Goal: Task Accomplishment & Management: Manage account settings

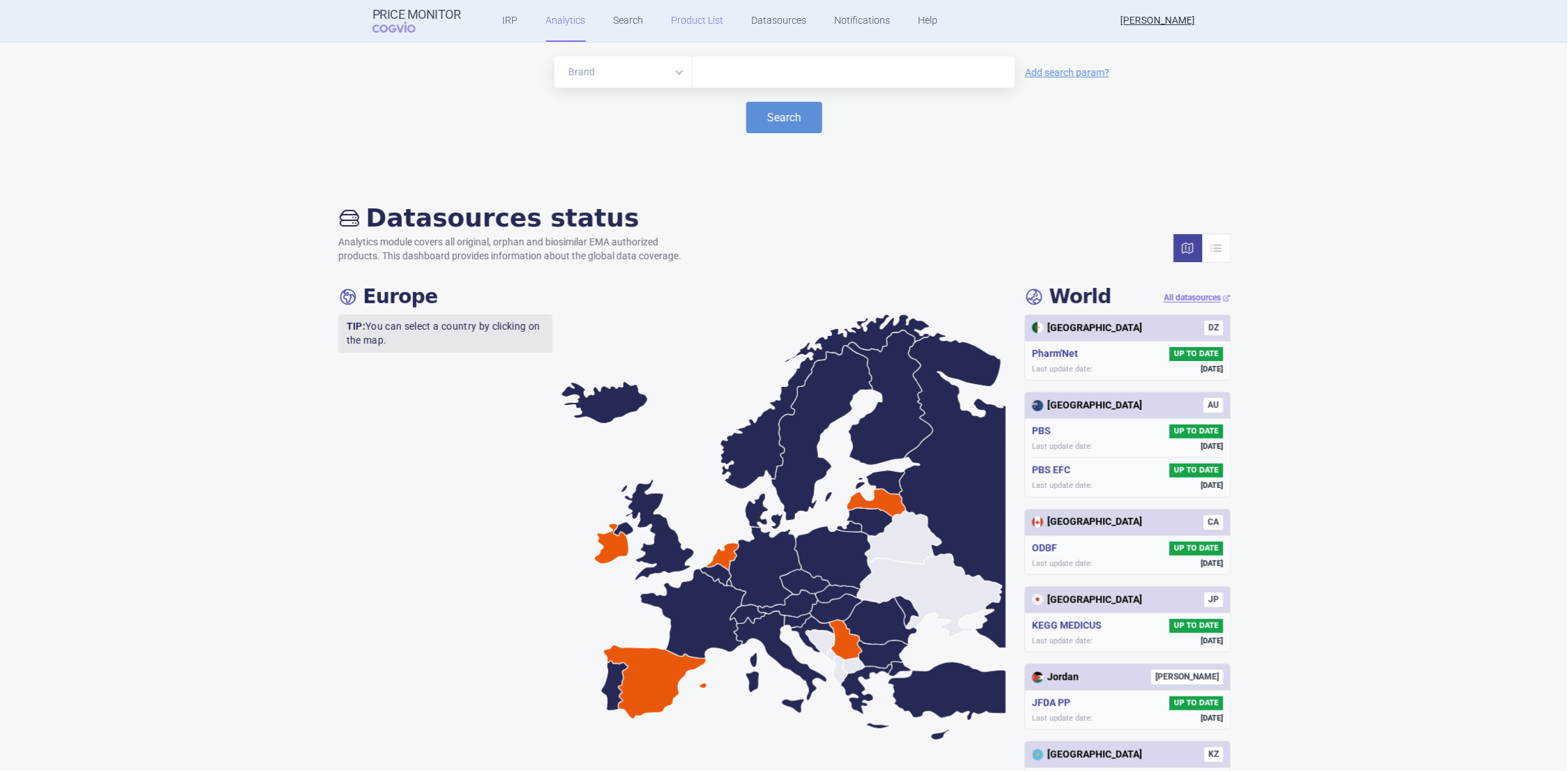
click at [672, 19] on link "Product List" at bounding box center [698, 21] width 52 height 42
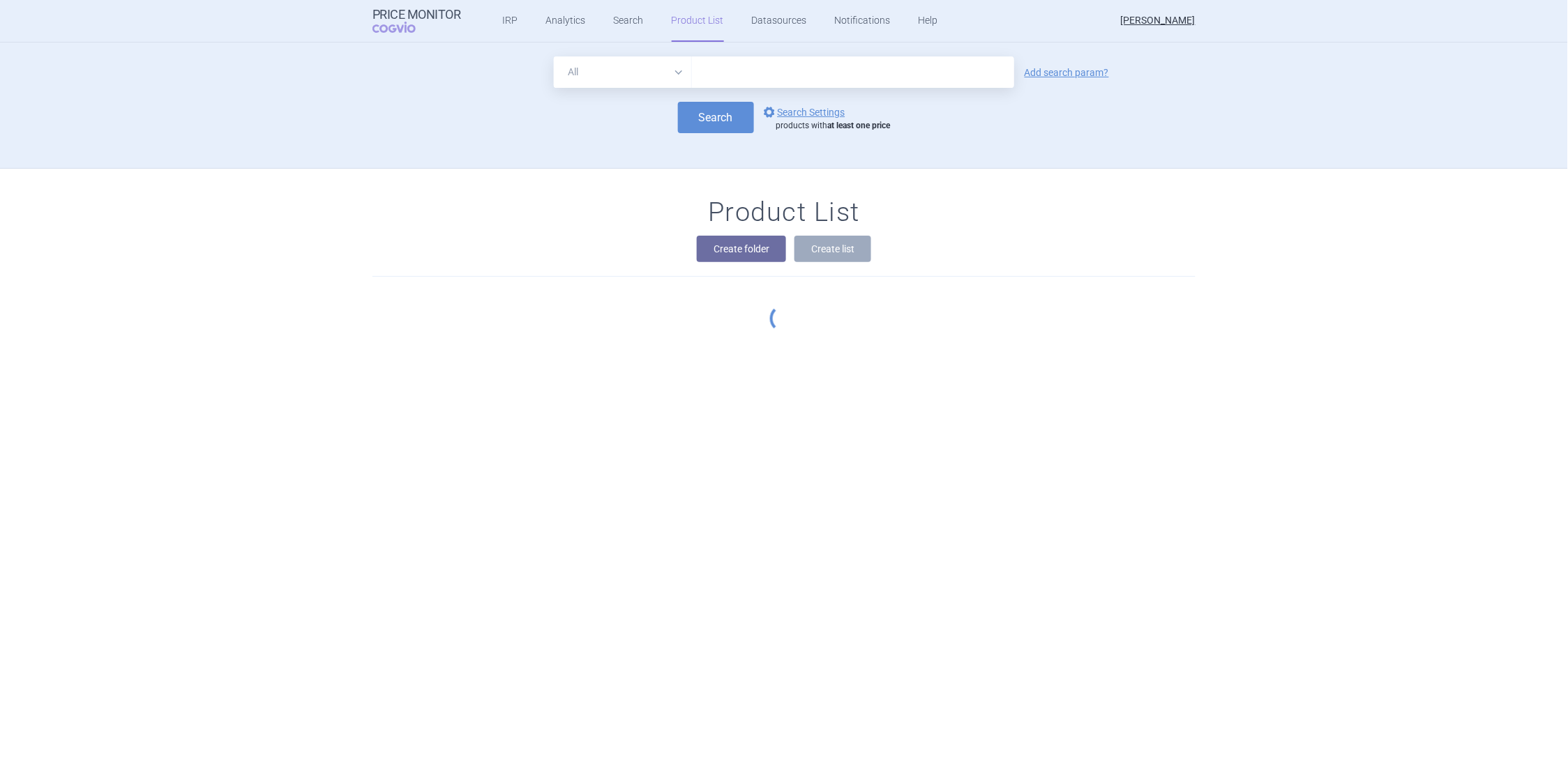
scroll to position [126, 0]
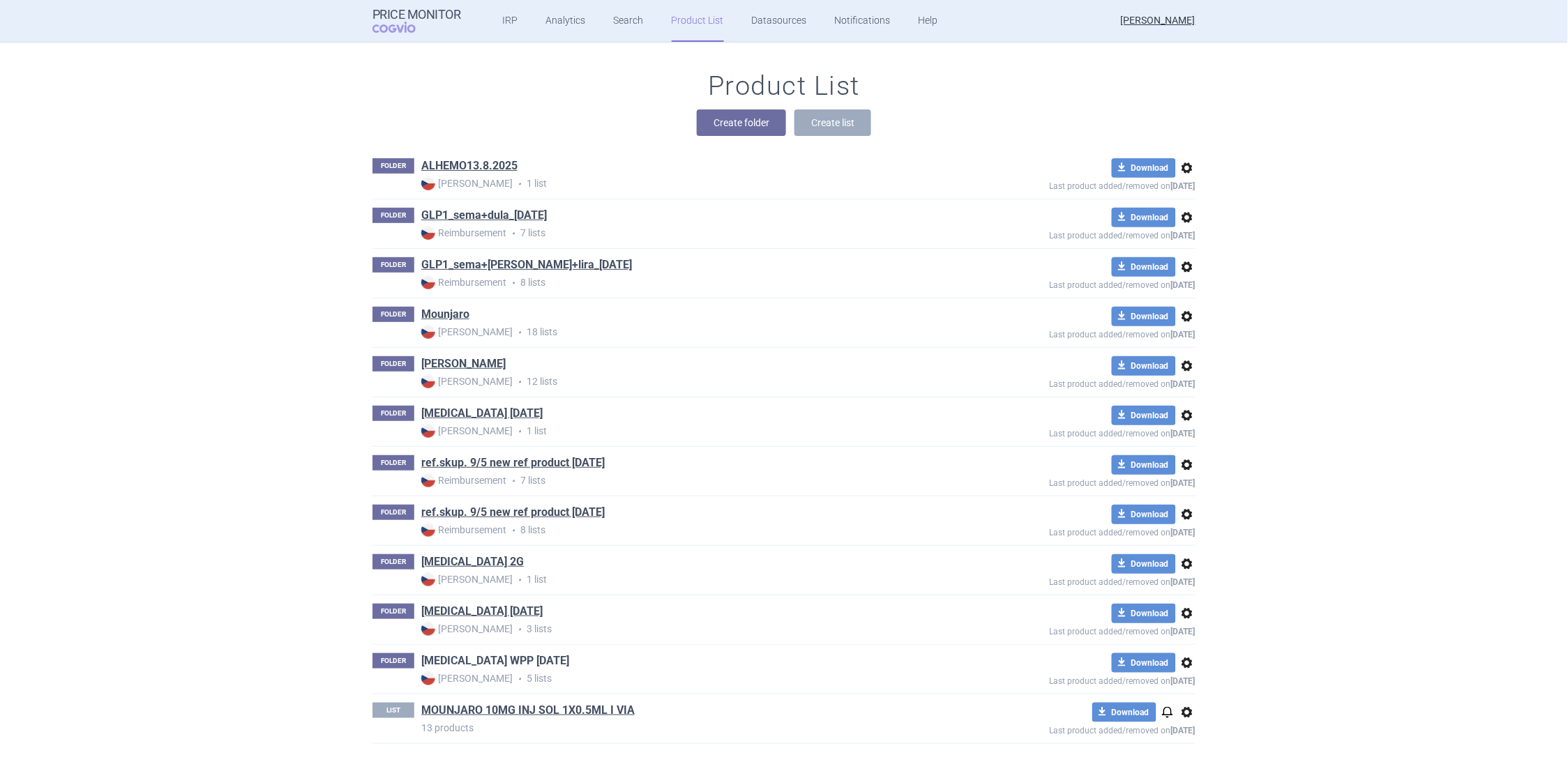
click at [469, 663] on link "[MEDICAL_DATA] WPP [DATE]" at bounding box center [495, 661] width 148 height 16
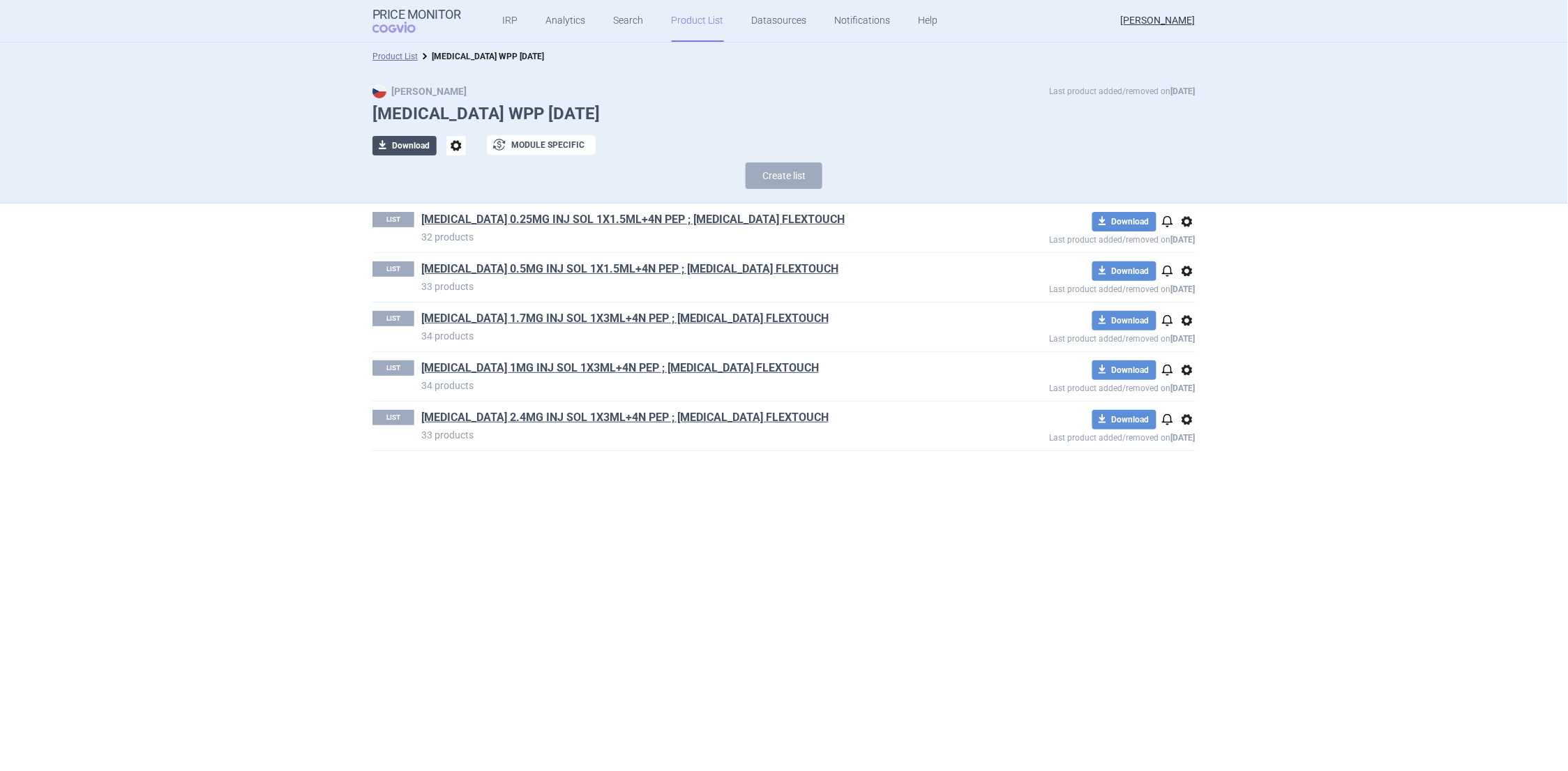
click at [393, 151] on button "download Download" at bounding box center [404, 146] width 64 height 19
select select "EUR"
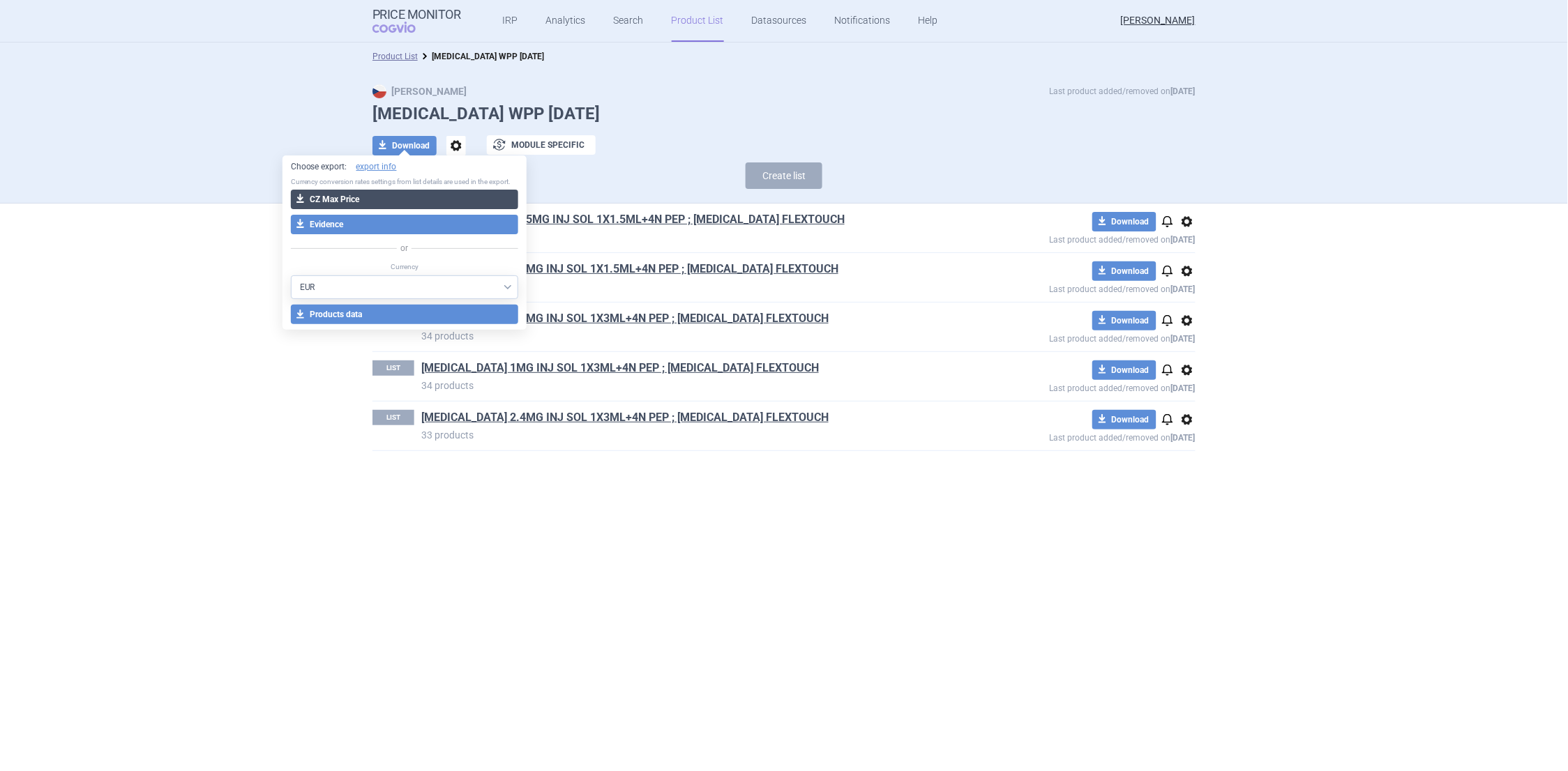
click at [347, 199] on button "download CZ Max Price" at bounding box center [404, 199] width 228 height 19
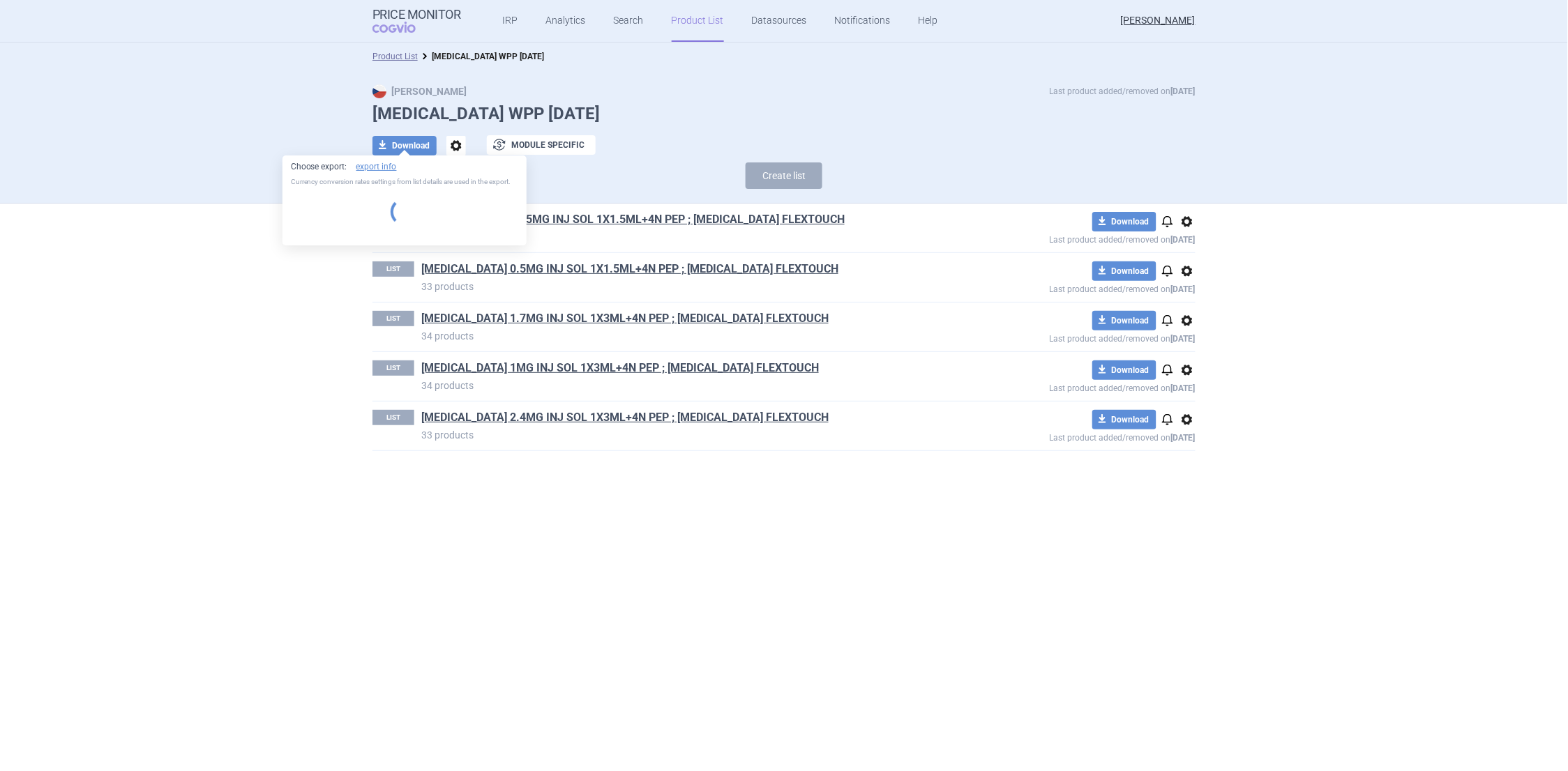
select select "EUR"
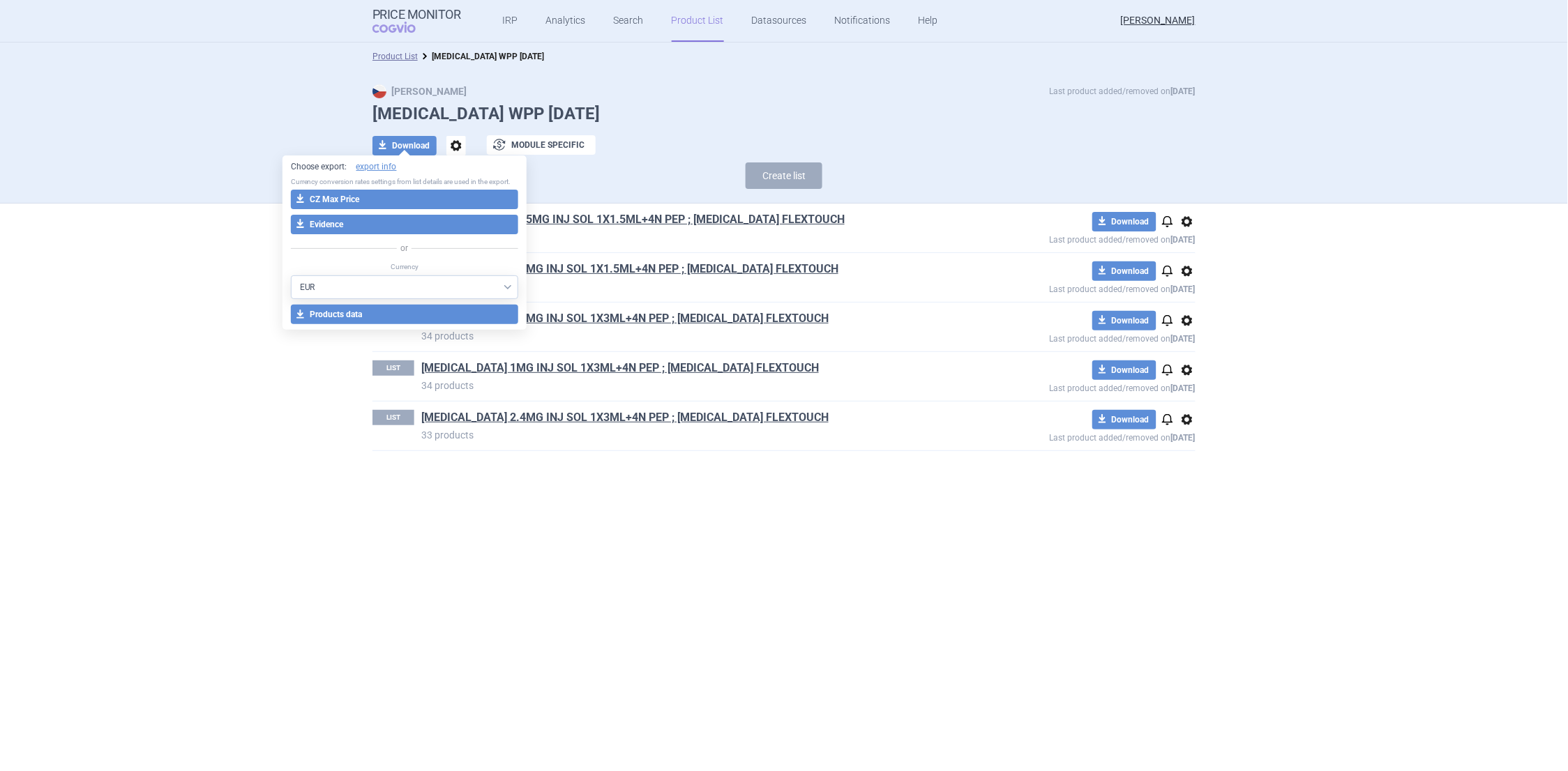
click at [1068, 519] on section "Product List [MEDICAL_DATA] WPP [DATE] Max Price Last product added/removed on …" at bounding box center [784, 406] width 1568 height 729
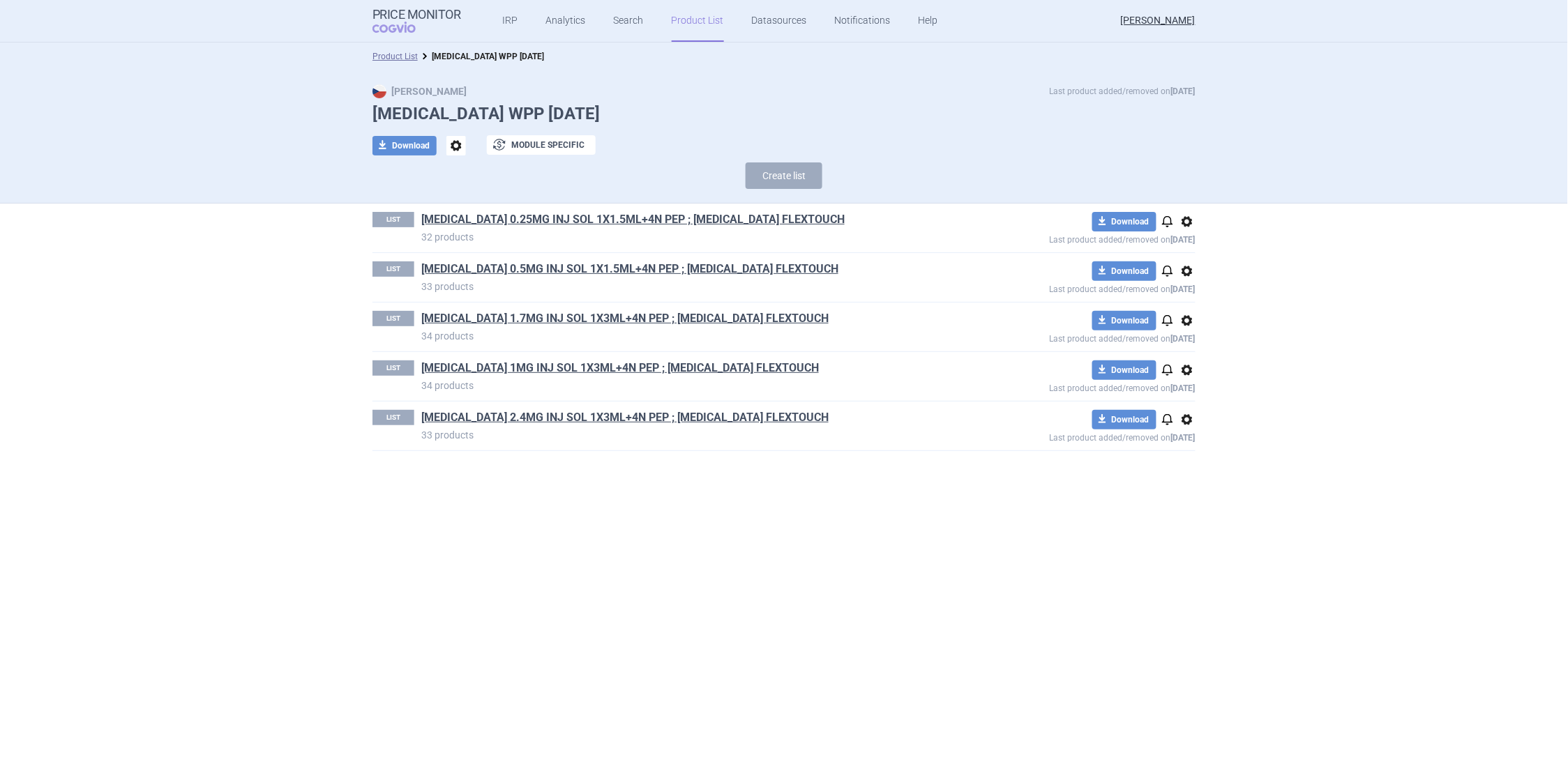
click at [456, 144] on span "options" at bounding box center [456, 146] width 19 height 19
click at [505, 165] on div "Create list" at bounding box center [784, 179] width 823 height 33
click at [576, 148] on button "exchange Module specific" at bounding box center [541, 145] width 108 height 19
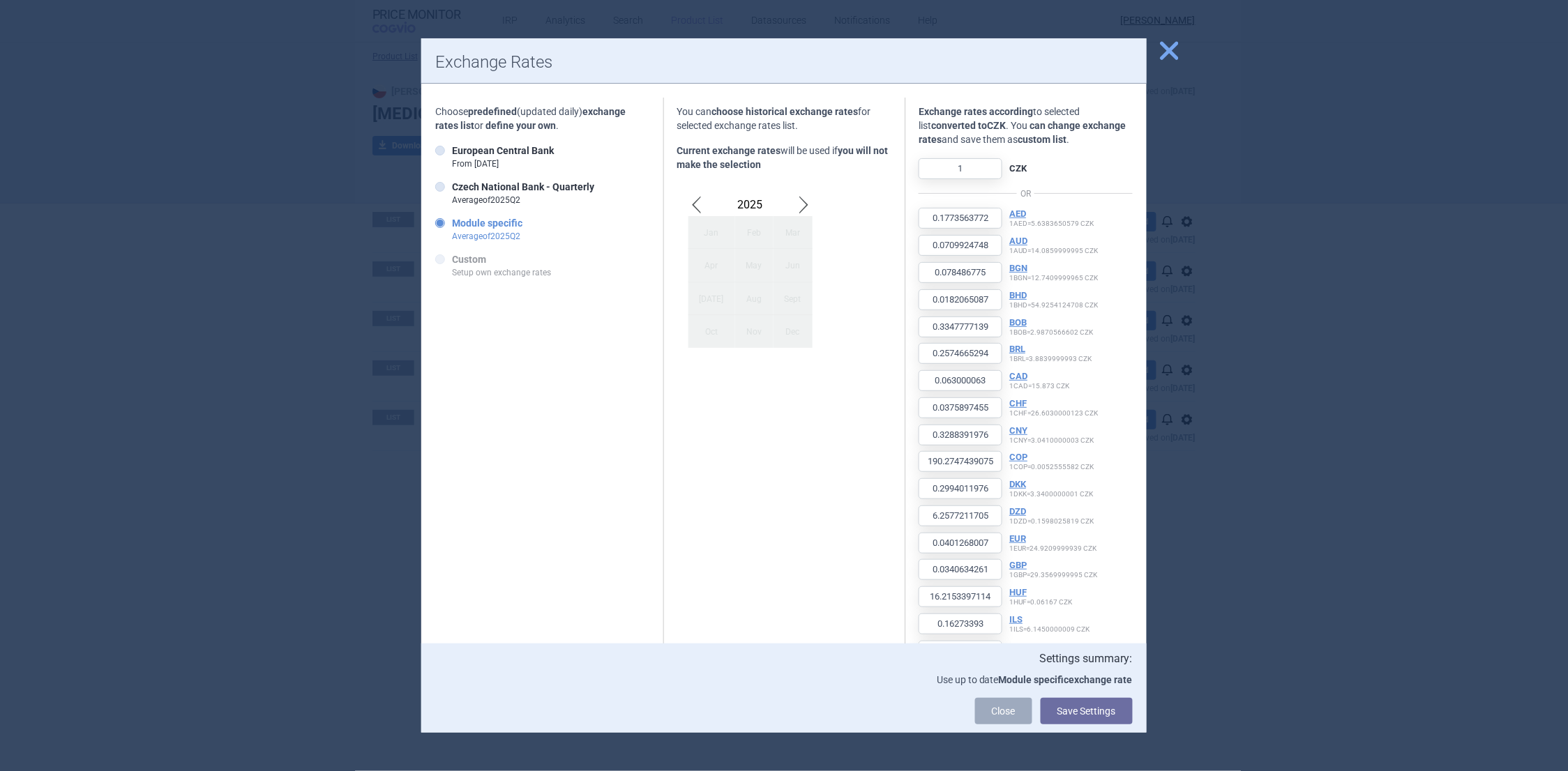
click at [750, 145] on strong "Current exchange rates" at bounding box center [730, 150] width 104 height 11
click at [1164, 48] on span "close" at bounding box center [1170, 51] width 25 height 25
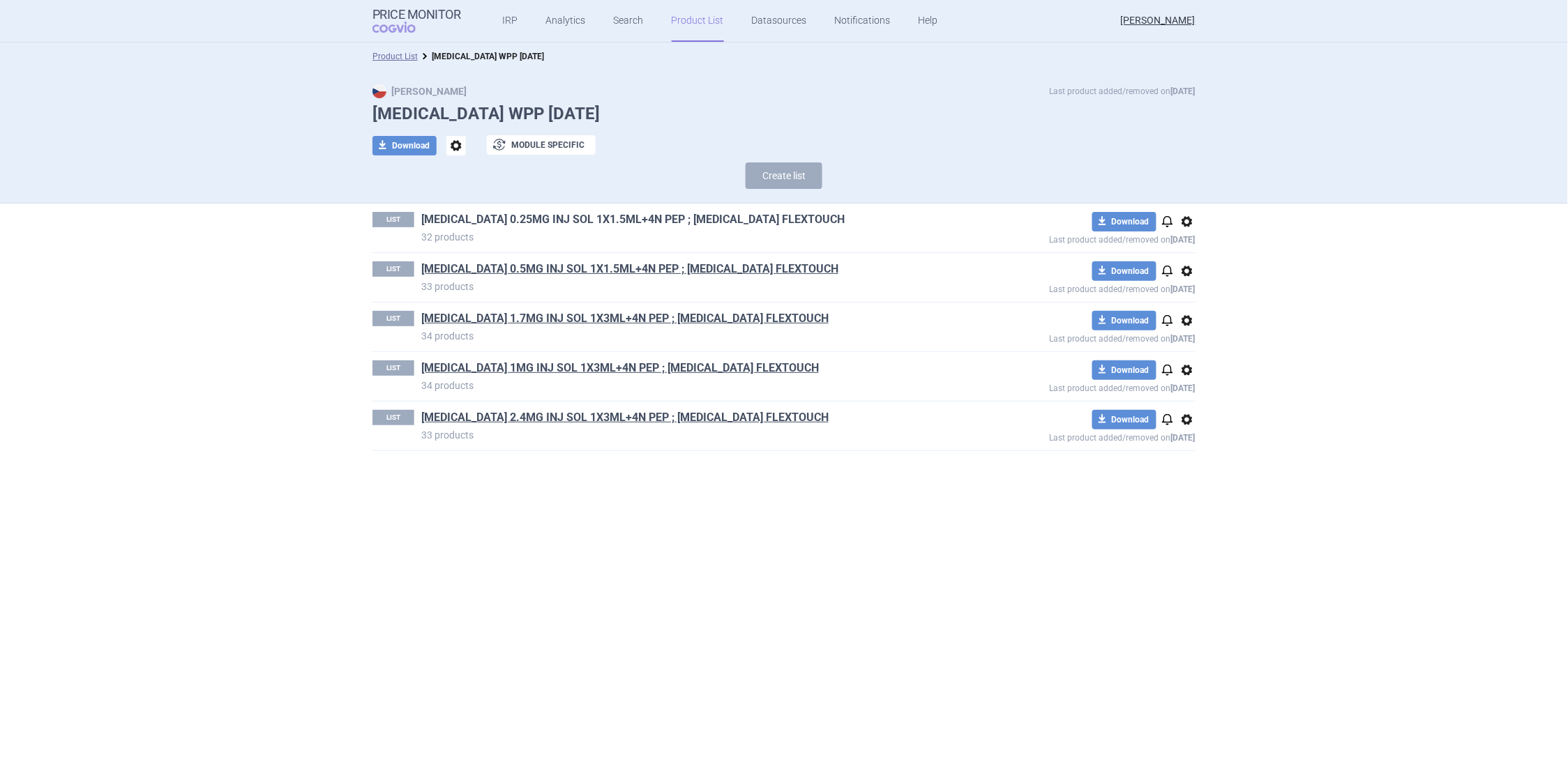
click at [474, 219] on link "[MEDICAL_DATA] 0.25MG INJ SOL 1X1.5ML+4N PEP ; [MEDICAL_DATA] FLEXTOUCH" at bounding box center [633, 219] width 424 height 16
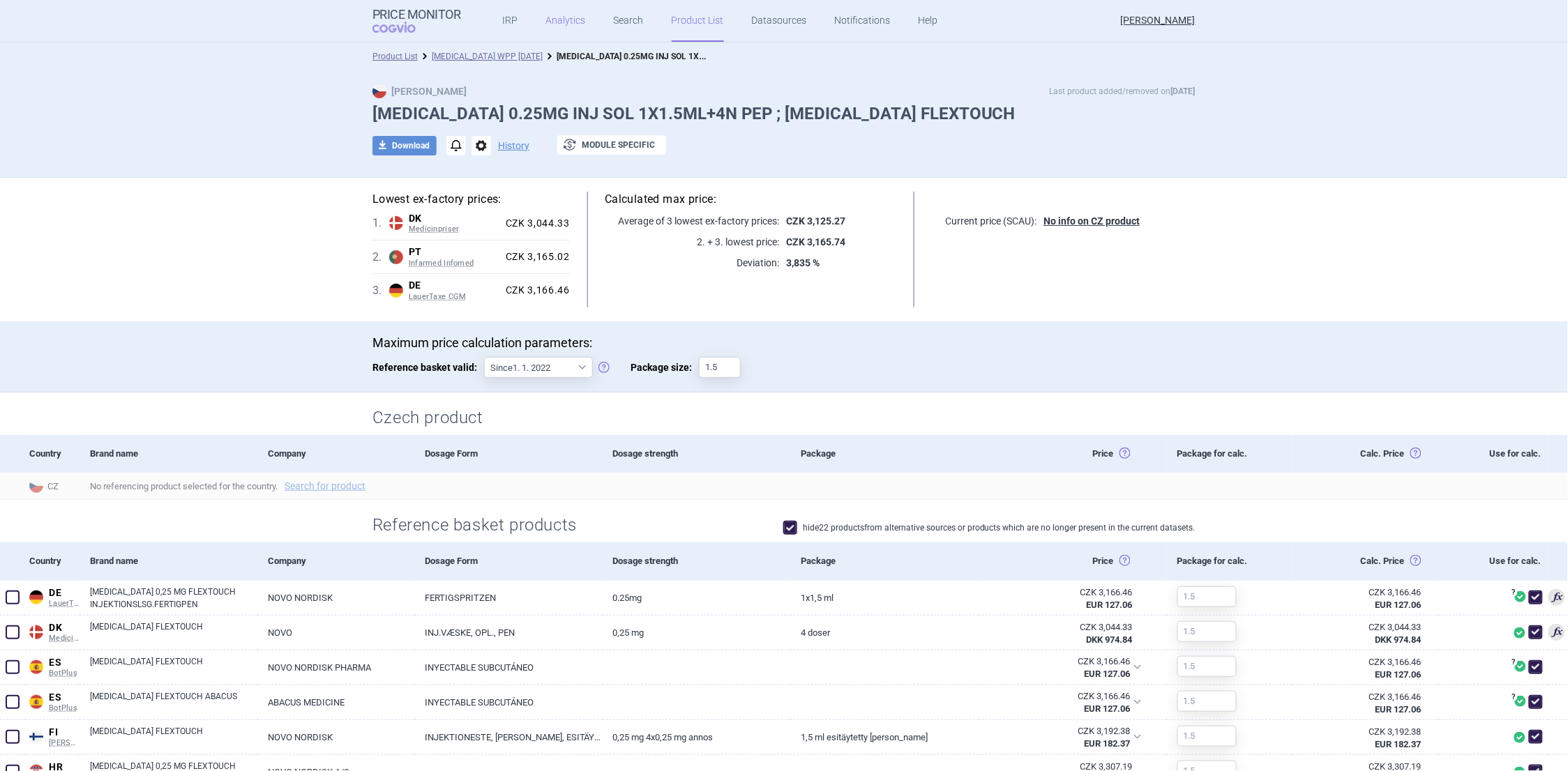
click at [546, 25] on link "Analytics" at bounding box center [566, 21] width 40 height 42
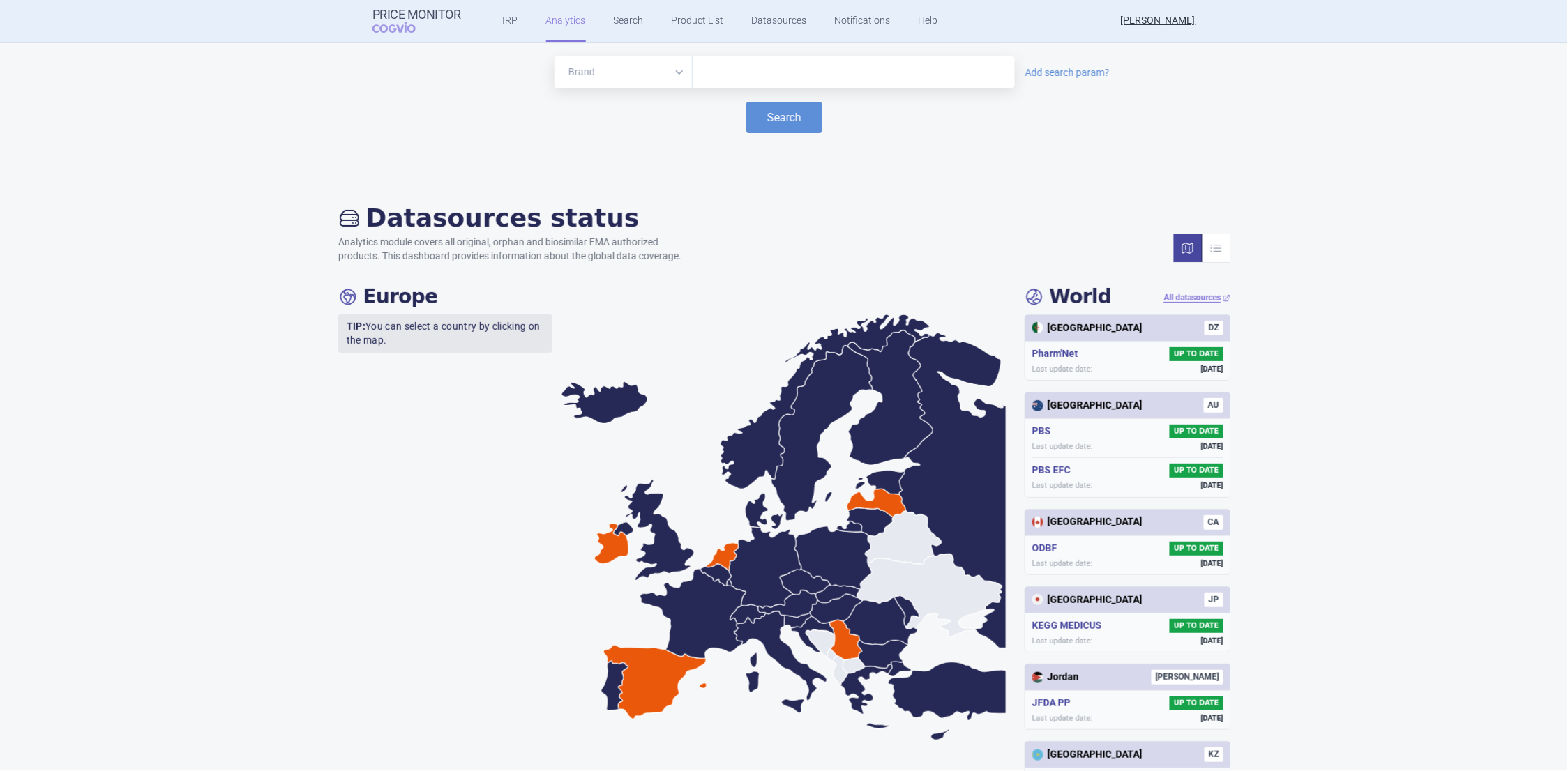
click at [704, 69] on input "text" at bounding box center [854, 72] width 308 height 18
type input "[MEDICAL_DATA]"
click at [772, 120] on button "Search" at bounding box center [785, 117] width 76 height 31
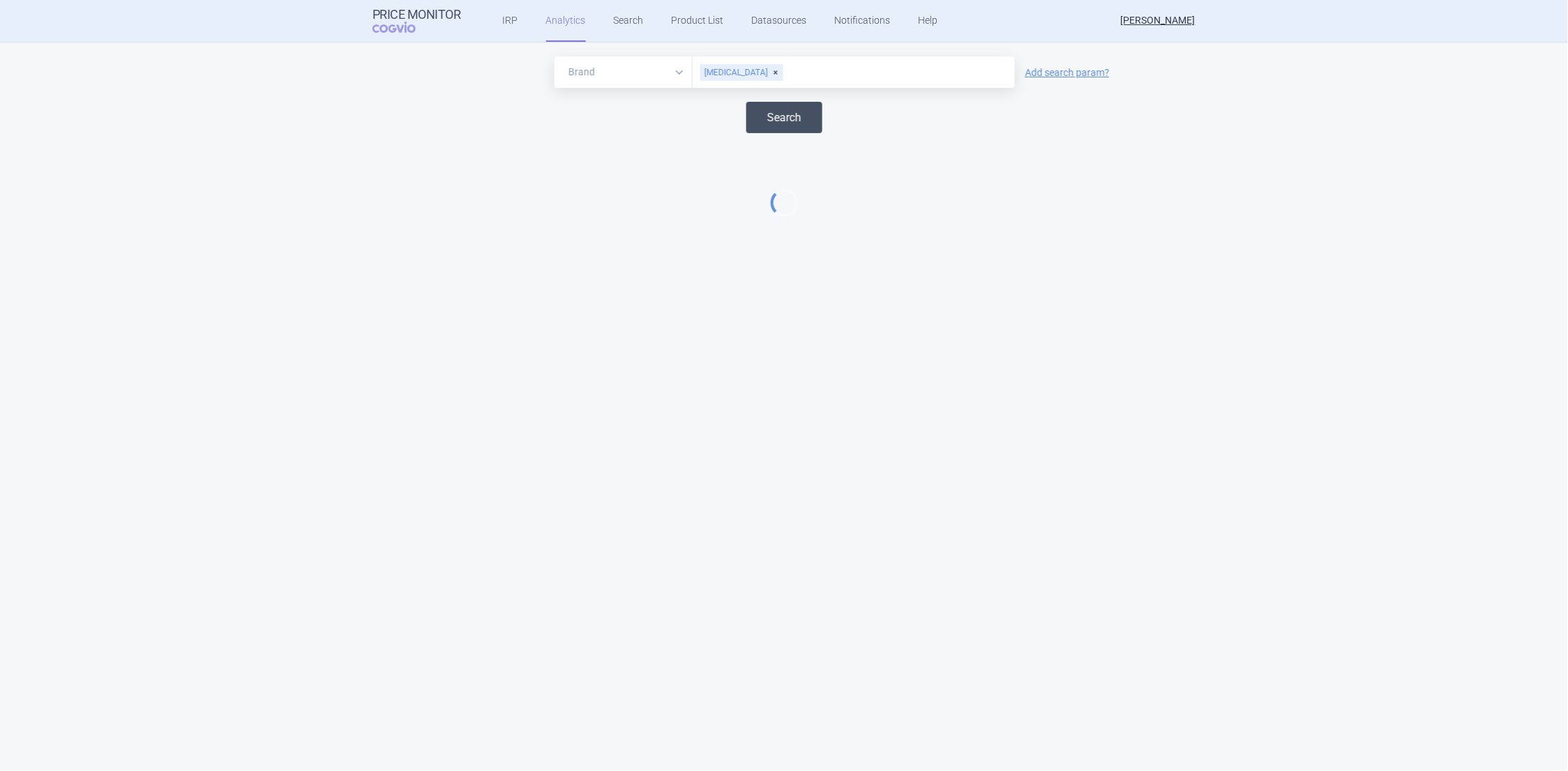
select select "EUR"
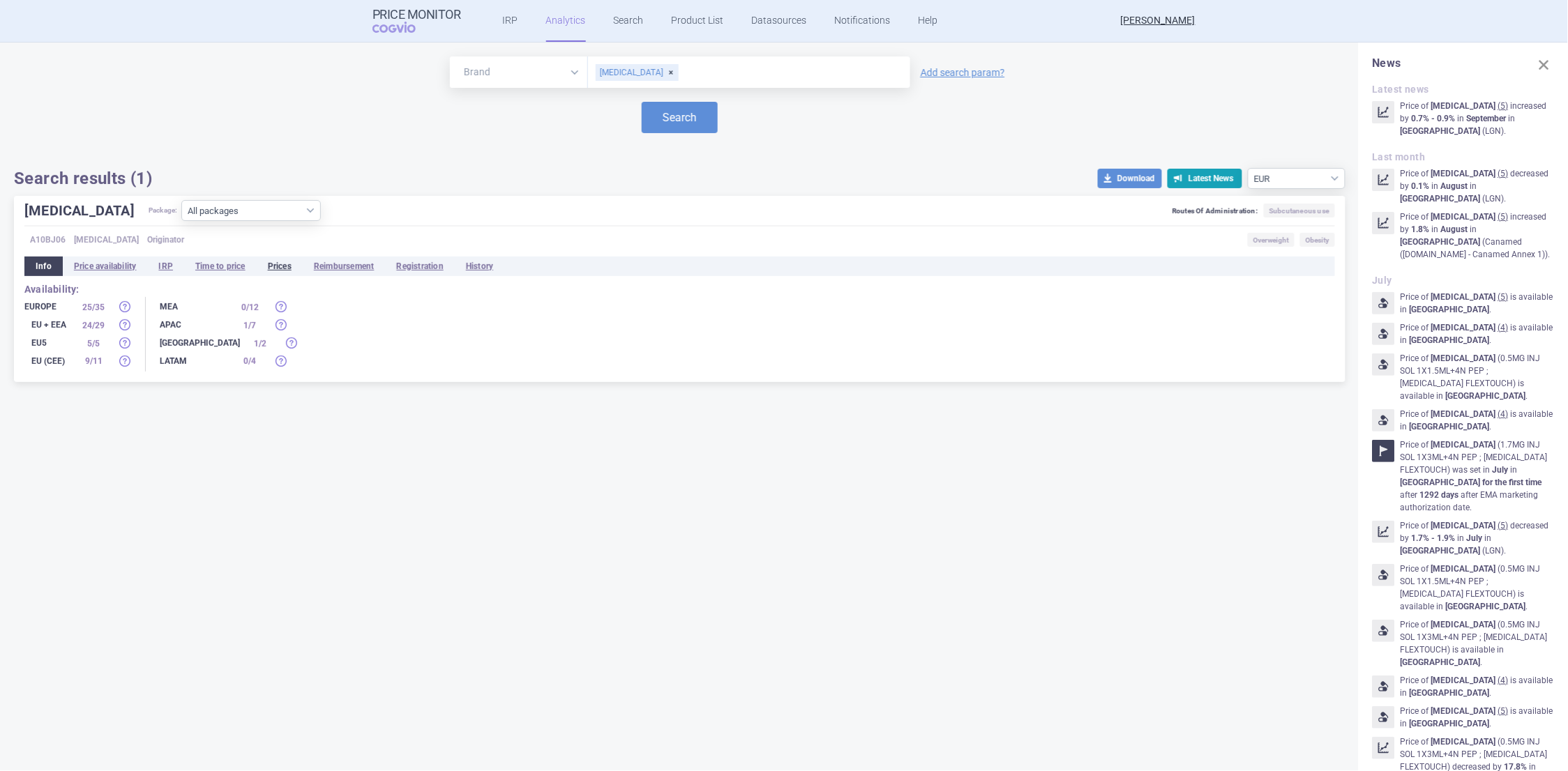
click at [280, 263] on li "Prices" at bounding box center [279, 266] width 46 height 19
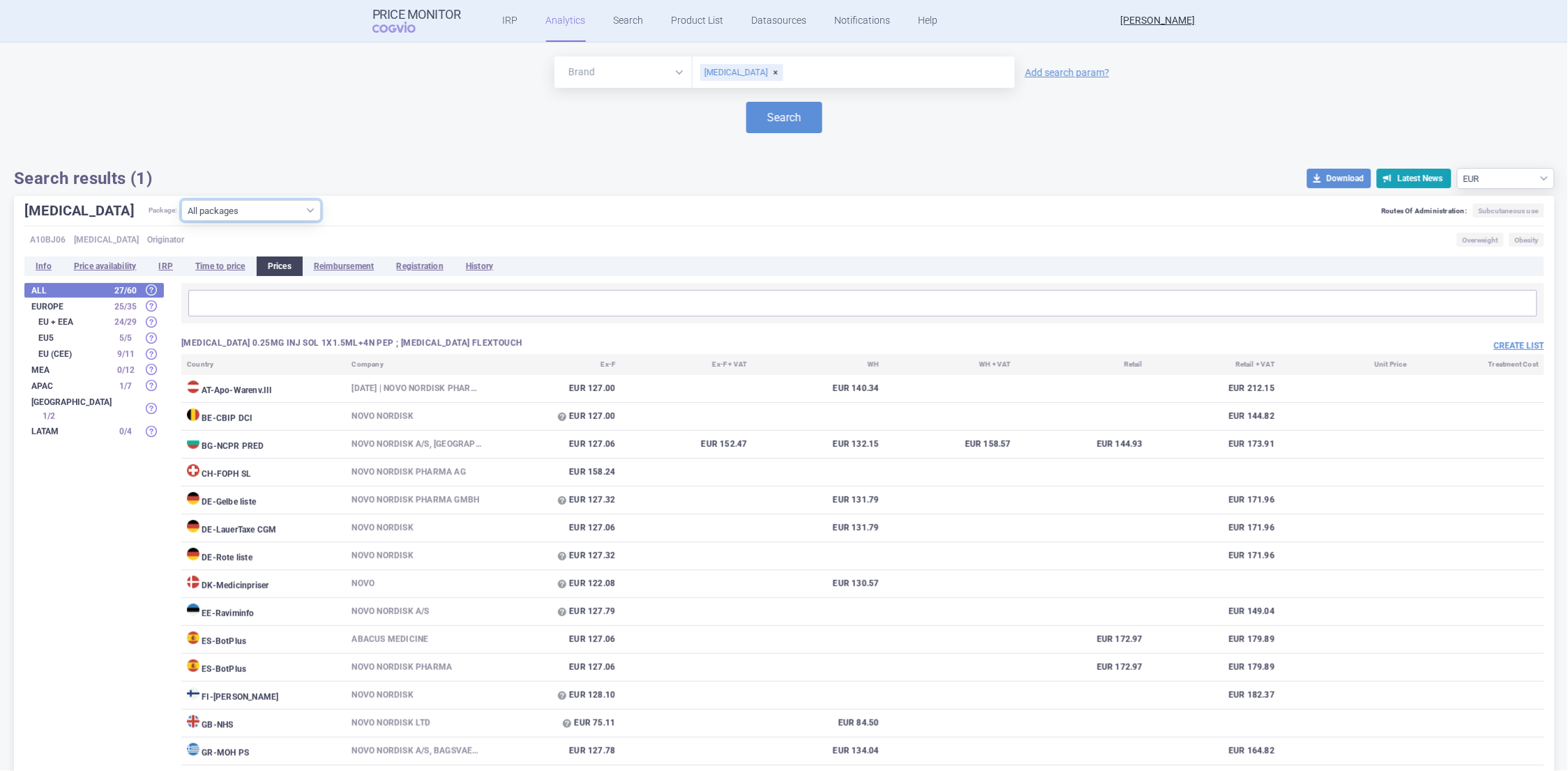
click at [256, 212] on select "All packages 0.25MG INJ SOL 1X1.5ML+4N PEP ; [MEDICAL_DATA] FLEXTOUCH ( 30 ) 0.…" at bounding box center [251, 210] width 140 height 21
select select "2a52636b-aa70-4fc0-8aec-54ca1ba376a8"
click at [181, 221] on select "All packages 0.25MG INJ SOL 1X1.5ML+4N PEP ; [MEDICAL_DATA] FLEXTOUCH ( 30 ) 0.…" at bounding box center [251, 210] width 140 height 21
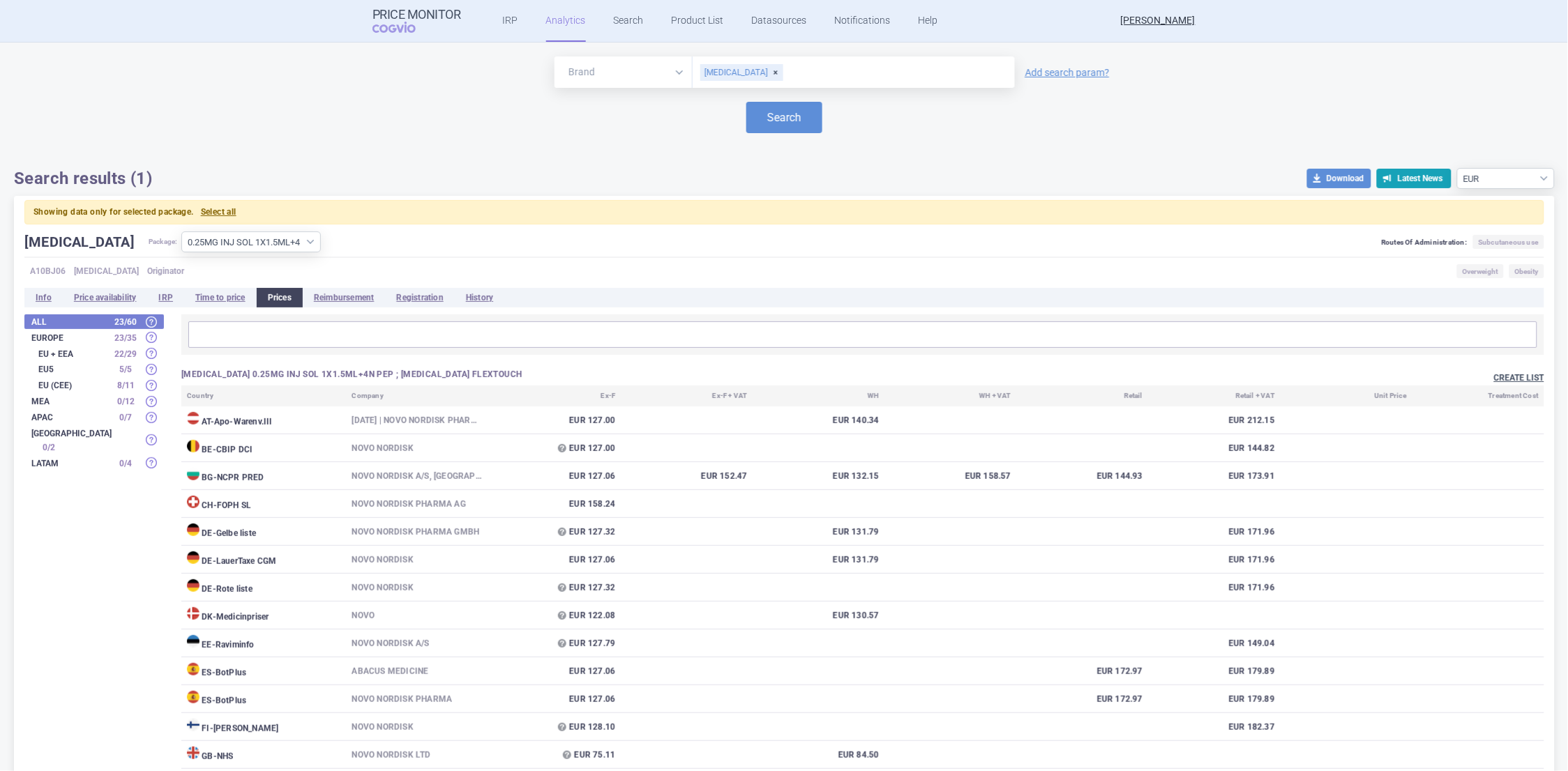
click at [1494, 380] on button "Create list" at bounding box center [1520, 378] width 51 height 12
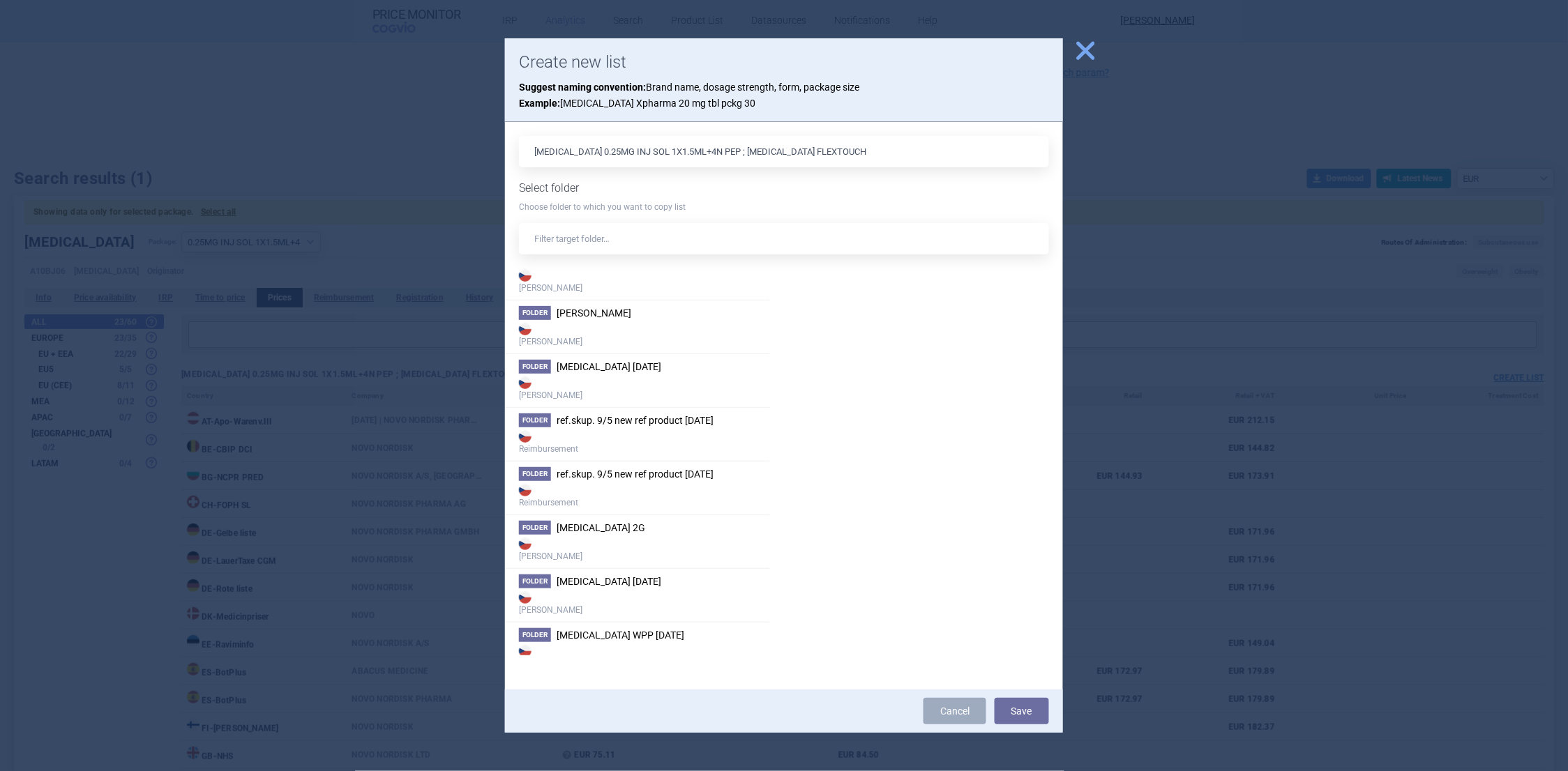
scroll to position [204, 0]
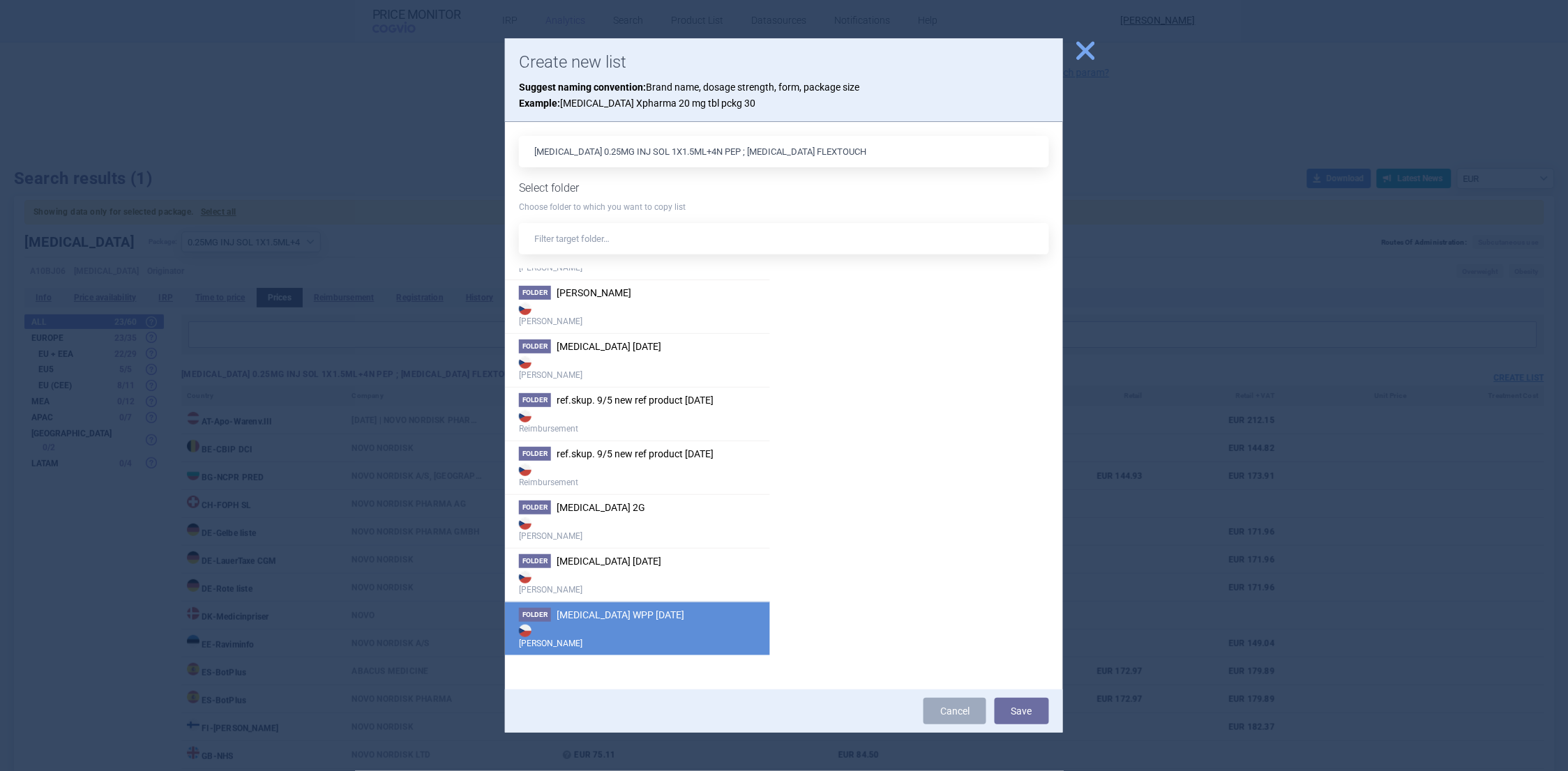
click at [562, 619] on span "[MEDICAL_DATA] WPP [DATE]" at bounding box center [621, 615] width 128 height 11
click at [1014, 707] on button "Save" at bounding box center [1022, 712] width 54 height 27
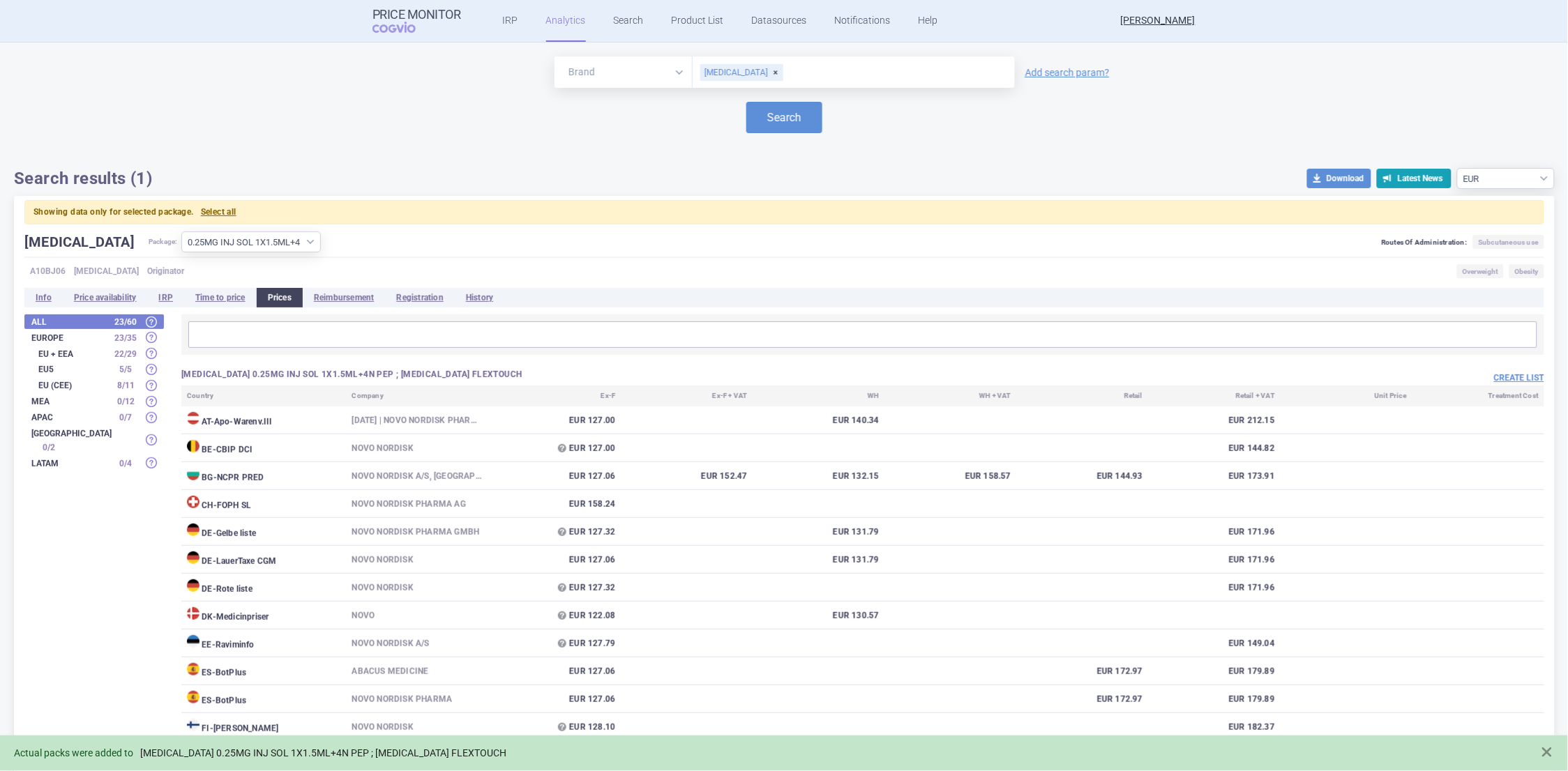
click at [292, 755] on link "[MEDICAL_DATA] 0.25MG INJ SOL 1X1.5ML+4N PEP ; [MEDICAL_DATA] FLEXTOUCH" at bounding box center [323, 753] width 366 height 12
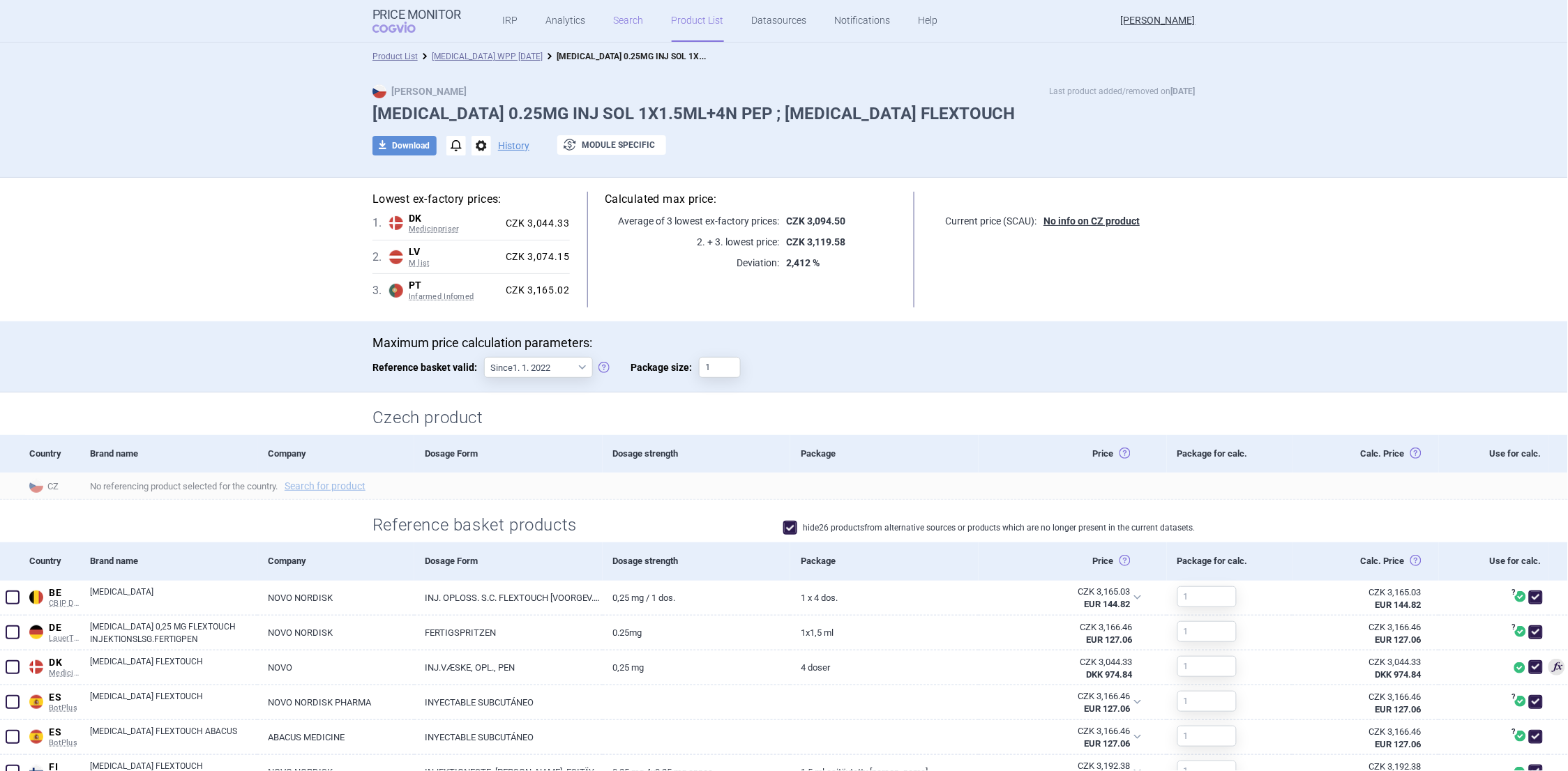
click at [615, 22] on link "Search" at bounding box center [629, 21] width 30 height 42
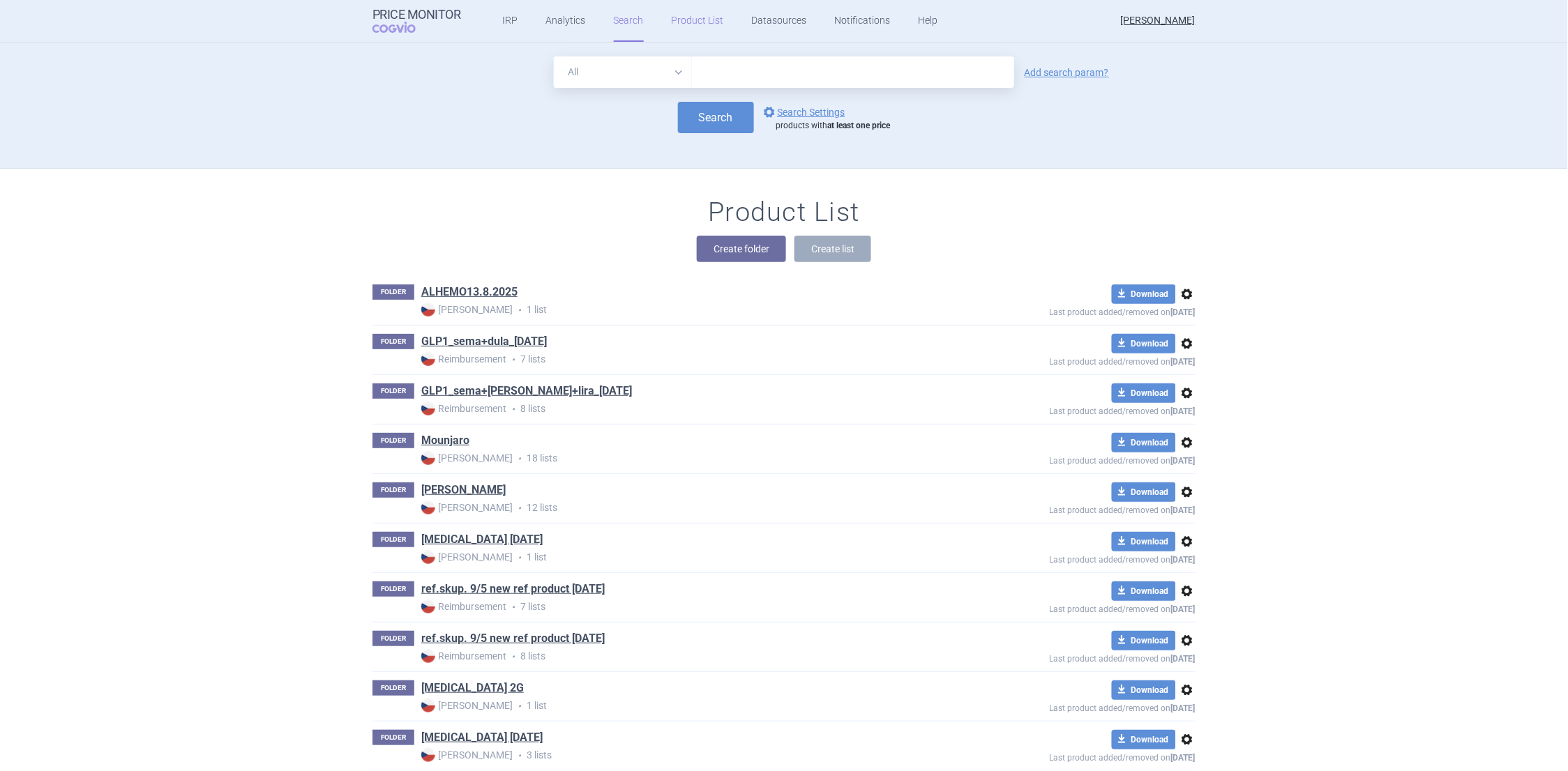
click at [687, 19] on link "Product List" at bounding box center [698, 21] width 52 height 42
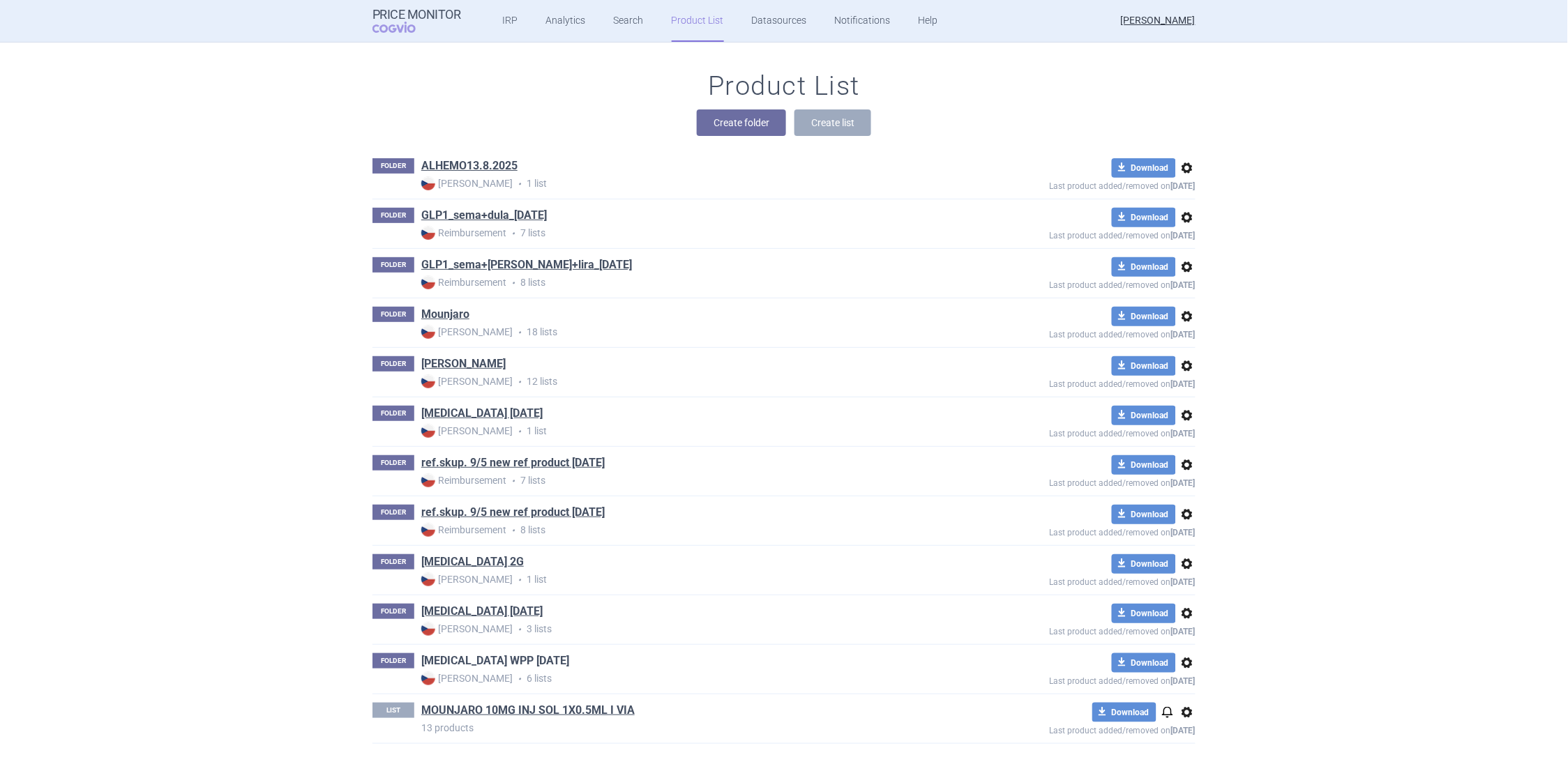
click at [445, 659] on link "[MEDICAL_DATA] WPP [DATE]" at bounding box center [495, 661] width 148 height 16
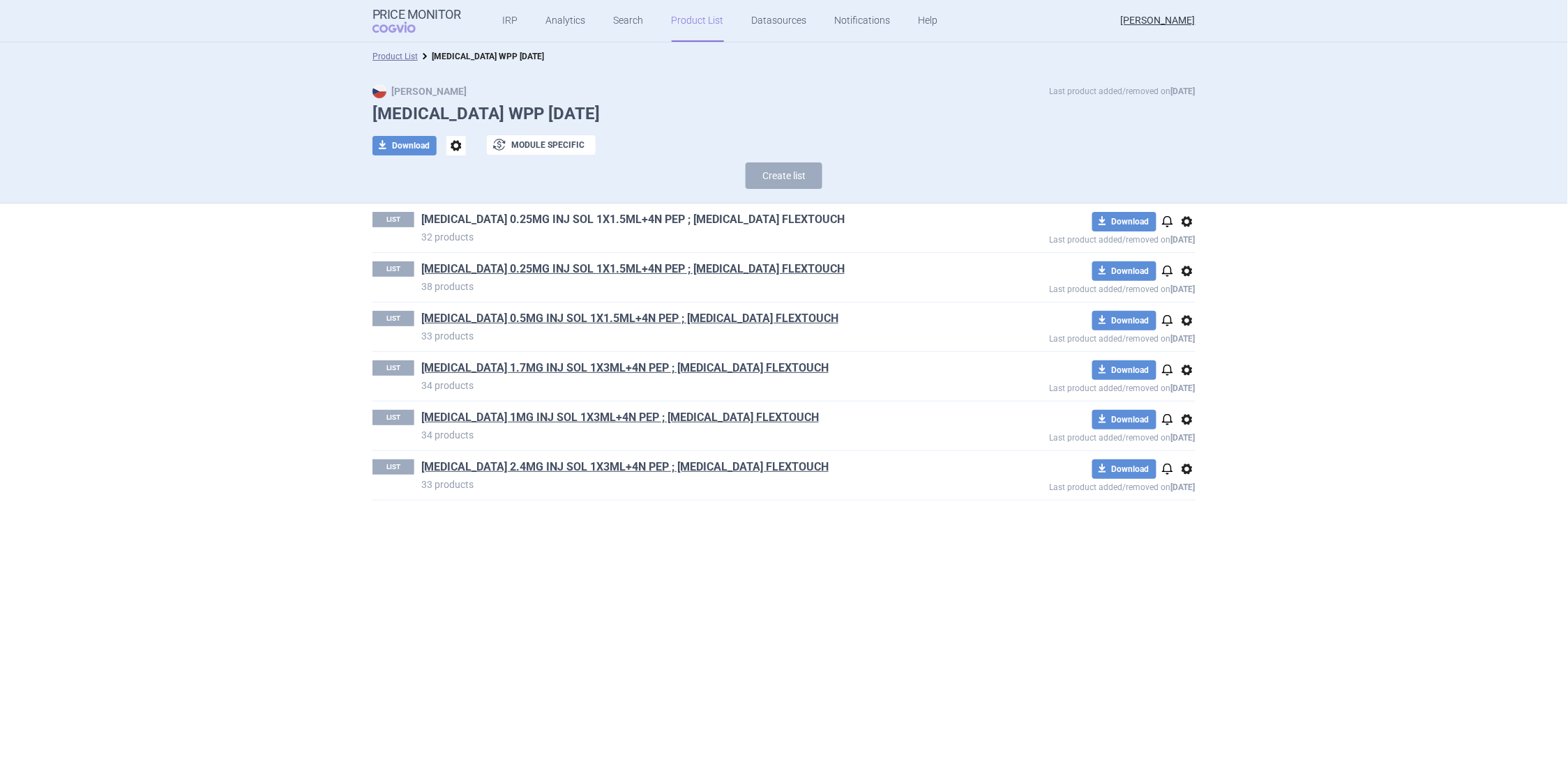
click at [584, 219] on link "[MEDICAL_DATA] 0.25MG INJ SOL 1X1.5ML+4N PEP ; [MEDICAL_DATA] FLEXTOUCH" at bounding box center [633, 219] width 424 height 16
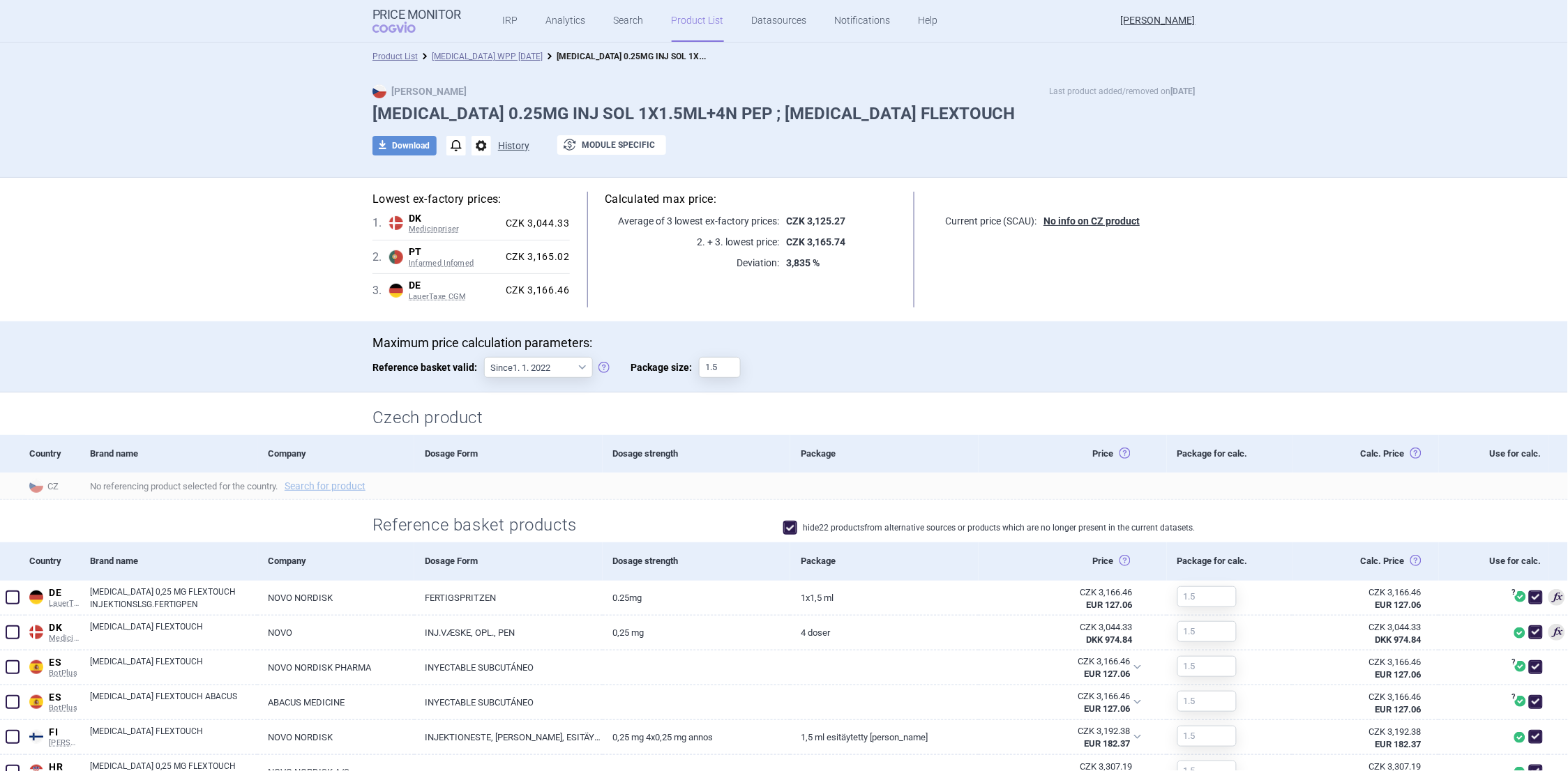
click at [505, 143] on button "History" at bounding box center [514, 146] width 31 height 10
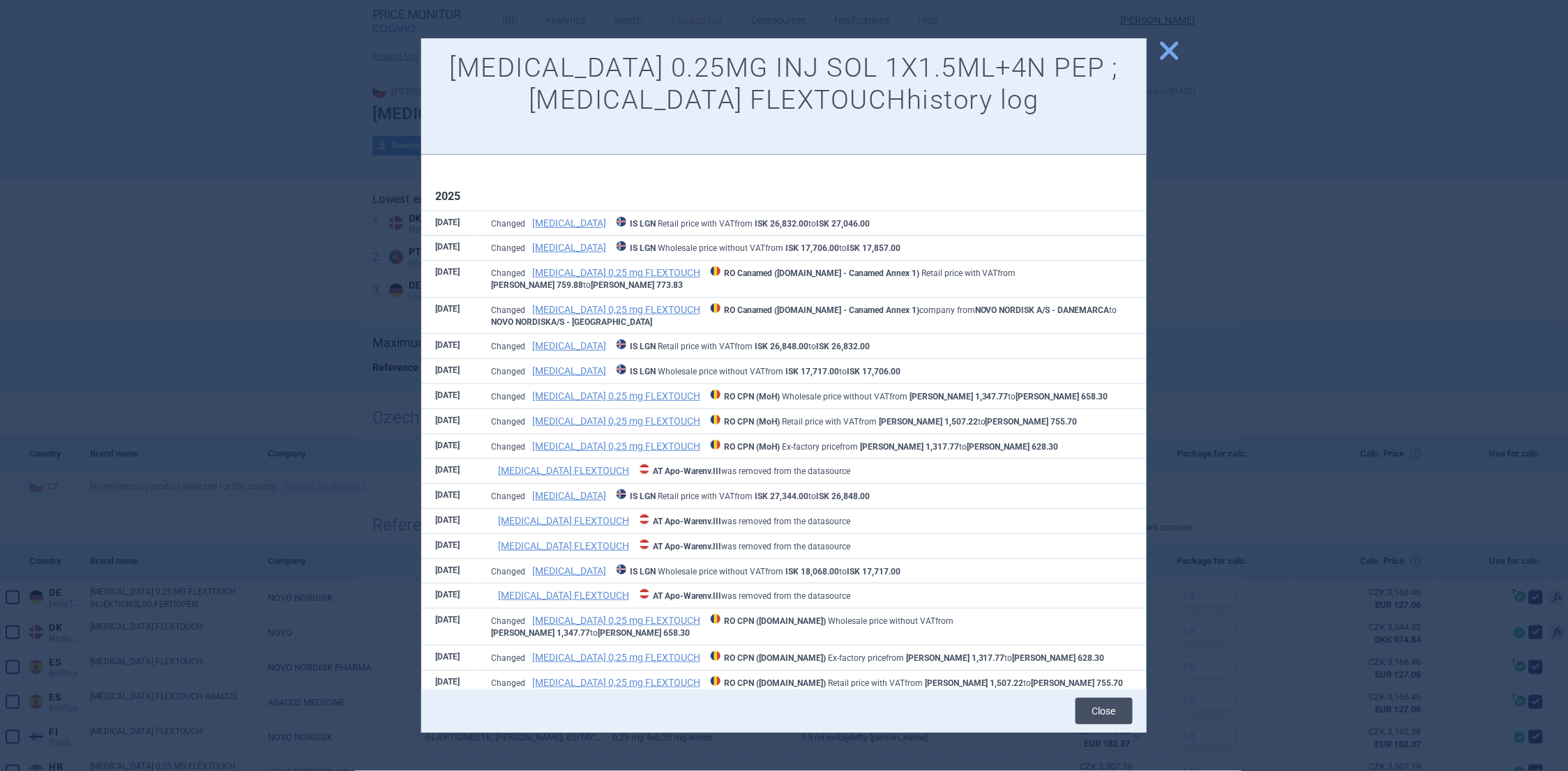
click at [1091, 712] on button "Close" at bounding box center [1104, 712] width 57 height 27
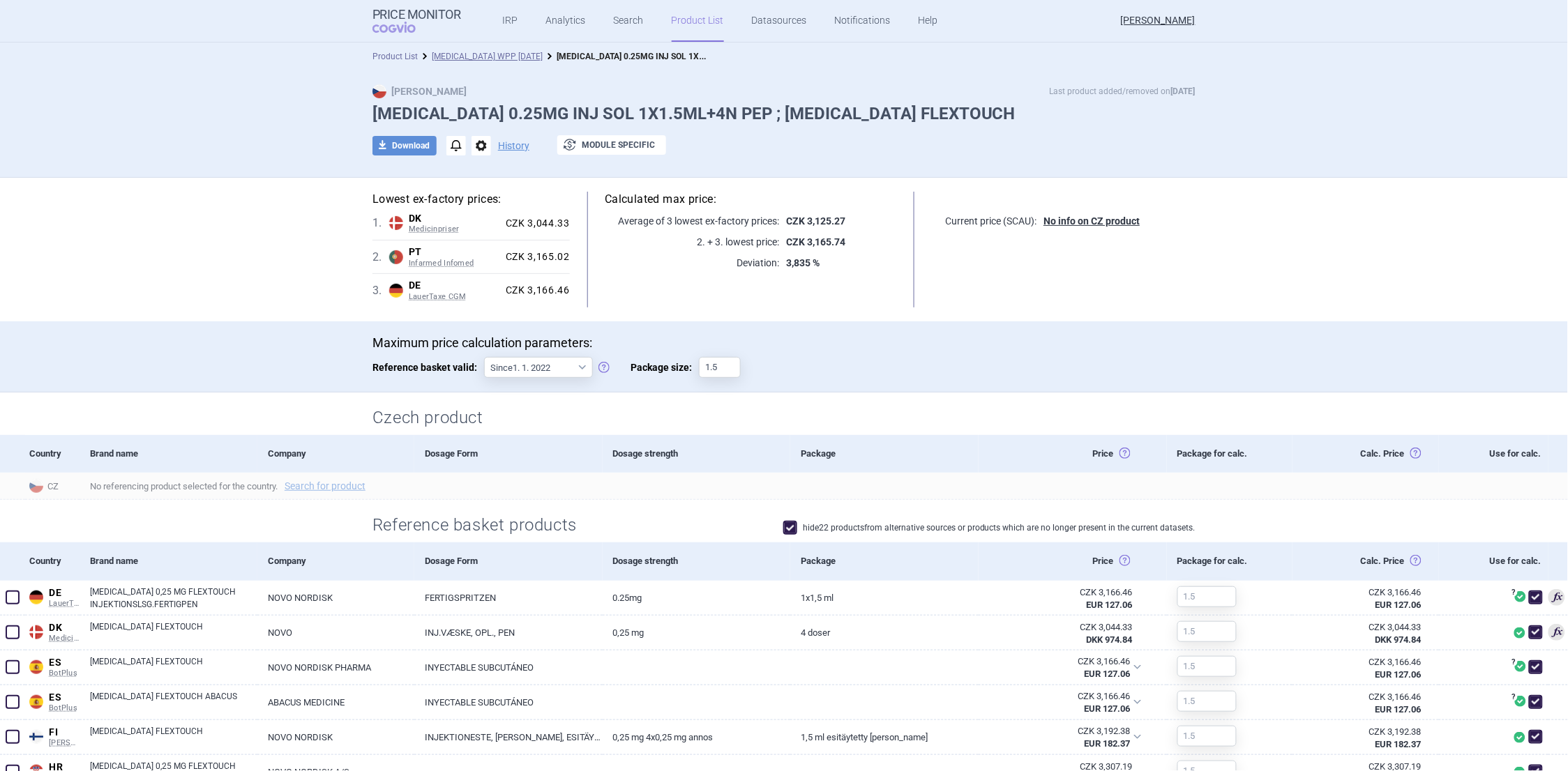
click at [373, 51] on link "Product List" at bounding box center [395, 56] width 45 height 10
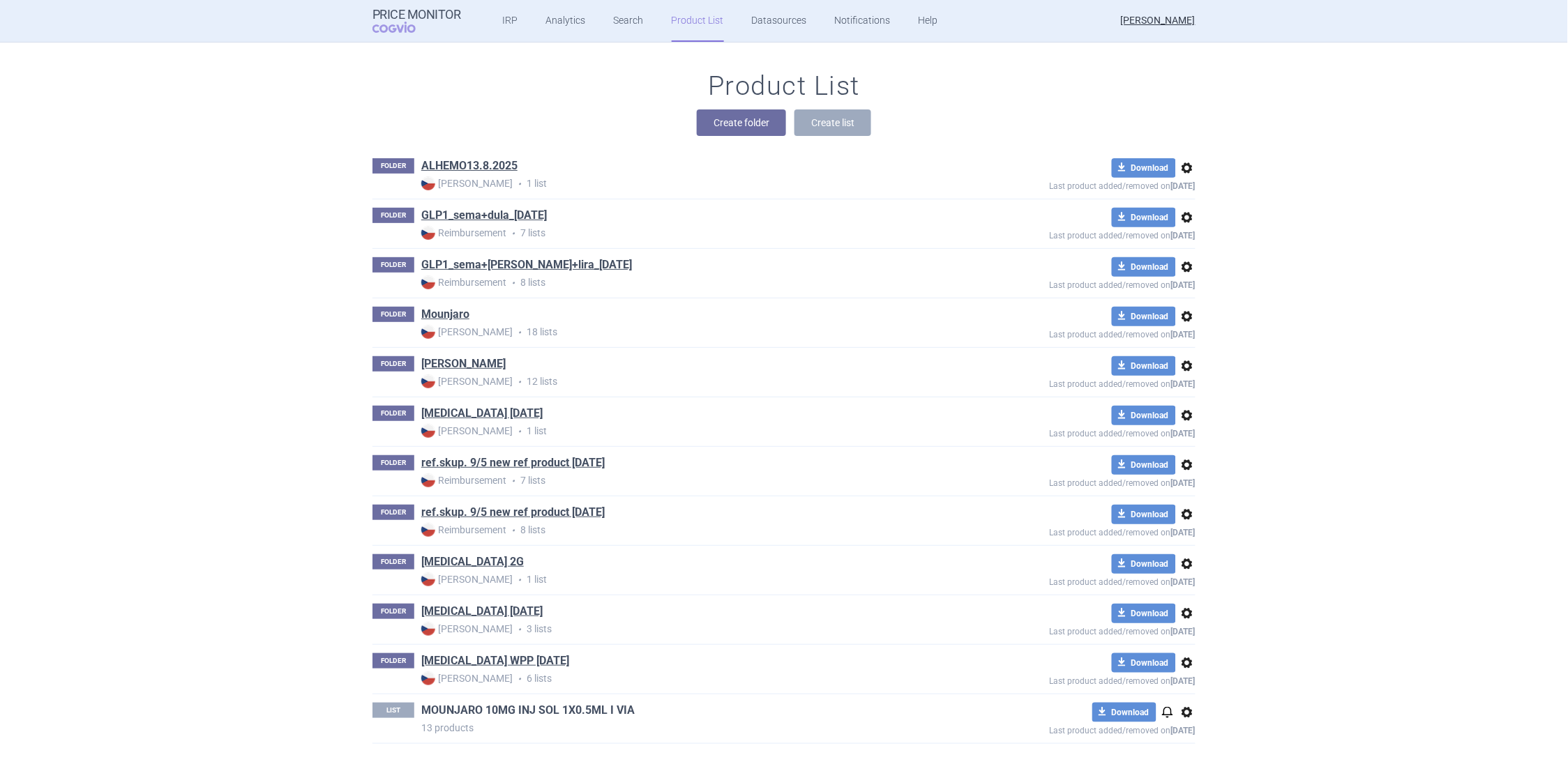
scroll to position [142, 0]
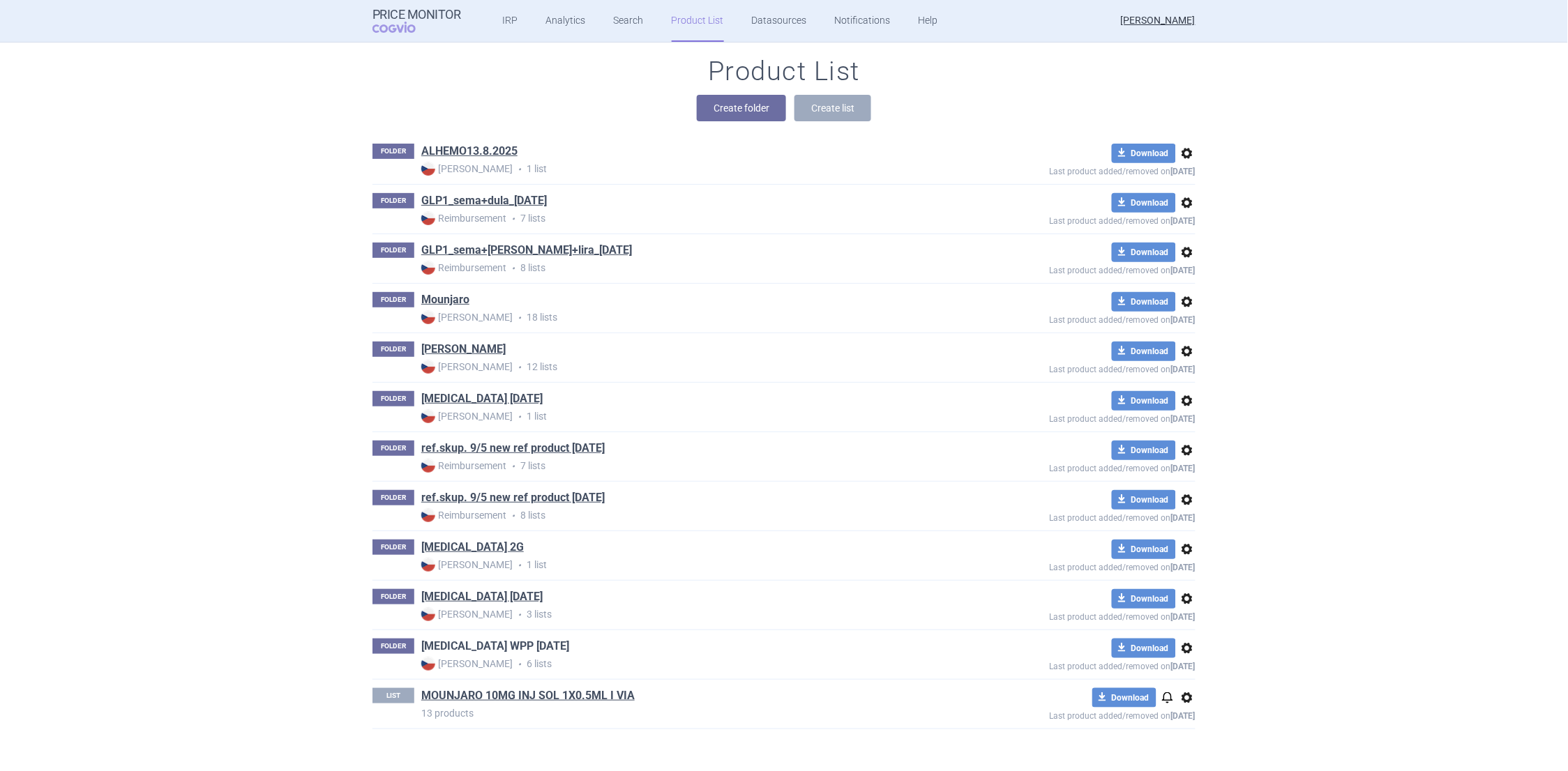
click at [500, 648] on link "[MEDICAL_DATA] WPP [DATE]" at bounding box center [495, 646] width 148 height 16
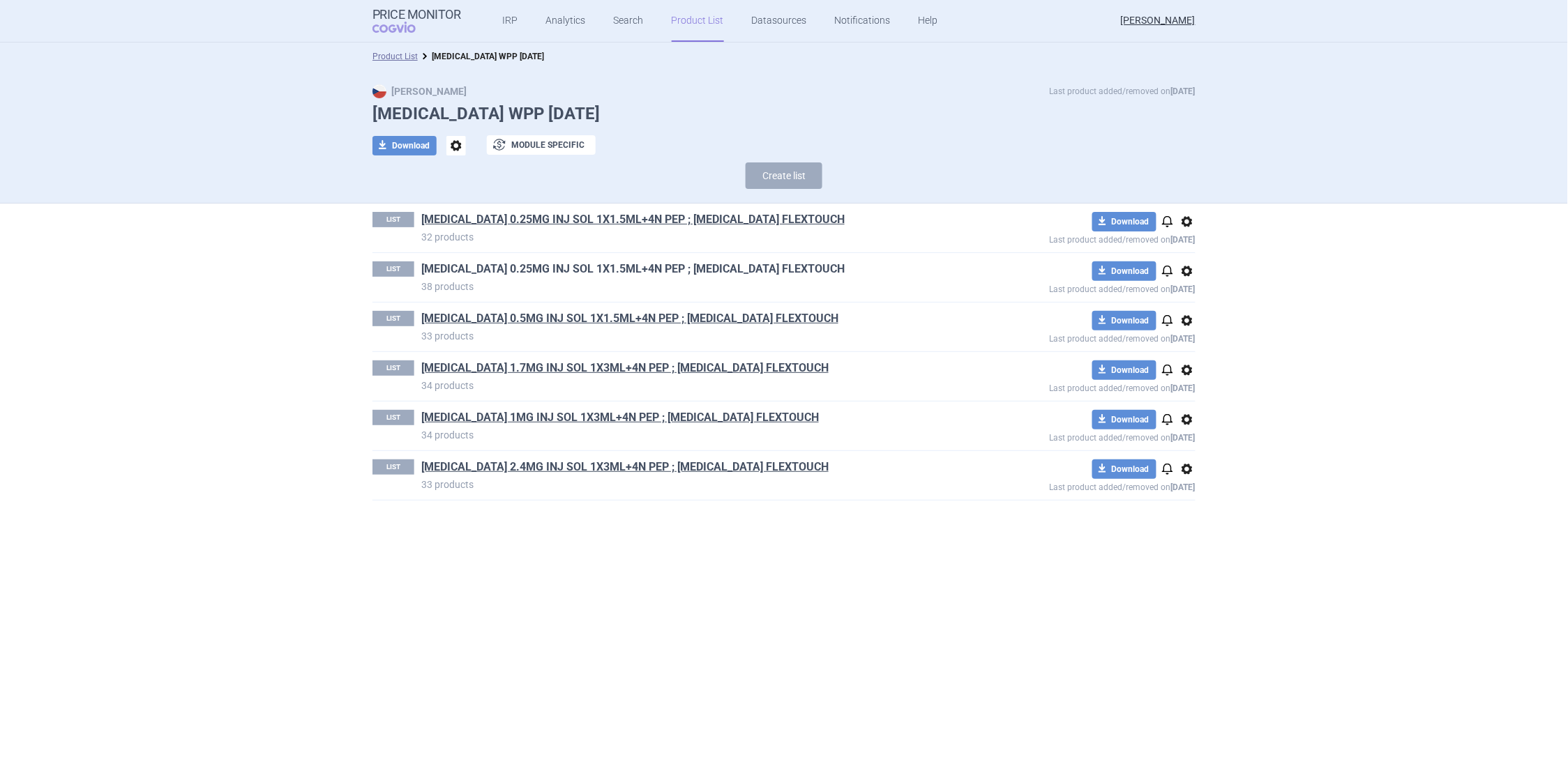
click at [567, 268] on link "[MEDICAL_DATA] 0.25MG INJ SOL 1X1.5ML+4N PEP ; [MEDICAL_DATA] FLEXTOUCH" at bounding box center [633, 269] width 424 height 16
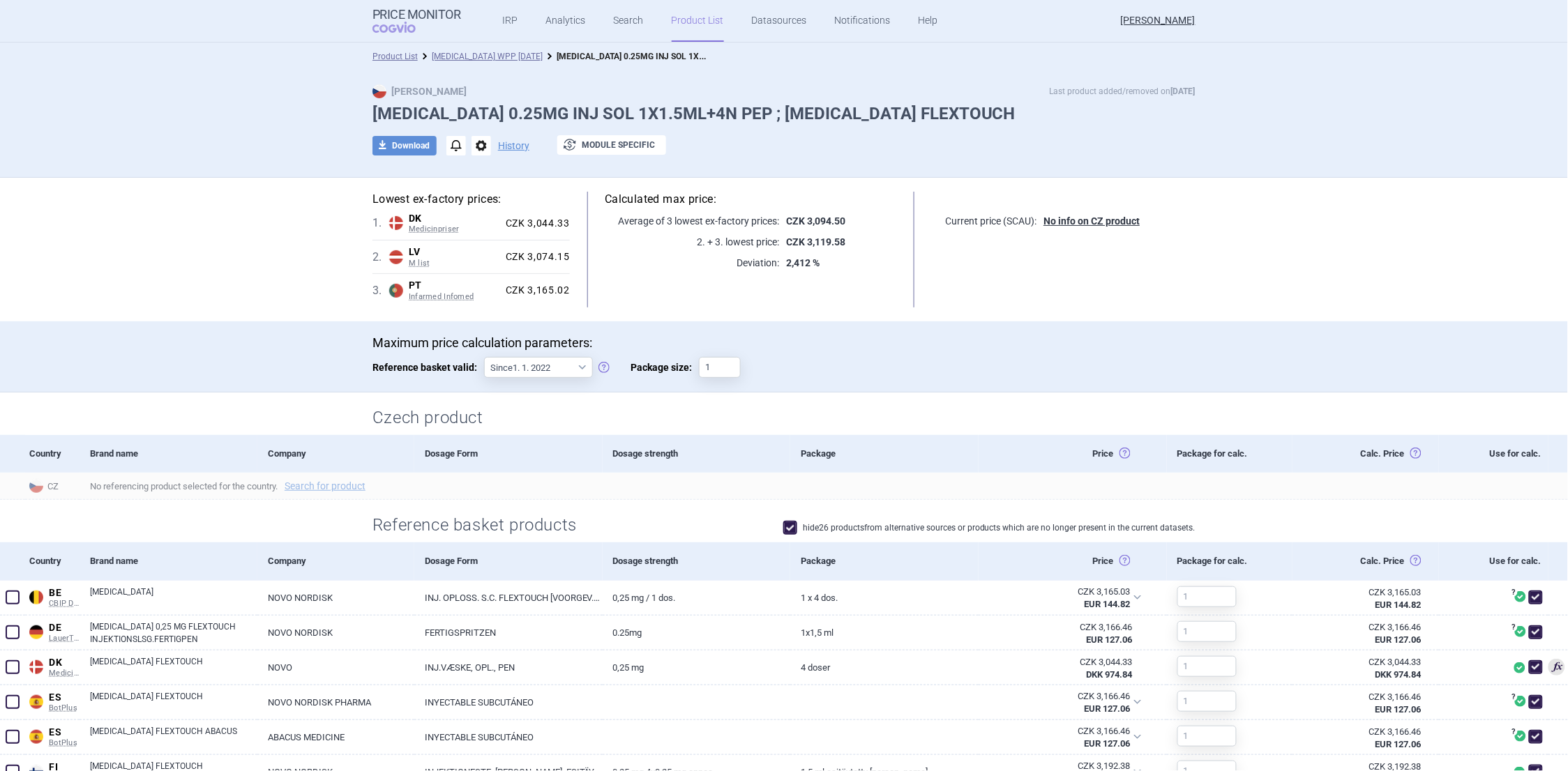
click at [297, 198] on section "Lowest ex-factory prices: 1 . DK Medicinpriser Denmark Medicinpriser Danish Med…" at bounding box center [784, 700] width 1568 height 1047
click at [574, 23] on link "Analytics" at bounding box center [566, 21] width 40 height 42
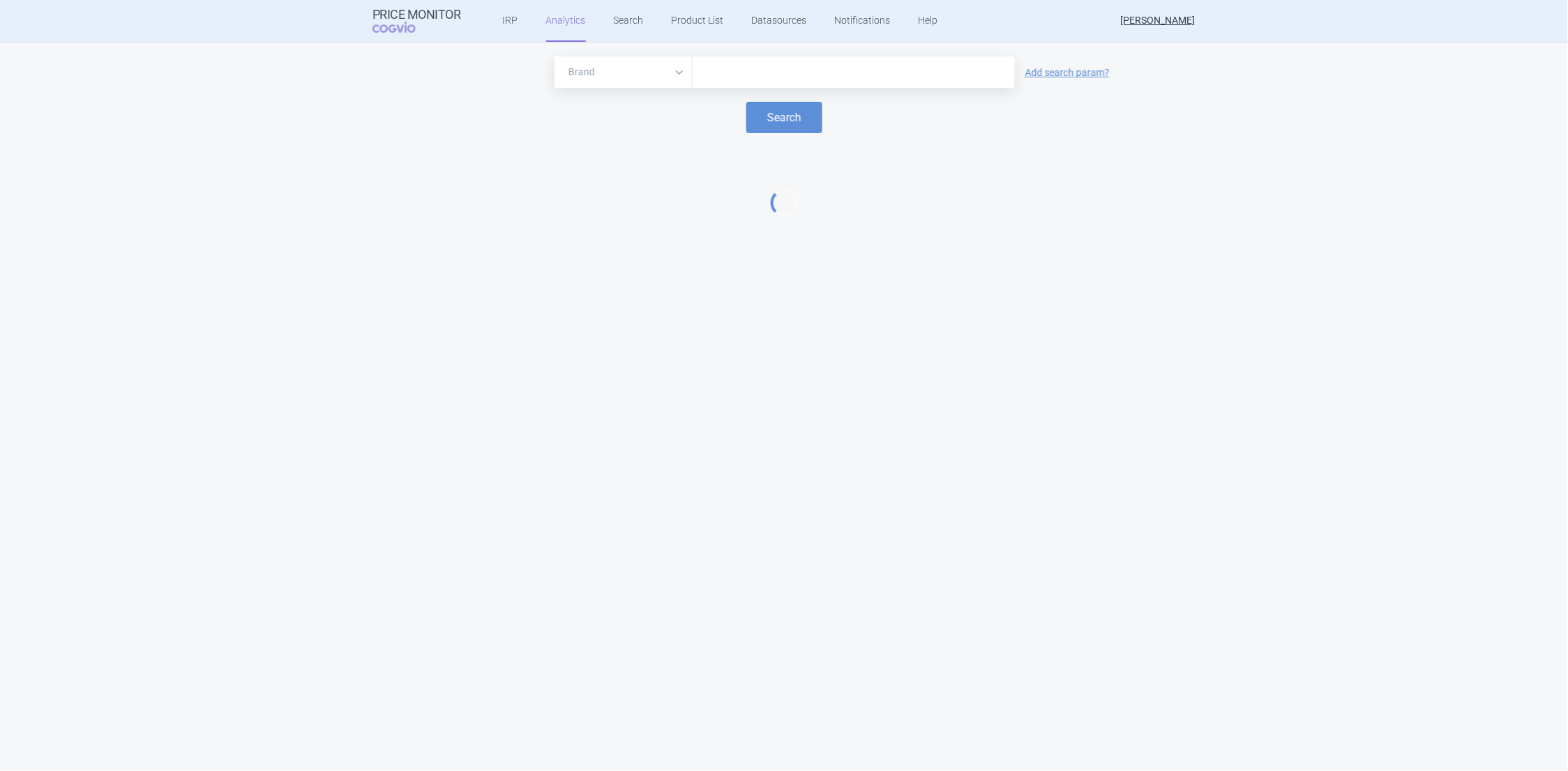
click at [722, 70] on input "text" at bounding box center [854, 72] width 308 height 18
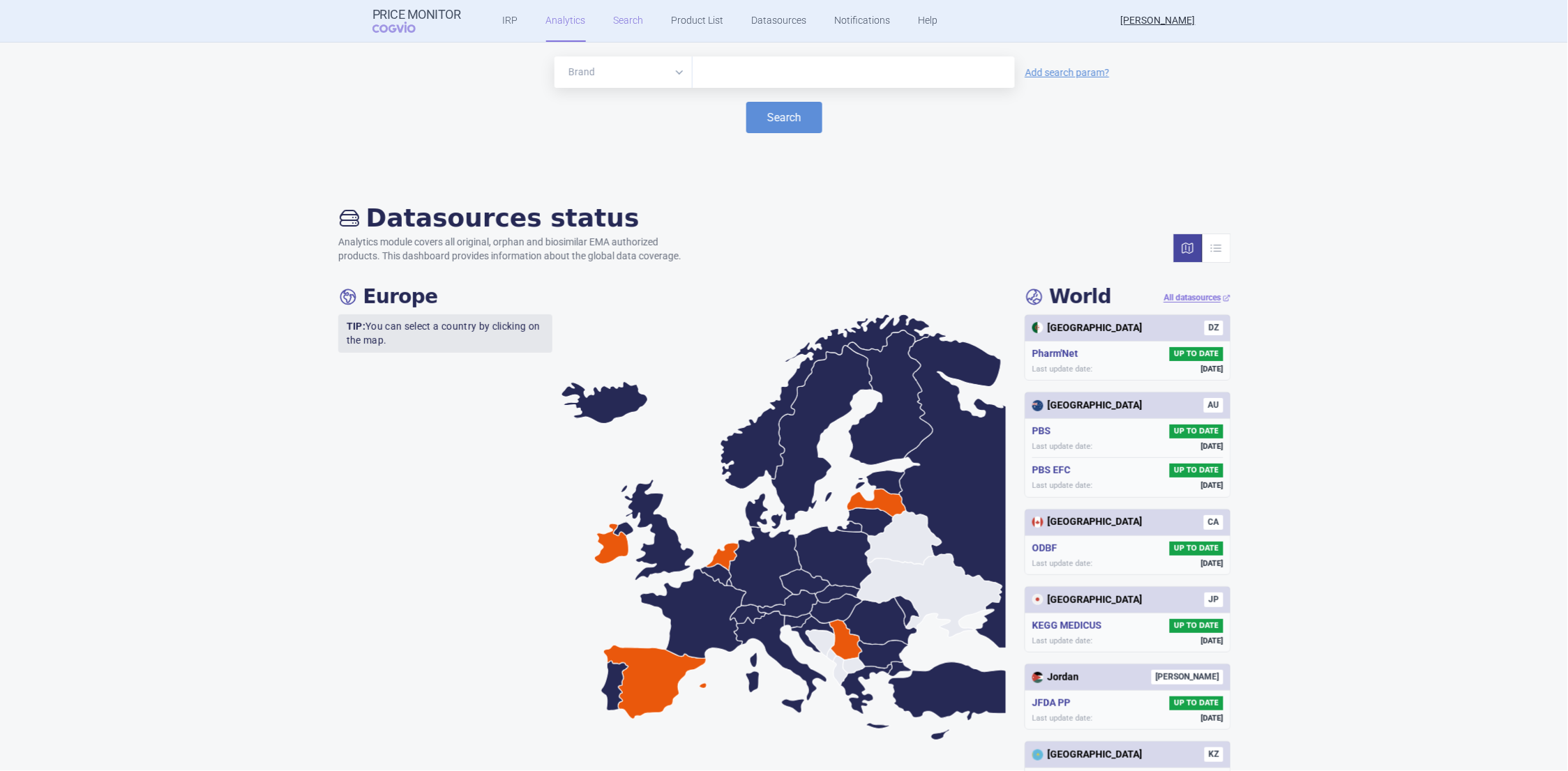
click at [614, 19] on link "Search" at bounding box center [629, 21] width 30 height 42
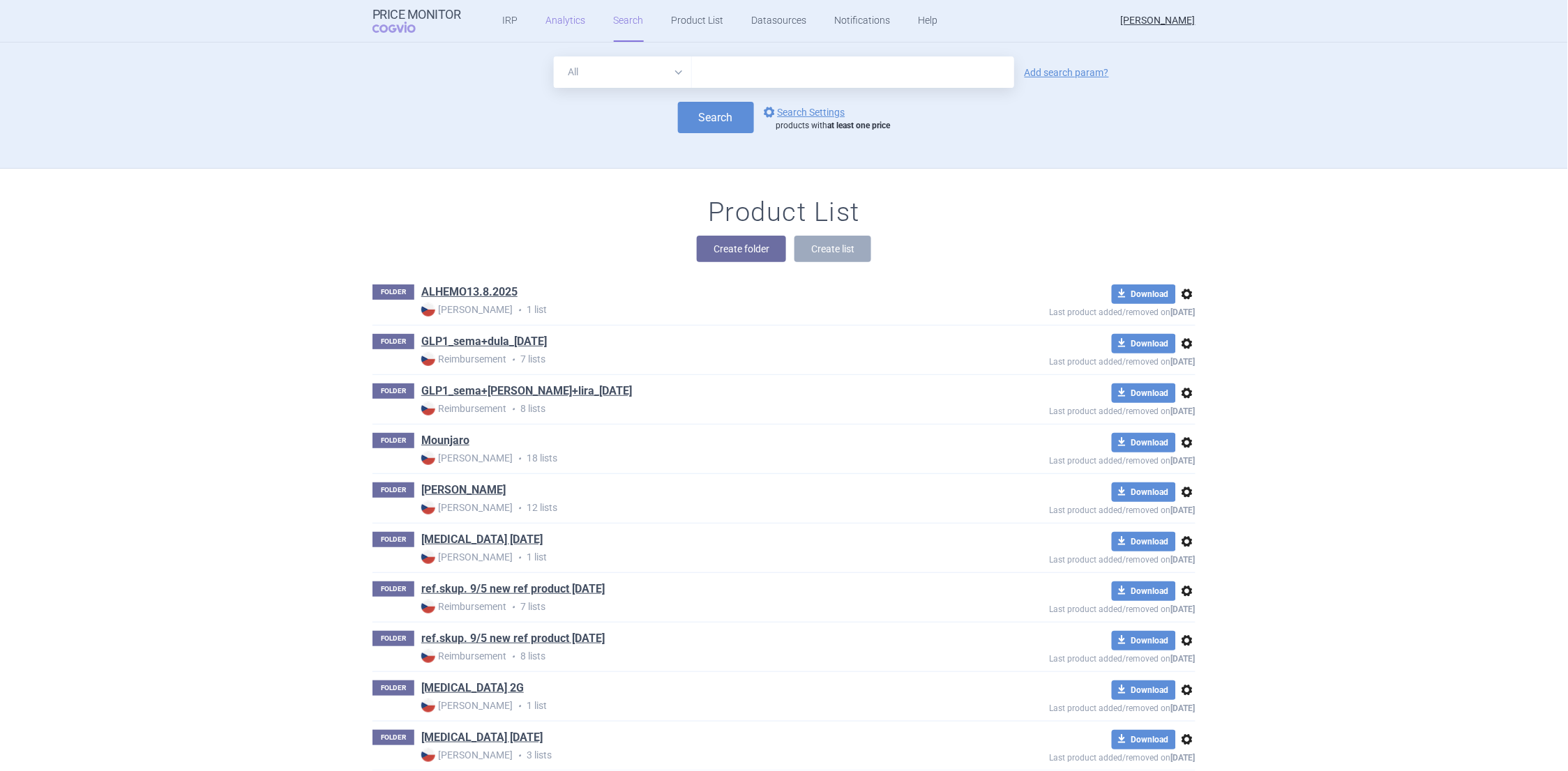
click at [558, 15] on link "Analytics" at bounding box center [566, 21] width 40 height 42
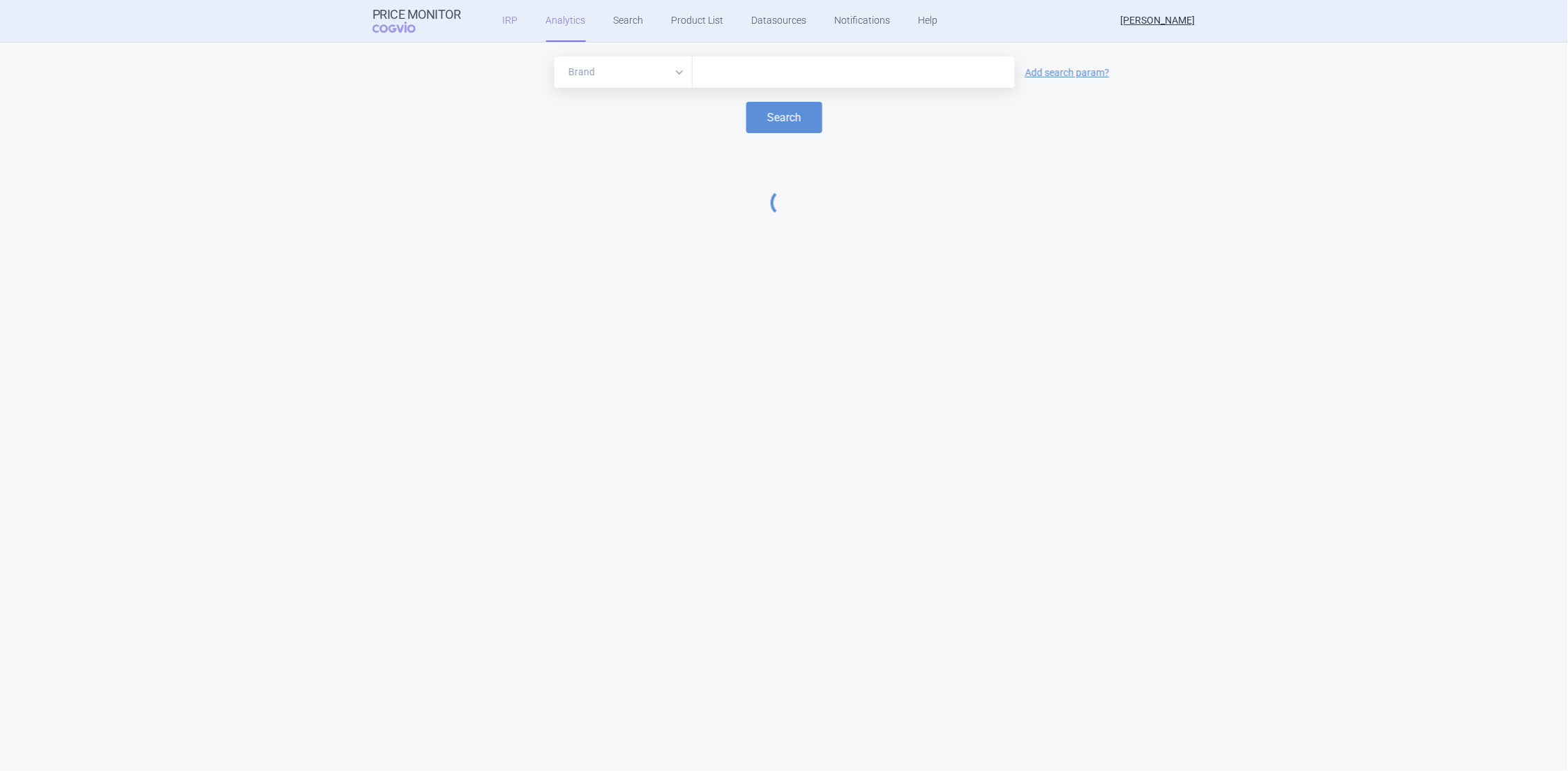
click at [504, 20] on link "IRP" at bounding box center [511, 21] width 16 height 42
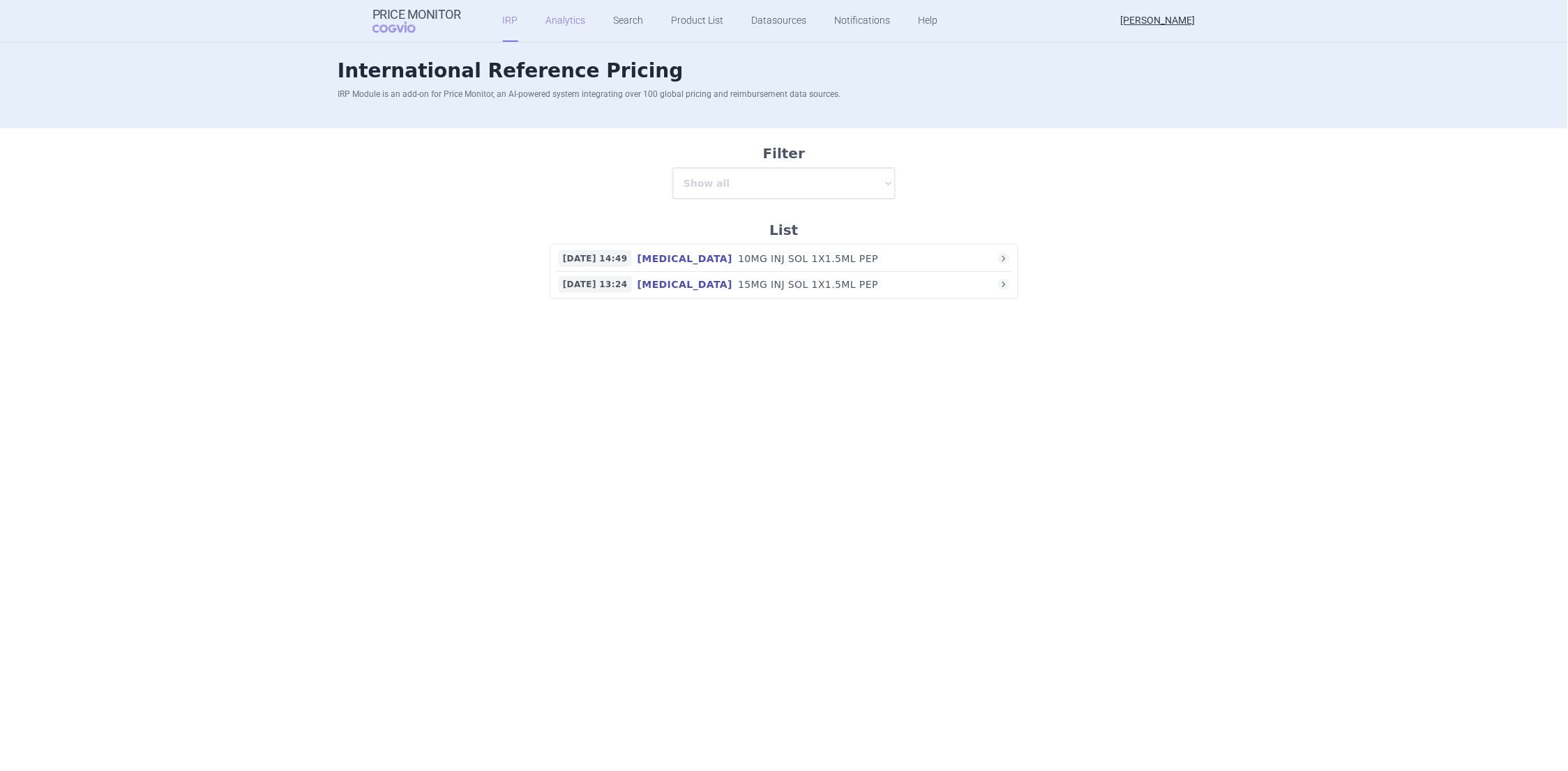
click at [560, 18] on link "Analytics" at bounding box center [566, 21] width 40 height 42
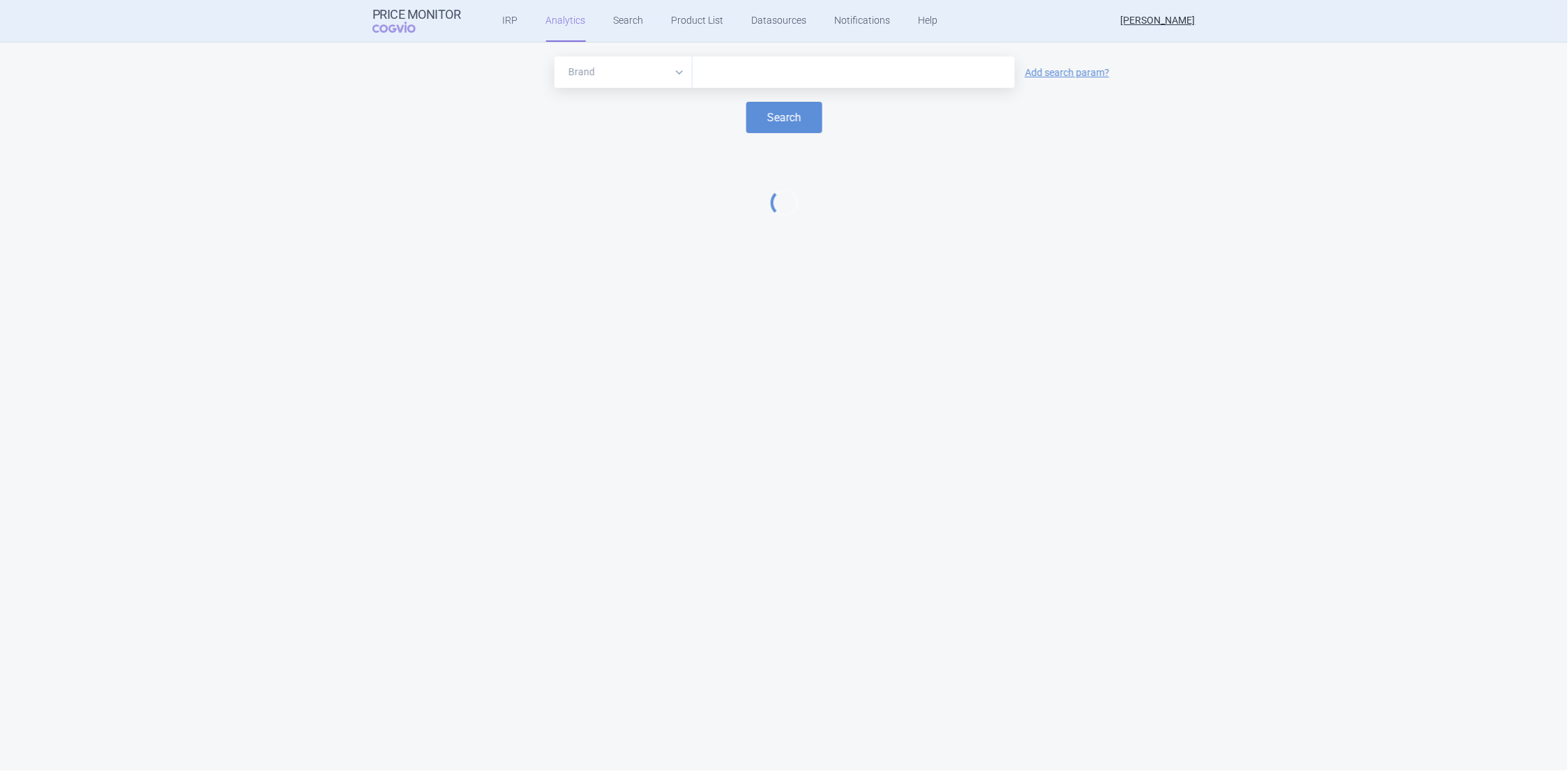
click at [737, 74] on input "text" at bounding box center [854, 72] width 308 height 18
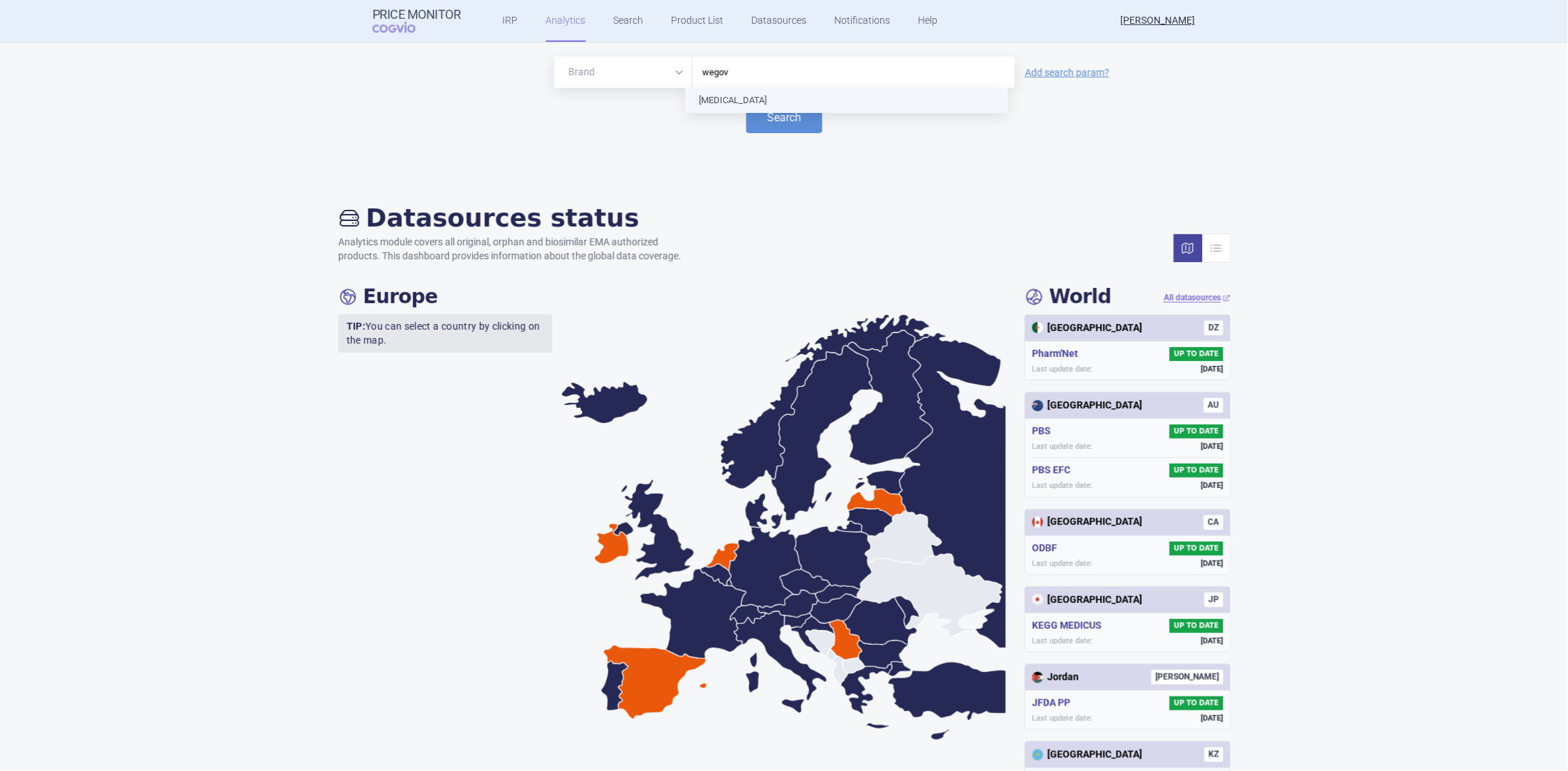
type input "[MEDICAL_DATA]"
click at [783, 121] on button "Search" at bounding box center [785, 117] width 76 height 31
select select "EUR"
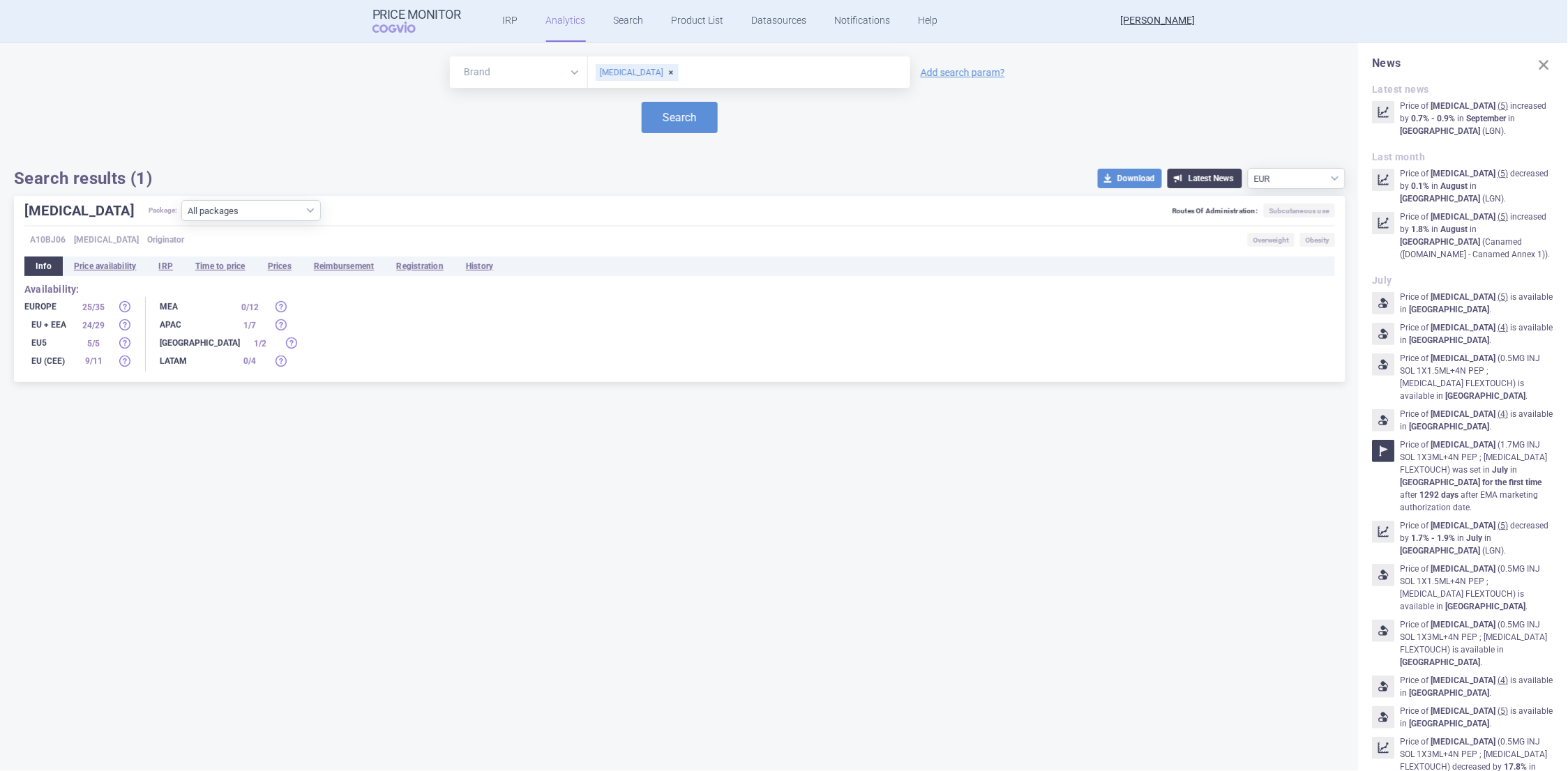
click at [1204, 180] on button "Latest News" at bounding box center [1205, 178] width 74 height 19
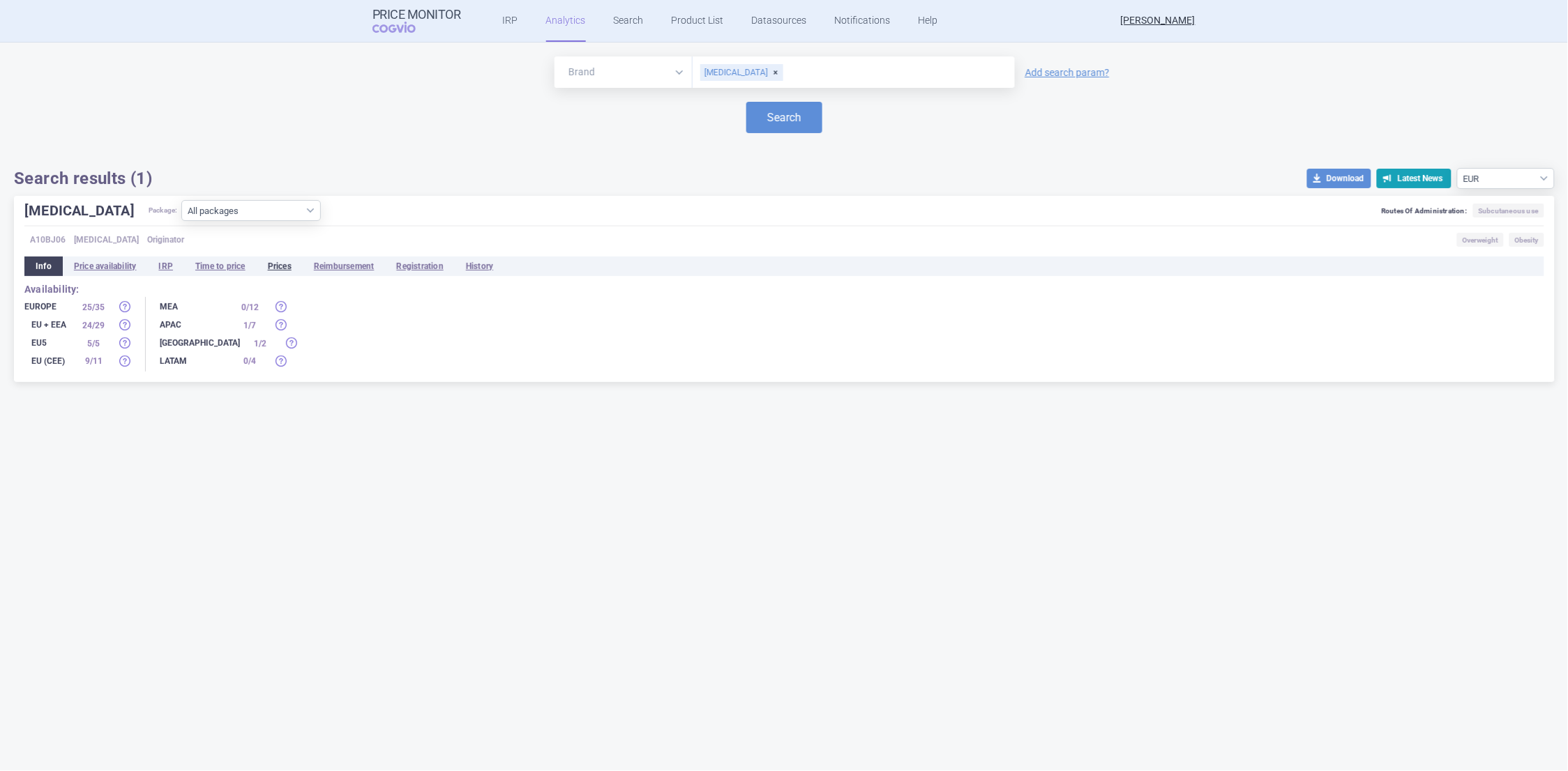
click at [285, 264] on li "Prices" at bounding box center [279, 266] width 46 height 19
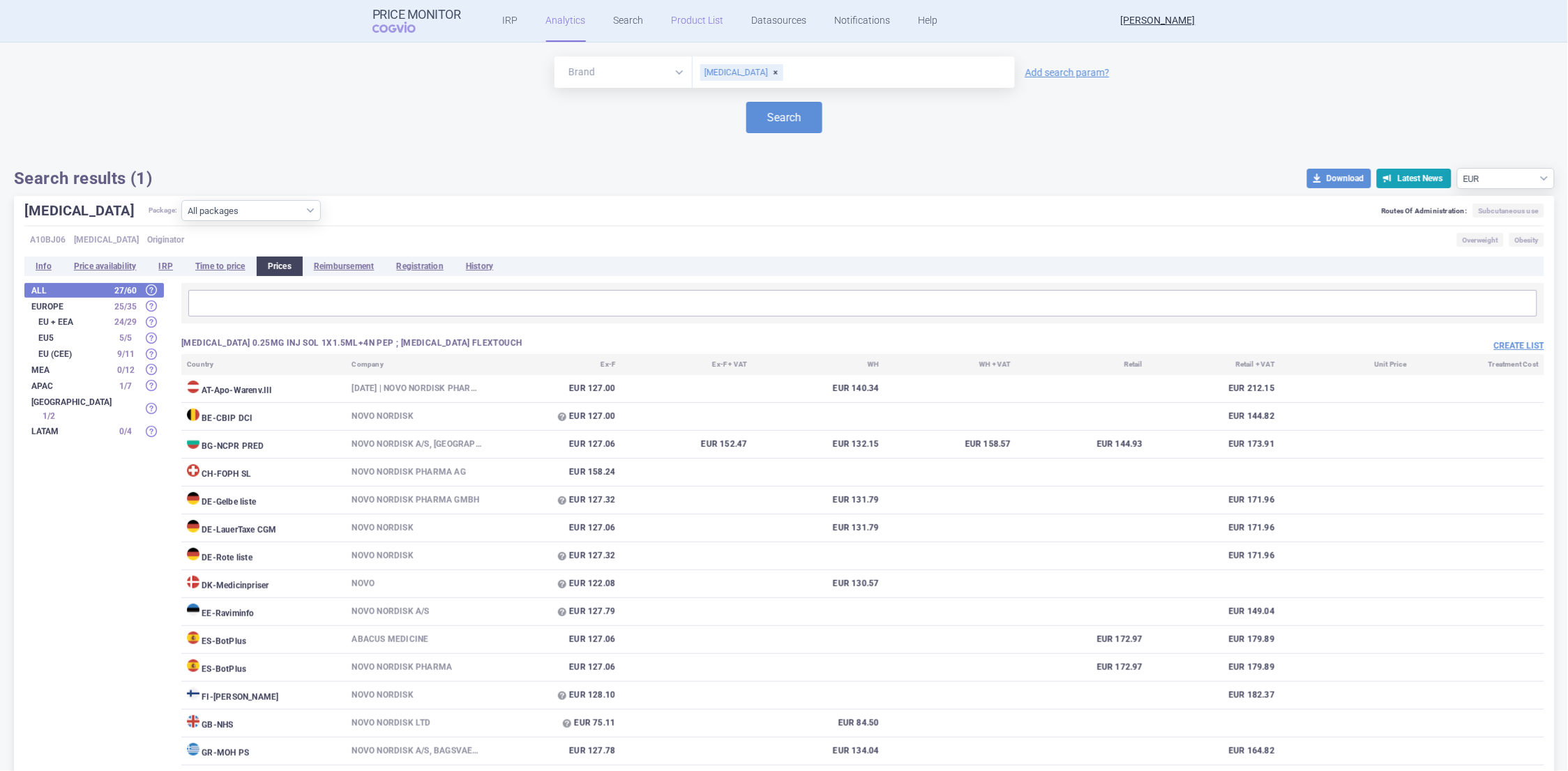
click at [672, 25] on link "Product List" at bounding box center [698, 21] width 52 height 42
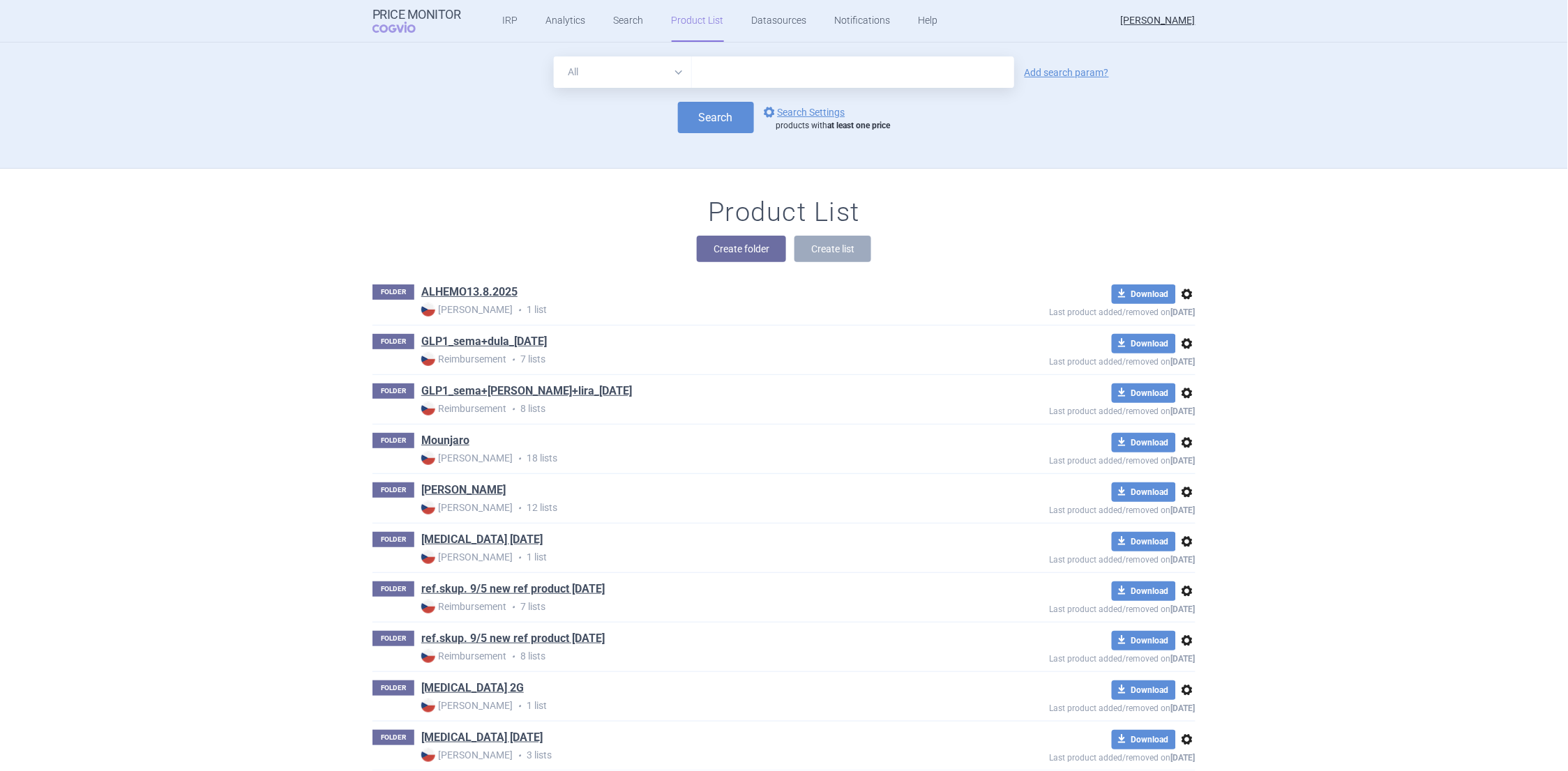
scroll to position [126, 0]
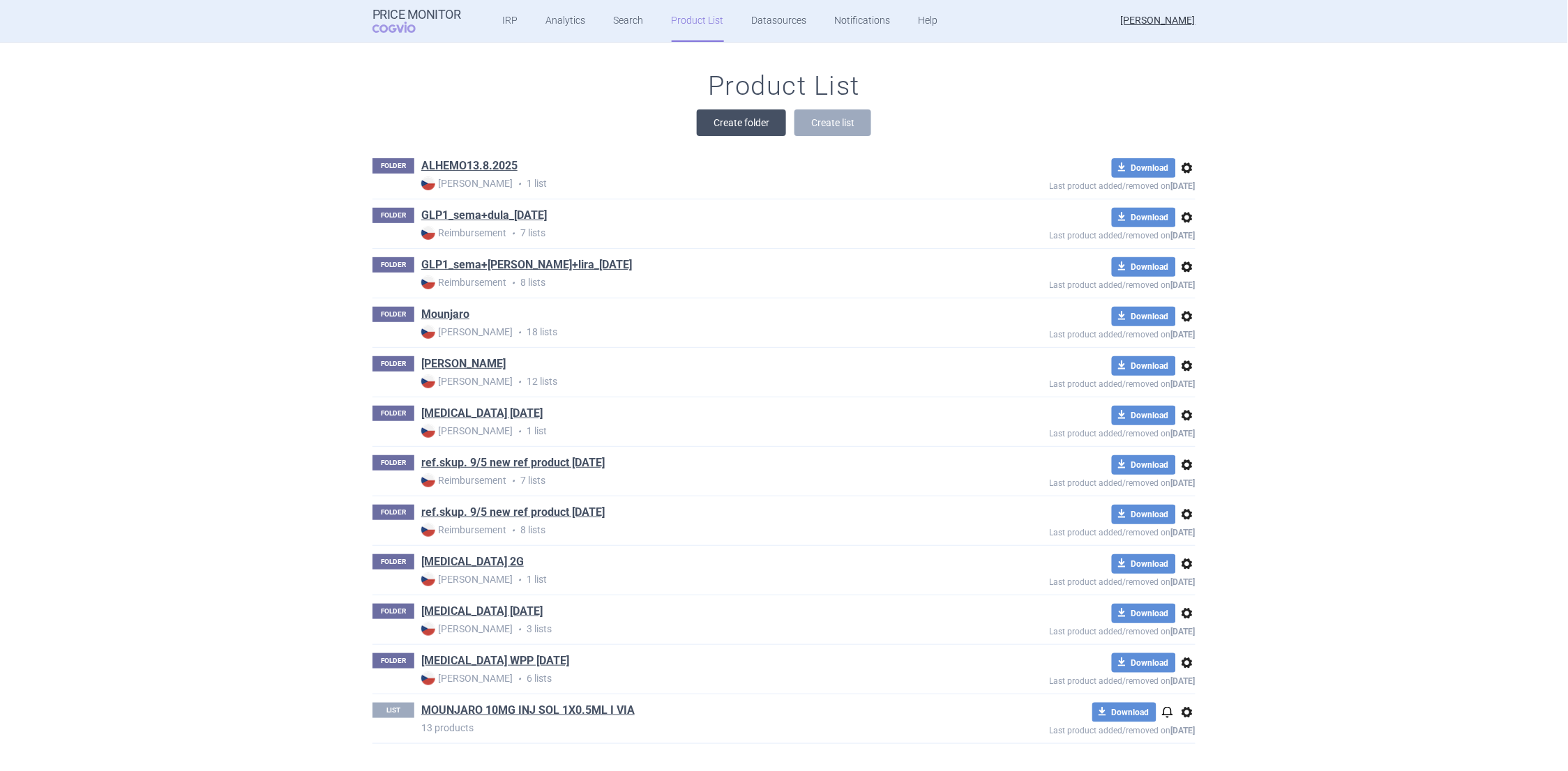
click at [730, 119] on button "Create folder" at bounding box center [742, 123] width 89 height 27
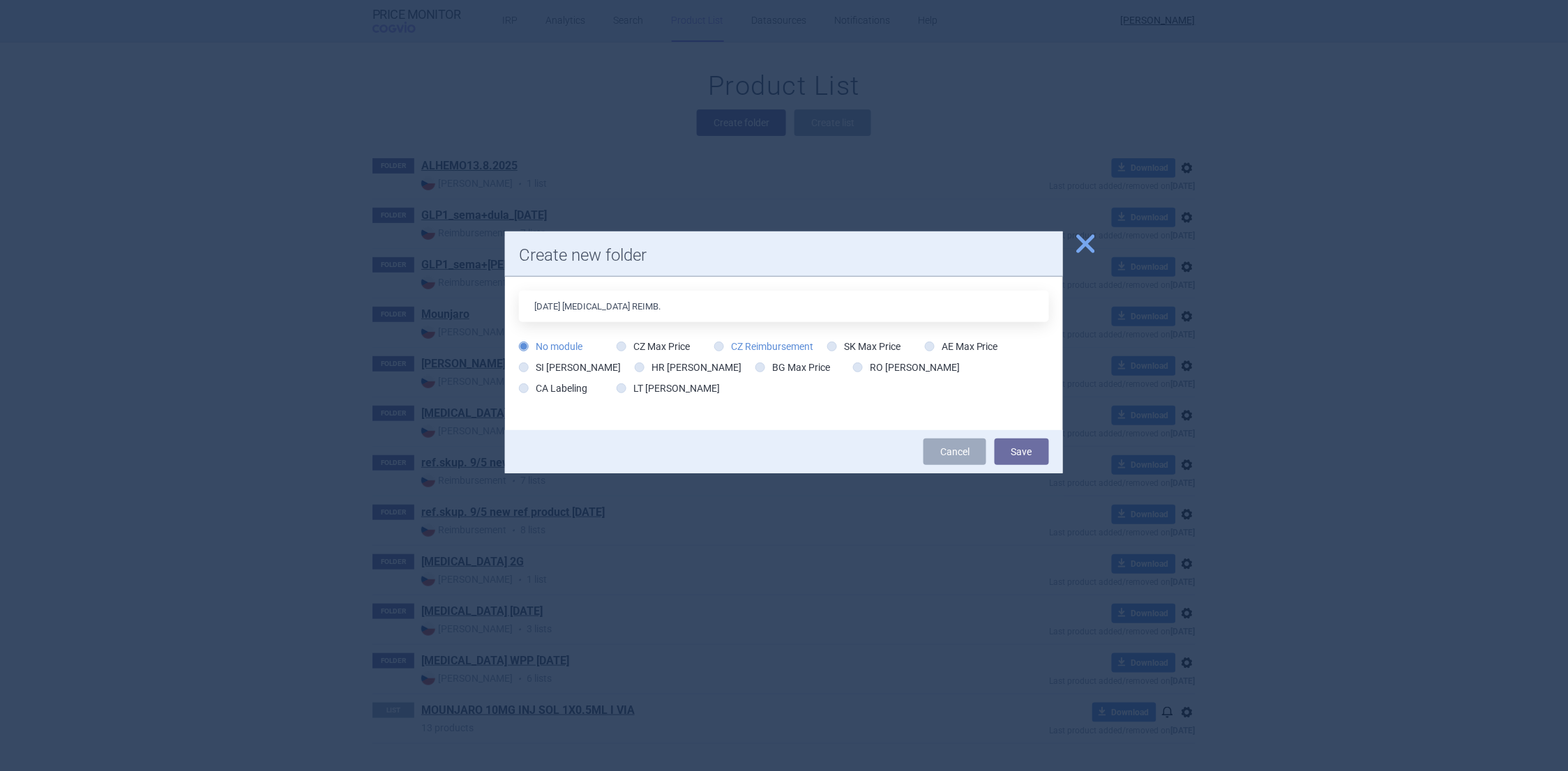
type input "[DATE] [MEDICAL_DATA] REIMB."
click at [716, 348] on icon at bounding box center [719, 346] width 10 height 10
click at [716, 348] on input "CZ Reimbursement" at bounding box center [722, 347] width 14 height 14
radio input "true"
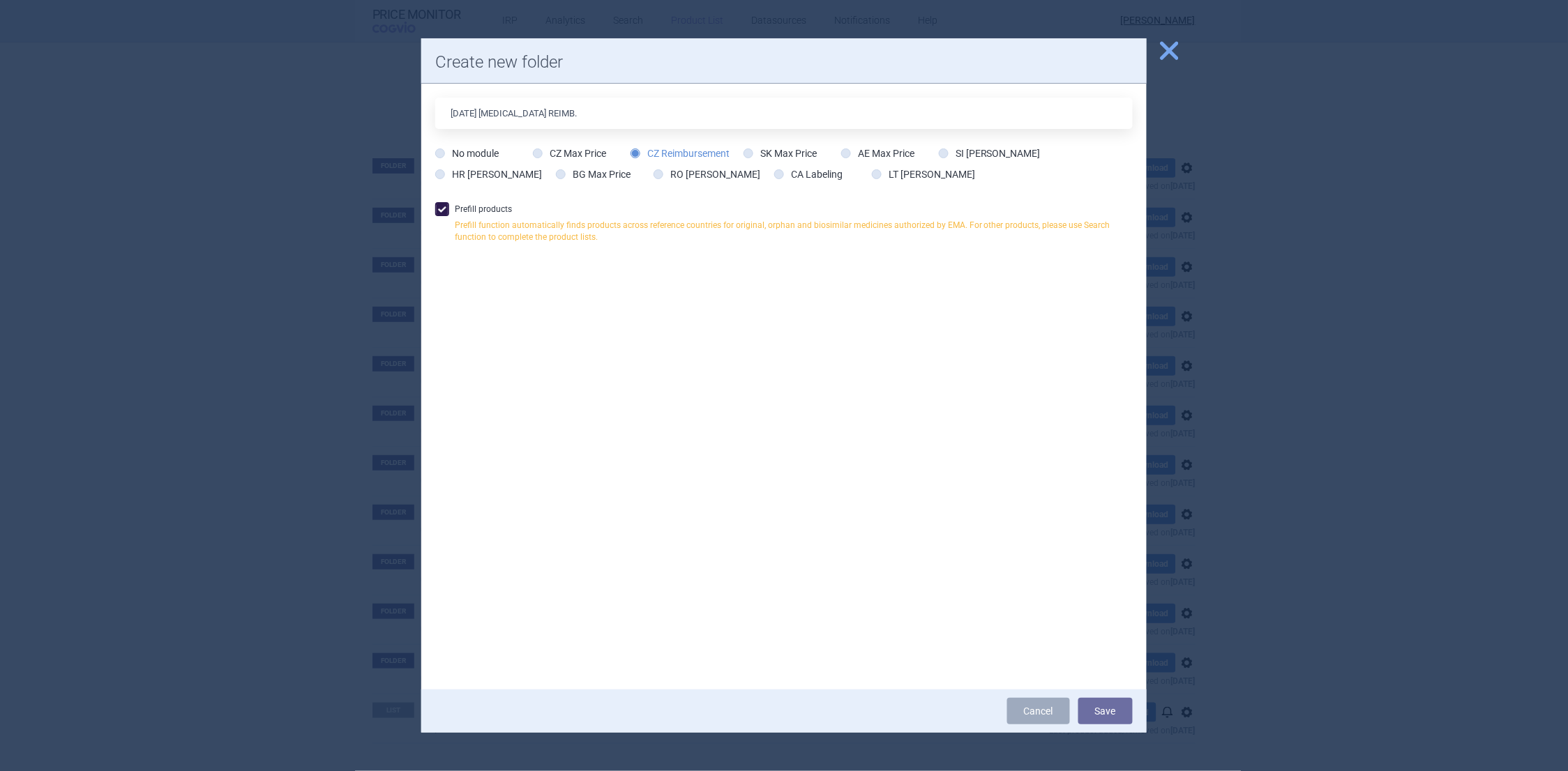
click at [444, 209] on span at bounding box center [442, 209] width 14 height 14
checkbox input "false"
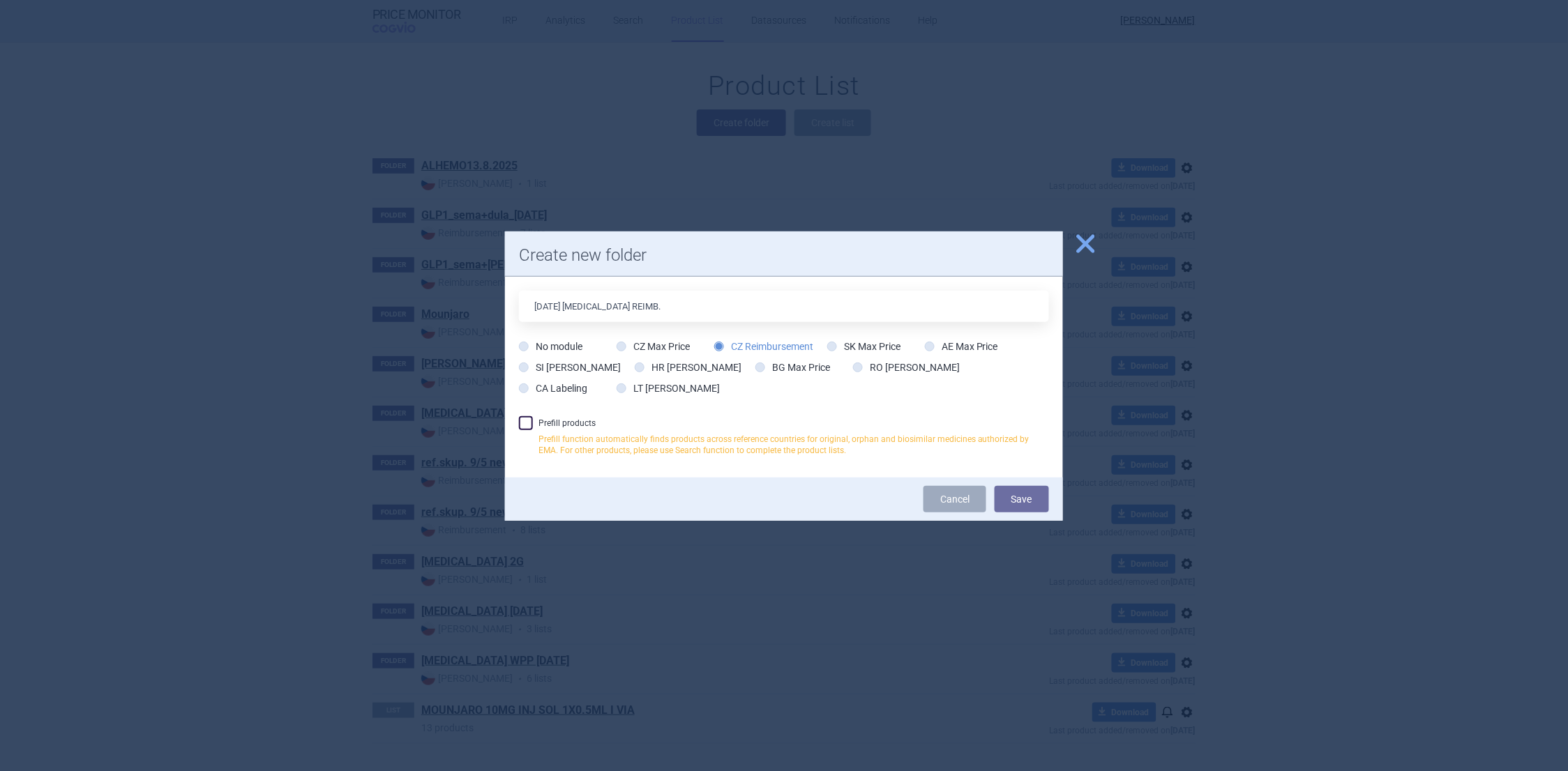
click at [721, 349] on icon at bounding box center [719, 346] width 10 height 10
click at [721, 349] on input "CZ Reimbursement" at bounding box center [722, 347] width 14 height 14
click at [626, 345] on label "CZ Max Price" at bounding box center [653, 346] width 74 height 14
click at [626, 345] on input "CZ Max Price" at bounding box center [624, 347] width 14 height 14
radio input "true"
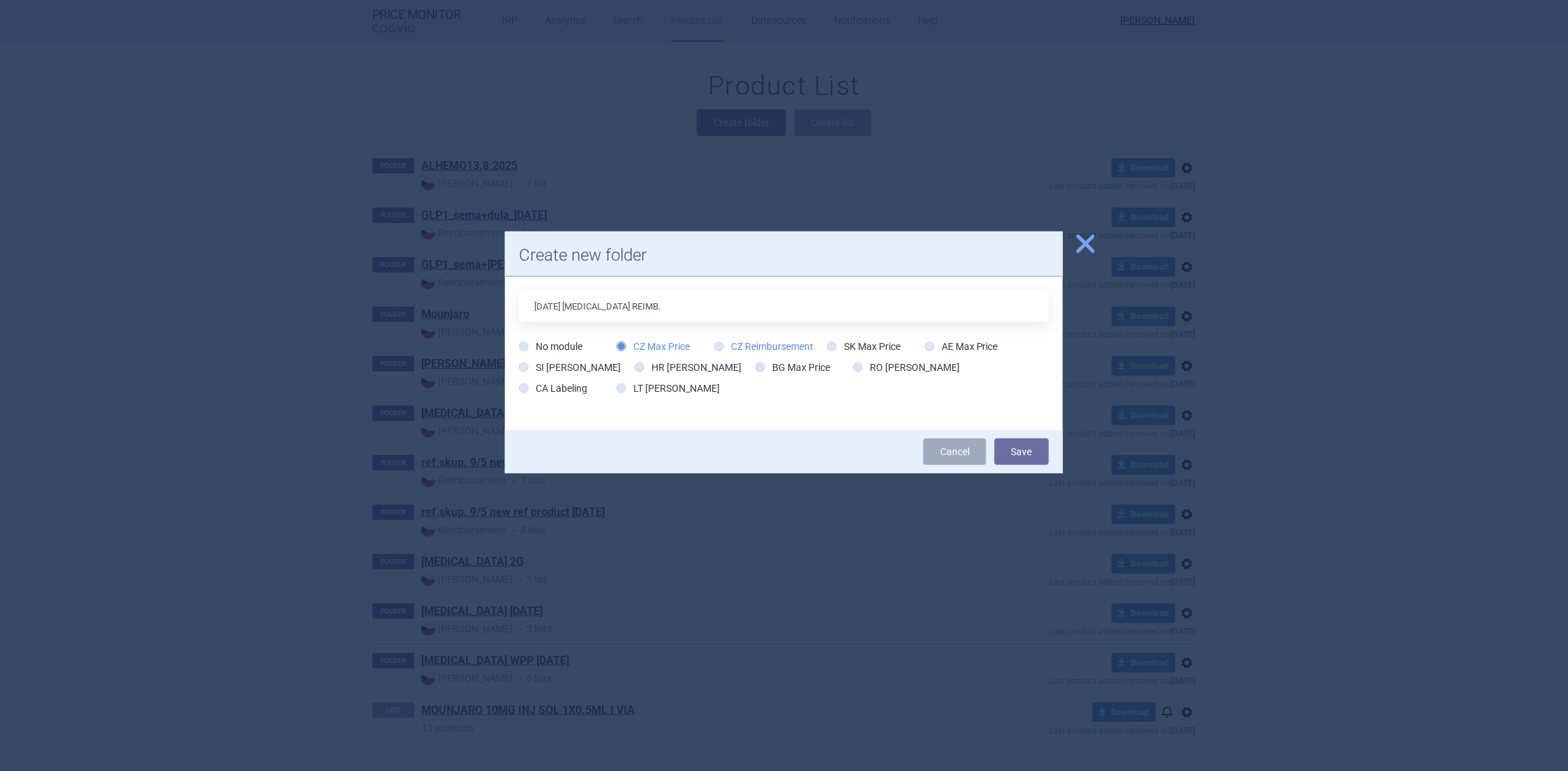
click at [722, 349] on icon at bounding box center [719, 346] width 10 height 10
click at [722, 349] on input "CZ Reimbursement" at bounding box center [722, 347] width 14 height 14
radio input "true"
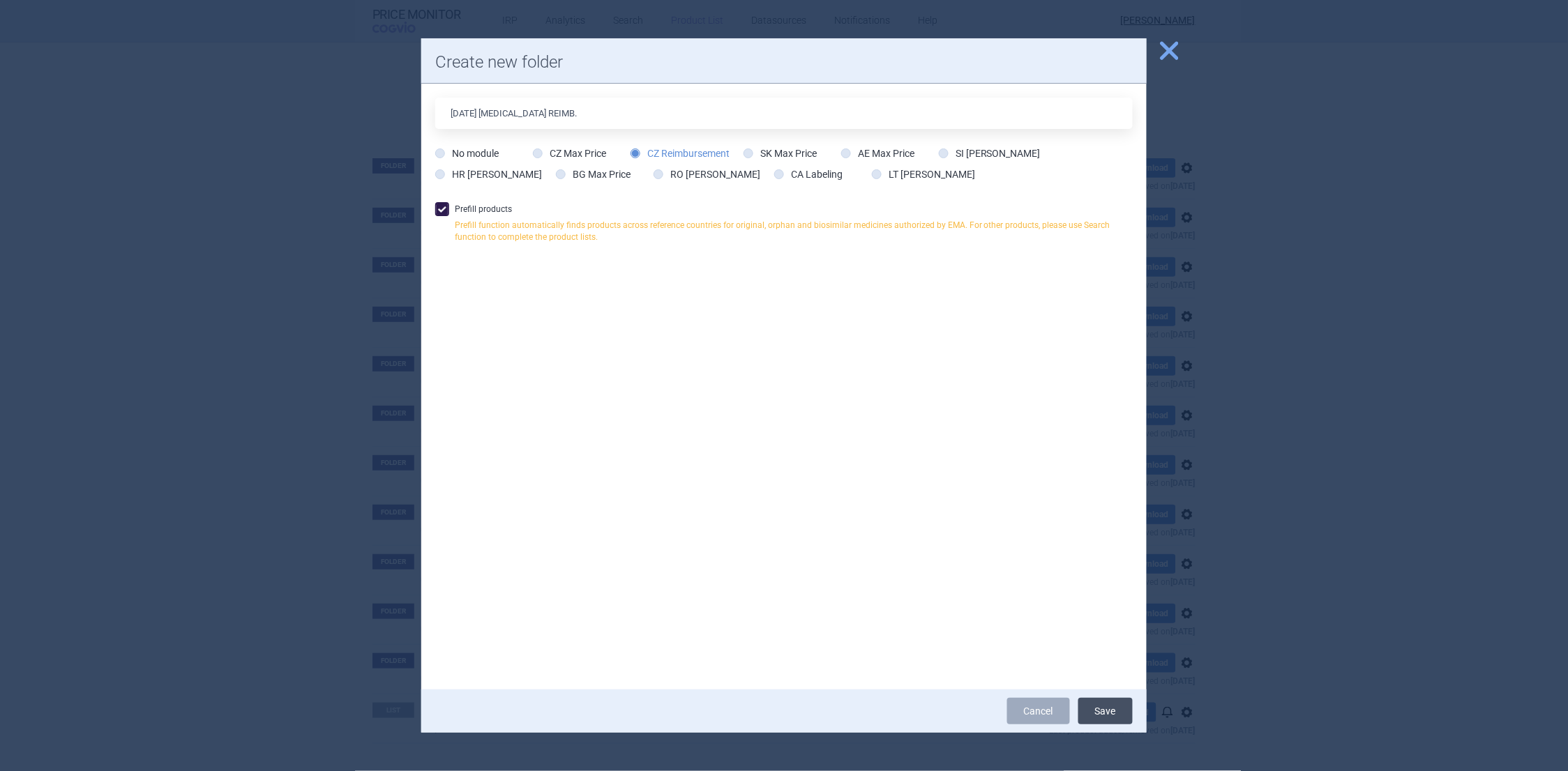
click at [1106, 713] on button "Save" at bounding box center [1105, 712] width 54 height 27
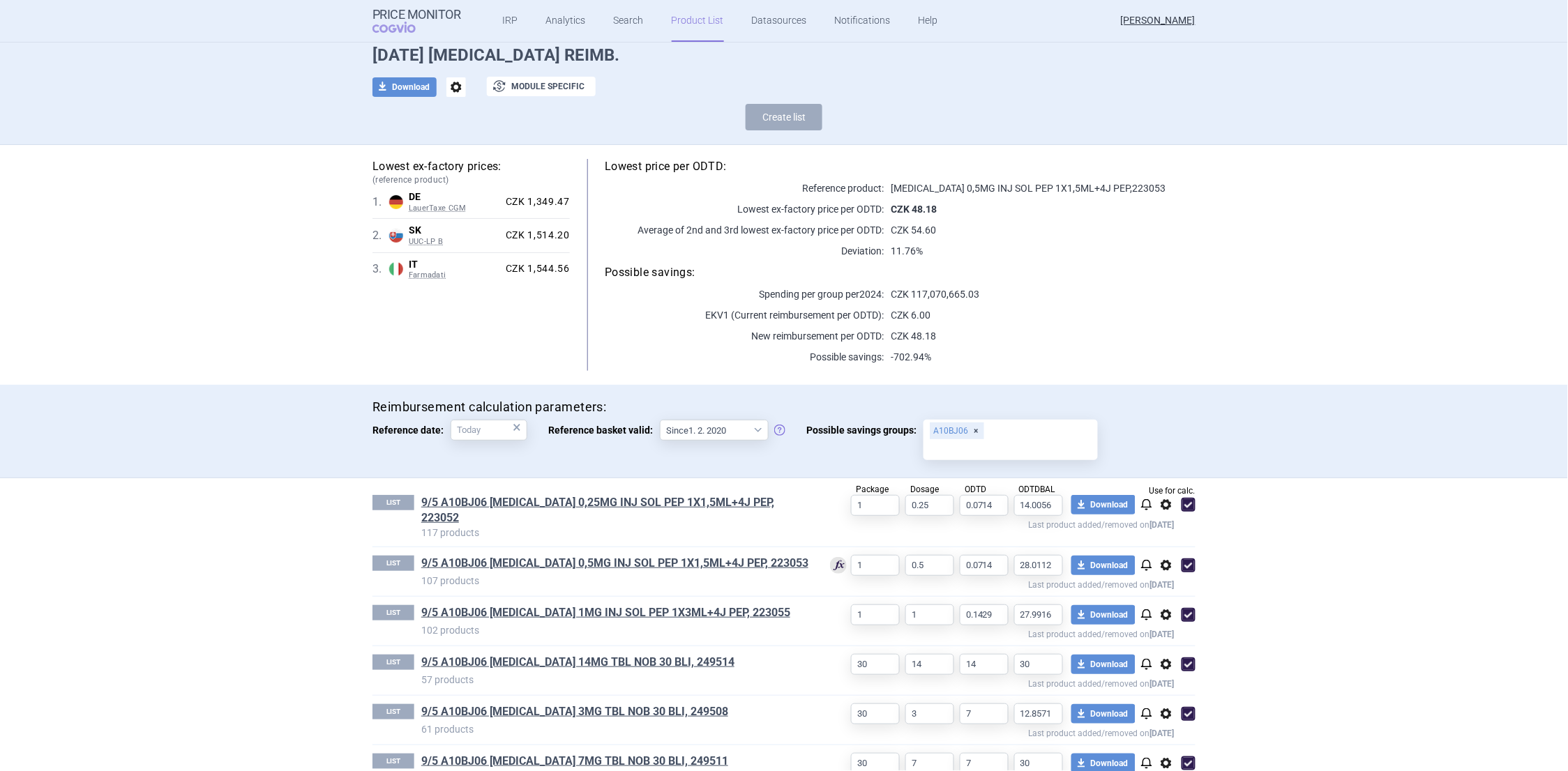
scroll to position [85, 0]
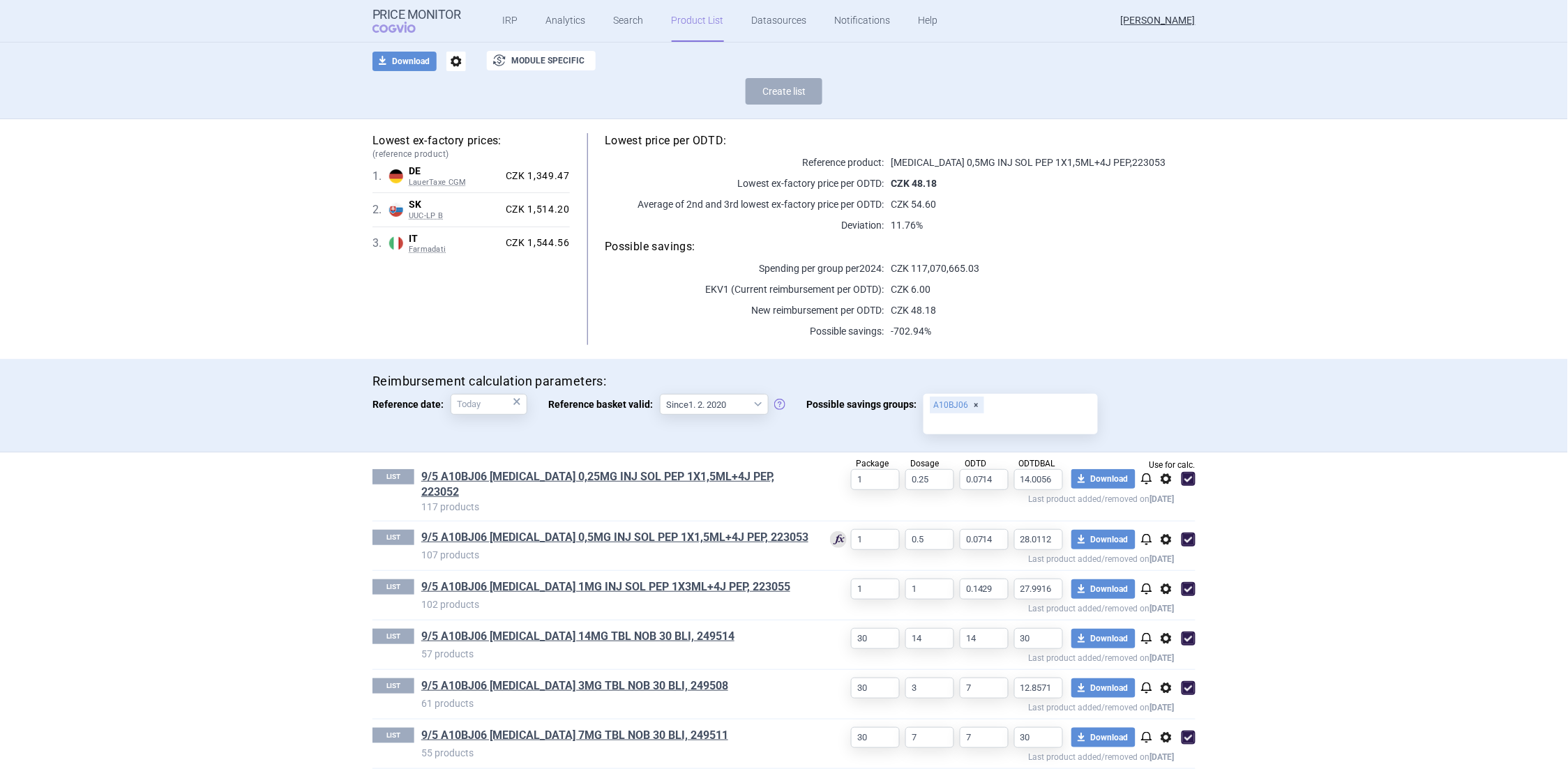
click at [1161, 480] on span "options" at bounding box center [1166, 479] width 17 height 17
click at [1164, 559] on button "Delete" at bounding box center [1160, 559] width 45 height 20
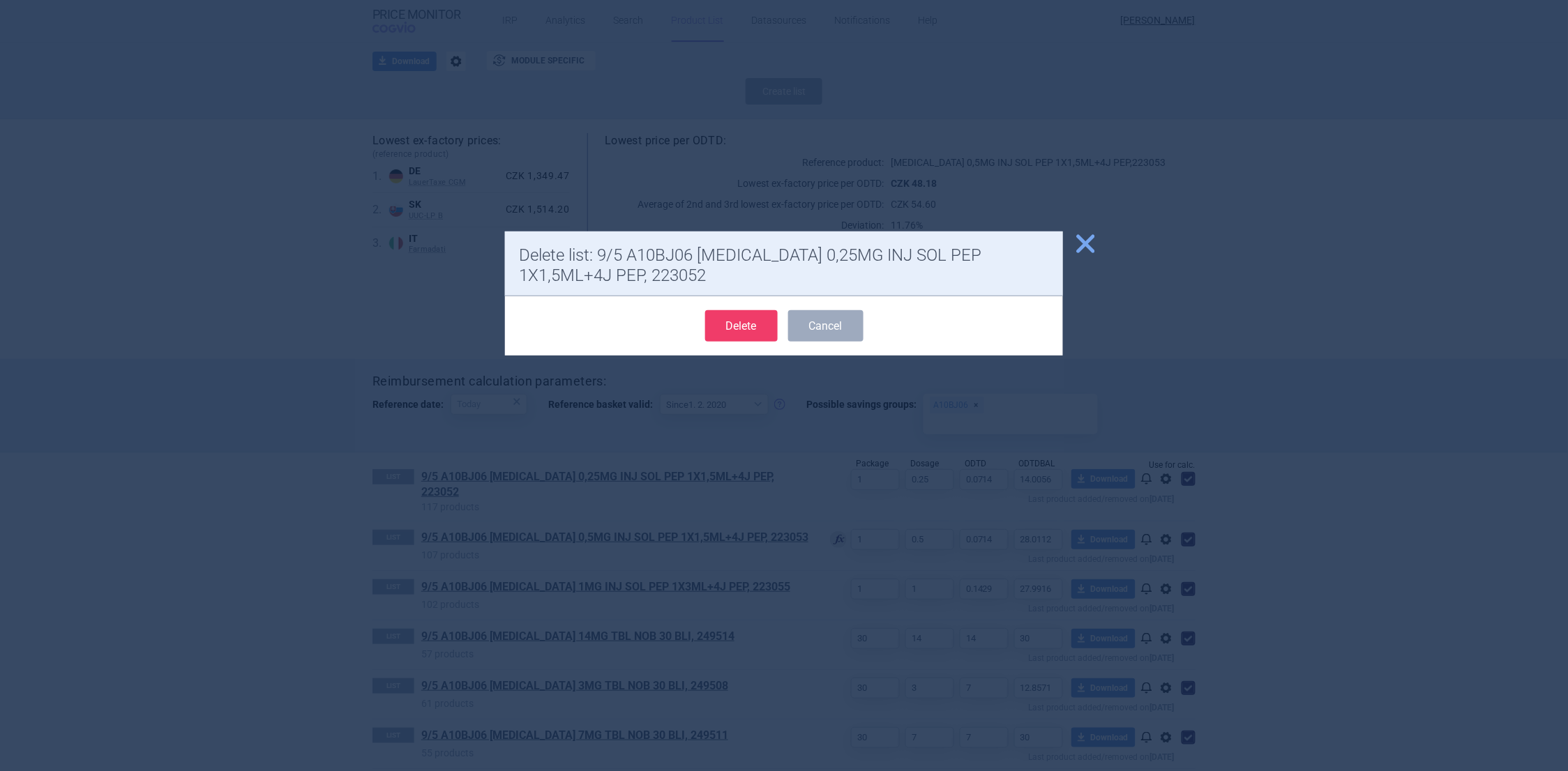
click at [768, 326] on button "Delete" at bounding box center [742, 326] width 73 height 31
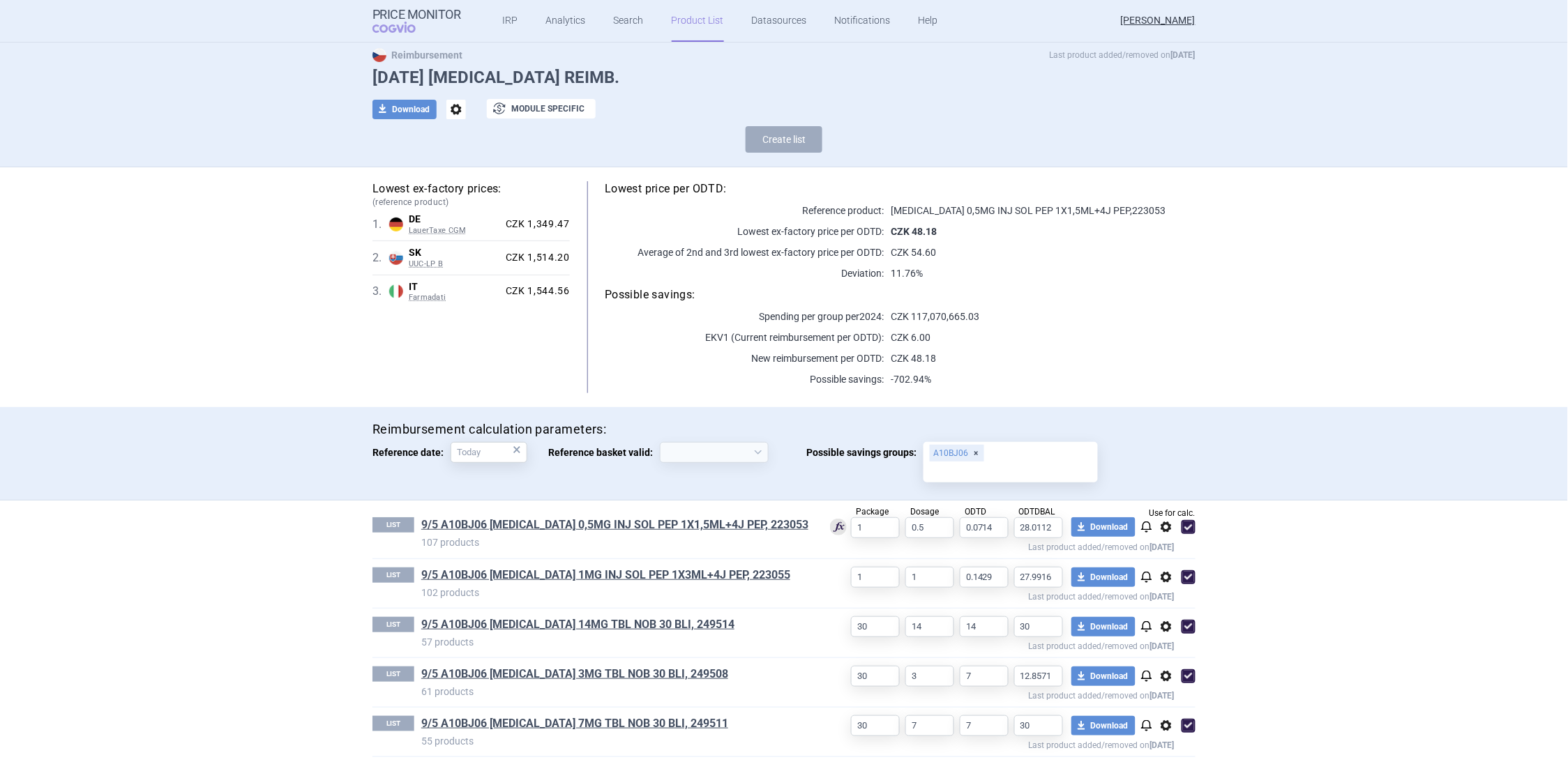
scroll to position [35, 0]
select select "[DATE]"
click at [1158, 525] on span "options" at bounding box center [1166, 528] width 17 height 17
click at [1161, 607] on button "Delete" at bounding box center [1160, 608] width 45 height 20
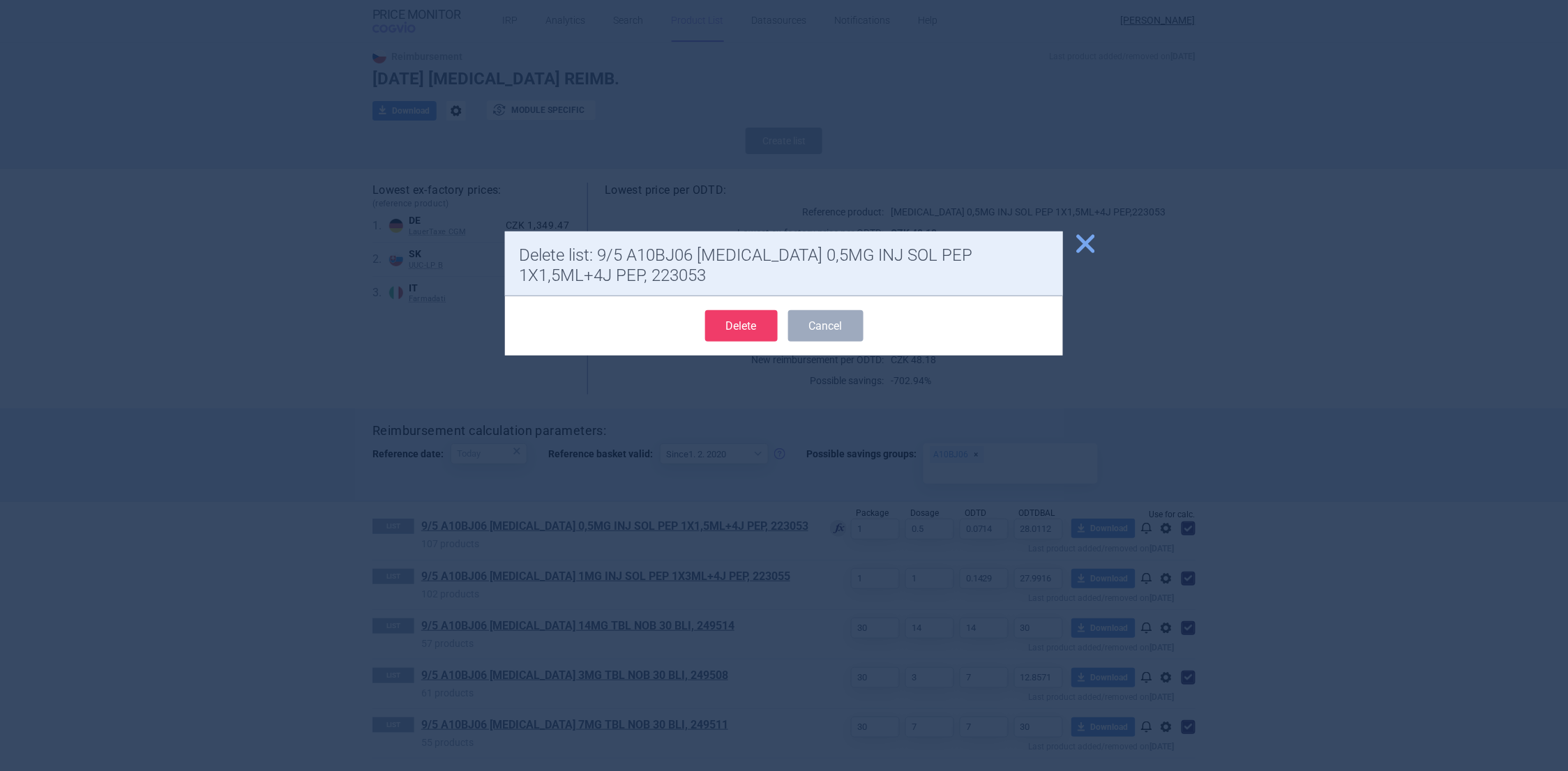
click at [754, 326] on button "Delete" at bounding box center [742, 326] width 73 height 31
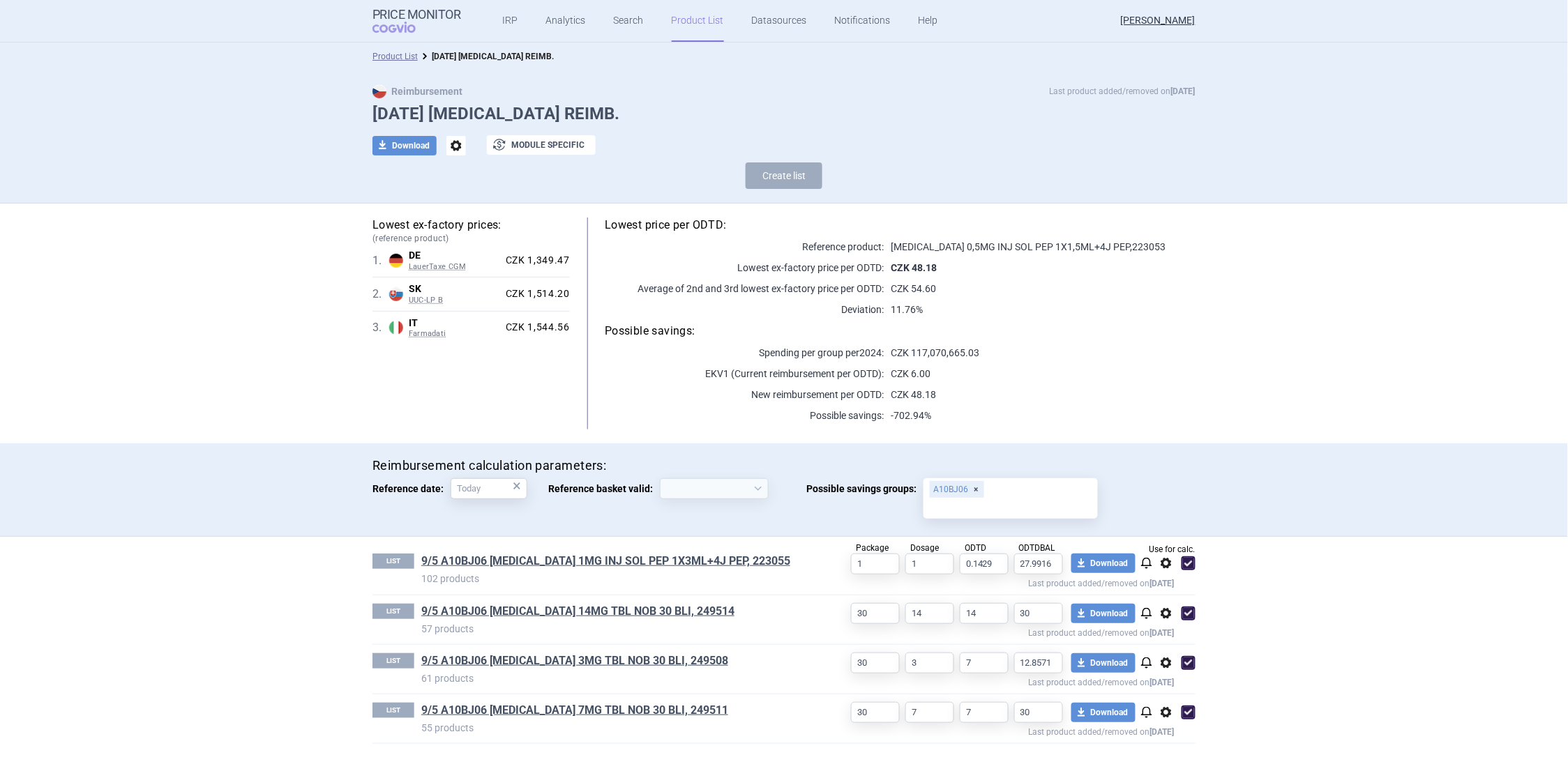
select select "[DATE]"
click at [1168, 559] on span "options" at bounding box center [1166, 563] width 17 height 17
click at [1165, 638] on button "Delete" at bounding box center [1167, 643] width 45 height 20
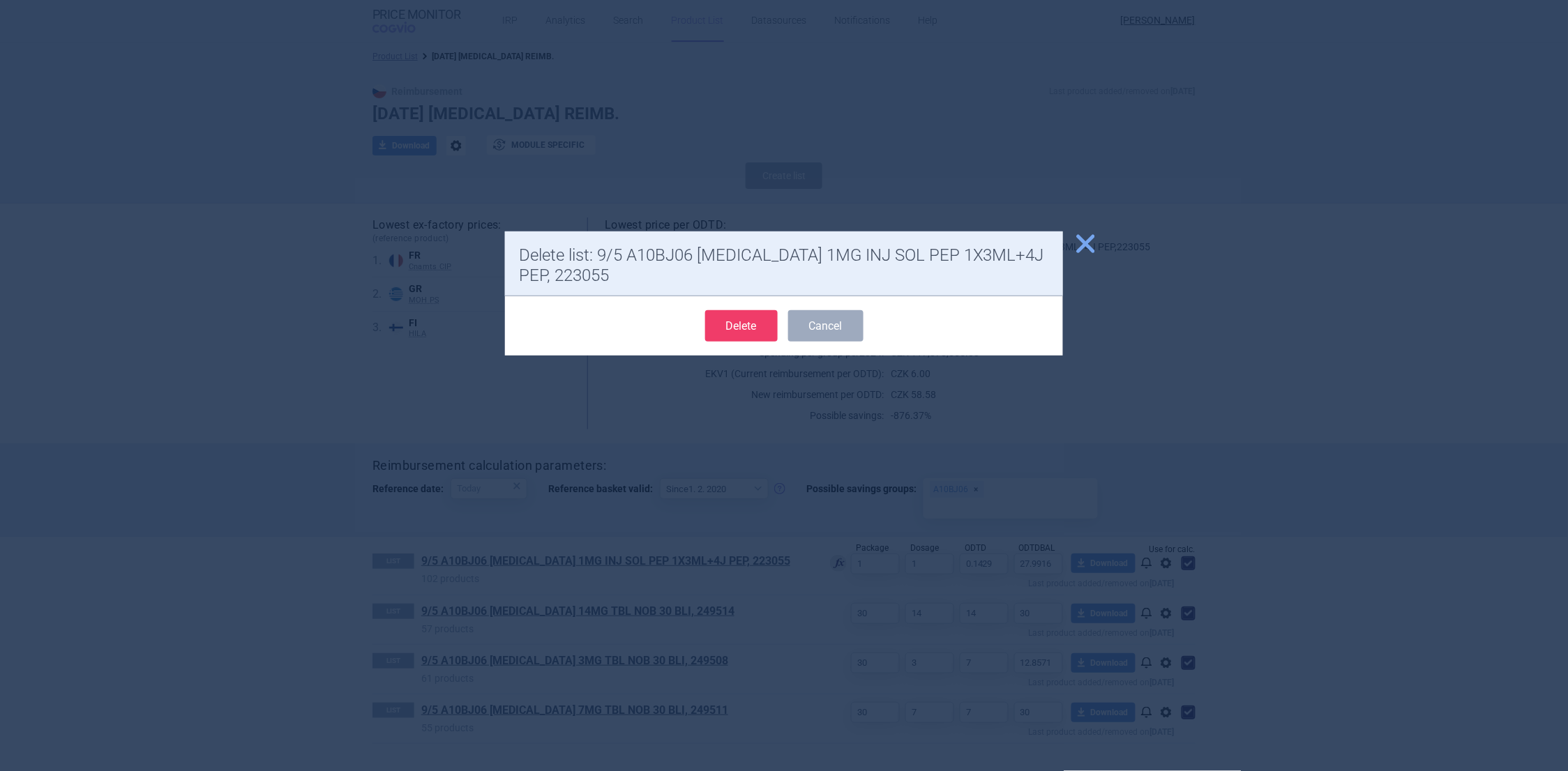
click at [768, 326] on button "Delete" at bounding box center [742, 326] width 73 height 31
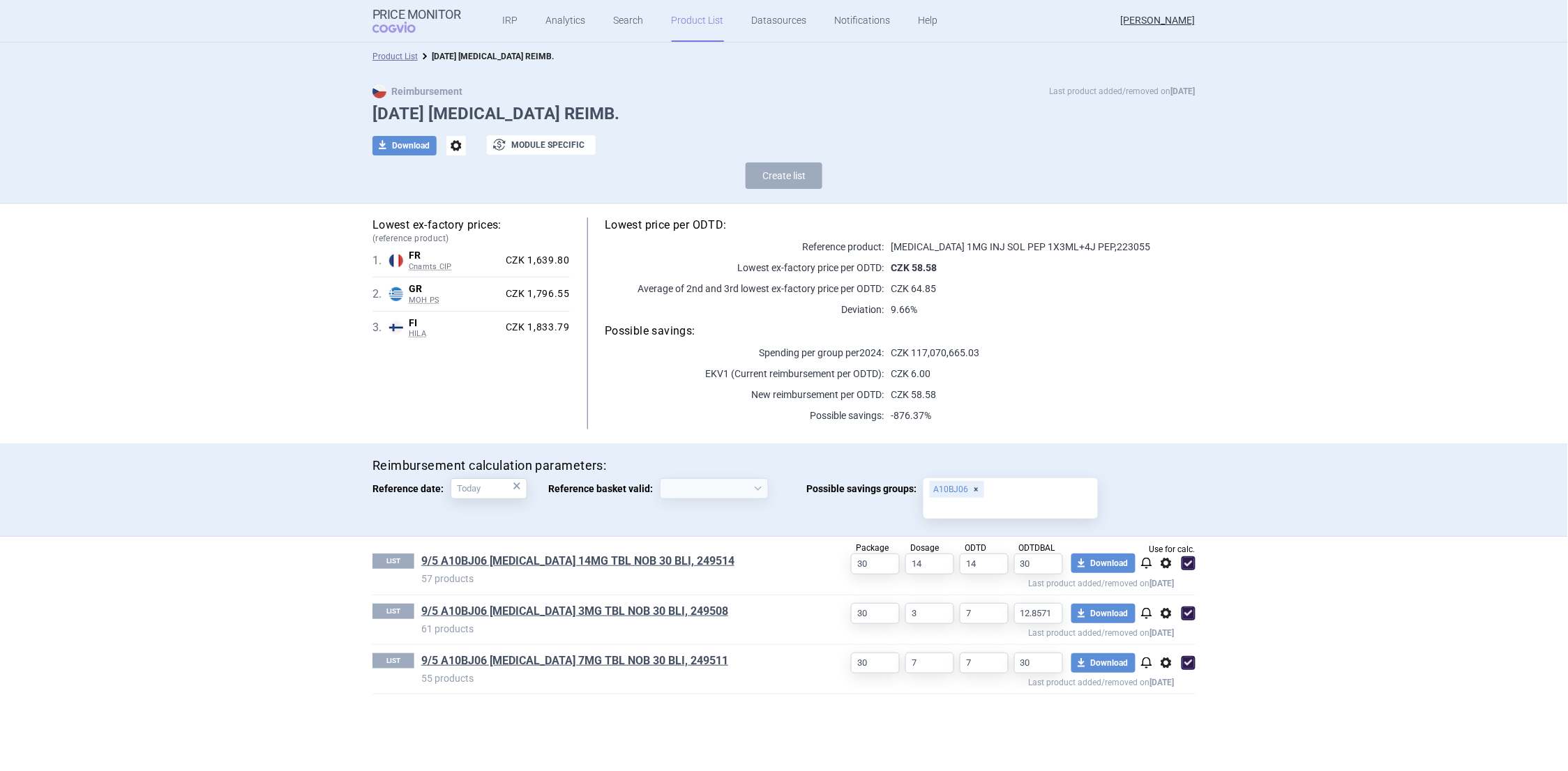
select select "[DATE]"
click at [397, 52] on link "Product List" at bounding box center [395, 56] width 45 height 10
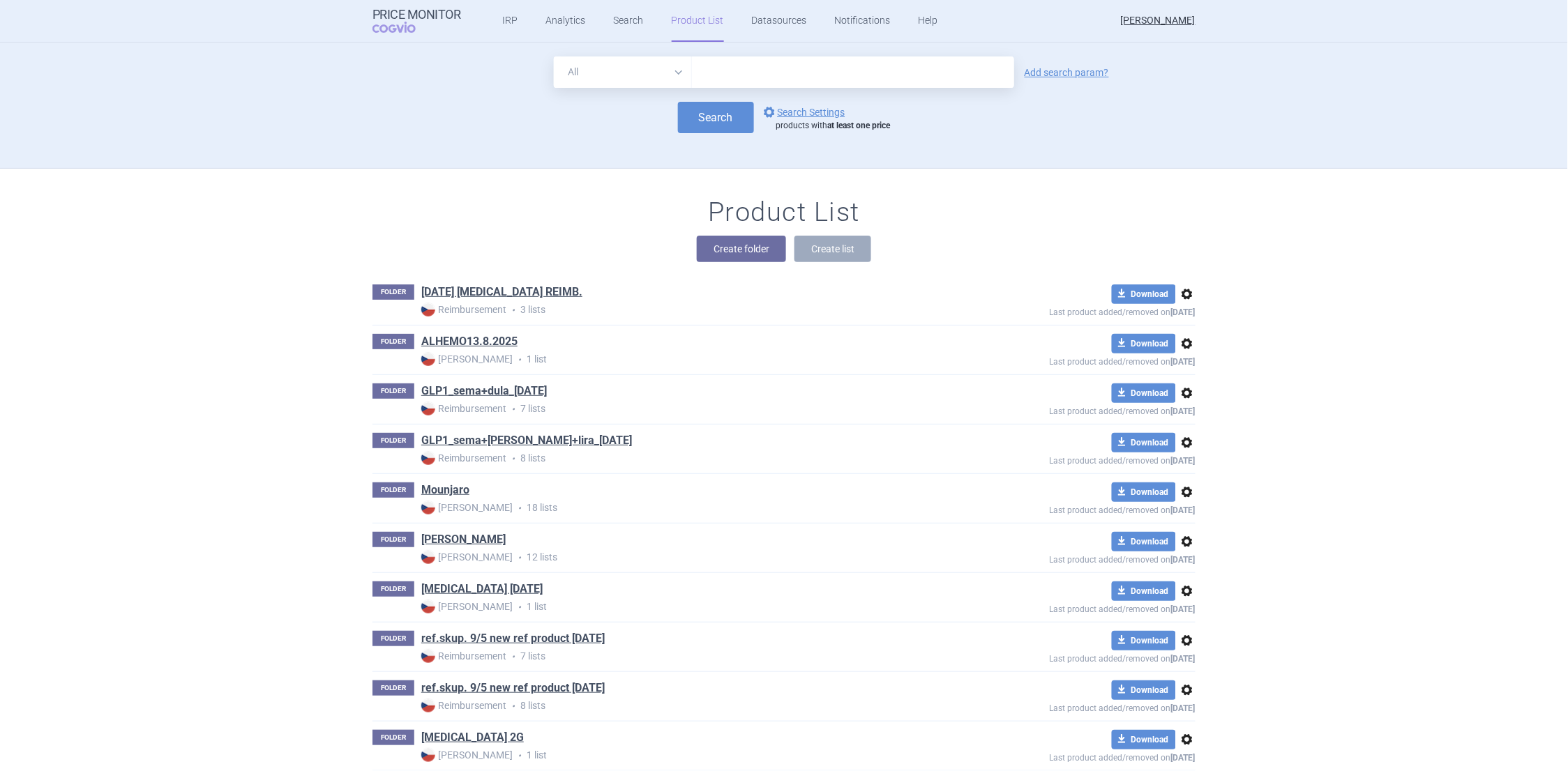
scroll to position [126, 0]
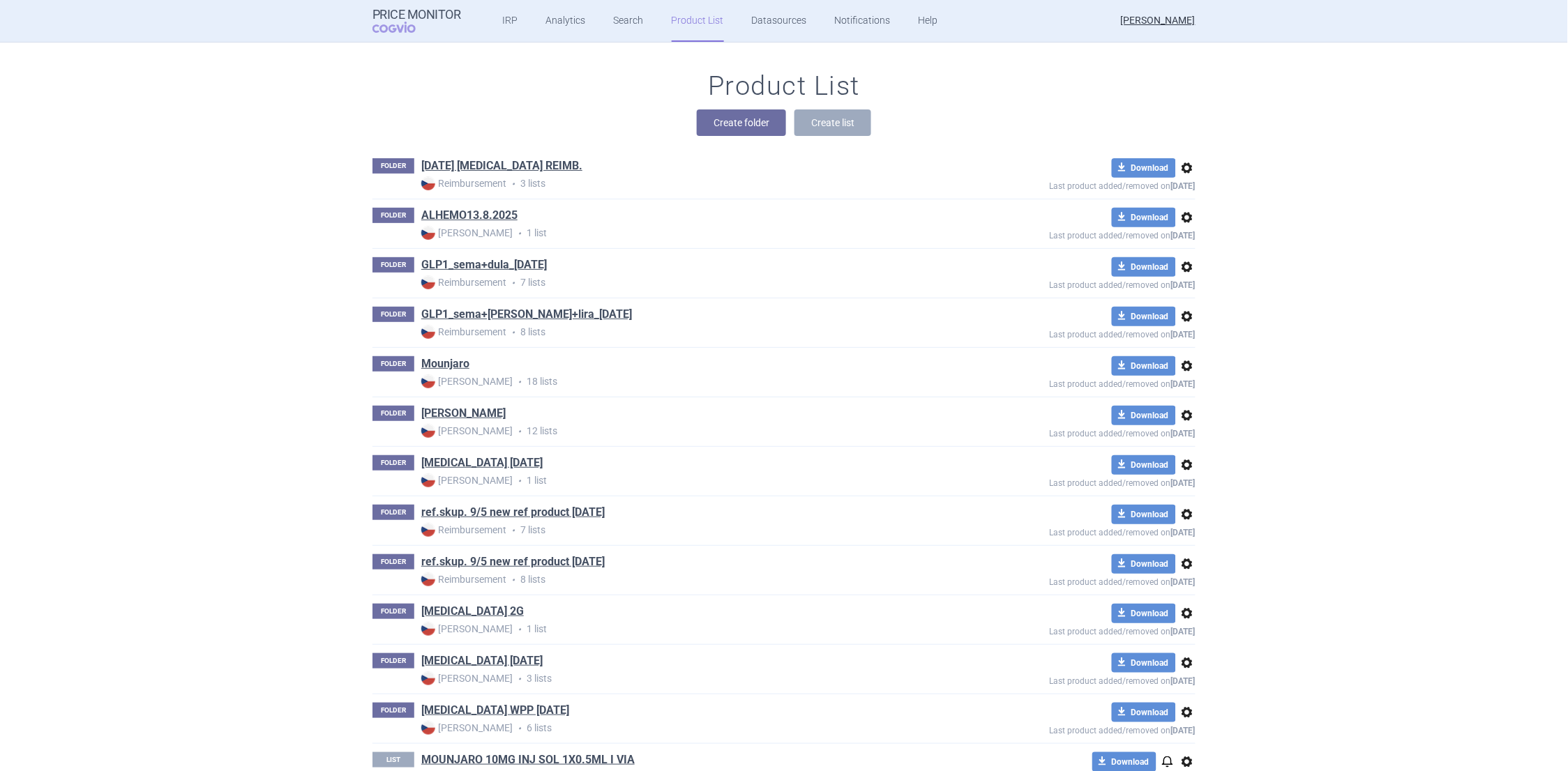
click at [1185, 167] on span "options" at bounding box center [1188, 168] width 17 height 17
click at [1187, 246] on button "Delete" at bounding box center [1181, 249] width 45 height 20
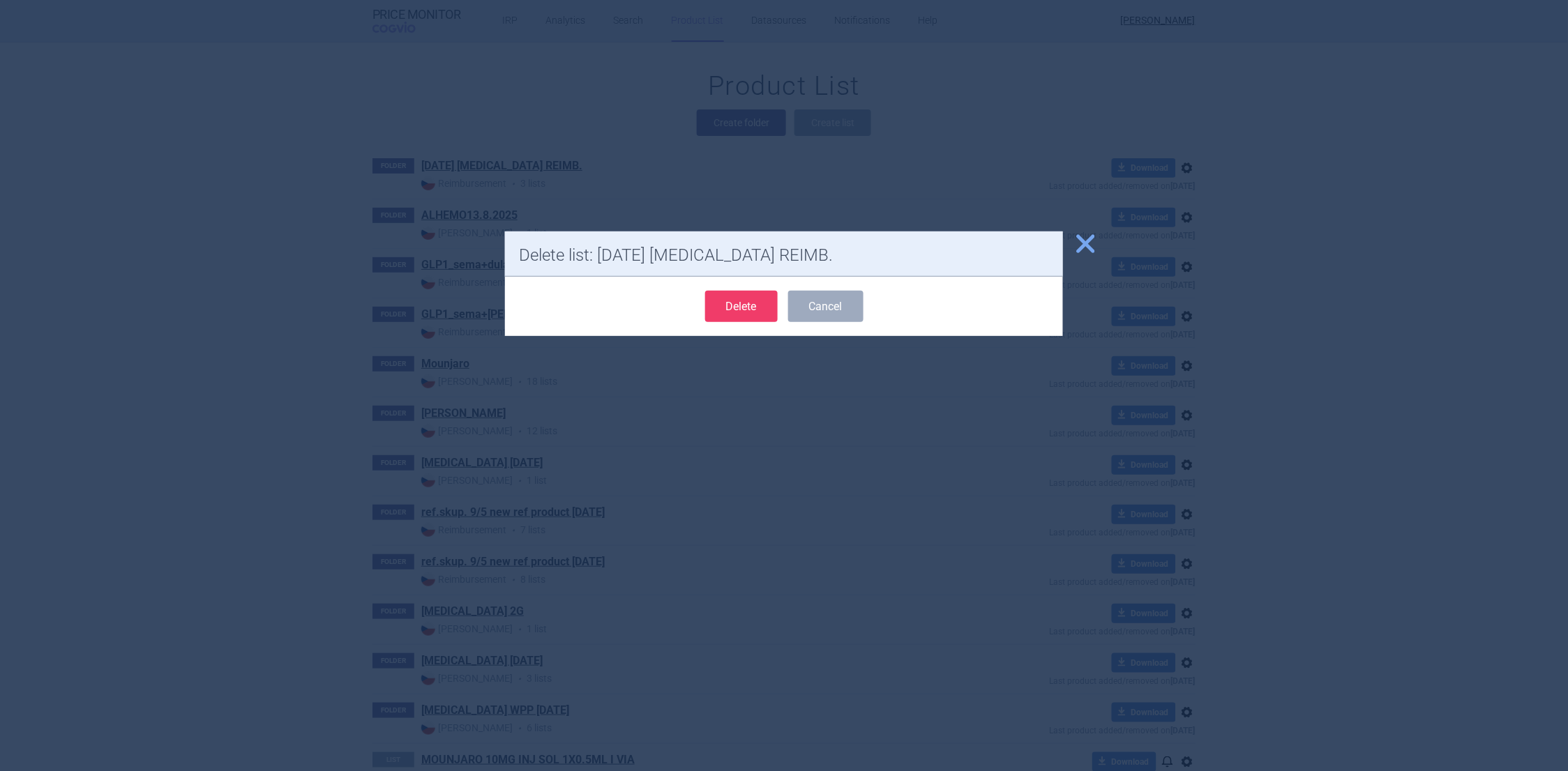
click at [736, 308] on button "Delete" at bounding box center [742, 306] width 73 height 31
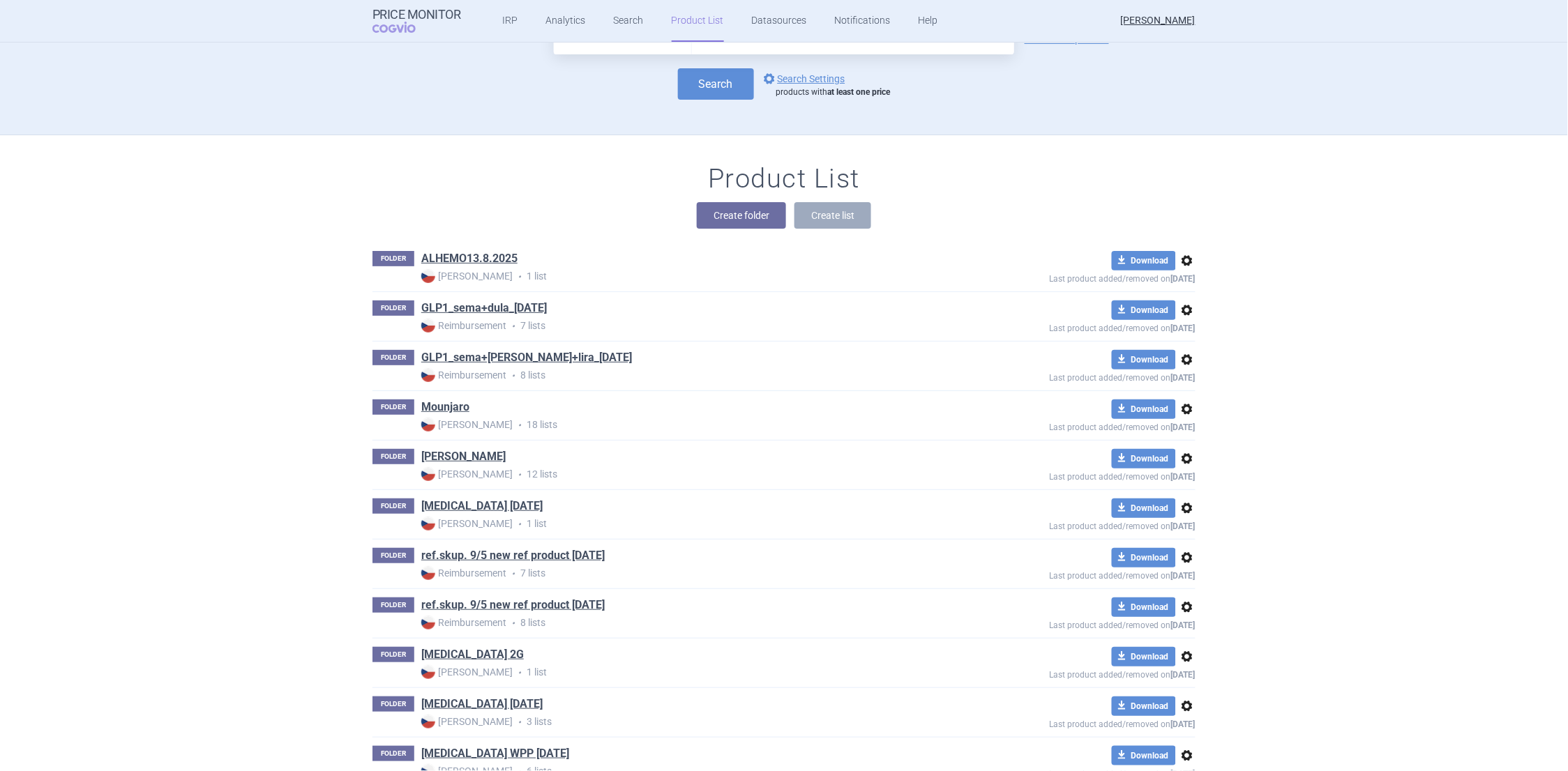
scroll to position [0, 0]
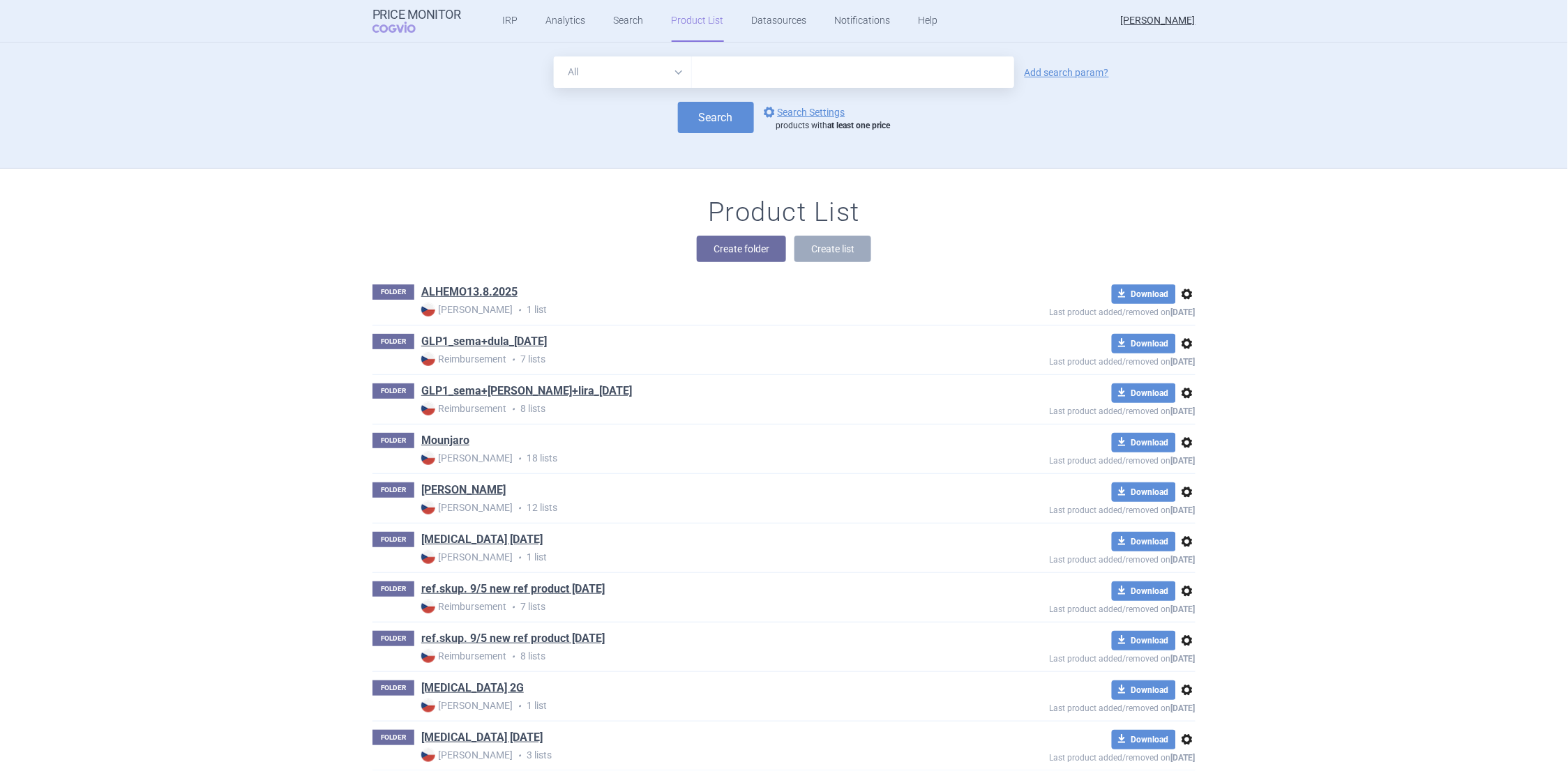
click at [905, 20] on ul "IRP Analytics Search Product List Datasources Notifications Help" at bounding box center [704, 21] width 485 height 42
click at [919, 20] on link "Help" at bounding box center [928, 21] width 19 height 42
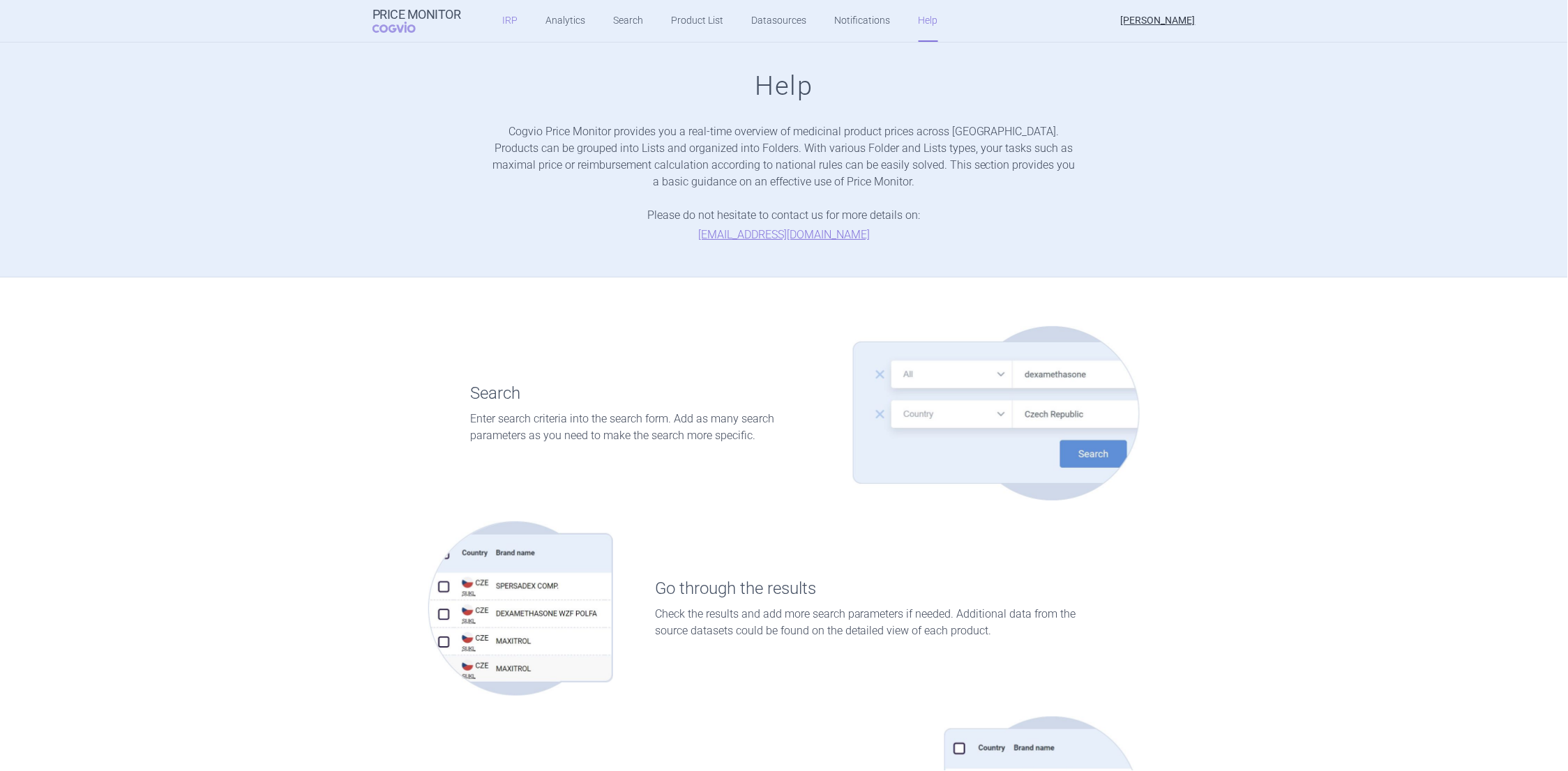
click at [506, 23] on link "IRP" at bounding box center [511, 21] width 16 height 42
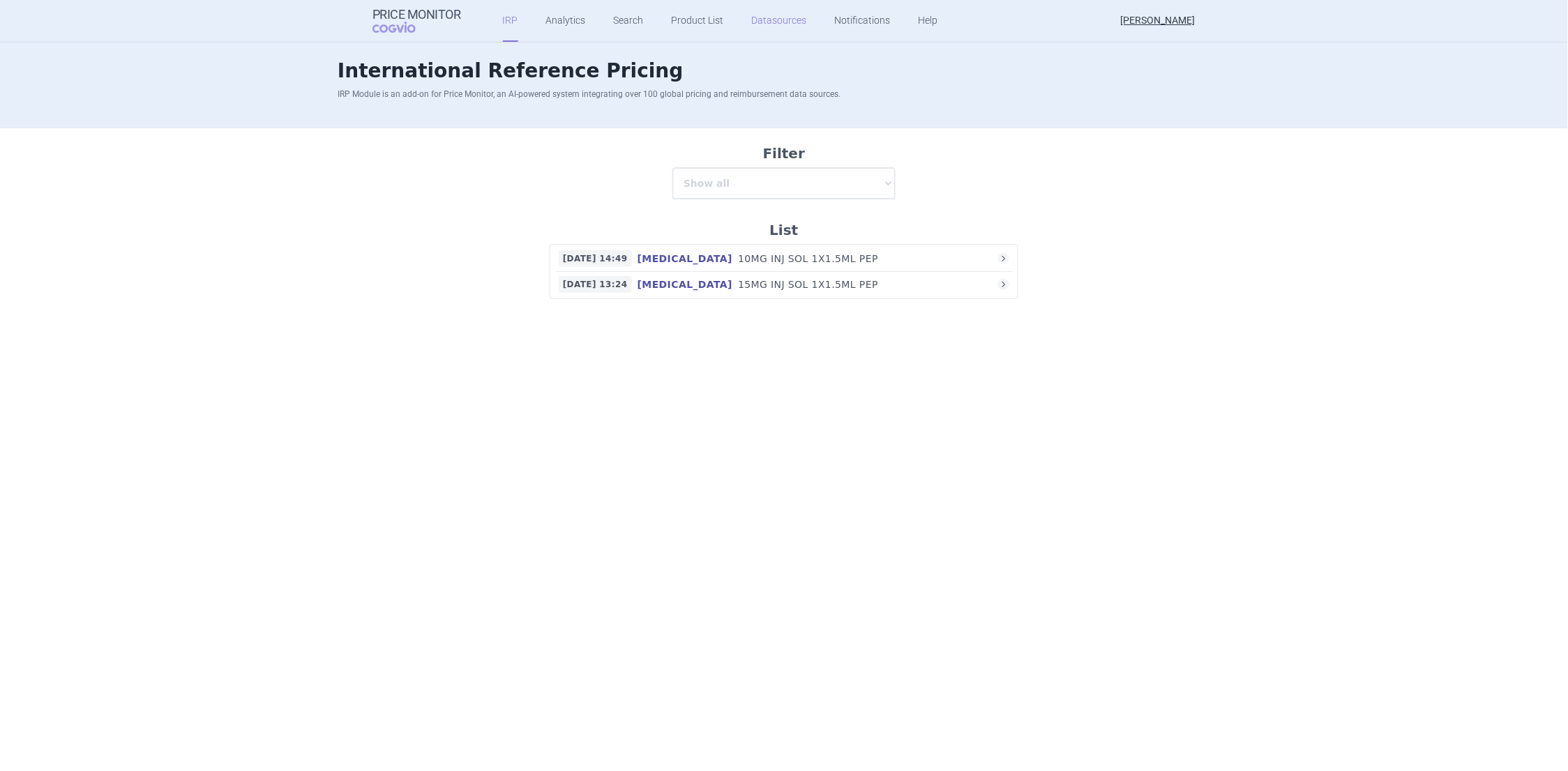
click at [752, 19] on link "Datasources" at bounding box center [780, 21] width 55 height 42
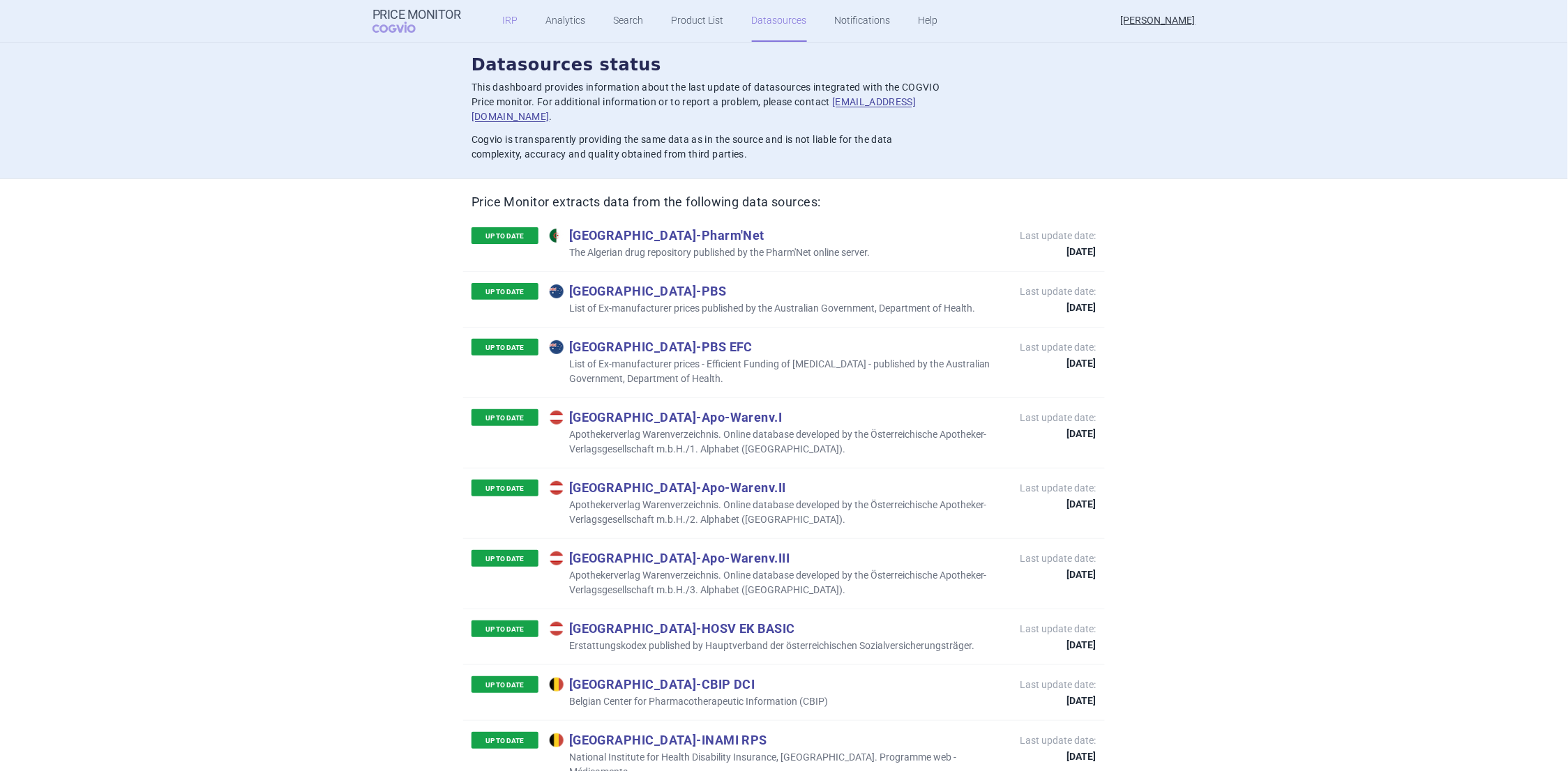
click at [504, 19] on link "IRP" at bounding box center [511, 21] width 16 height 42
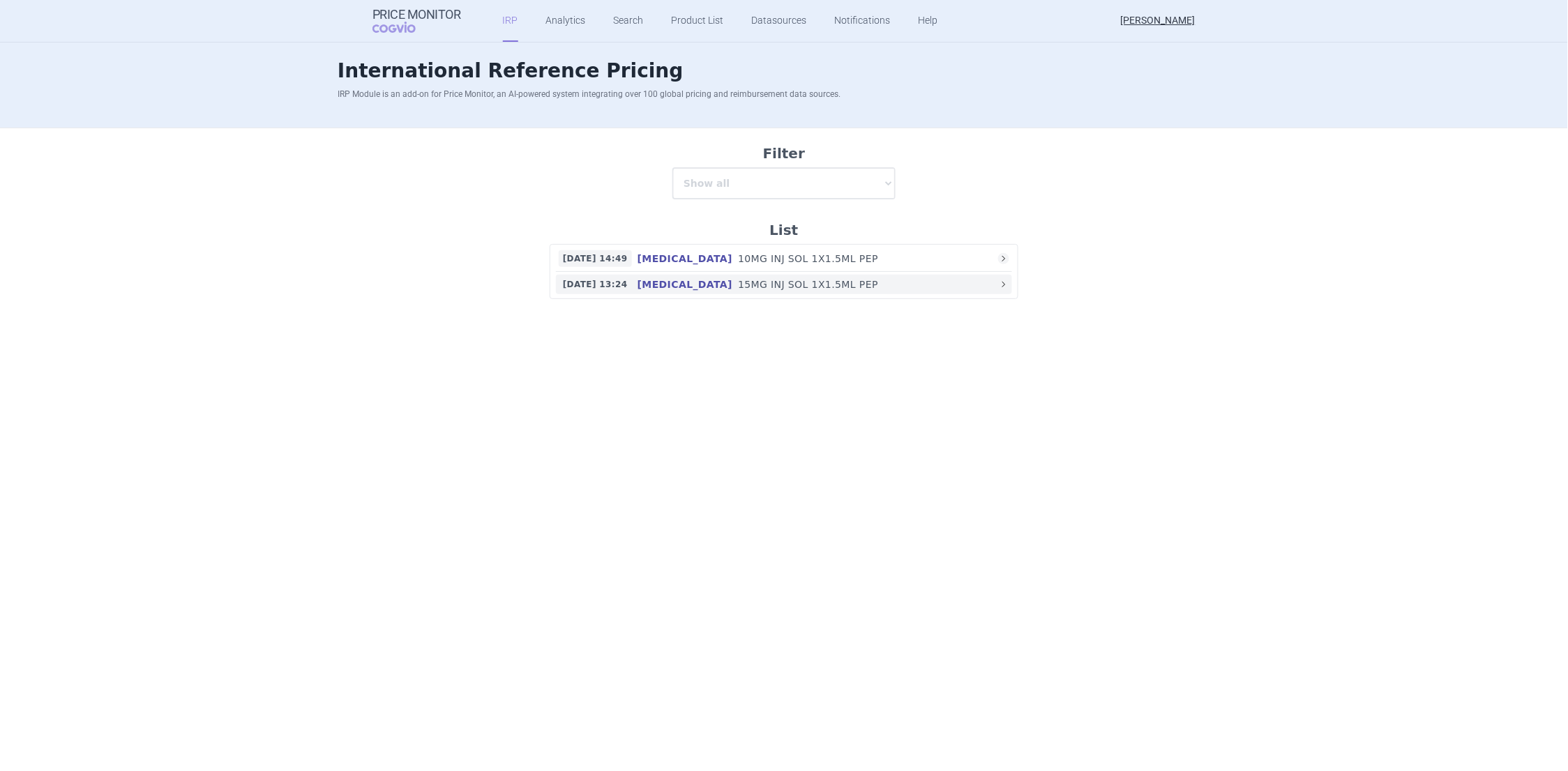
click at [738, 289] on p "15MG INJ SOL 1X1.5ML PEP" at bounding box center [868, 284] width 260 height 14
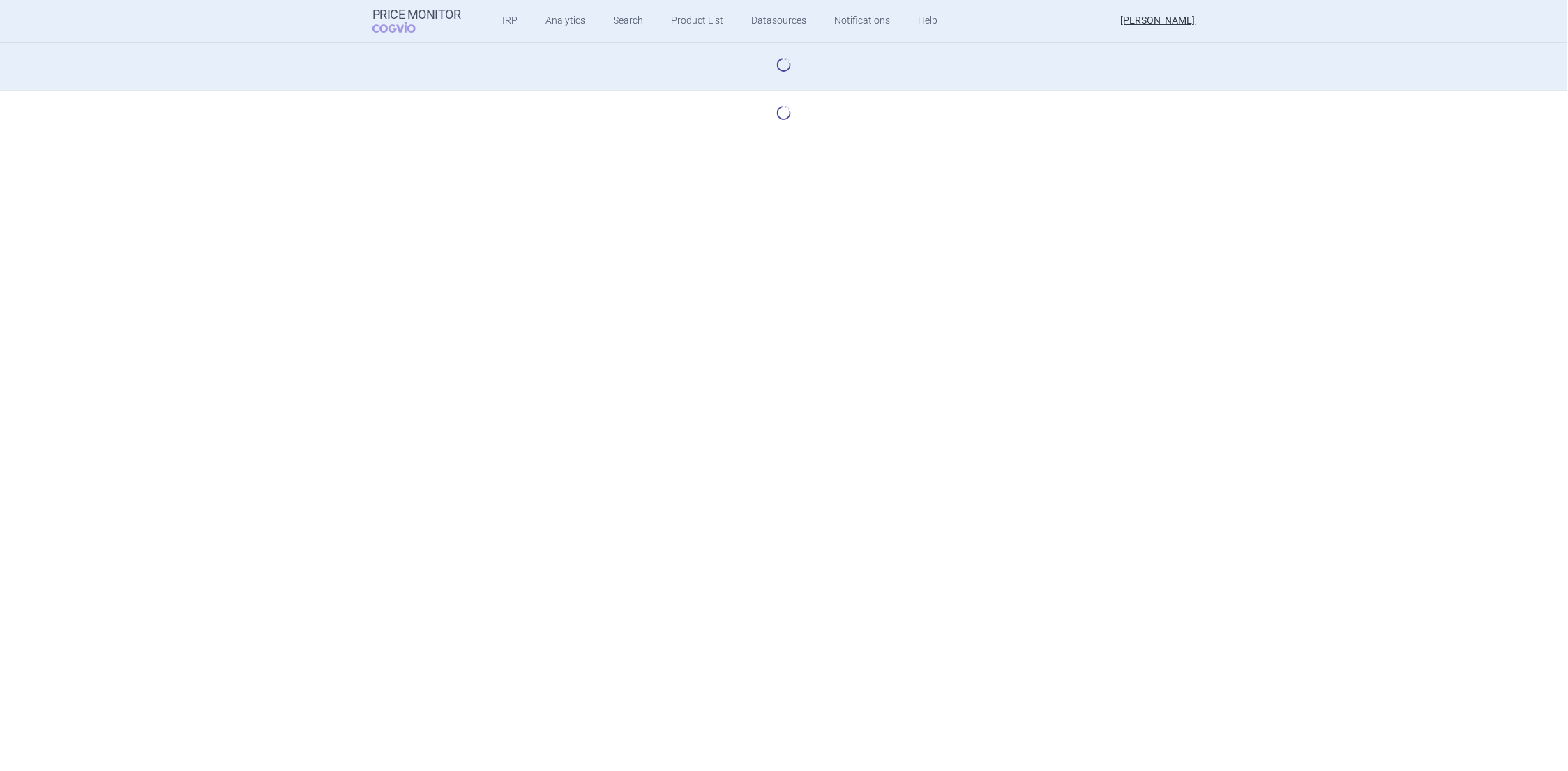
select select "base-scenario-id"
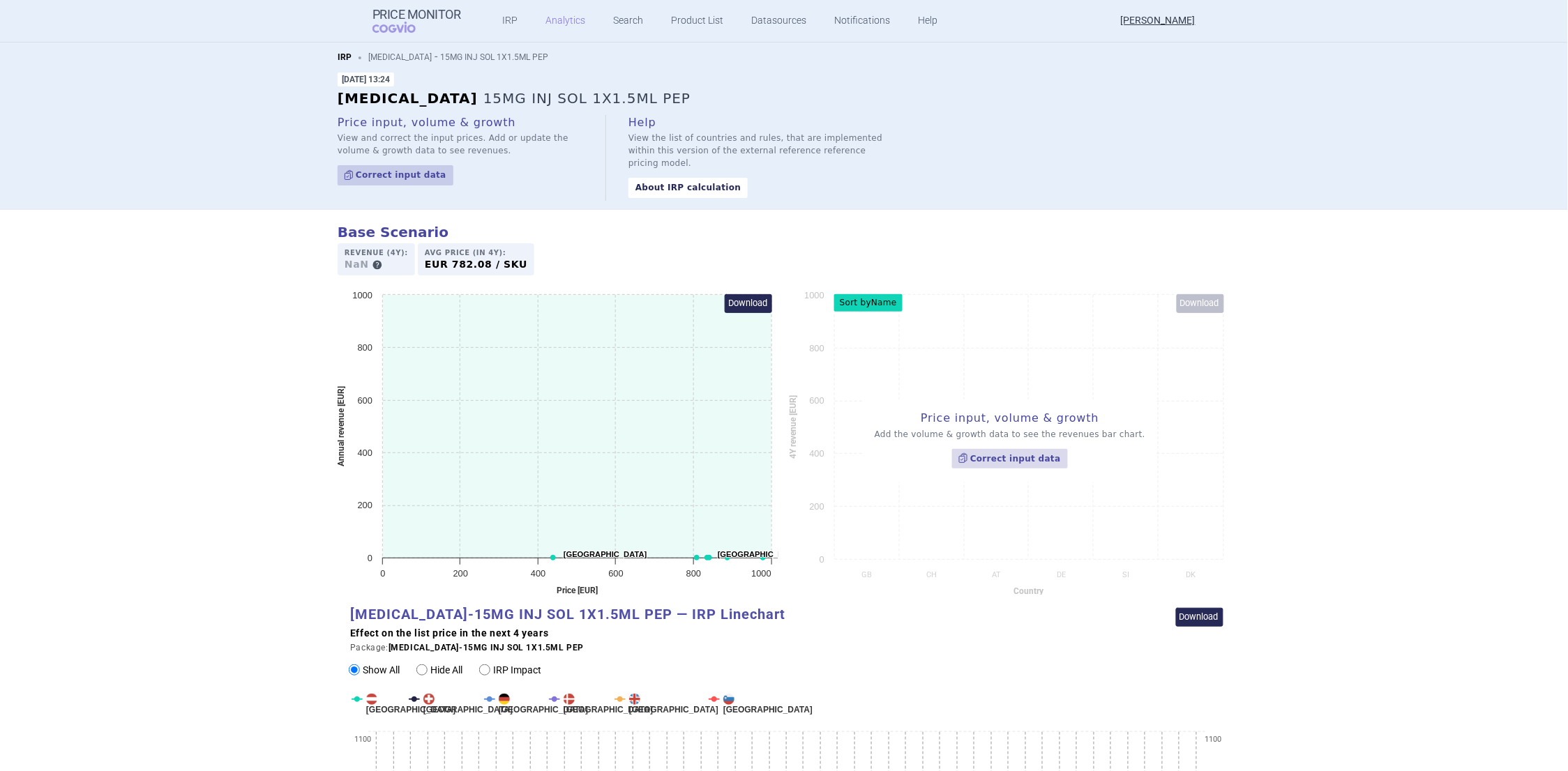
click at [568, 19] on link "Analytics" at bounding box center [566, 21] width 40 height 42
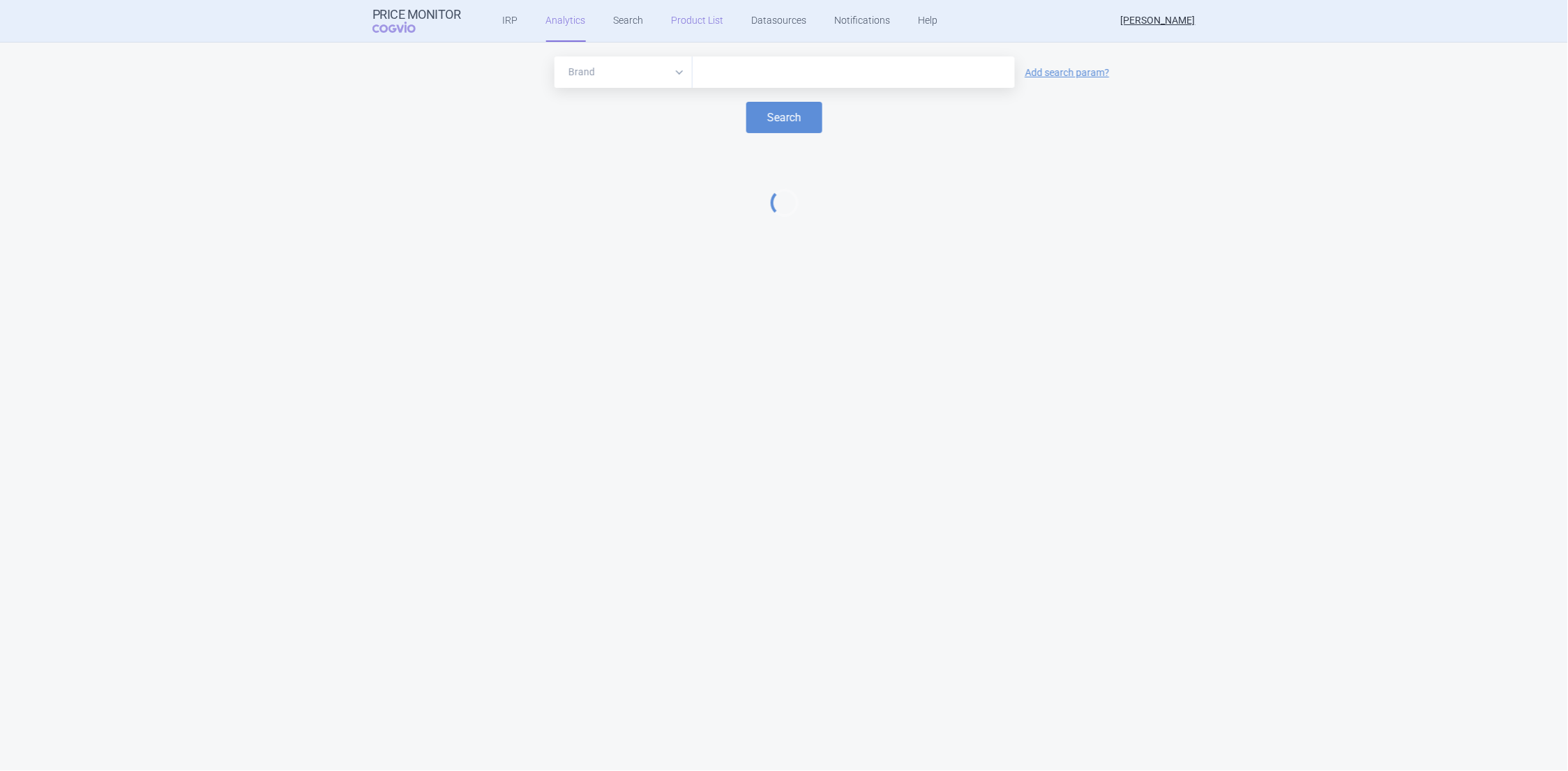
click at [703, 26] on link "Product List" at bounding box center [698, 21] width 52 height 42
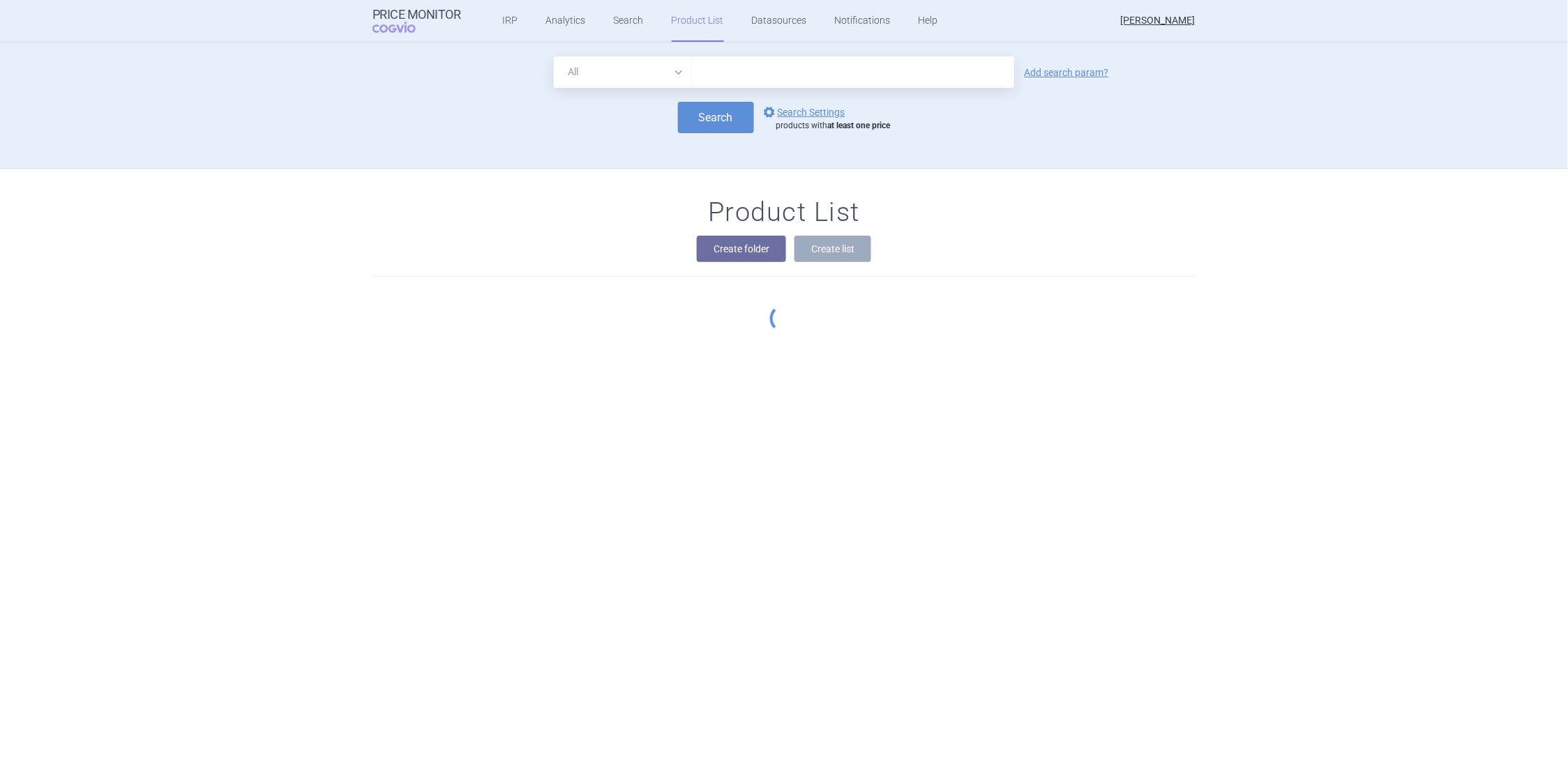
scroll to position [126, 0]
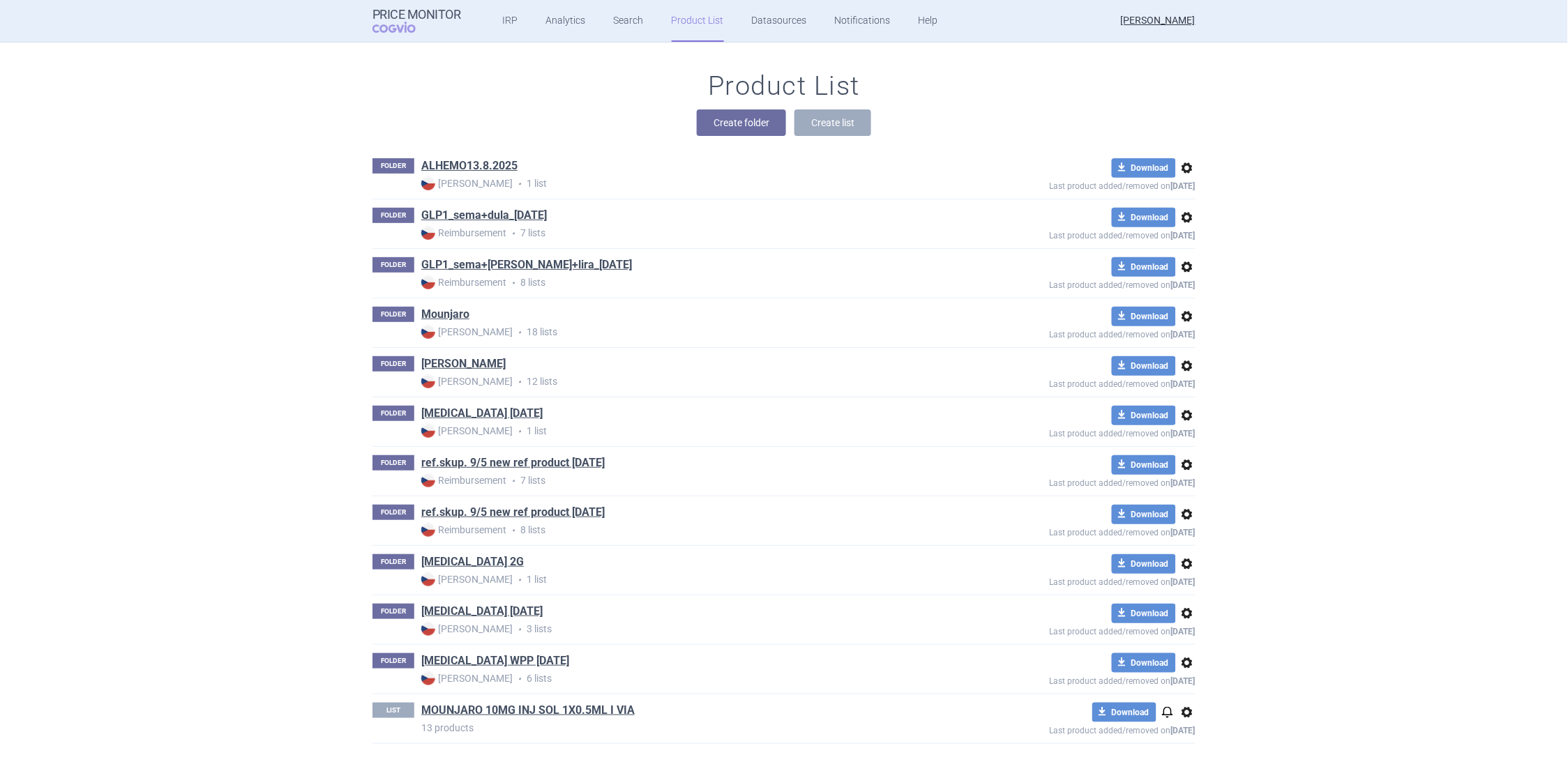
click at [1182, 667] on span "options" at bounding box center [1188, 663] width 17 height 17
click at [1186, 715] on button "Rename" at bounding box center [1181, 719] width 45 height 20
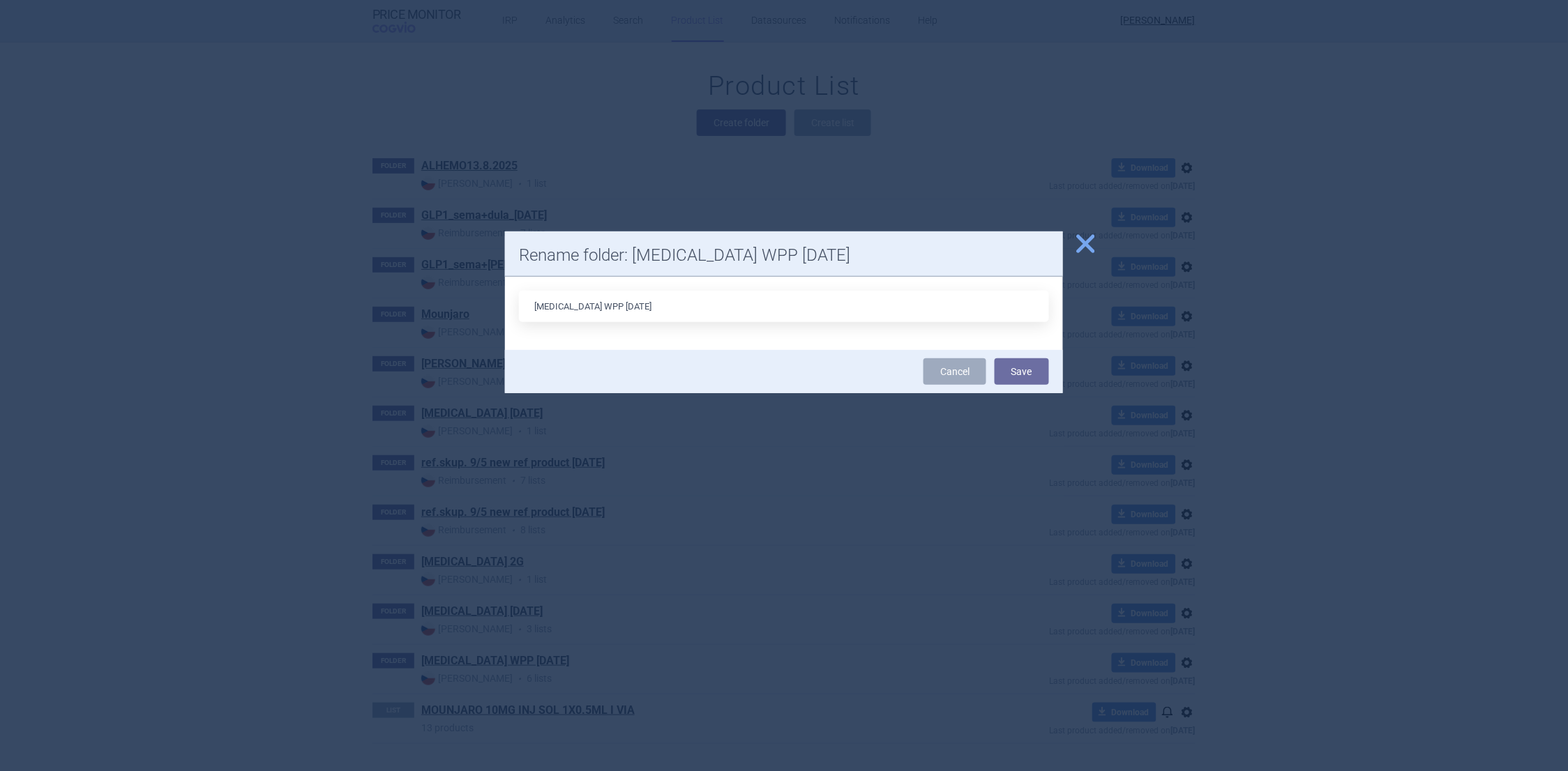
click at [535, 305] on input "WEGOVY WPP 14.7.2025" at bounding box center [784, 306] width 531 height 31
click at [728, 307] on input "025 0714 WEGOVY WPP 14.7.2025" at bounding box center [784, 306] width 531 height 31
type input "025 0714 [MEDICAL_DATA] WPP"
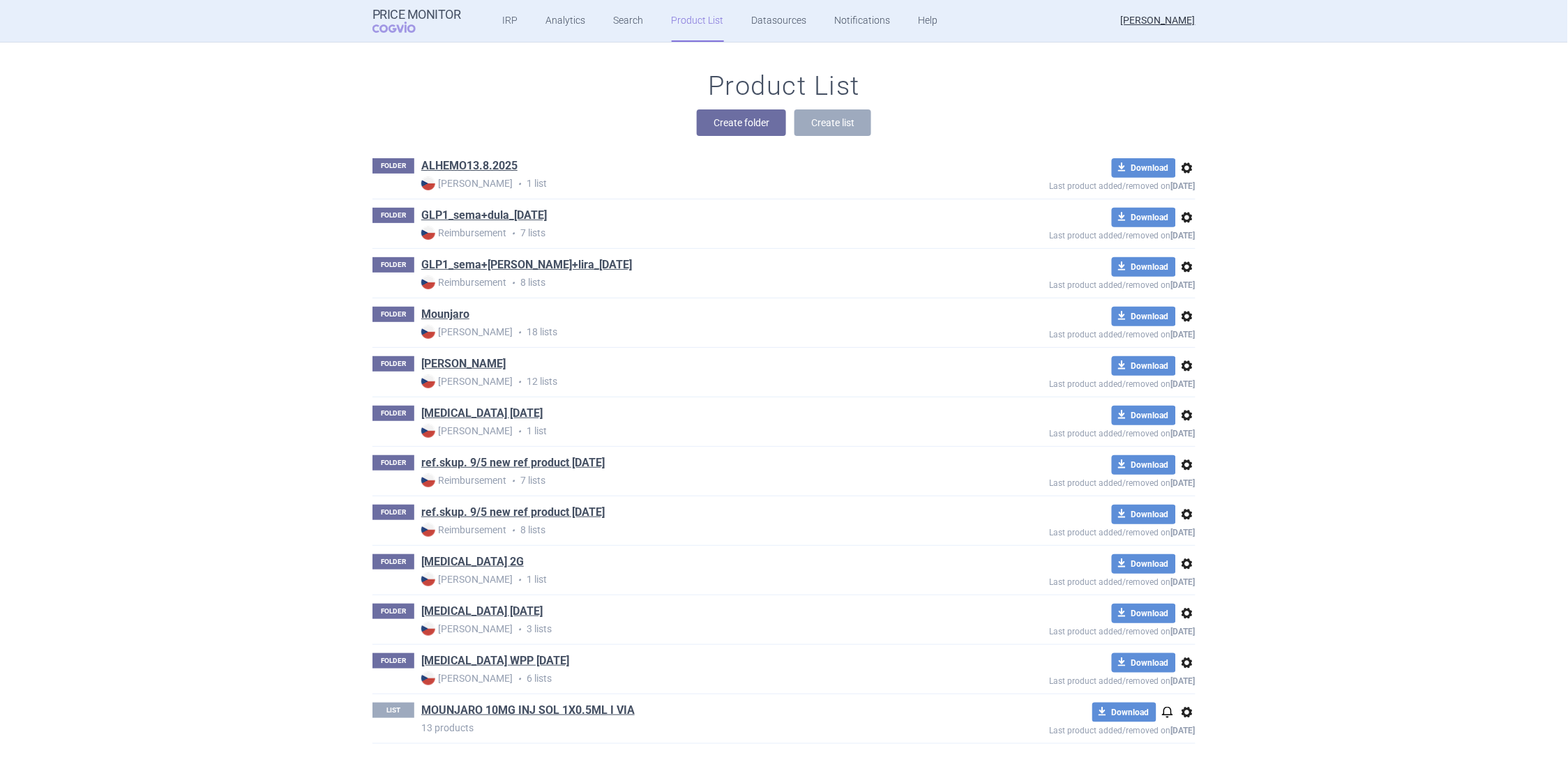
click at [1180, 664] on span "options" at bounding box center [1188, 663] width 17 height 17
click at [1185, 715] on button "Rename" at bounding box center [1181, 719] width 45 height 20
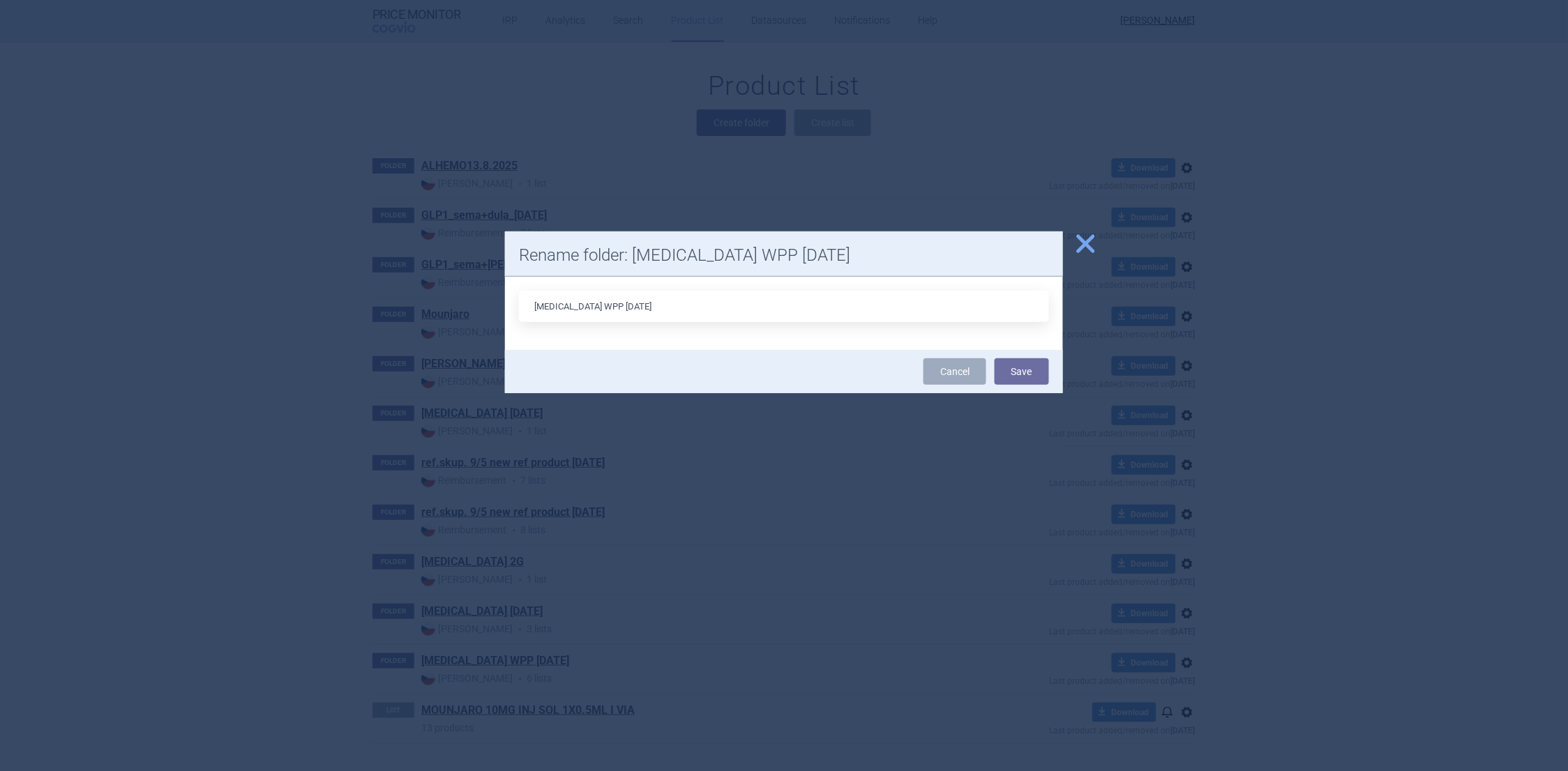
drag, startPoint x: 638, startPoint y: 302, endPoint x: 517, endPoint y: 306, distance: 121.1
click at [517, 306] on div "WEGOVY WPP 14.7.2025" at bounding box center [784, 313] width 558 height 74
drag, startPoint x: 649, startPoint y: 306, endPoint x: 522, endPoint y: 310, distance: 127.1
click at [522, 310] on input "Price Monitor by COGVIO" at bounding box center [784, 306] width 531 height 31
click at [592, 310] on input "025" at bounding box center [784, 306] width 531 height 31
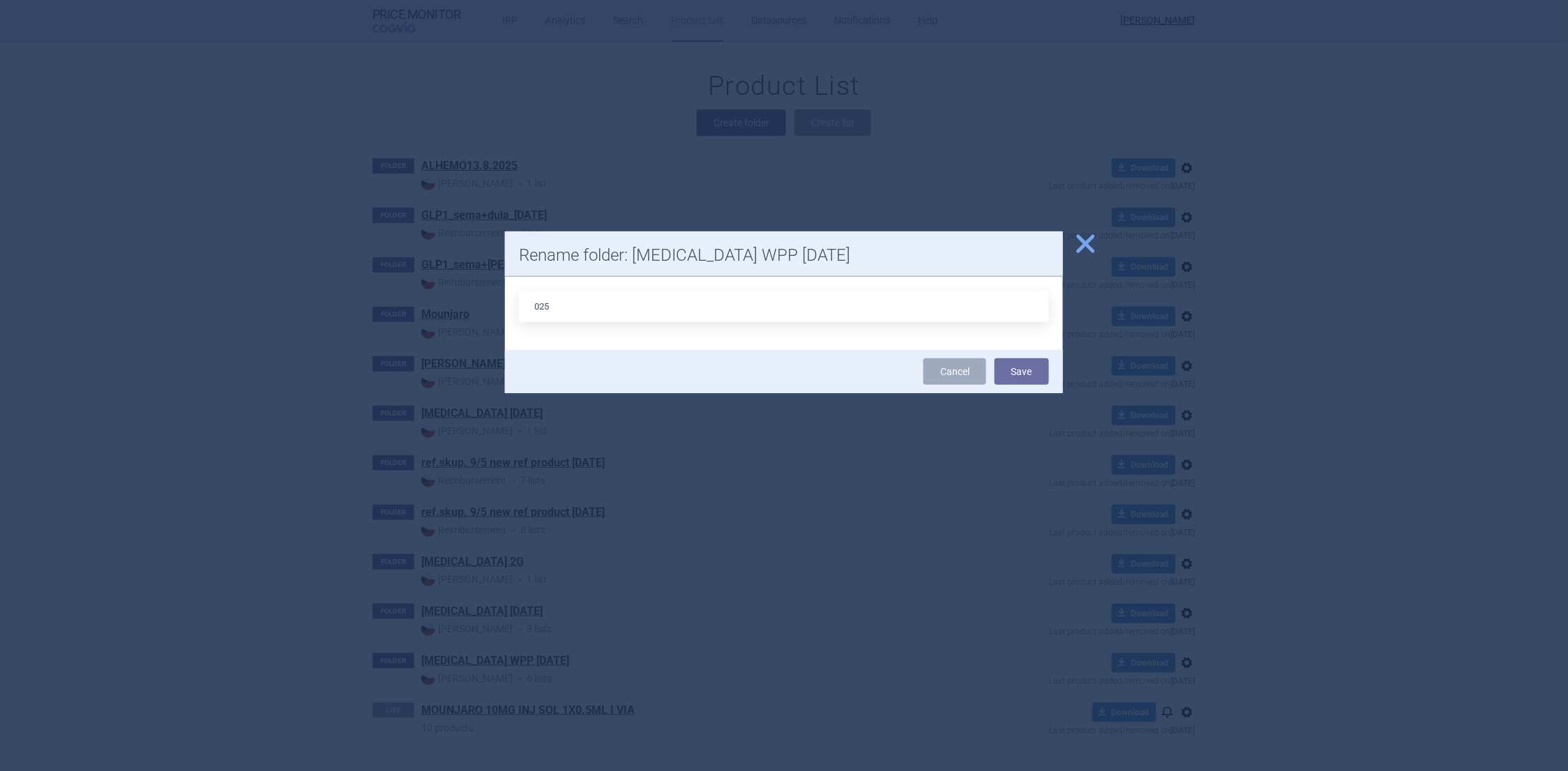
type input "025 0714 [MEDICAL_DATA] WPP"
drag, startPoint x: 644, startPoint y: 306, endPoint x: 525, endPoint y: 309, distance: 119.0
click at [525, 309] on input "025 0714 WEGOVY WPP" at bounding box center [784, 306] width 531 height 31
click at [1015, 372] on button "Save" at bounding box center [1022, 372] width 54 height 27
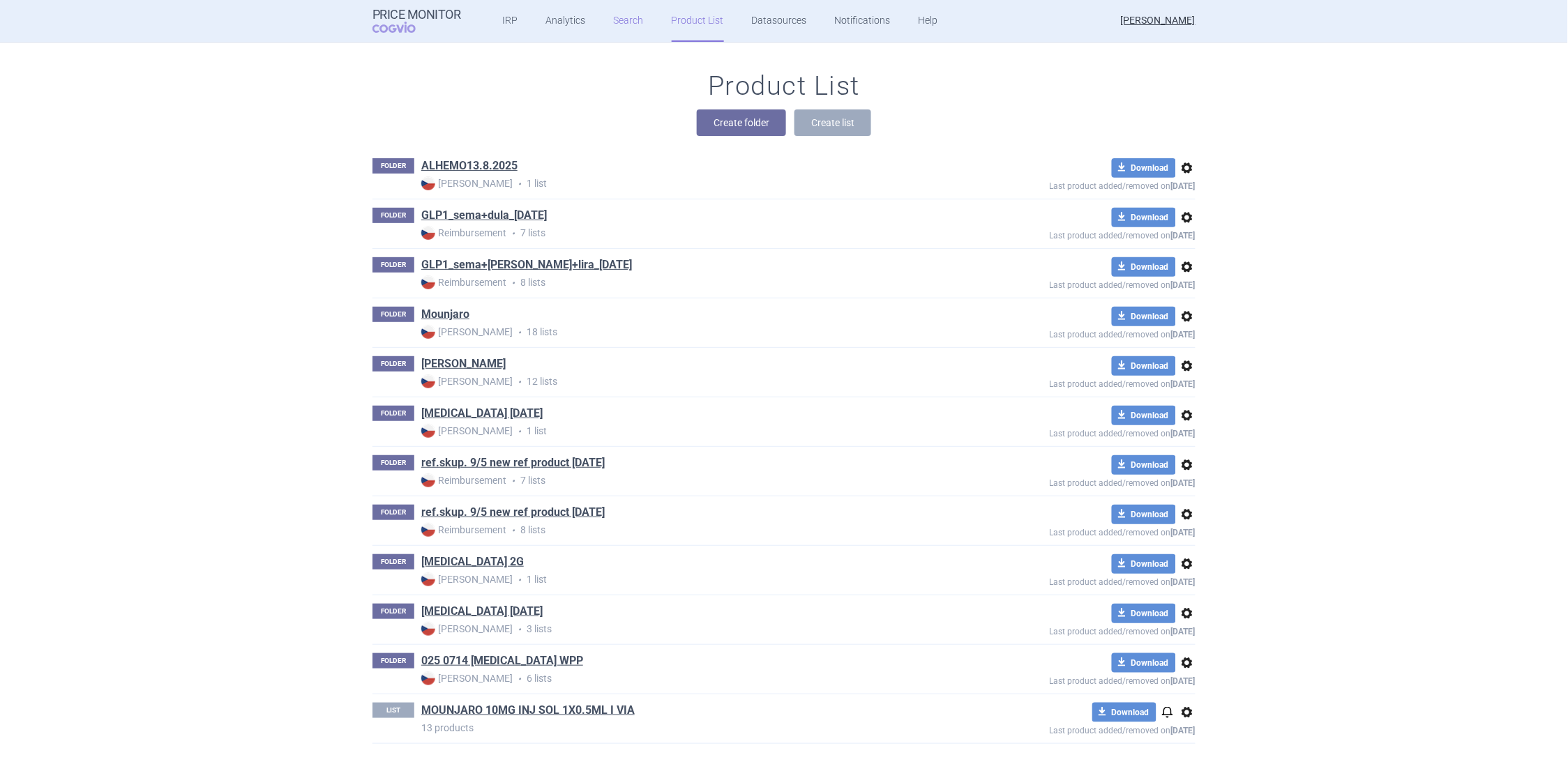
click at [628, 23] on link "Search" at bounding box center [629, 21] width 30 height 42
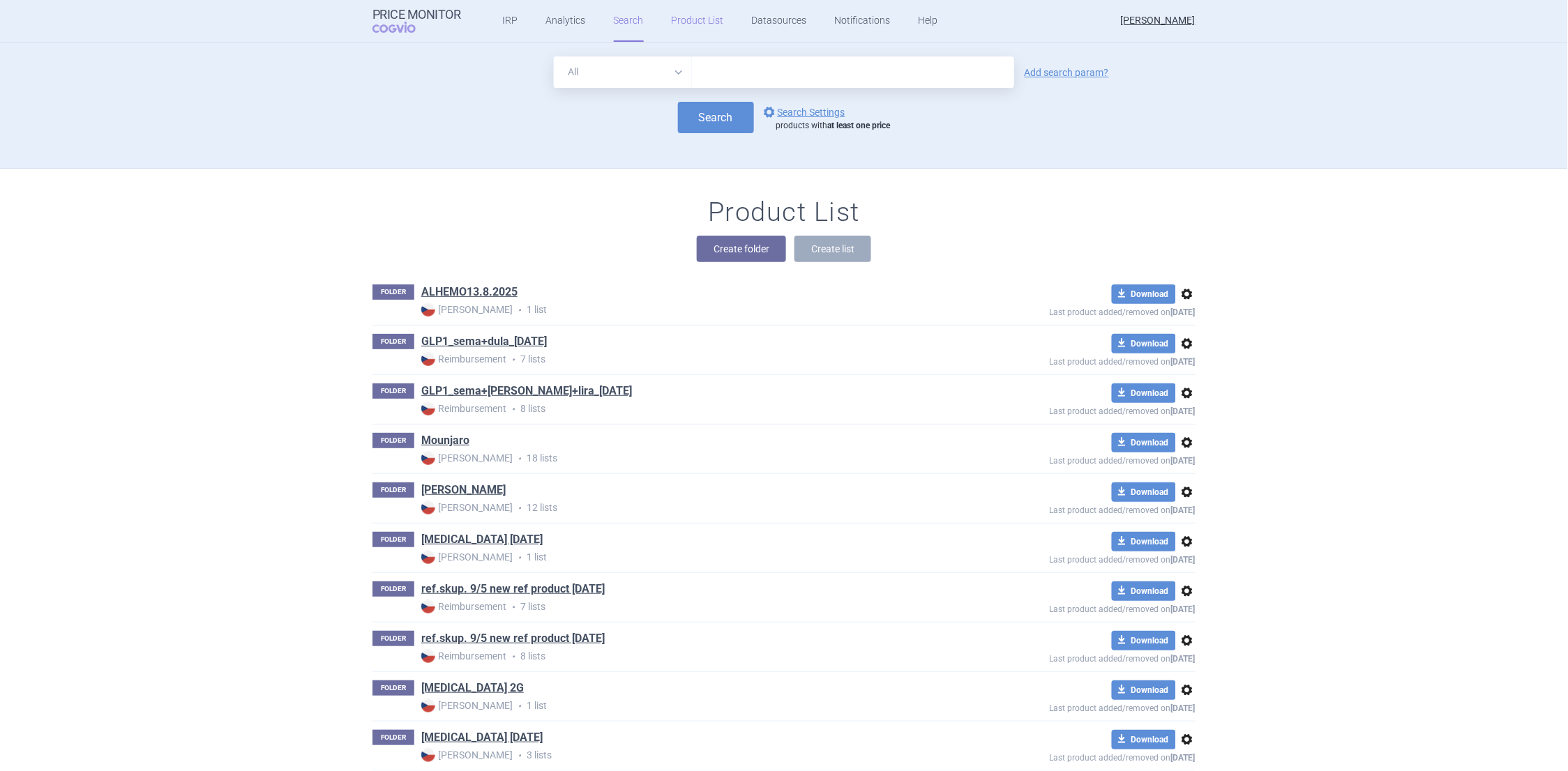
click at [687, 24] on link "Product List" at bounding box center [698, 21] width 52 height 42
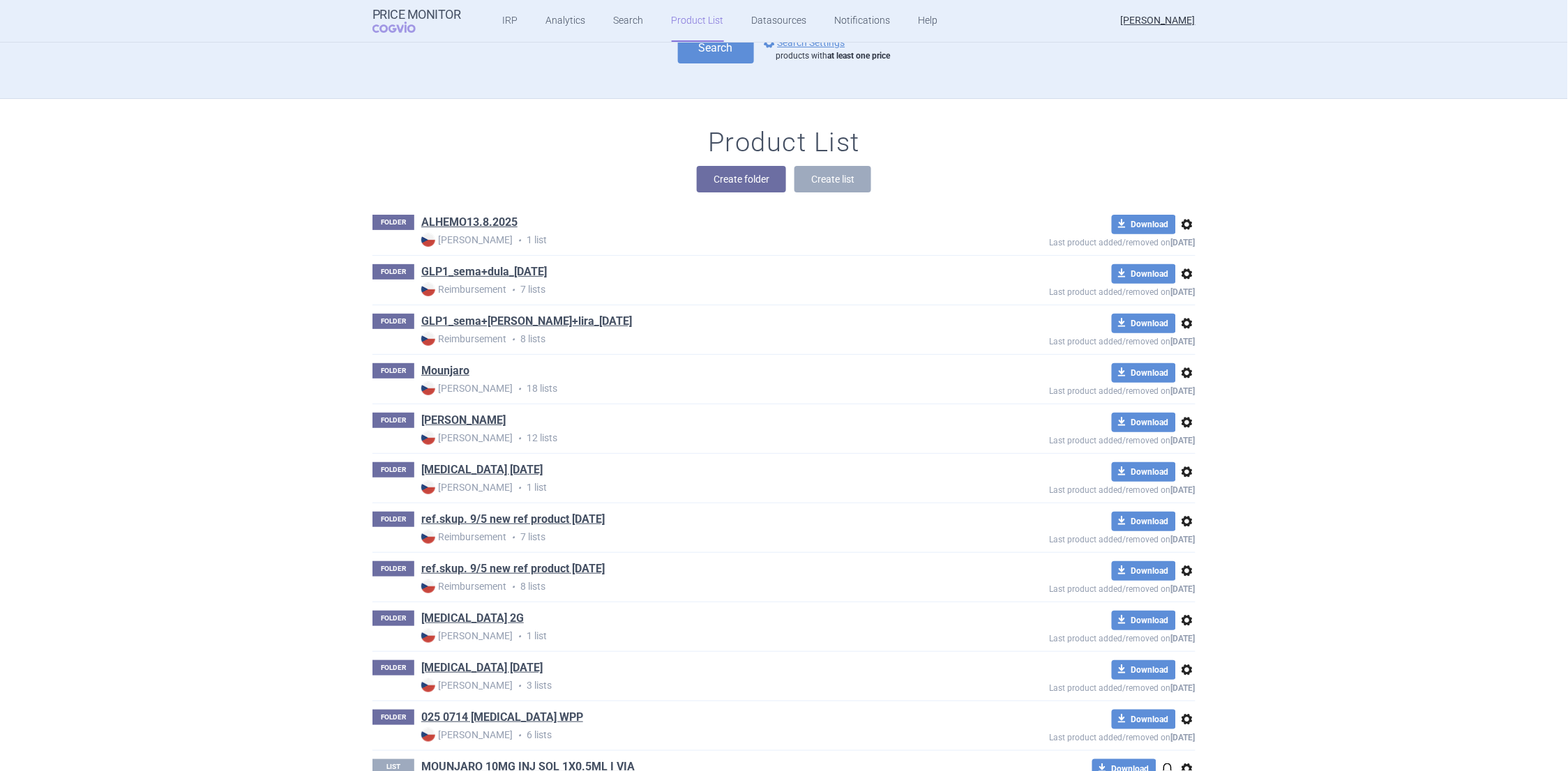
scroll to position [142, 0]
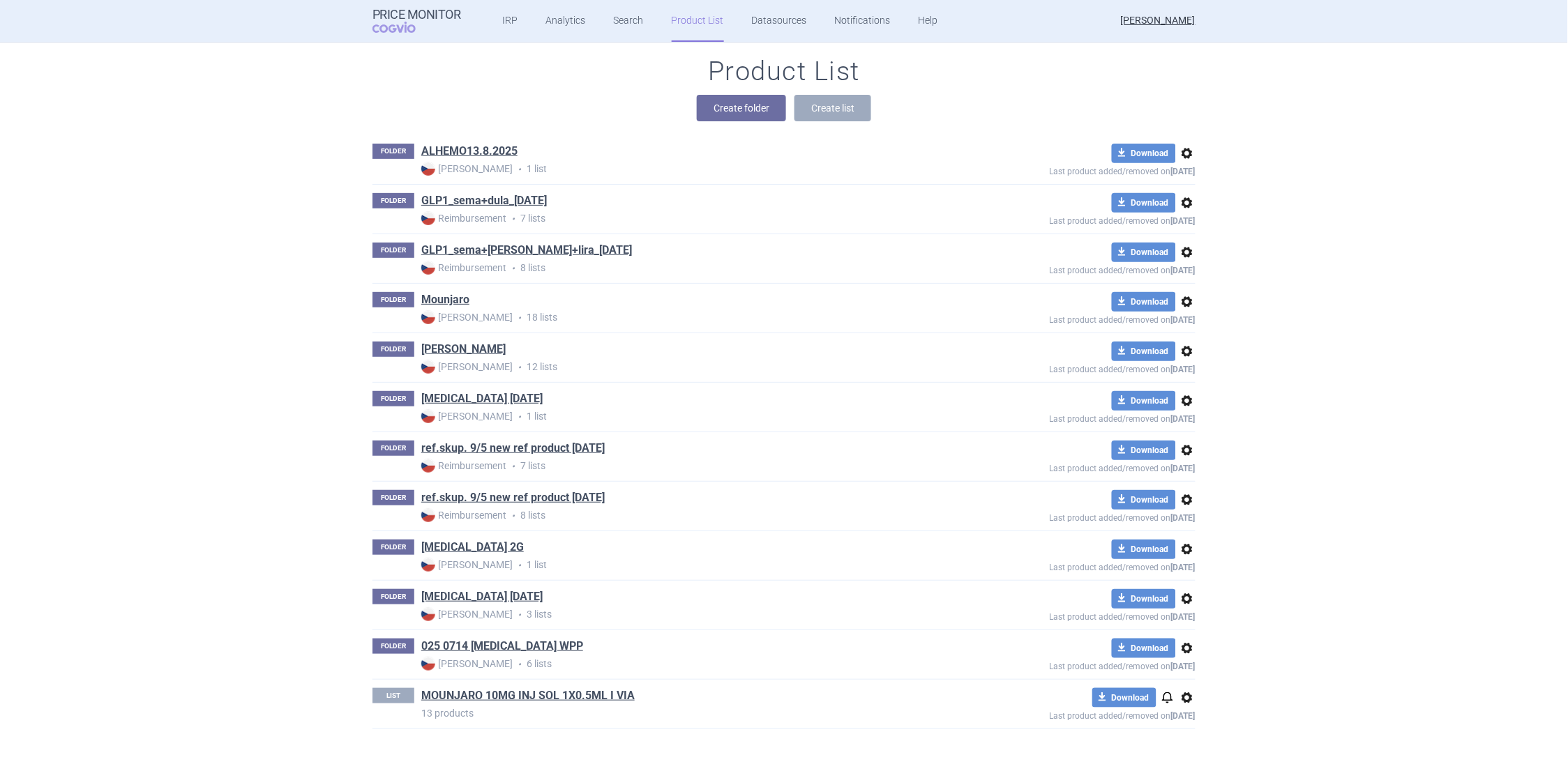
click at [1183, 651] on span "options" at bounding box center [1188, 648] width 17 height 17
click at [1182, 678] on button "Copy" at bounding box center [1181, 677] width 45 height 20
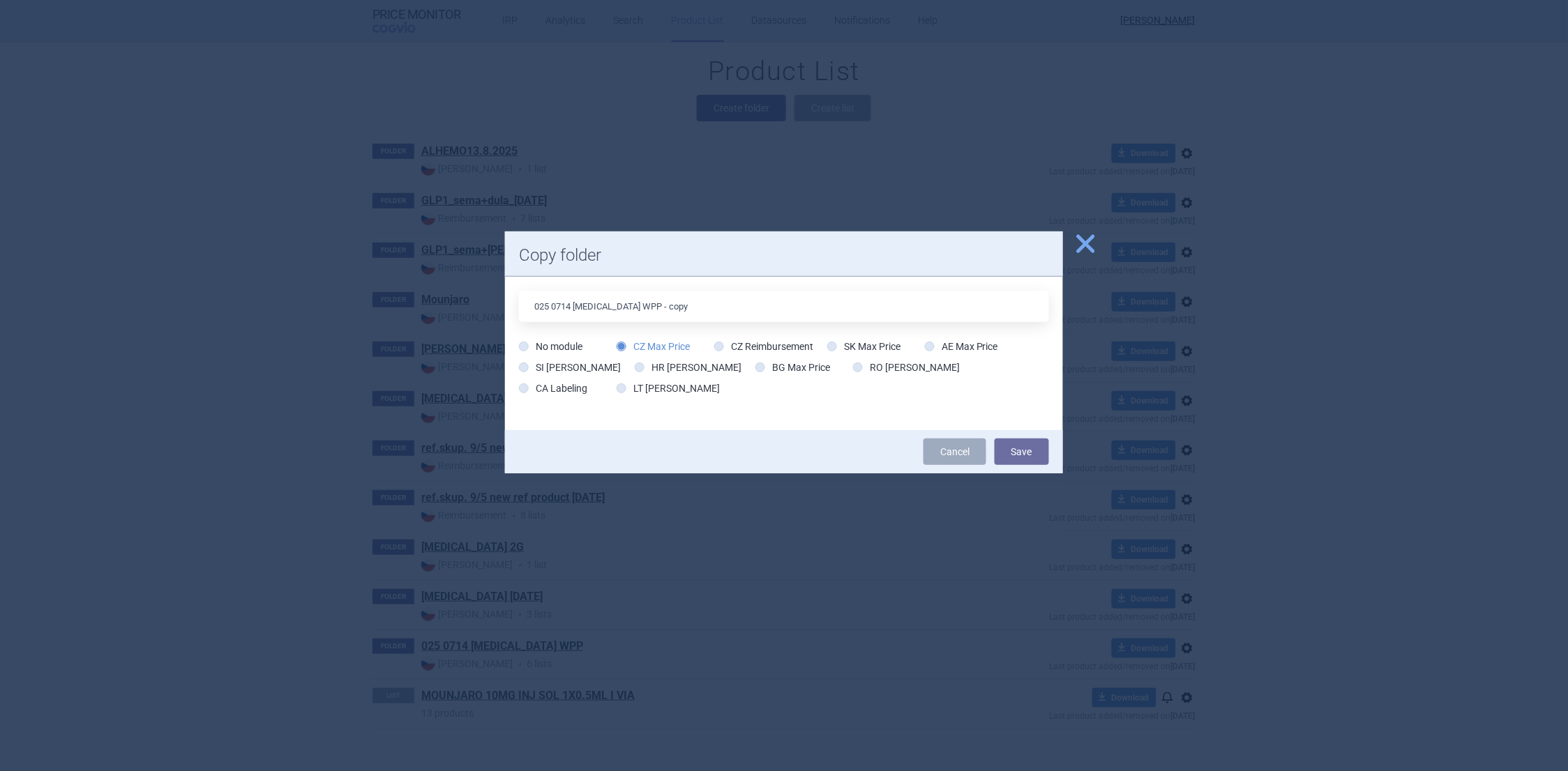
click at [571, 305] on input "025 0714 WEGOVY WPP - copy" at bounding box center [784, 306] width 531 height 31
type input "025 0909 WEGOVY WPP - copy"
click at [1021, 453] on button "Save" at bounding box center [1022, 452] width 54 height 27
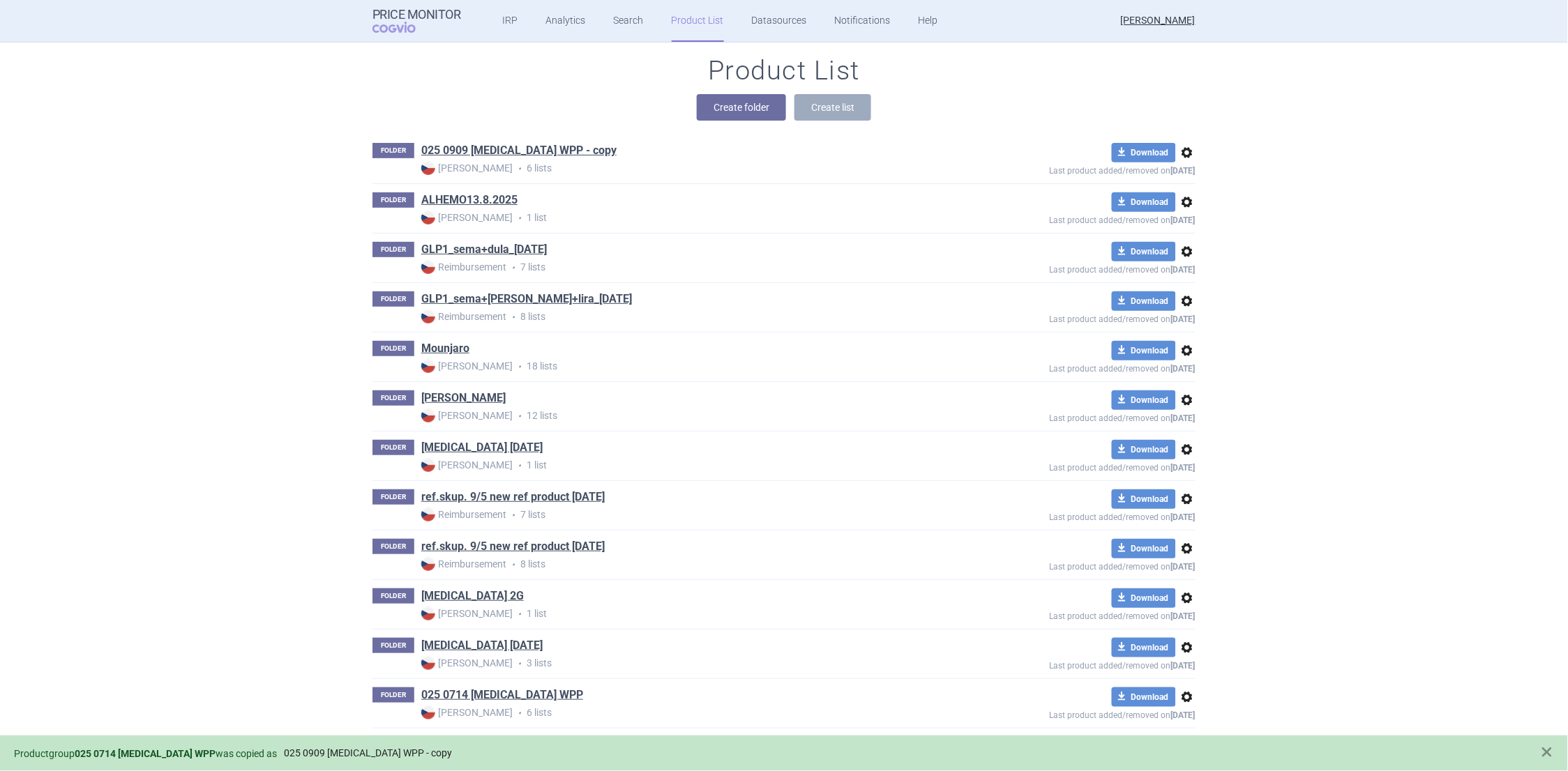
click at [308, 751] on link "025 0909 WEGOVY WPP - copy" at bounding box center [368, 753] width 168 height 12
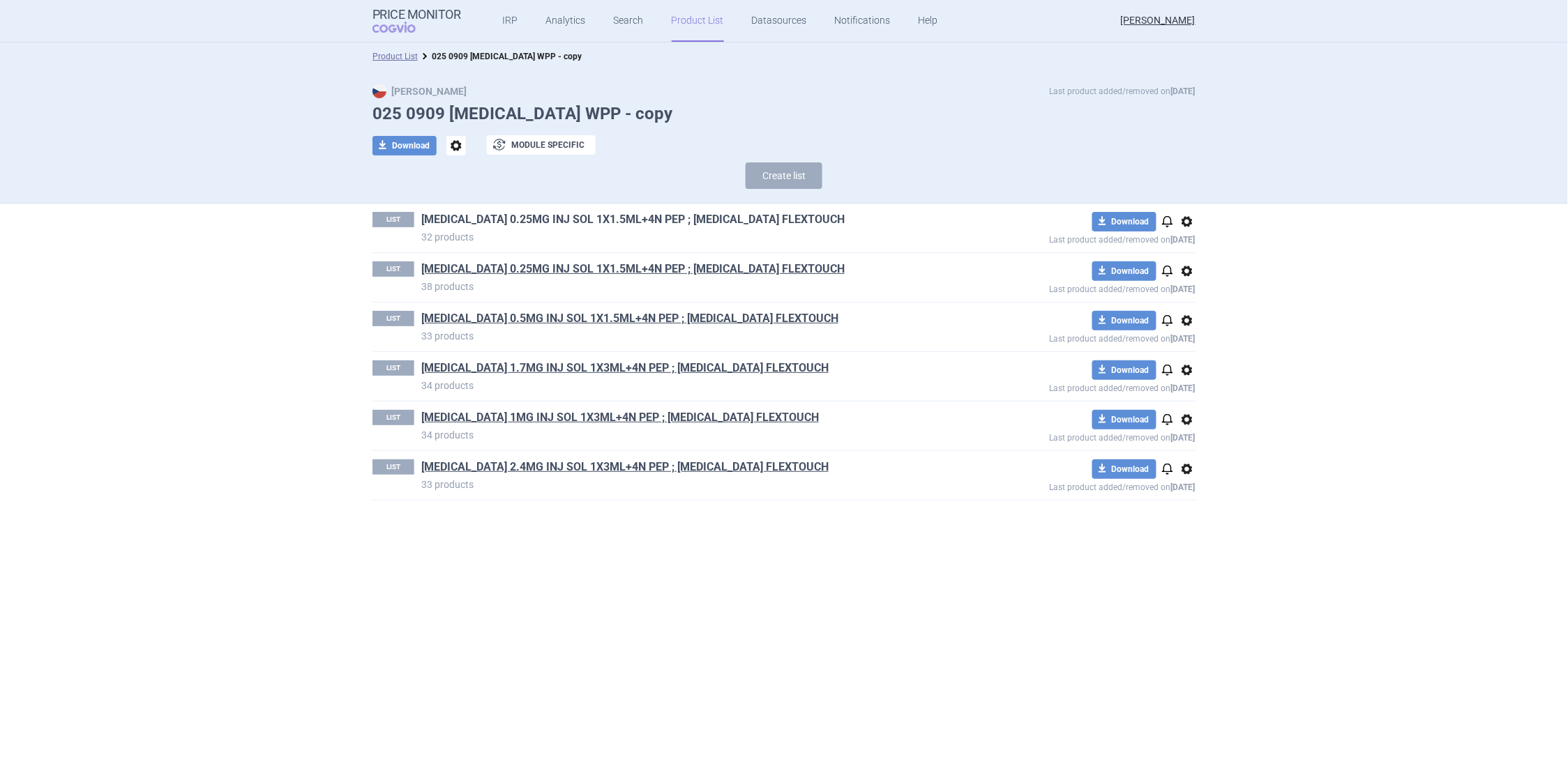
click at [529, 221] on link "[MEDICAL_DATA] 0.25MG INJ SOL 1X1.5ML+4N PEP ; [MEDICAL_DATA] FLEXTOUCH" at bounding box center [633, 219] width 424 height 16
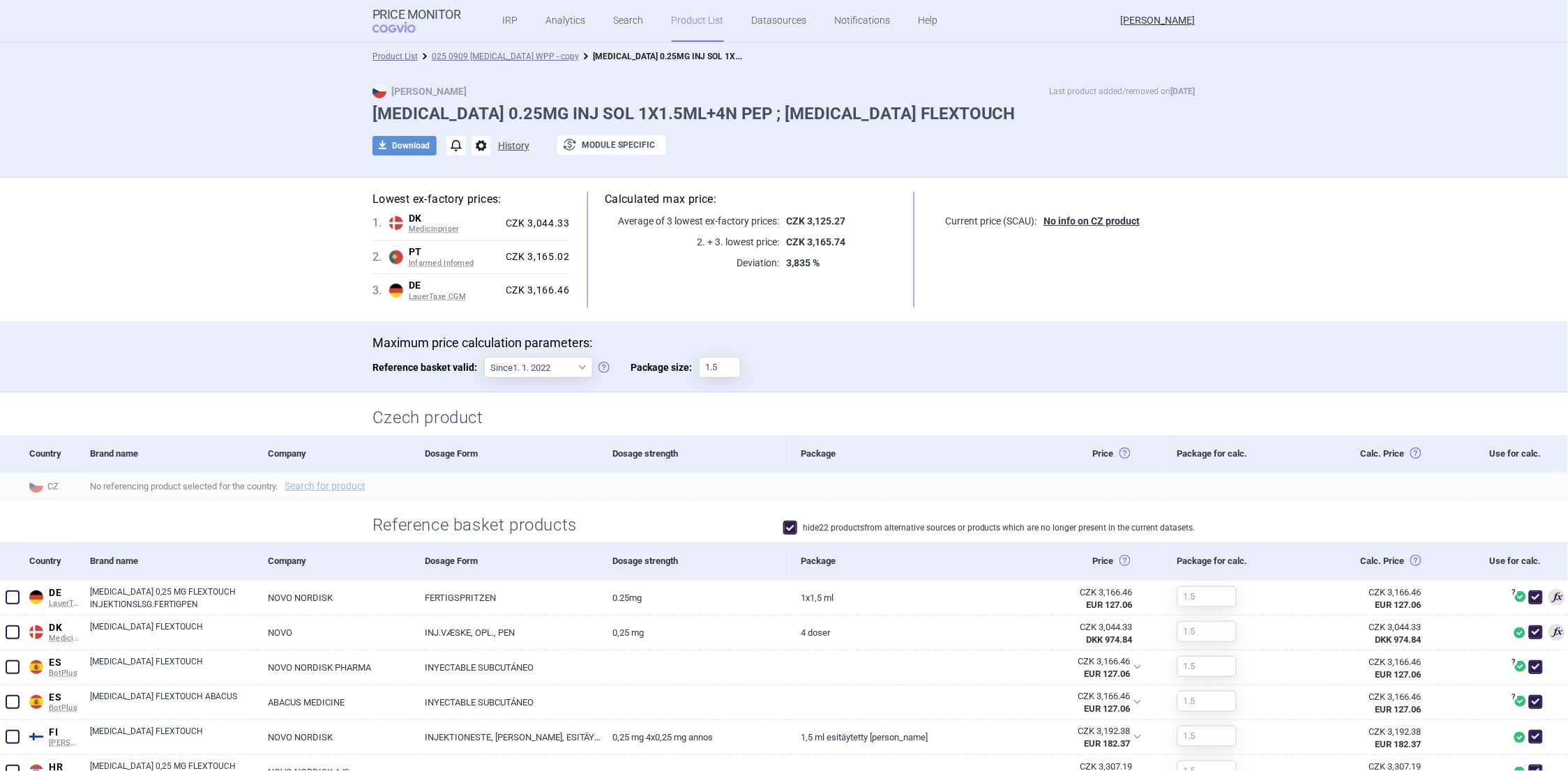
click at [502, 146] on button "History" at bounding box center [514, 146] width 31 height 10
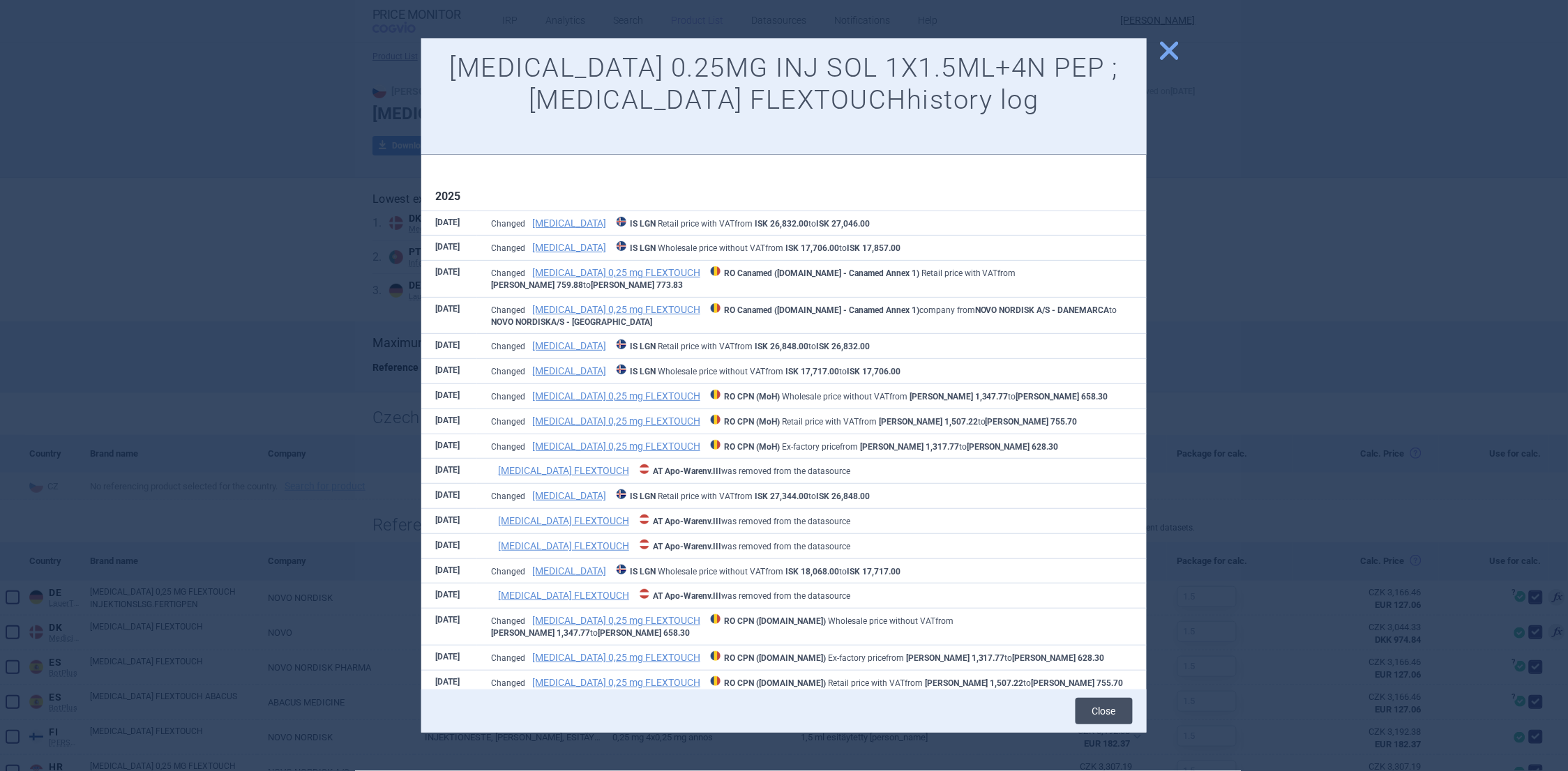
click at [1111, 715] on button "Close" at bounding box center [1104, 712] width 57 height 27
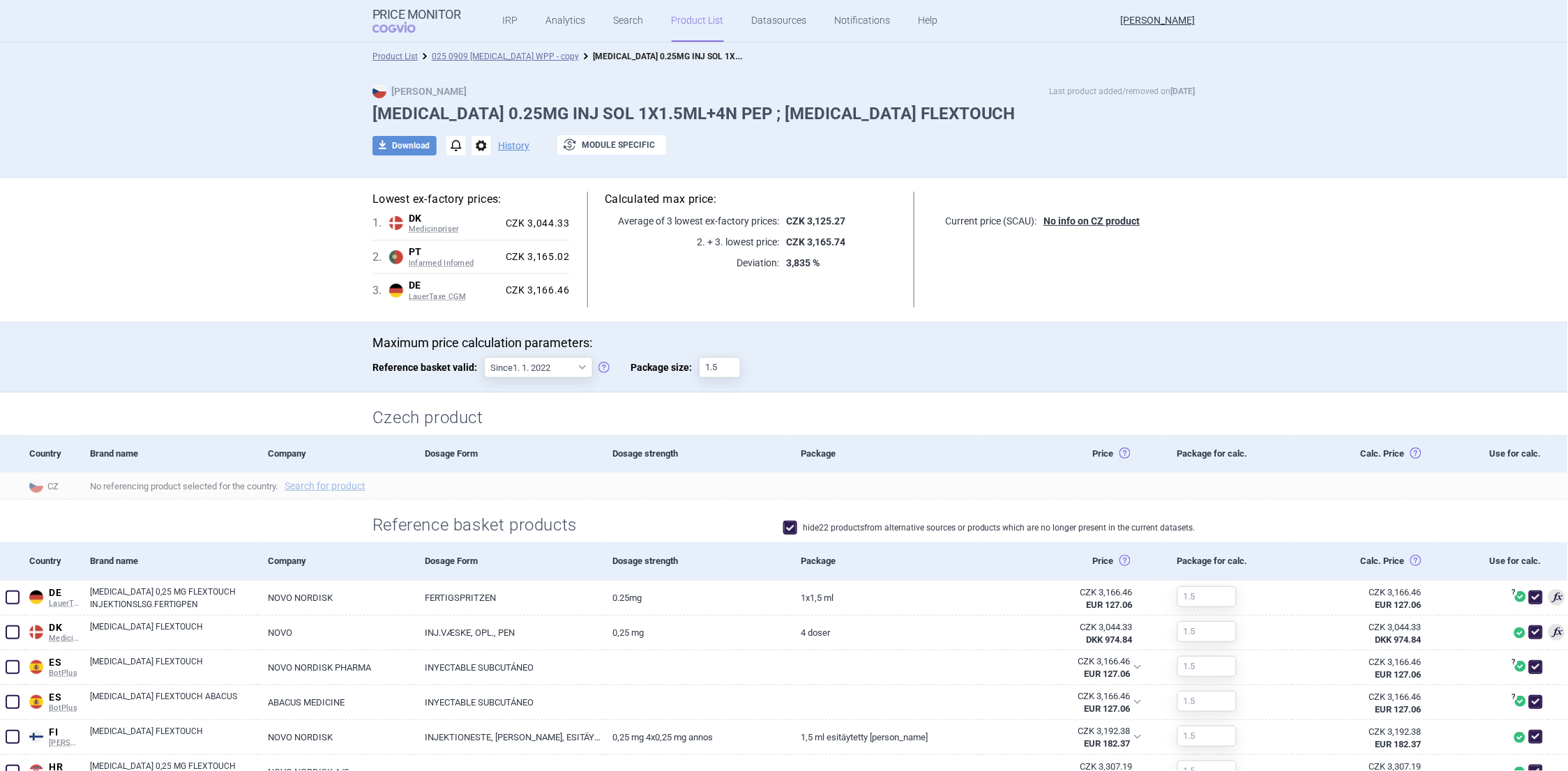
click at [472, 146] on span "options" at bounding box center [482, 146] width 19 height 19
click at [589, 167] on div at bounding box center [784, 166] width 823 height 7
click at [602, 143] on button "exchange Module specific" at bounding box center [612, 145] width 108 height 19
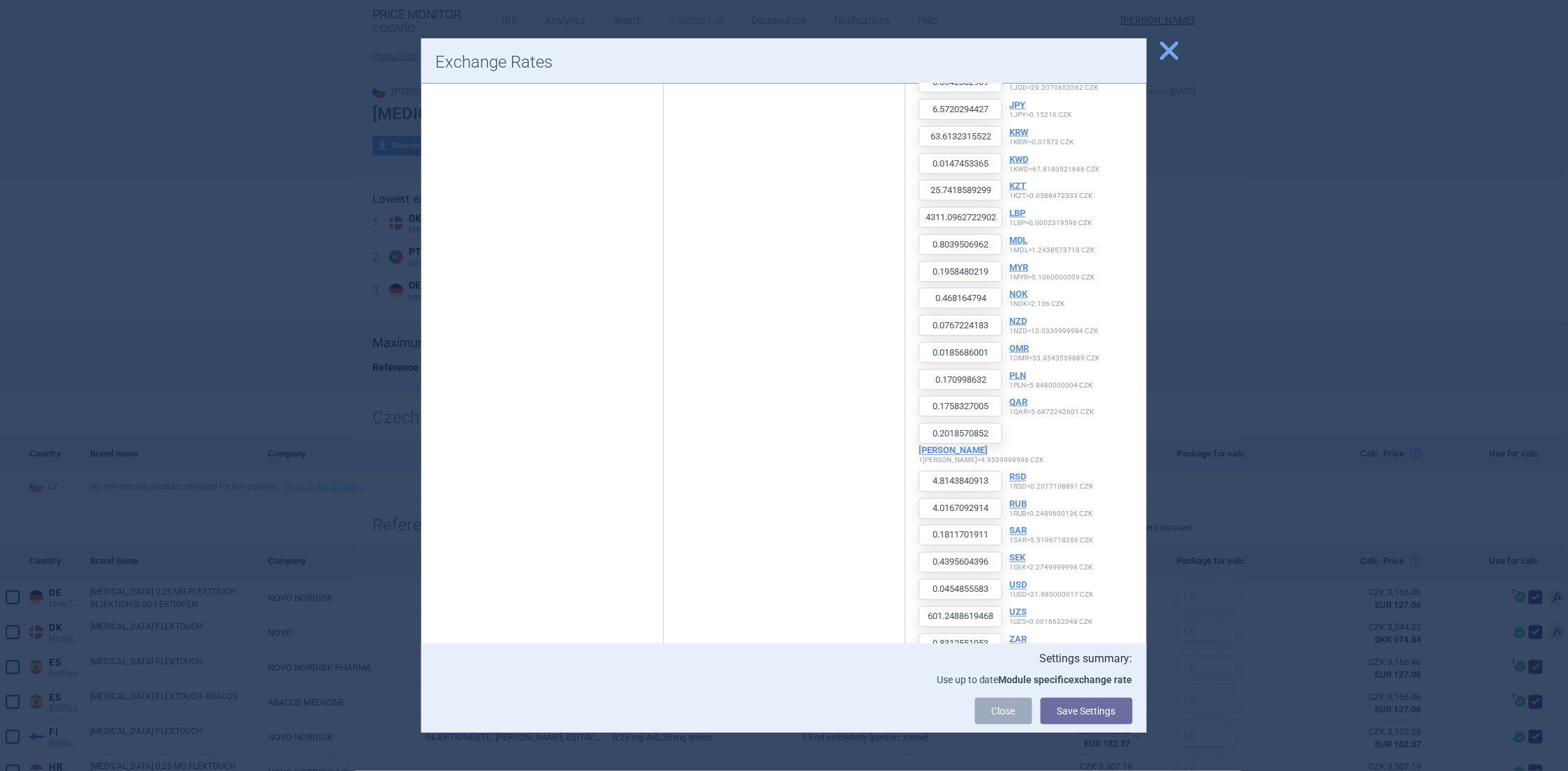
scroll to position [649, 0]
click at [1006, 717] on link "Close" at bounding box center [1003, 712] width 57 height 27
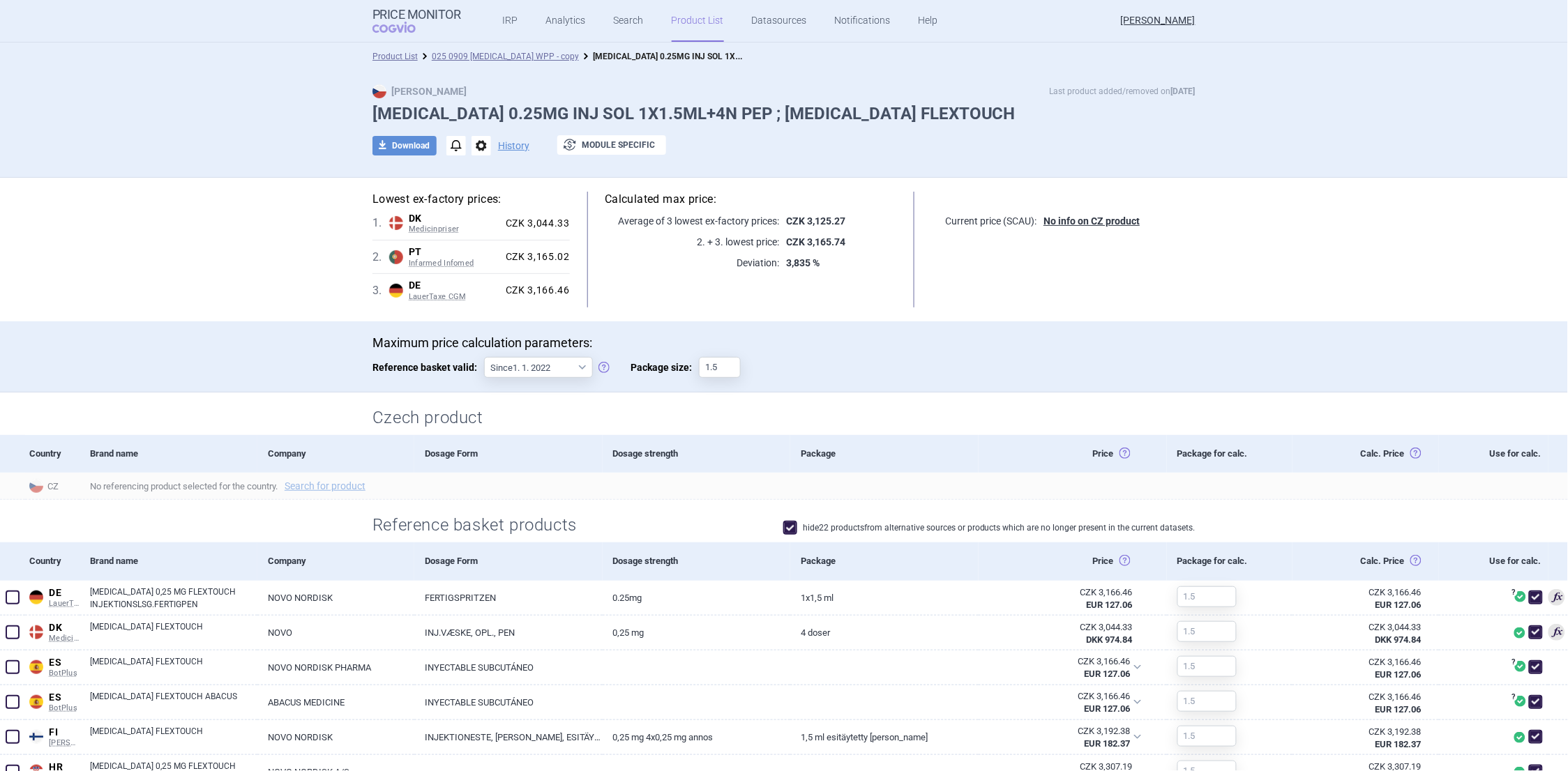
click at [1123, 93] on p "Last product added/removed on 14 Jul" at bounding box center [1123, 91] width 146 height 14
click at [1098, 92] on p "Last product added/removed on 14 Jul" at bounding box center [1123, 91] width 146 height 14
drag, startPoint x: 1098, startPoint y: 92, endPoint x: 1064, endPoint y: 93, distance: 34.0
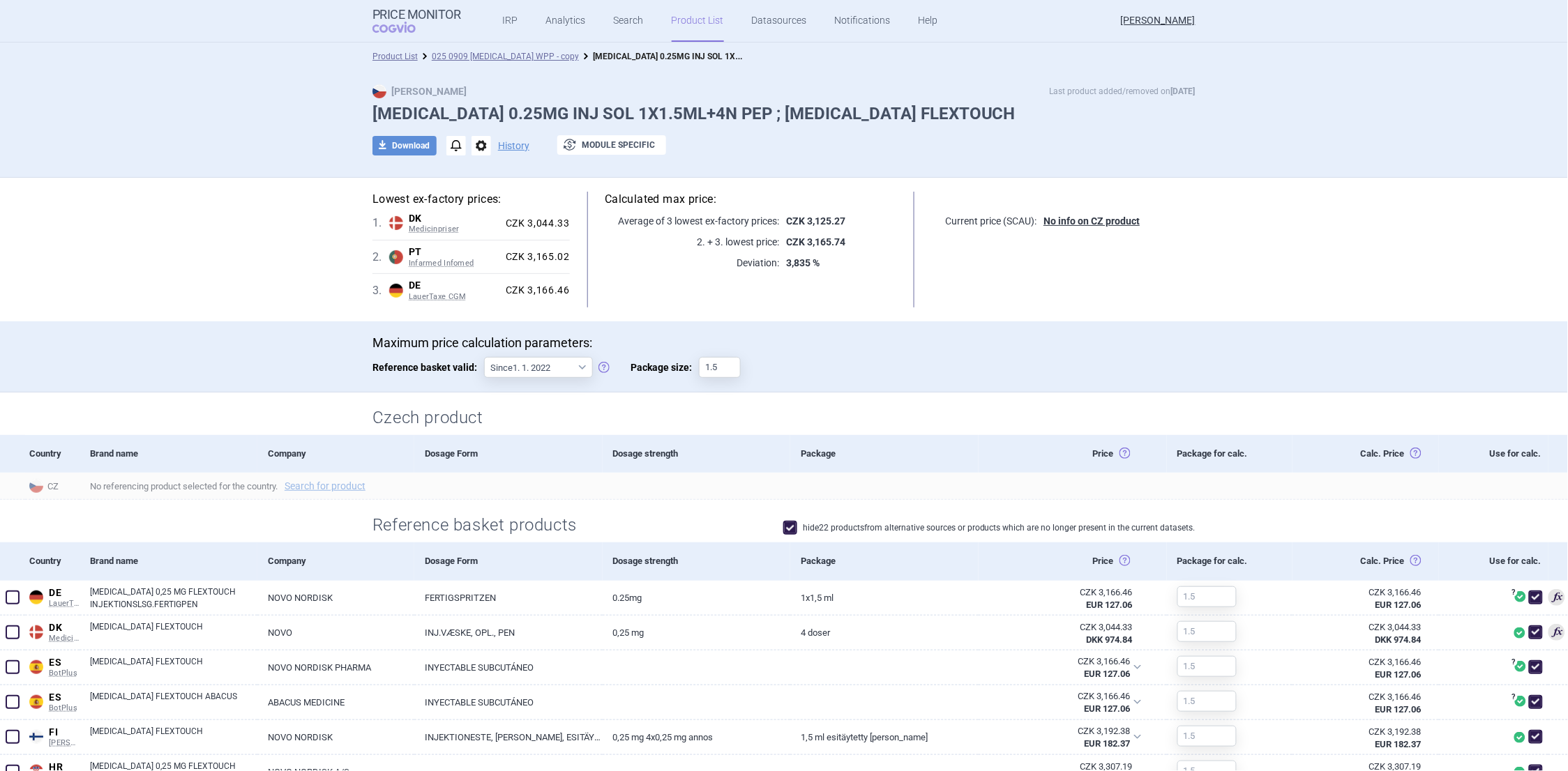
click at [1064, 93] on p "Last product added/removed on 14 Jul" at bounding box center [1123, 91] width 146 height 14
click at [447, 146] on span "notifications" at bounding box center [456, 146] width 19 height 19
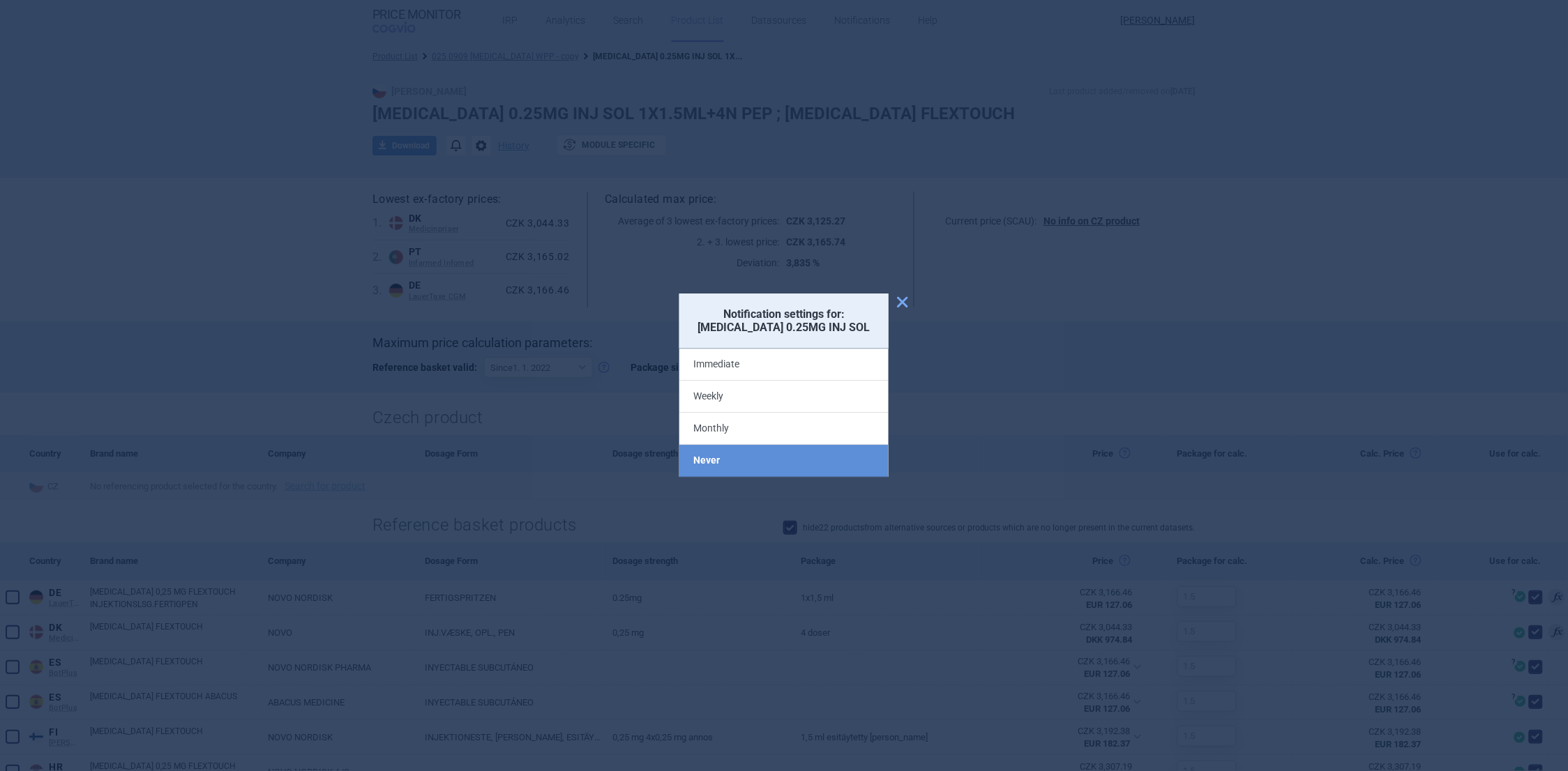
click at [161, 226] on div at bounding box center [784, 386] width 1568 height 771
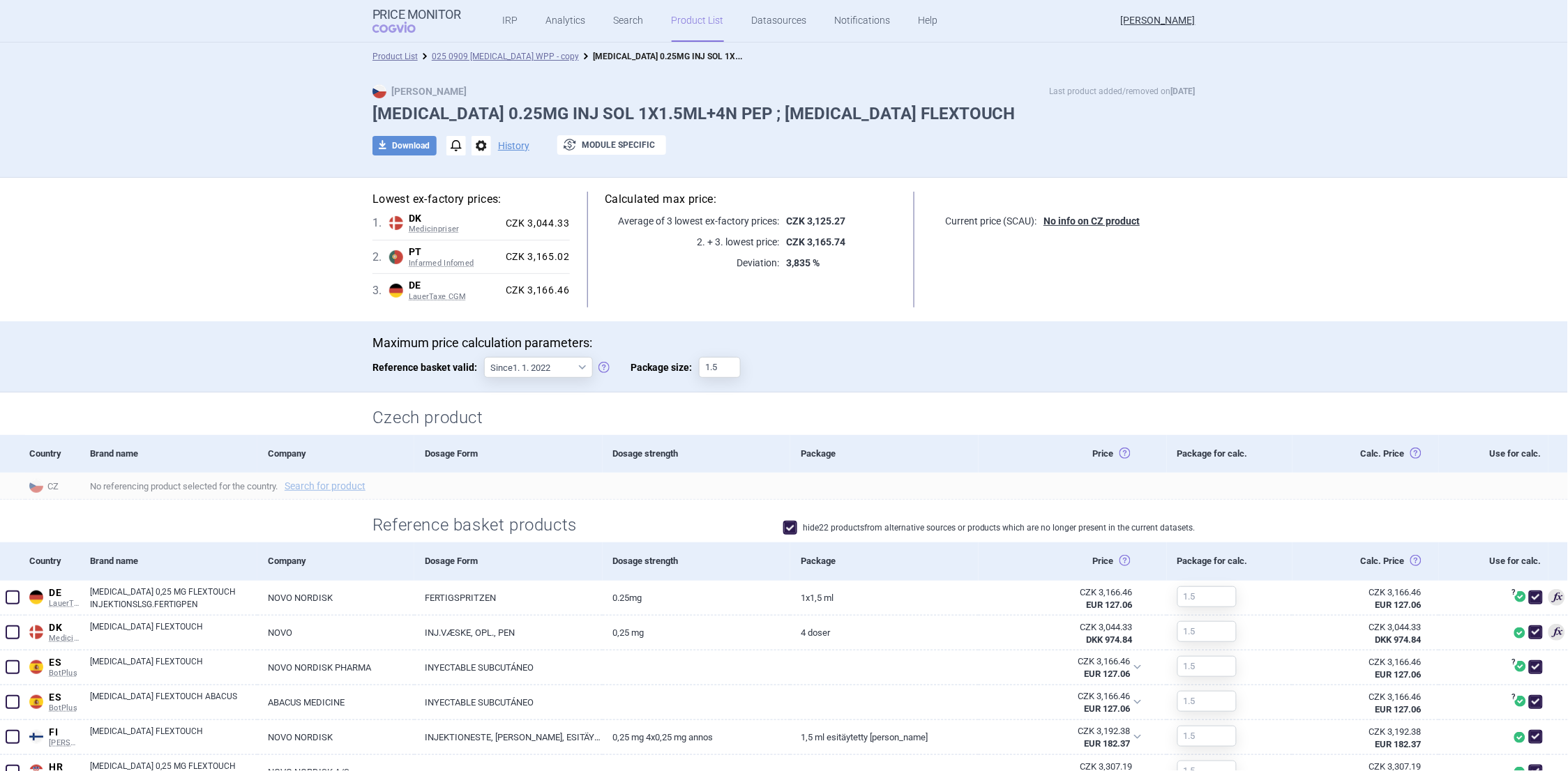
click at [184, 188] on section "Lowest ex-factory prices: 1 . DK Medicinpriser Denmark Medicinpriser Danish Med…" at bounding box center [784, 693] width 1568 height 1032
click at [575, 365] on select "Since 1. 1. 2022 Since 1. 2. 2020 Since 1. 1. 2018 Since 1. 4. 2012" at bounding box center [539, 368] width 108 height 21
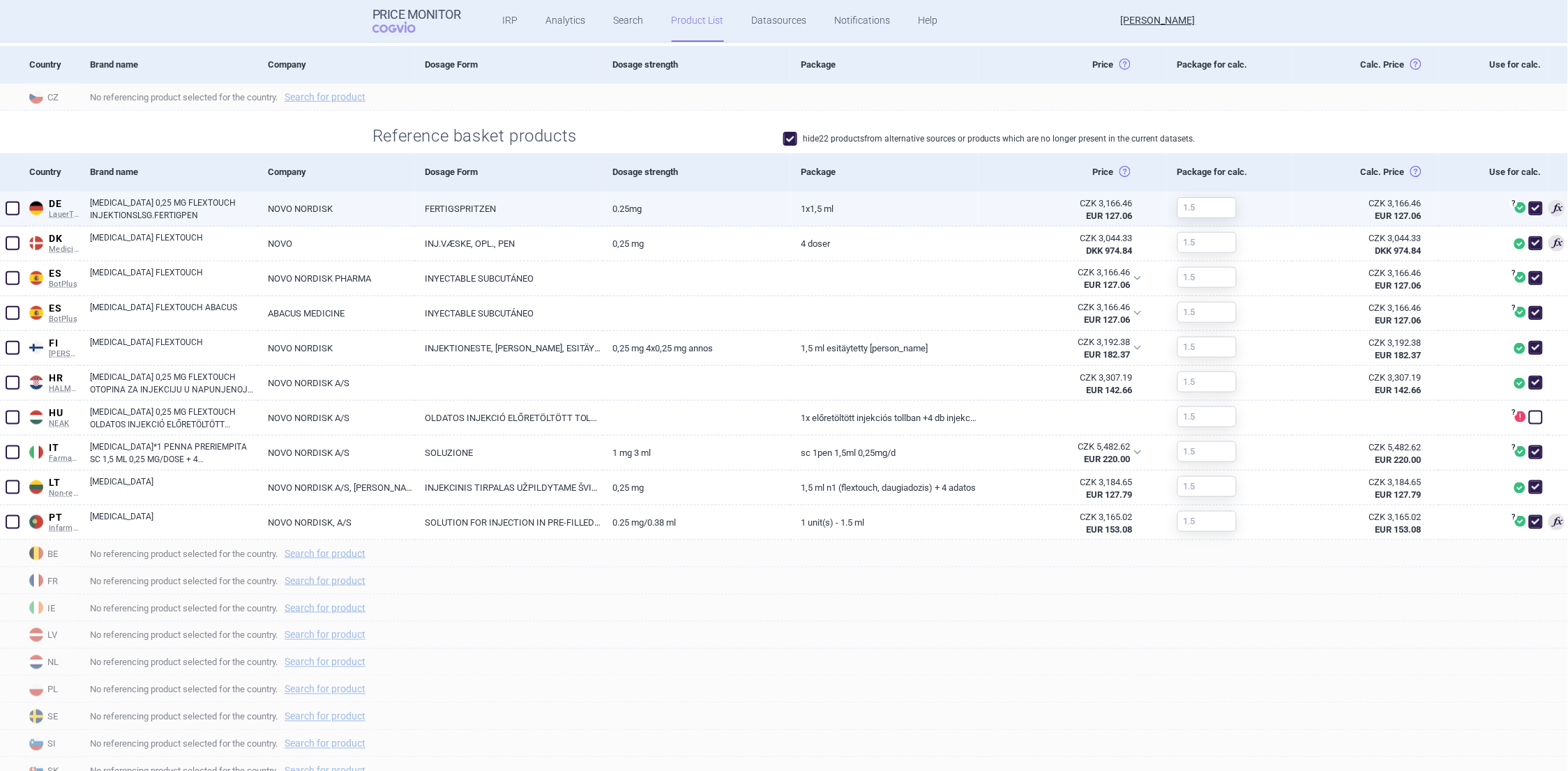
scroll to position [436, 0]
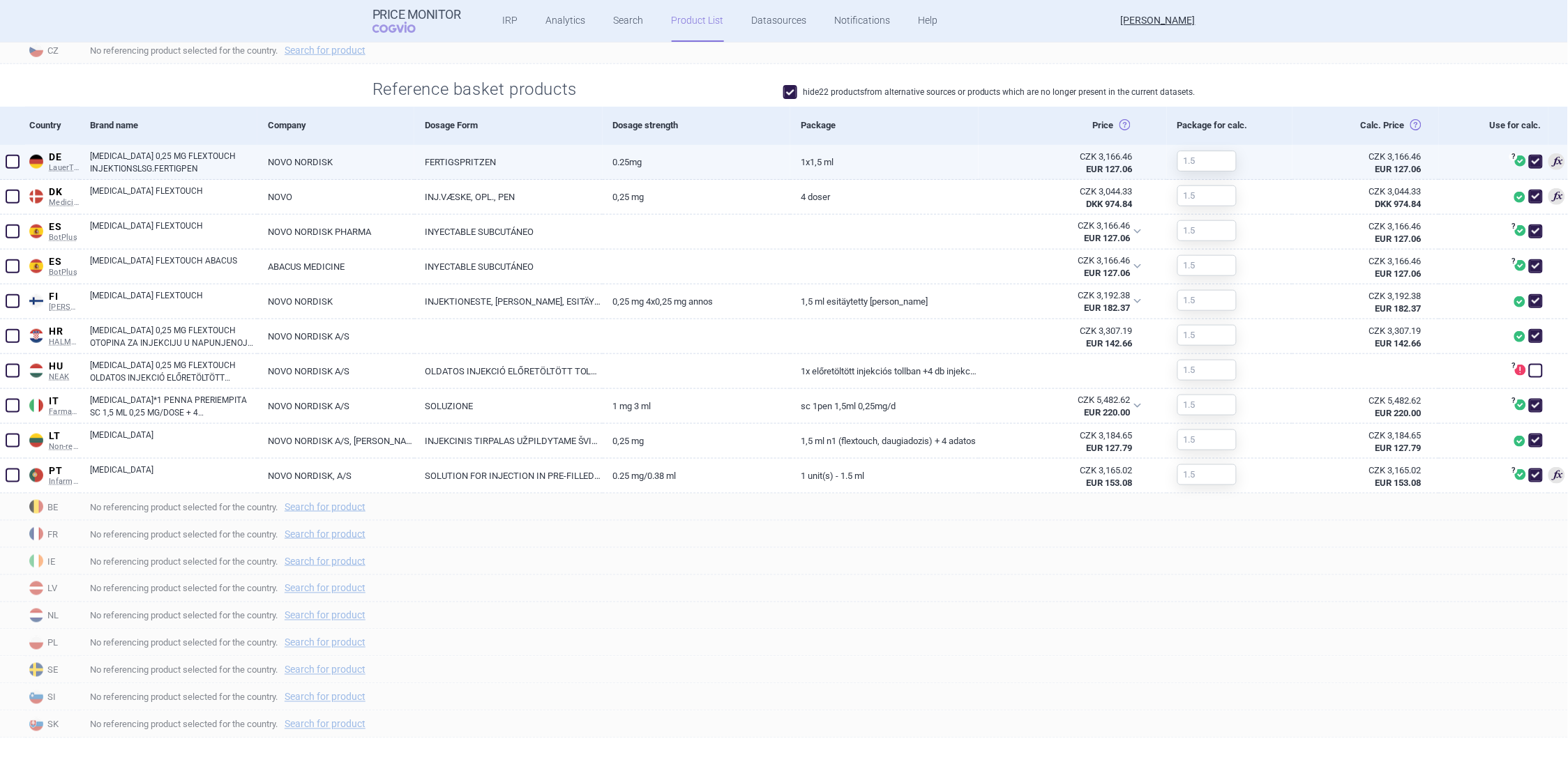
click at [16, 159] on span at bounding box center [13, 161] width 14 height 14
checkbox input "true"
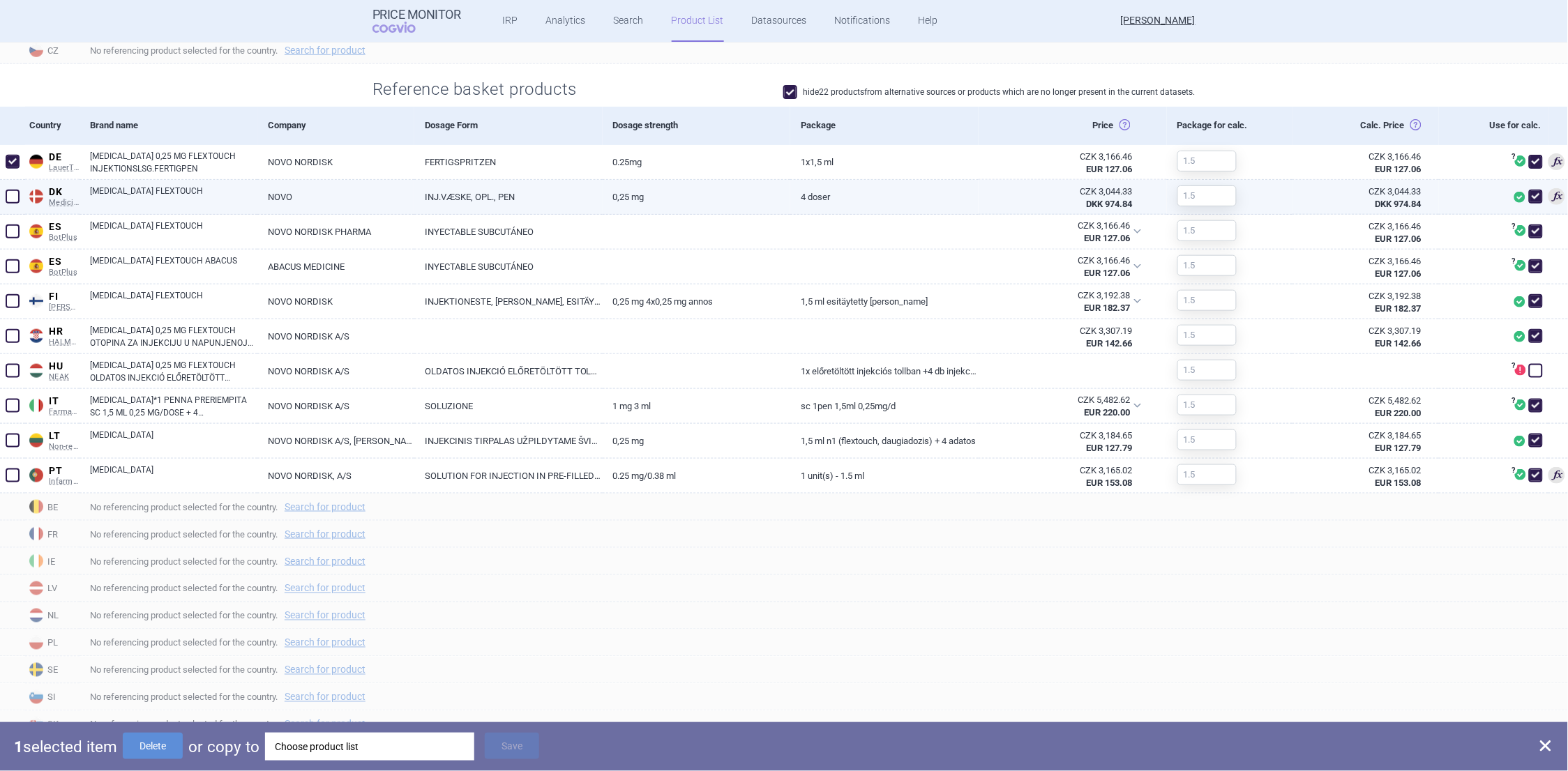
click at [14, 196] on span at bounding box center [13, 196] width 14 height 14
checkbox input "true"
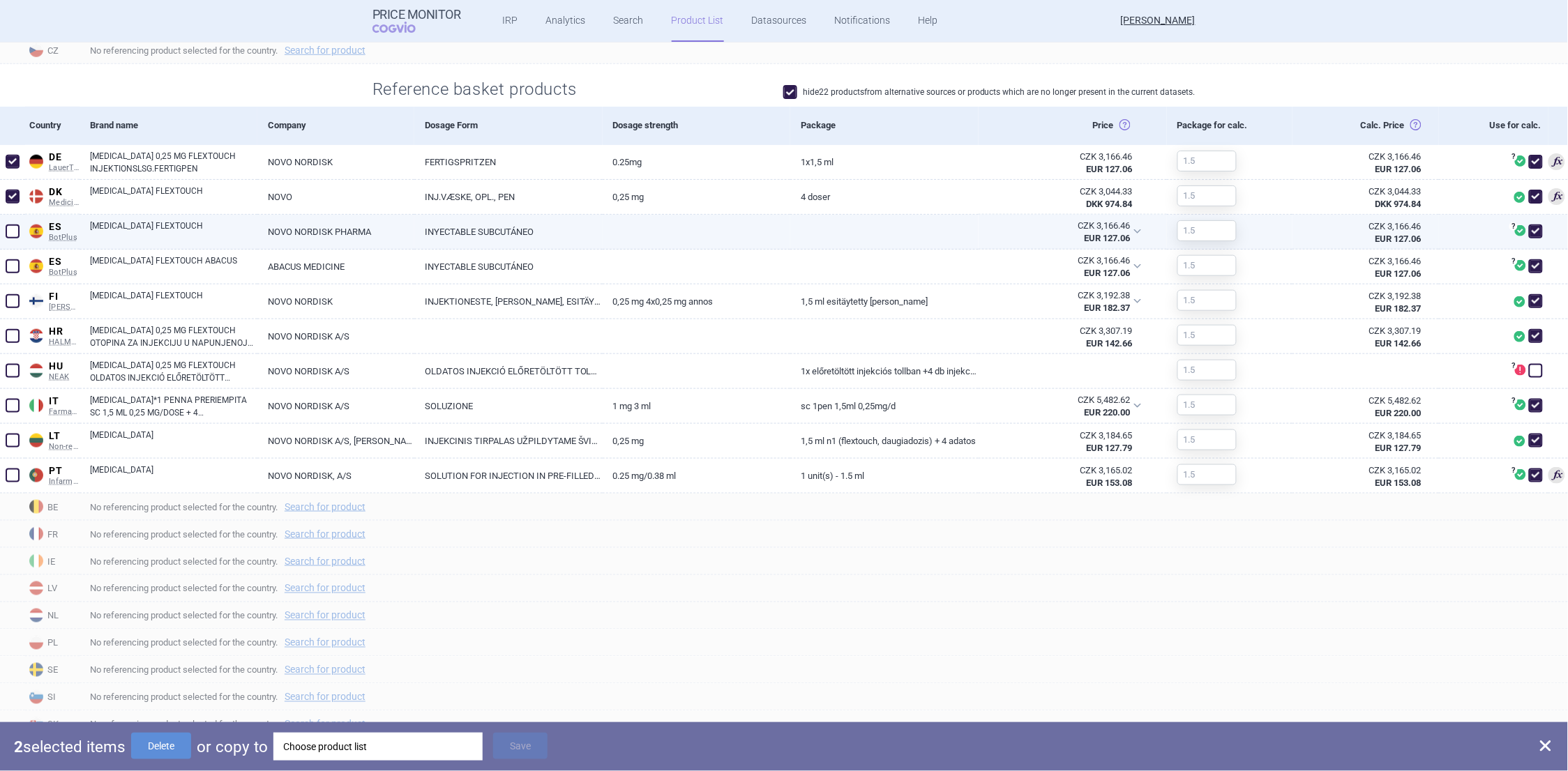
click at [13, 230] on span at bounding box center [13, 231] width 14 height 14
checkbox input "true"
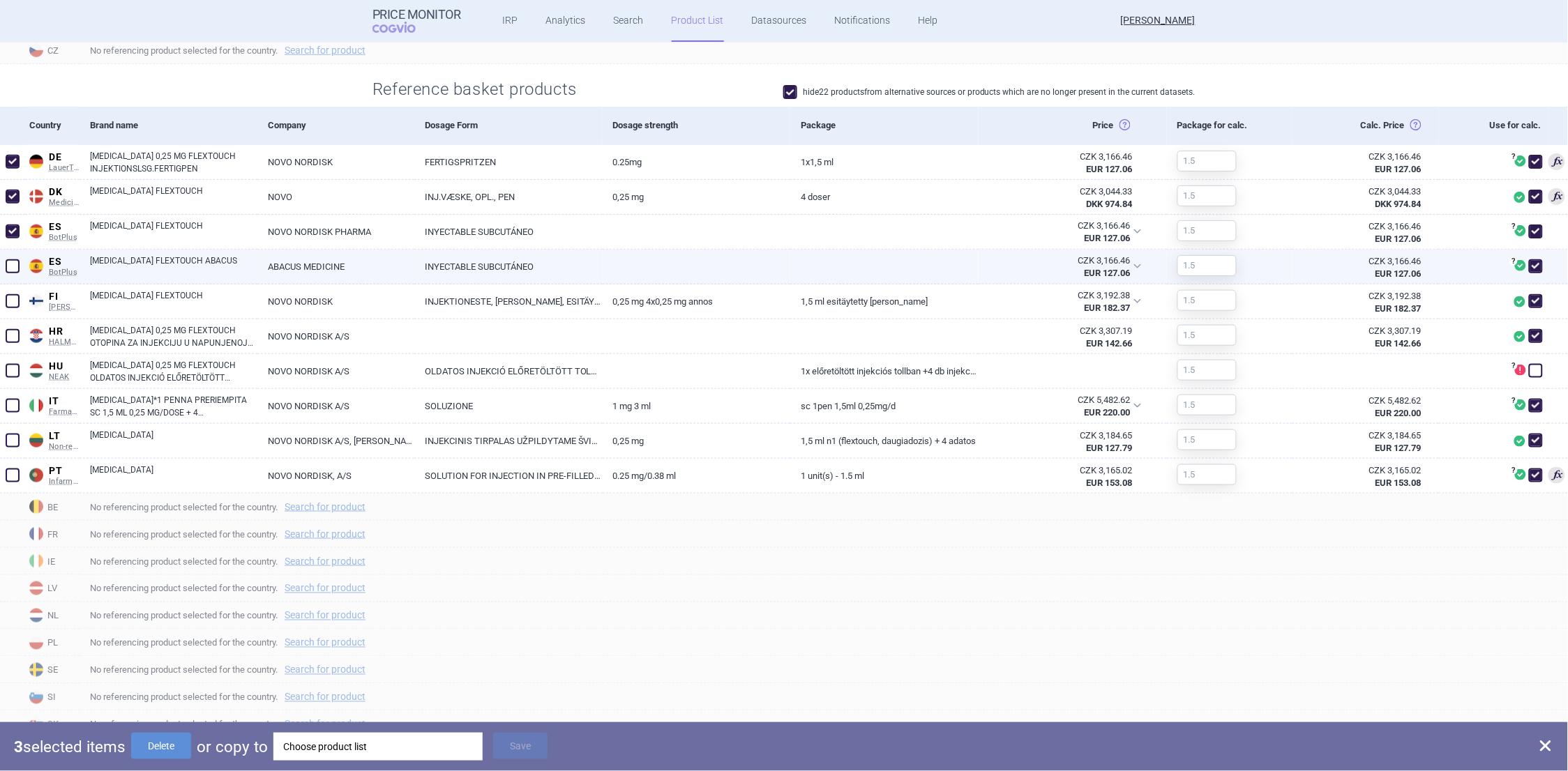
click at [12, 263] on span at bounding box center [13, 266] width 14 height 14
checkbox input "true"
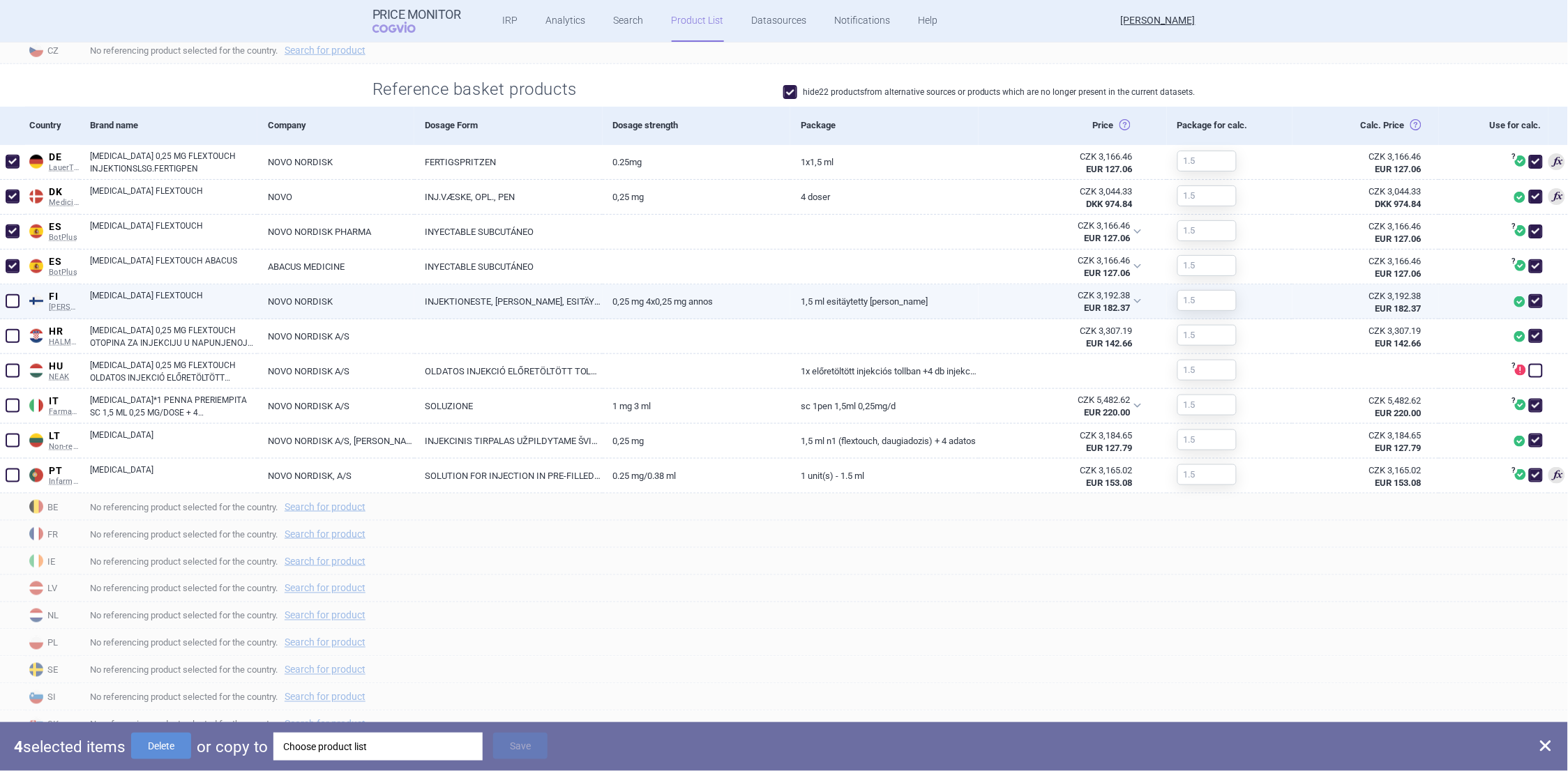
click at [10, 294] on span at bounding box center [13, 301] width 14 height 14
checkbox input "true"
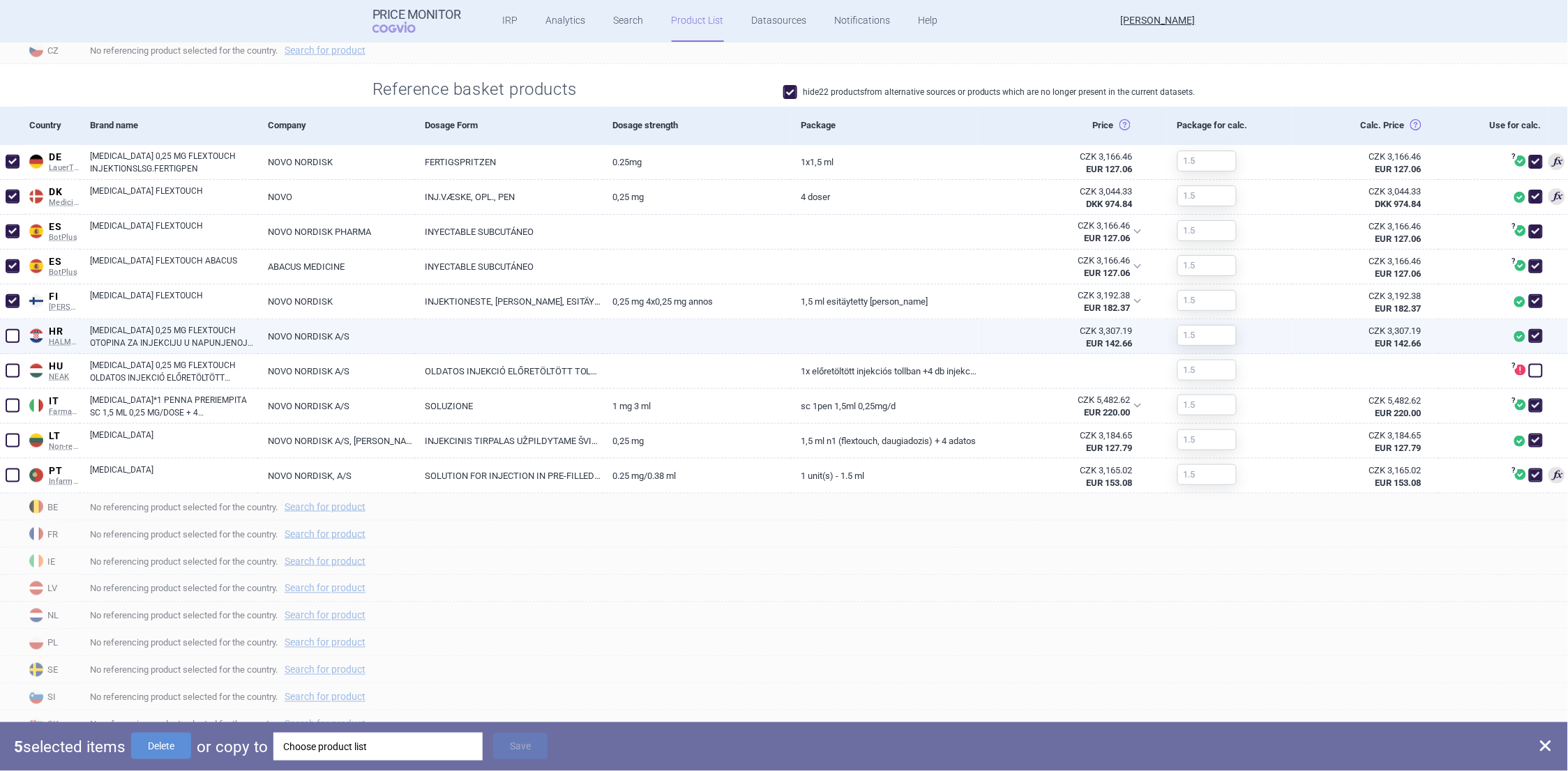
click at [11, 331] on span at bounding box center [13, 336] width 14 height 14
checkbox input "true"
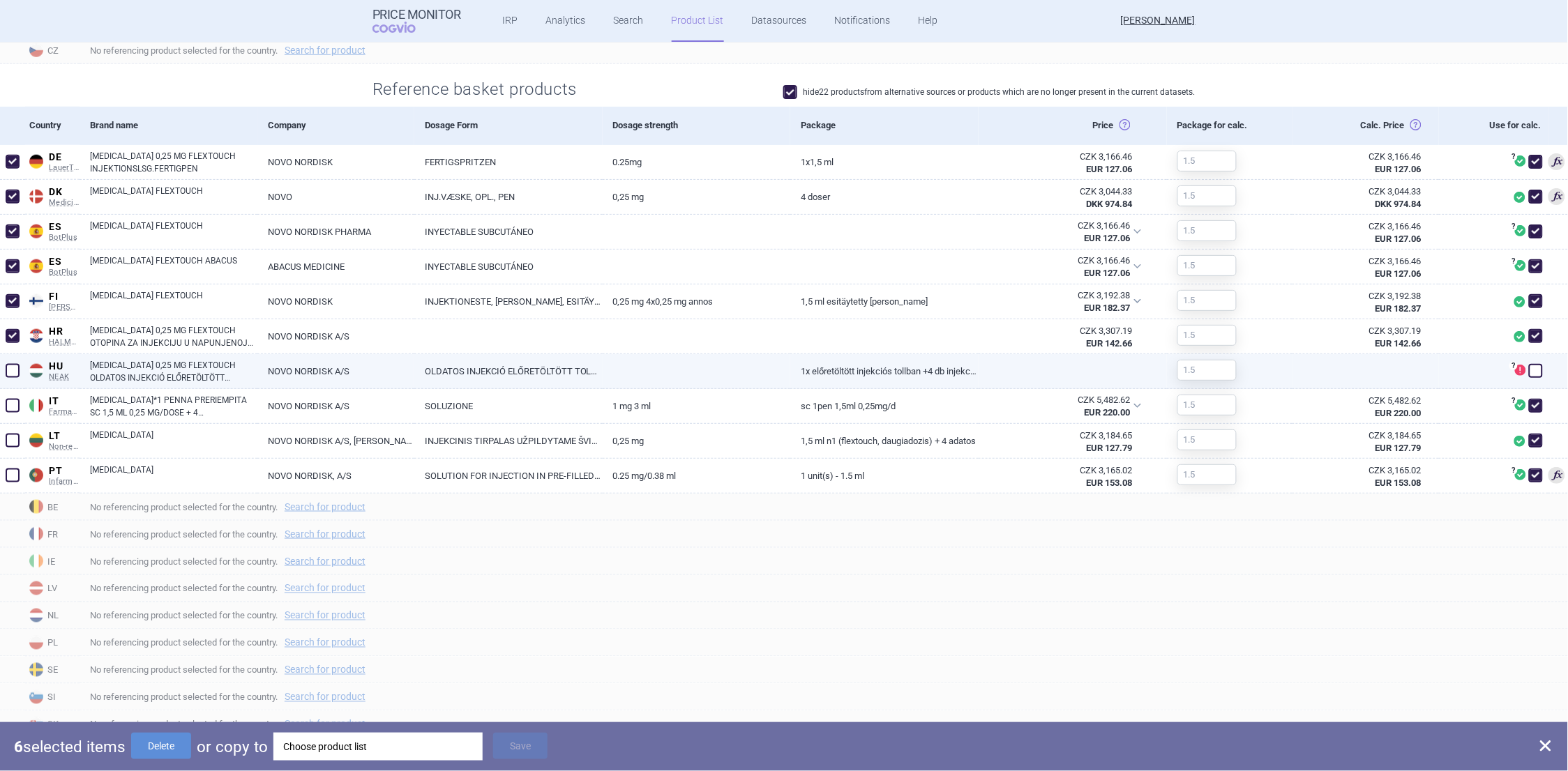
click at [10, 360] on span at bounding box center [13, 371] width 21 height 21
checkbox input "true"
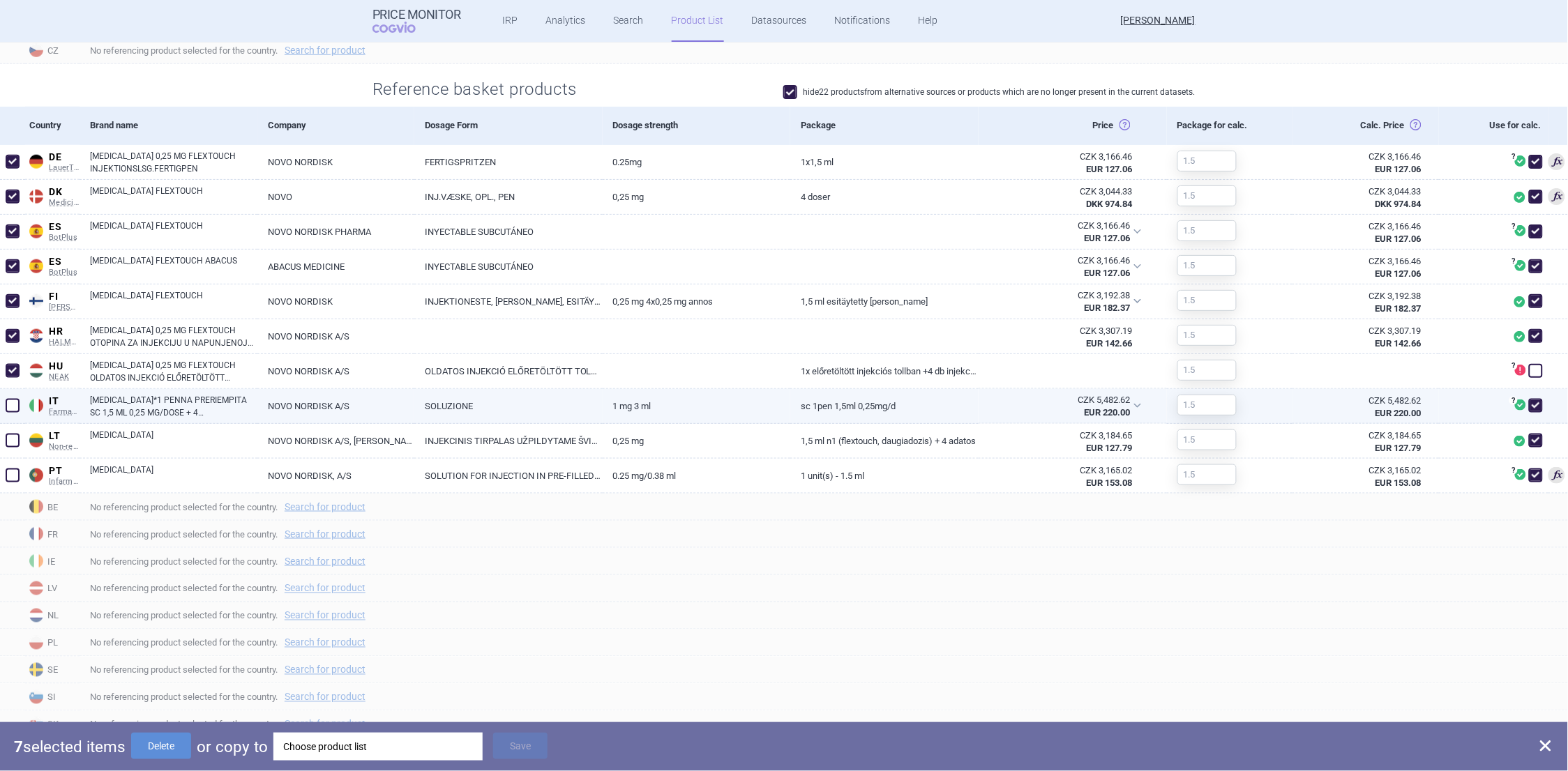
click at [7, 402] on span at bounding box center [13, 406] width 14 height 14
checkbox input "true"
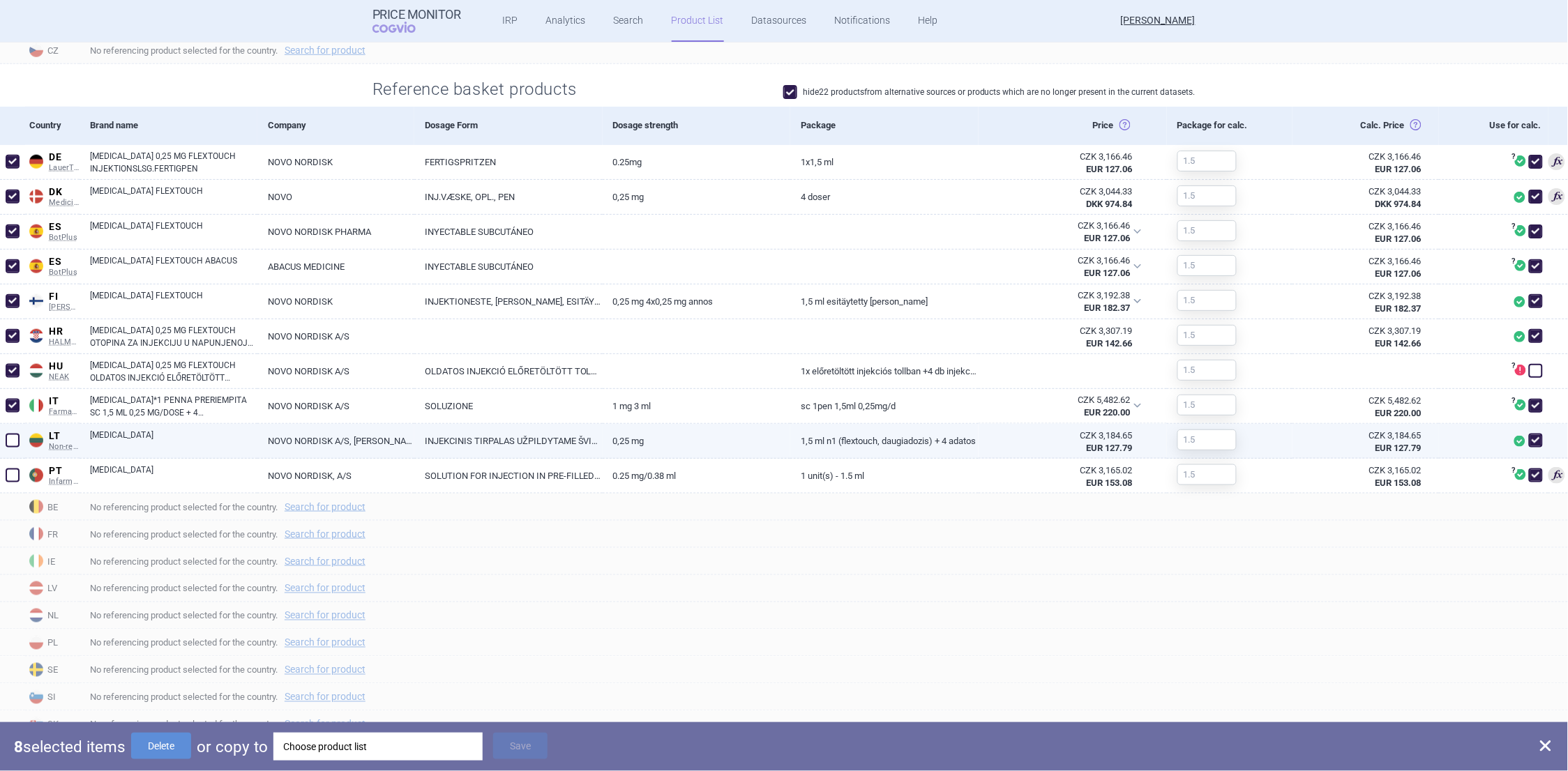
click at [9, 441] on span at bounding box center [13, 440] width 14 height 14
checkbox input "true"
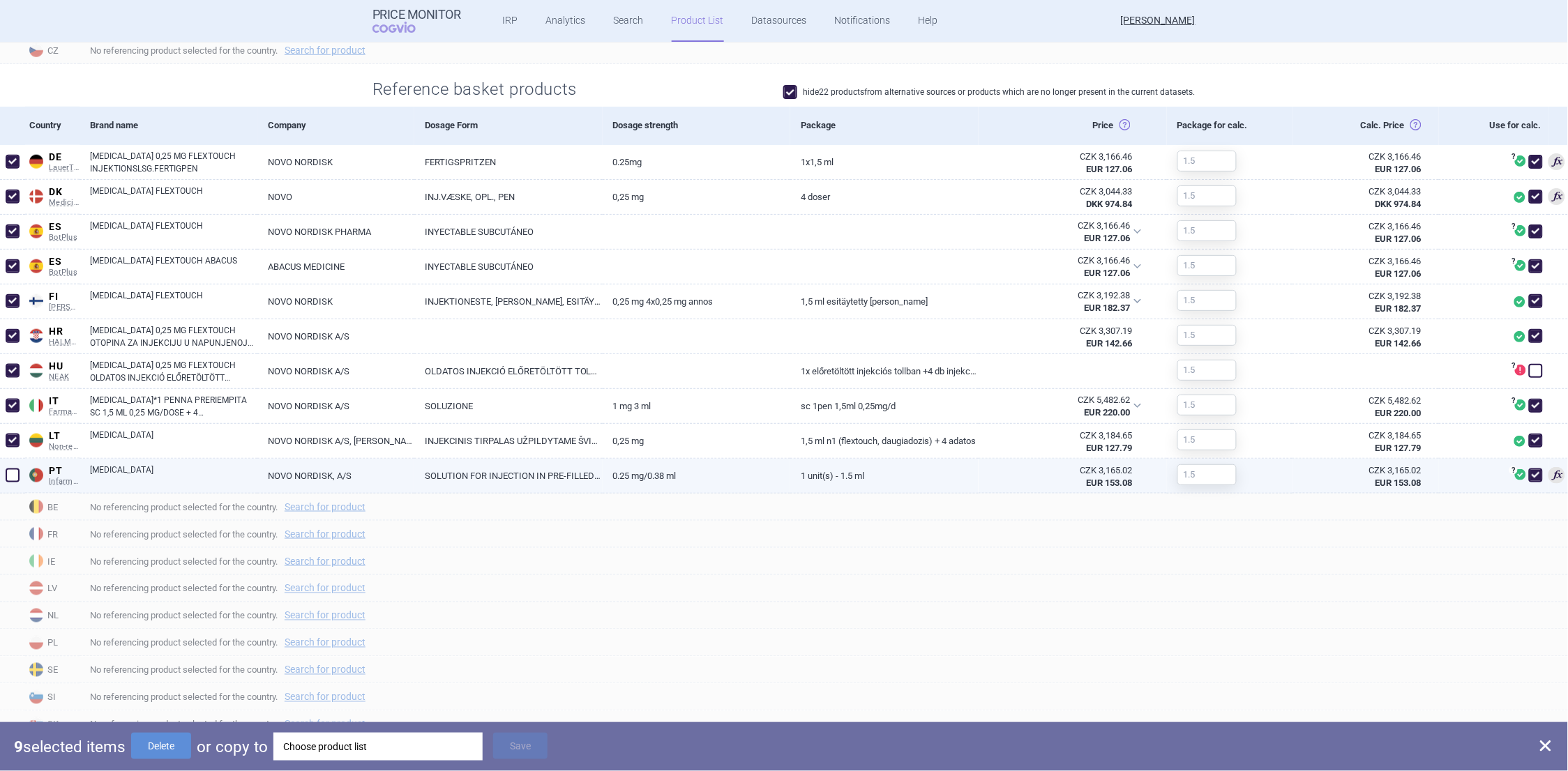
click at [11, 475] on span at bounding box center [13, 475] width 14 height 14
checkbox input "true"
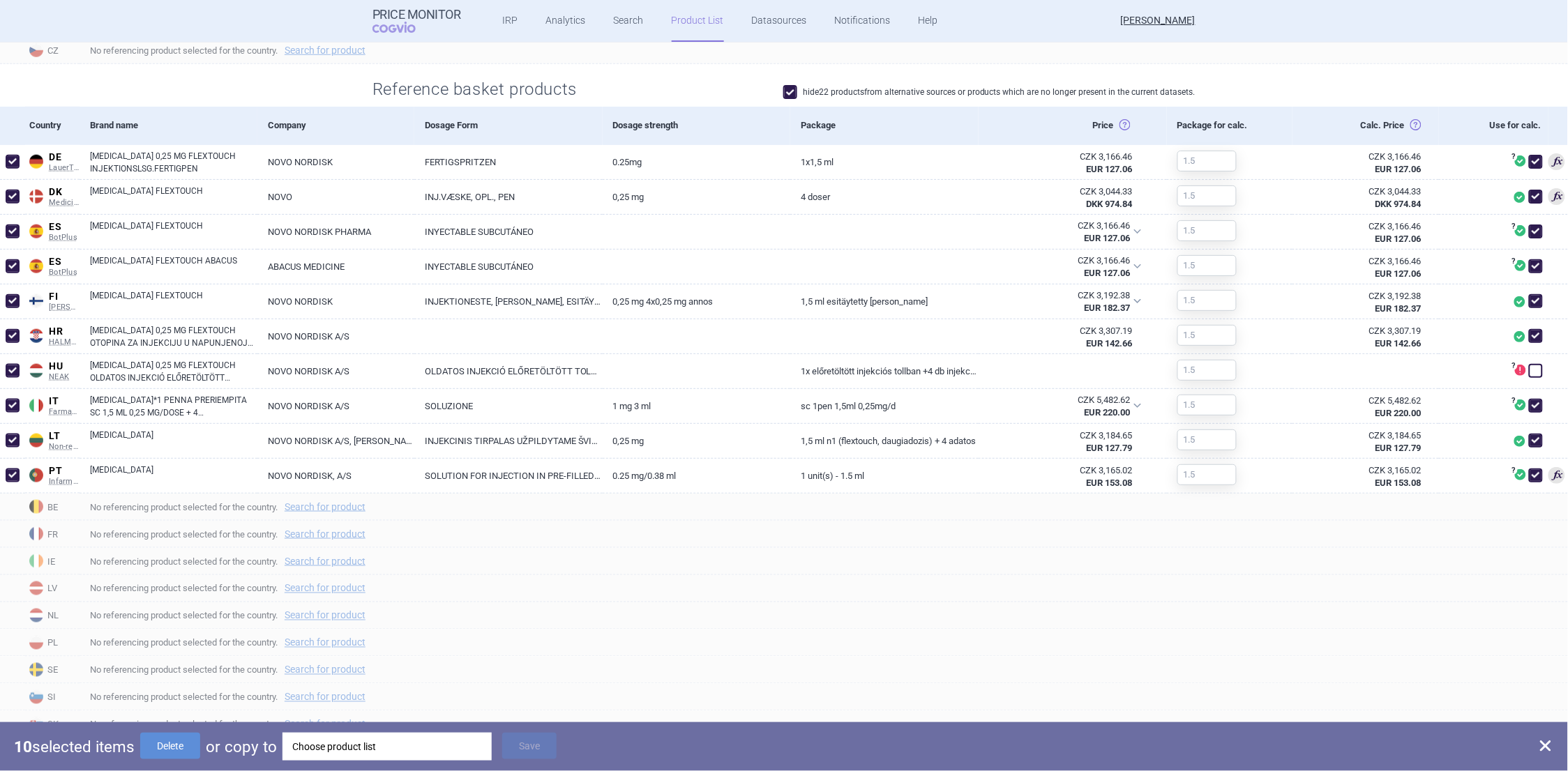
click at [389, 746] on div "Choose product list" at bounding box center [386, 747] width 189 height 28
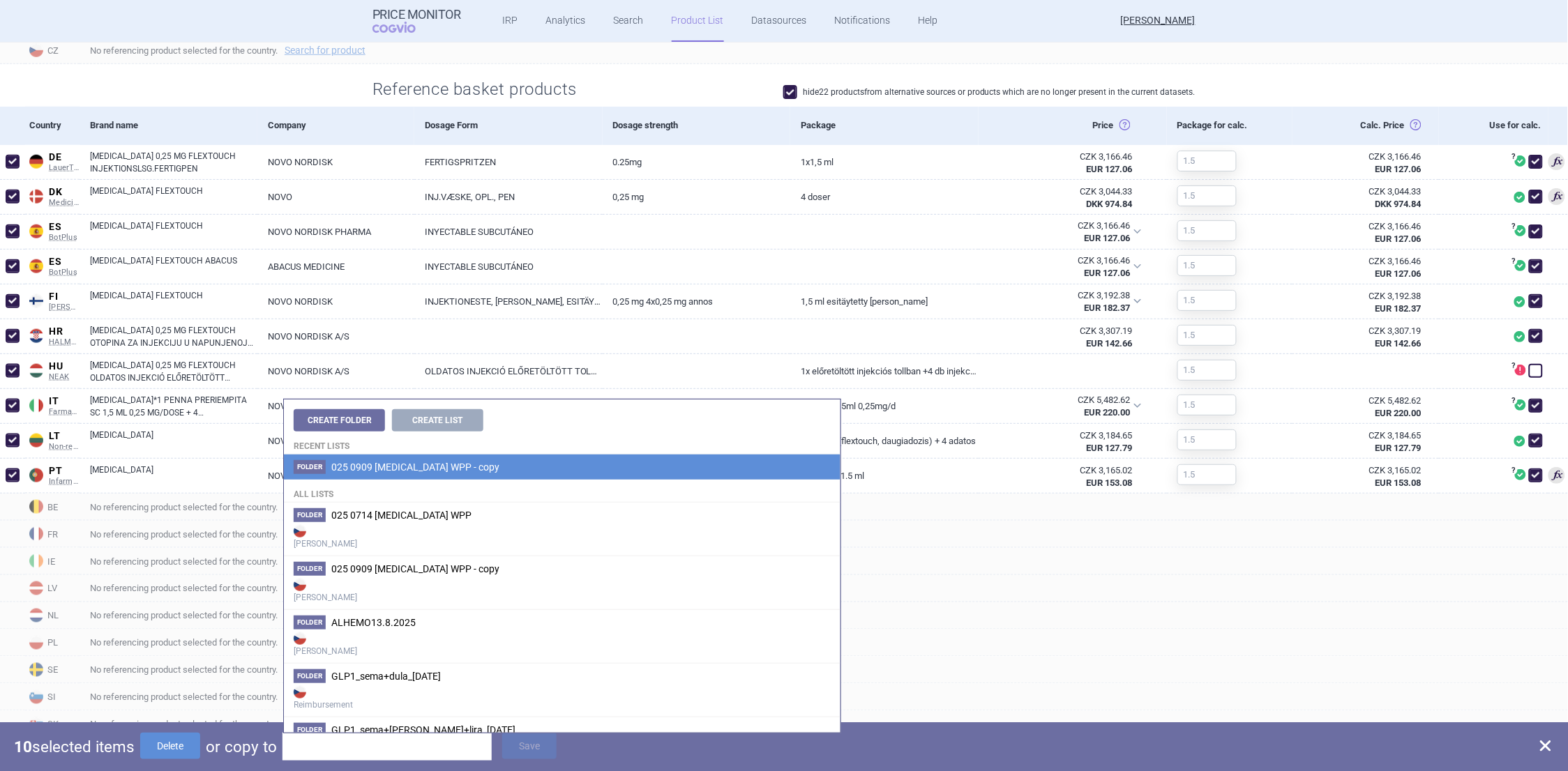
click at [447, 464] on span "025 0909 WEGOVY WPP - copy" at bounding box center [415, 467] width 168 height 11
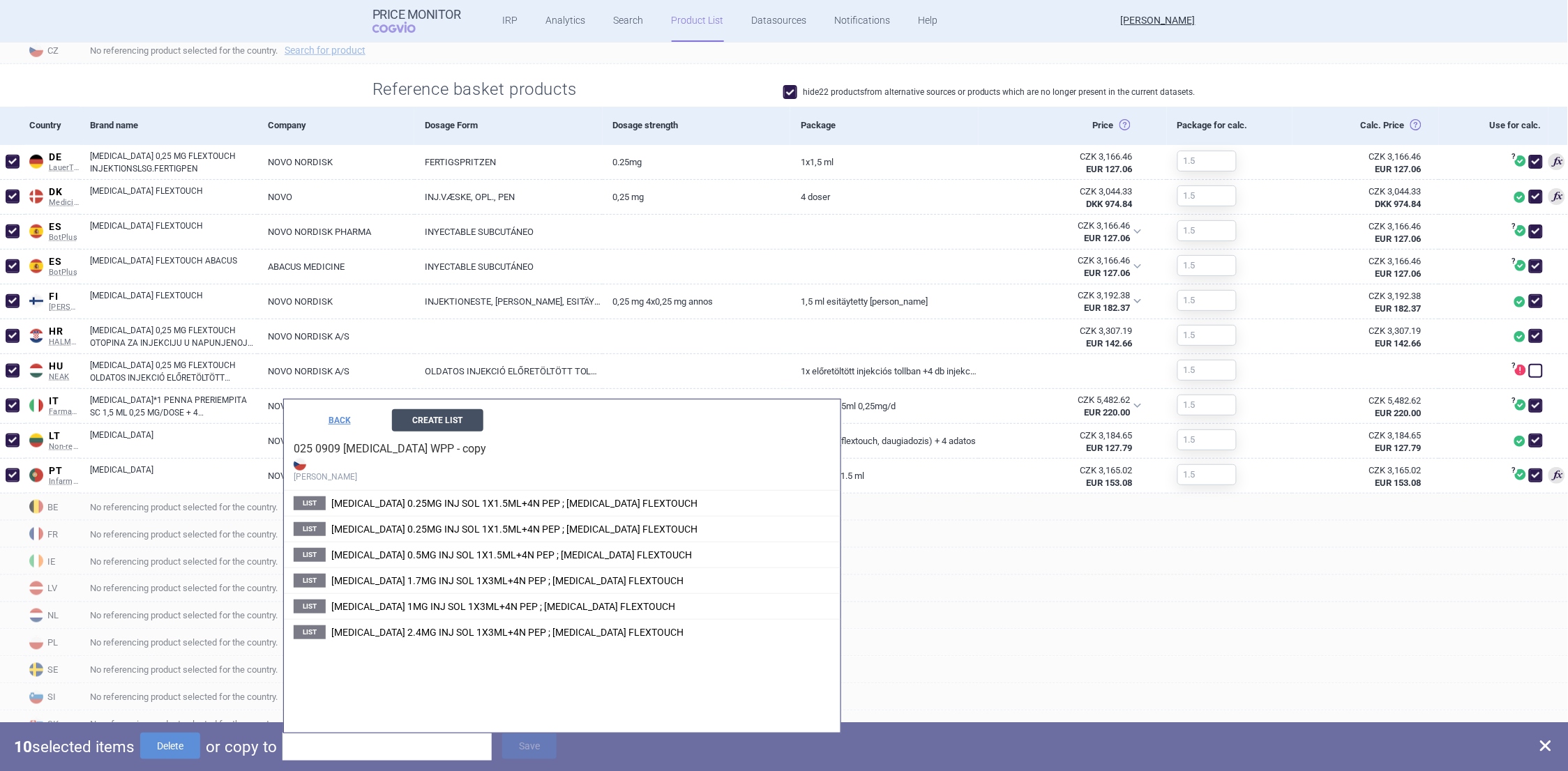
click at [429, 418] on button "Create List" at bounding box center [438, 420] width 91 height 22
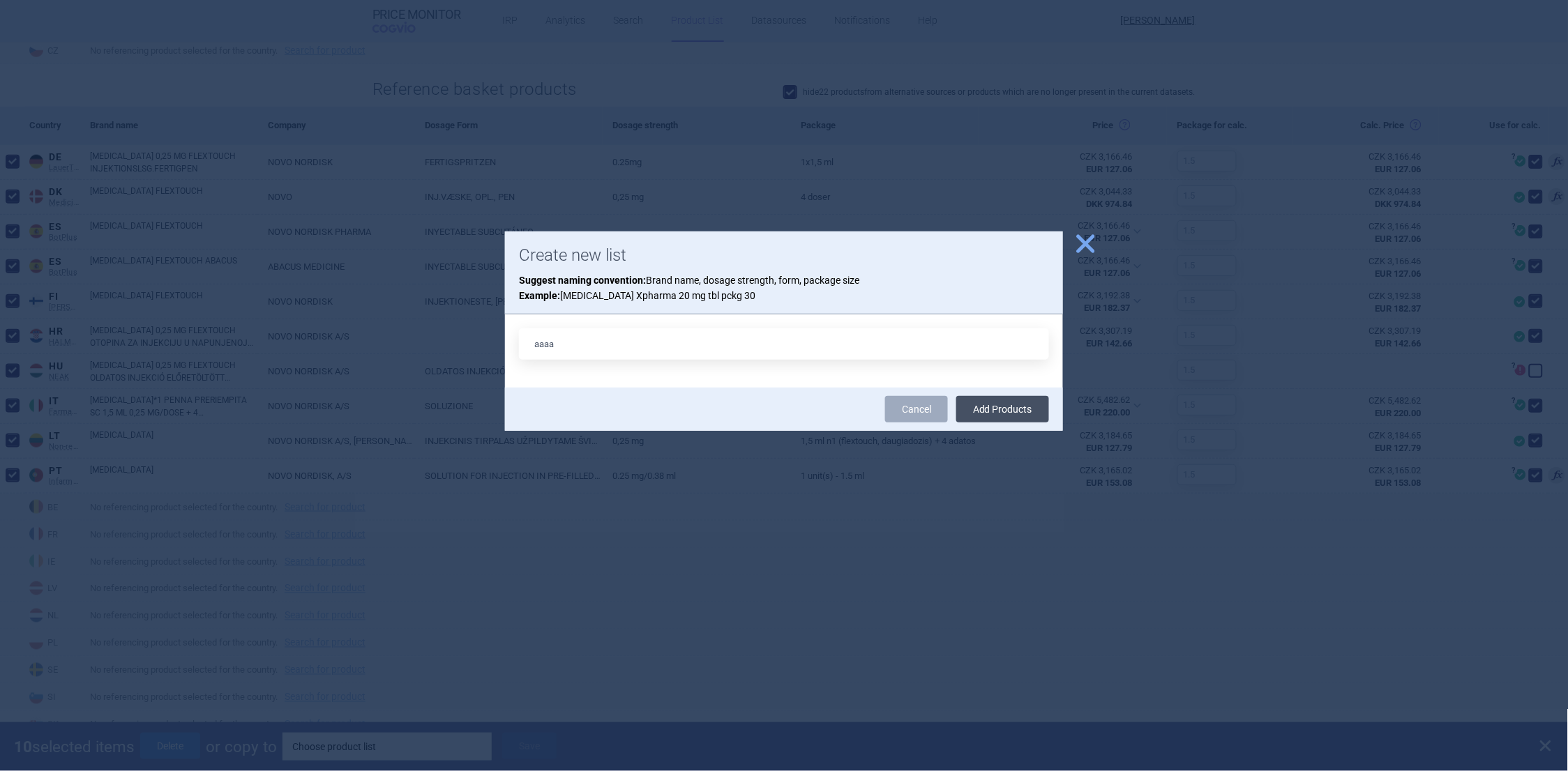
type input "aaaa"
click at [981, 406] on button "Add Products" at bounding box center [1002, 409] width 93 height 27
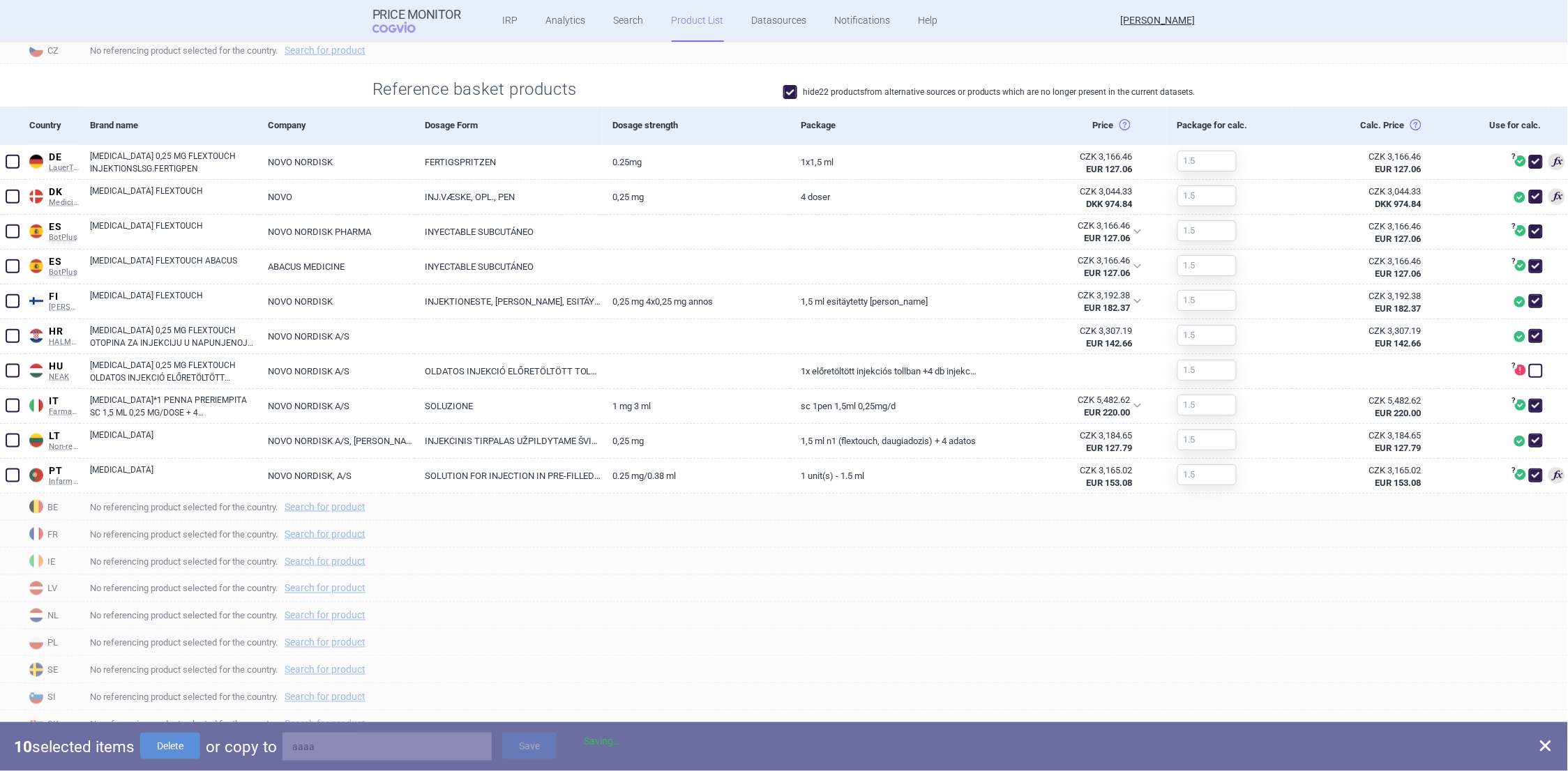
checkbox input "false"
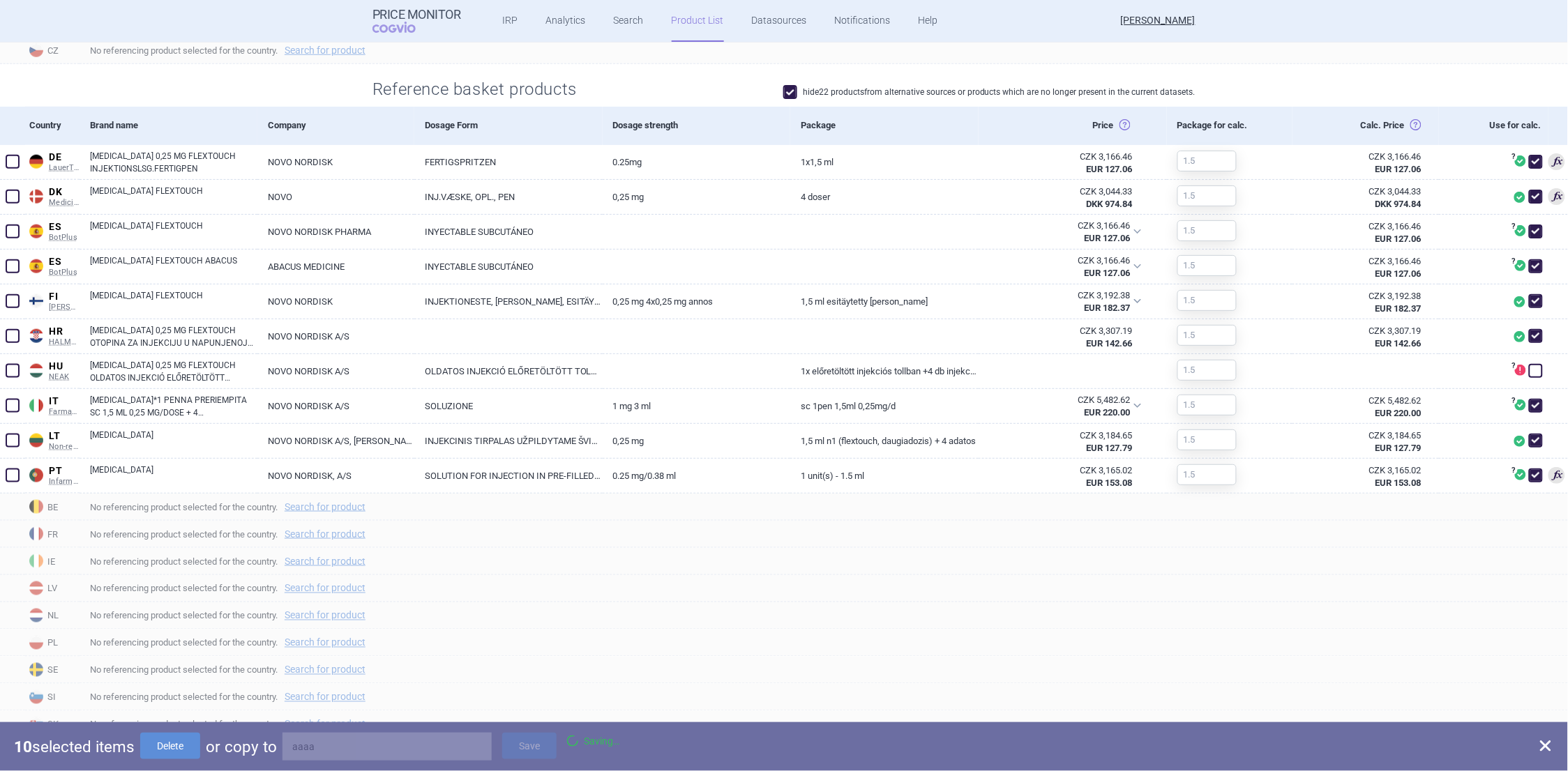
checkbox input "false"
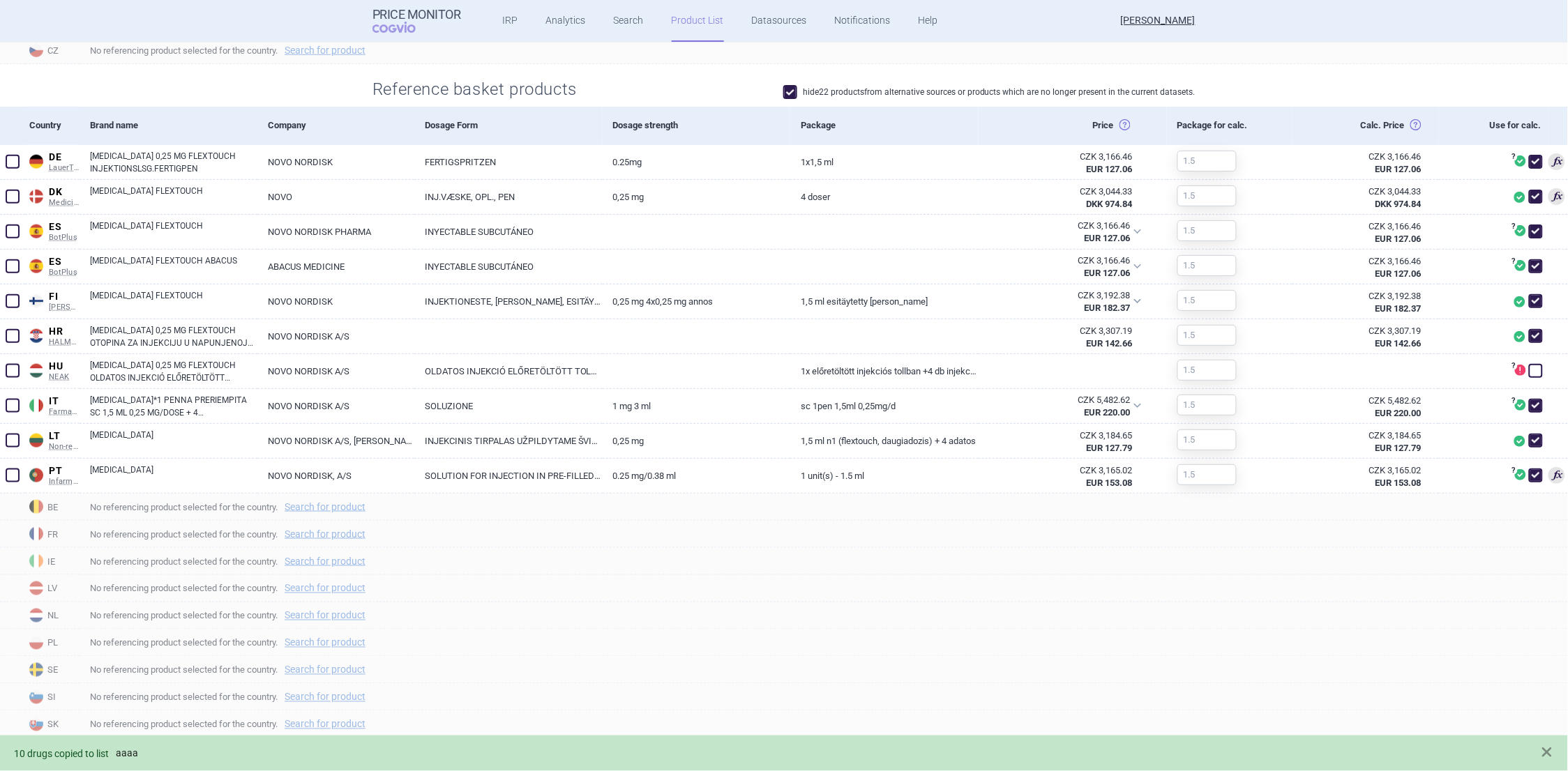
click at [123, 754] on link "aaaa" at bounding box center [127, 753] width 22 height 12
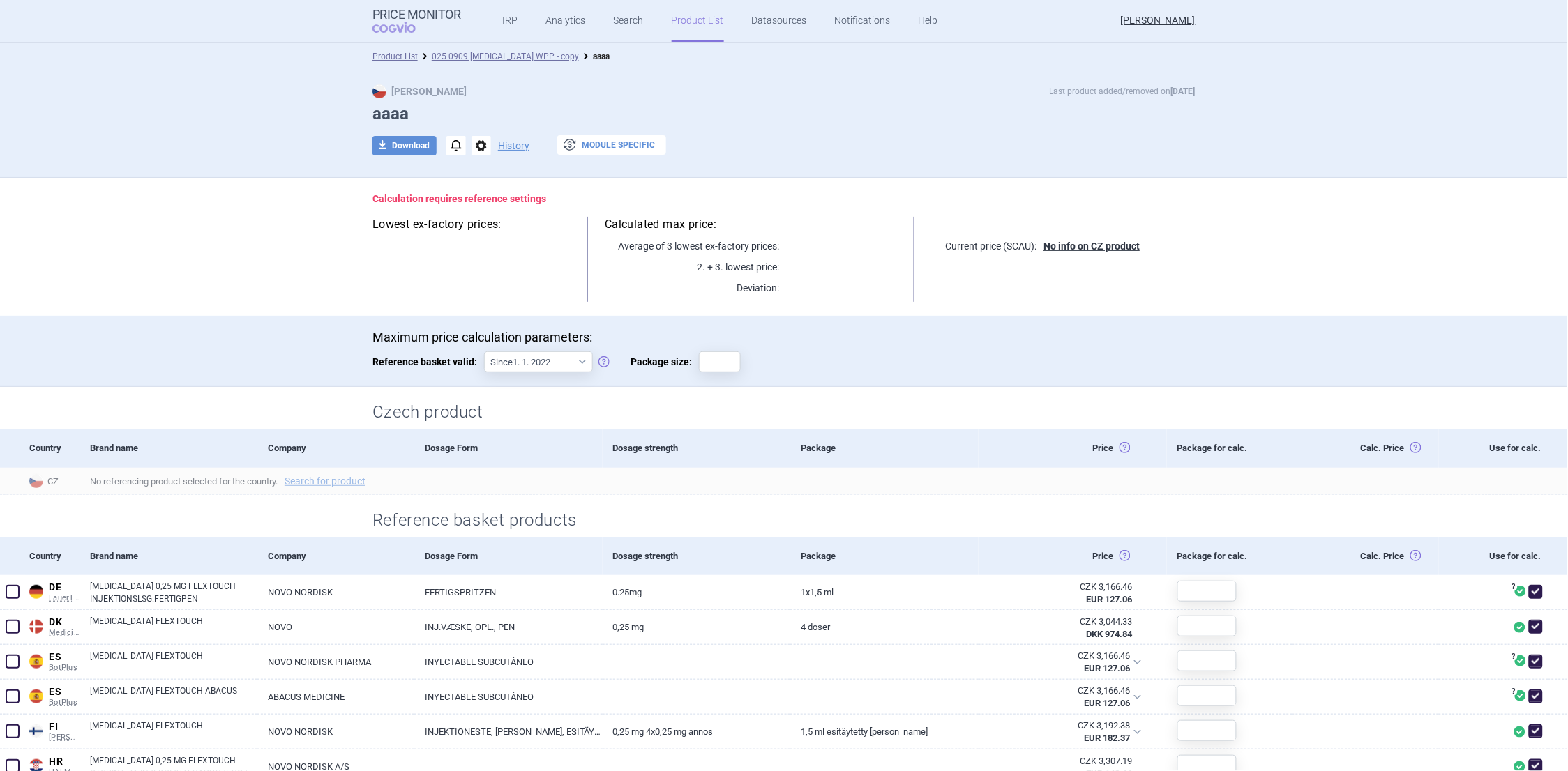
click at [603, 144] on button "exchange Module specific" at bounding box center [612, 145] width 108 height 19
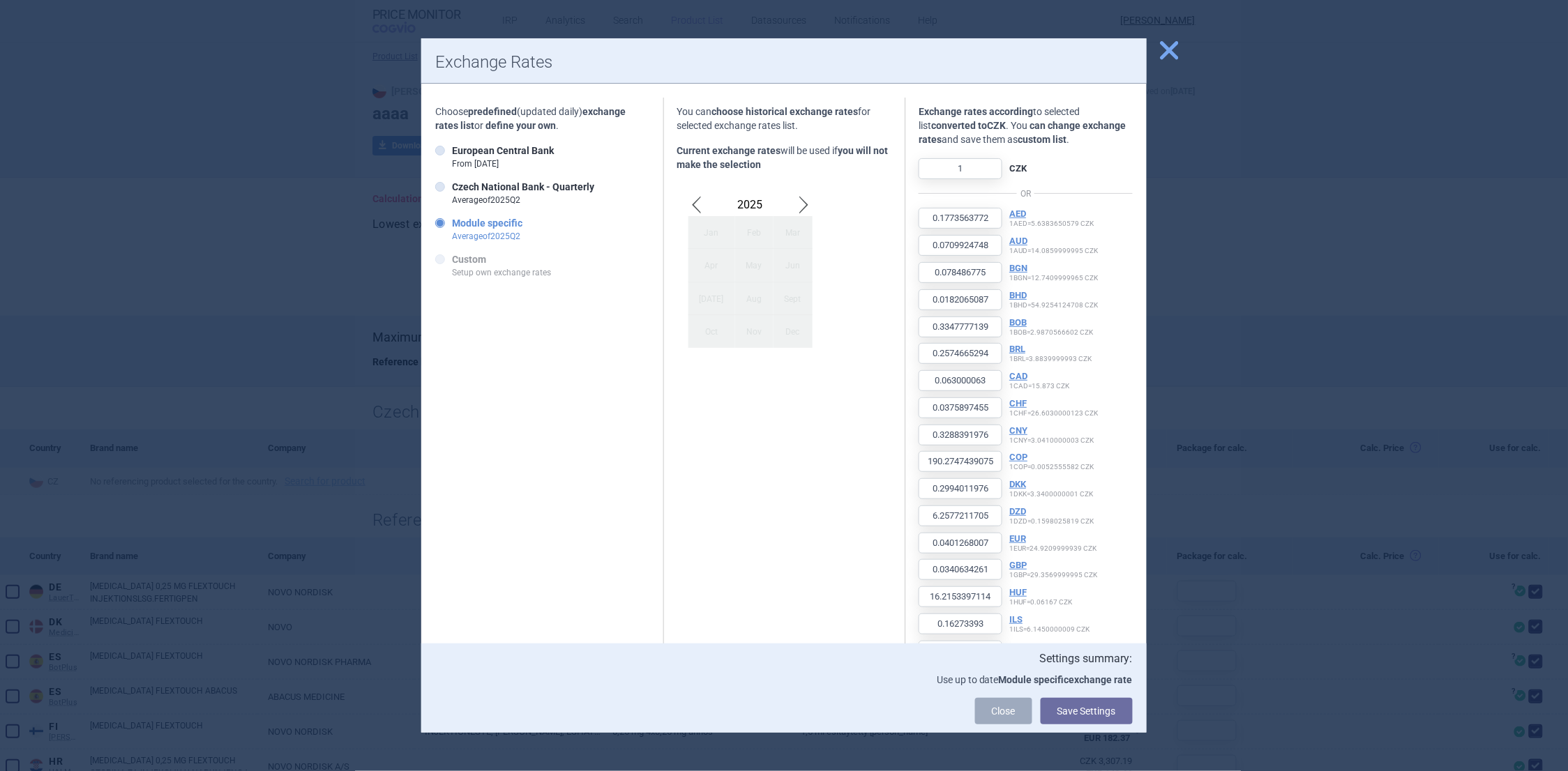
click at [1167, 49] on span "close" at bounding box center [1170, 51] width 25 height 25
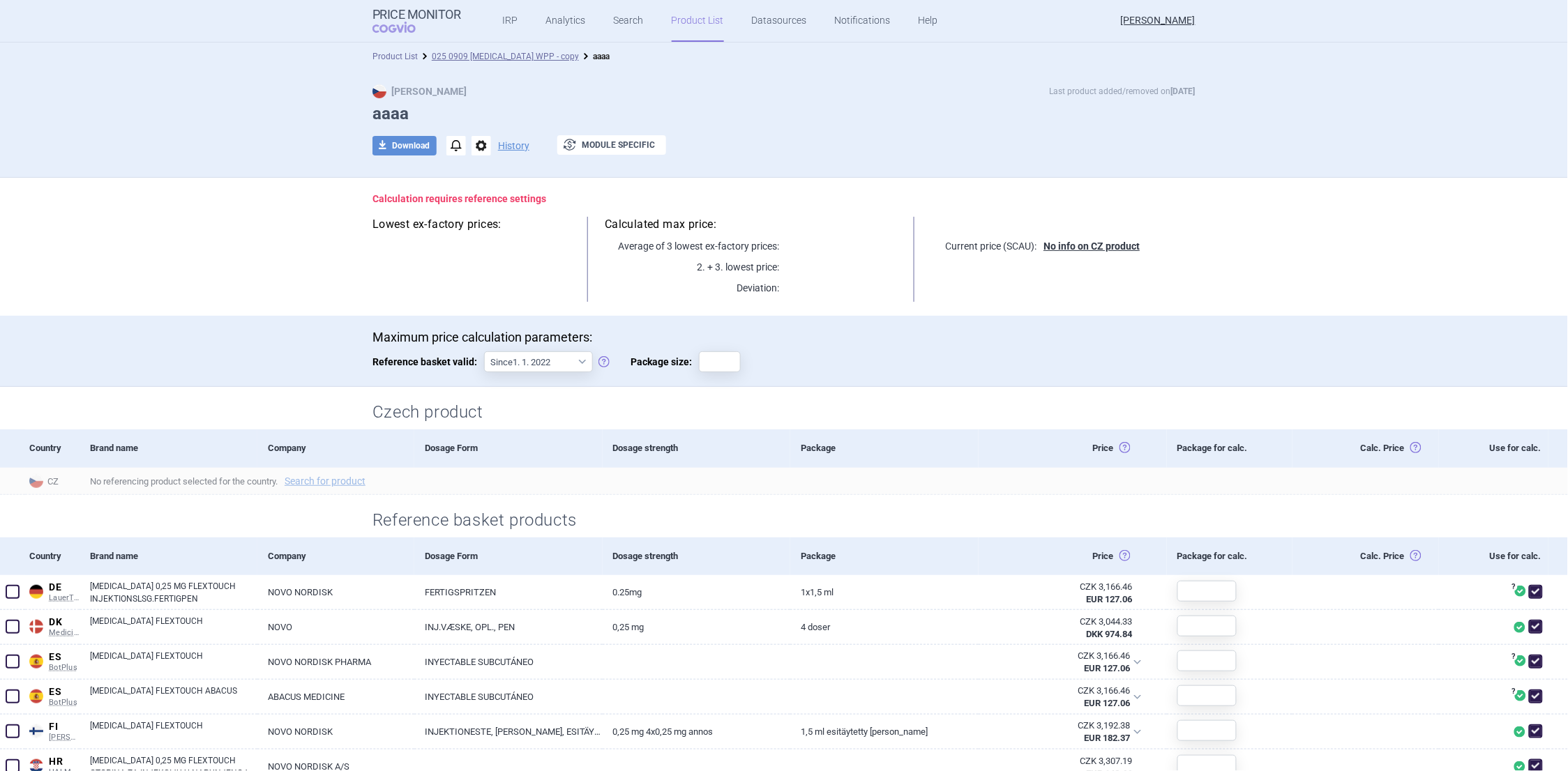
click at [383, 56] on link "Product List" at bounding box center [395, 56] width 45 height 10
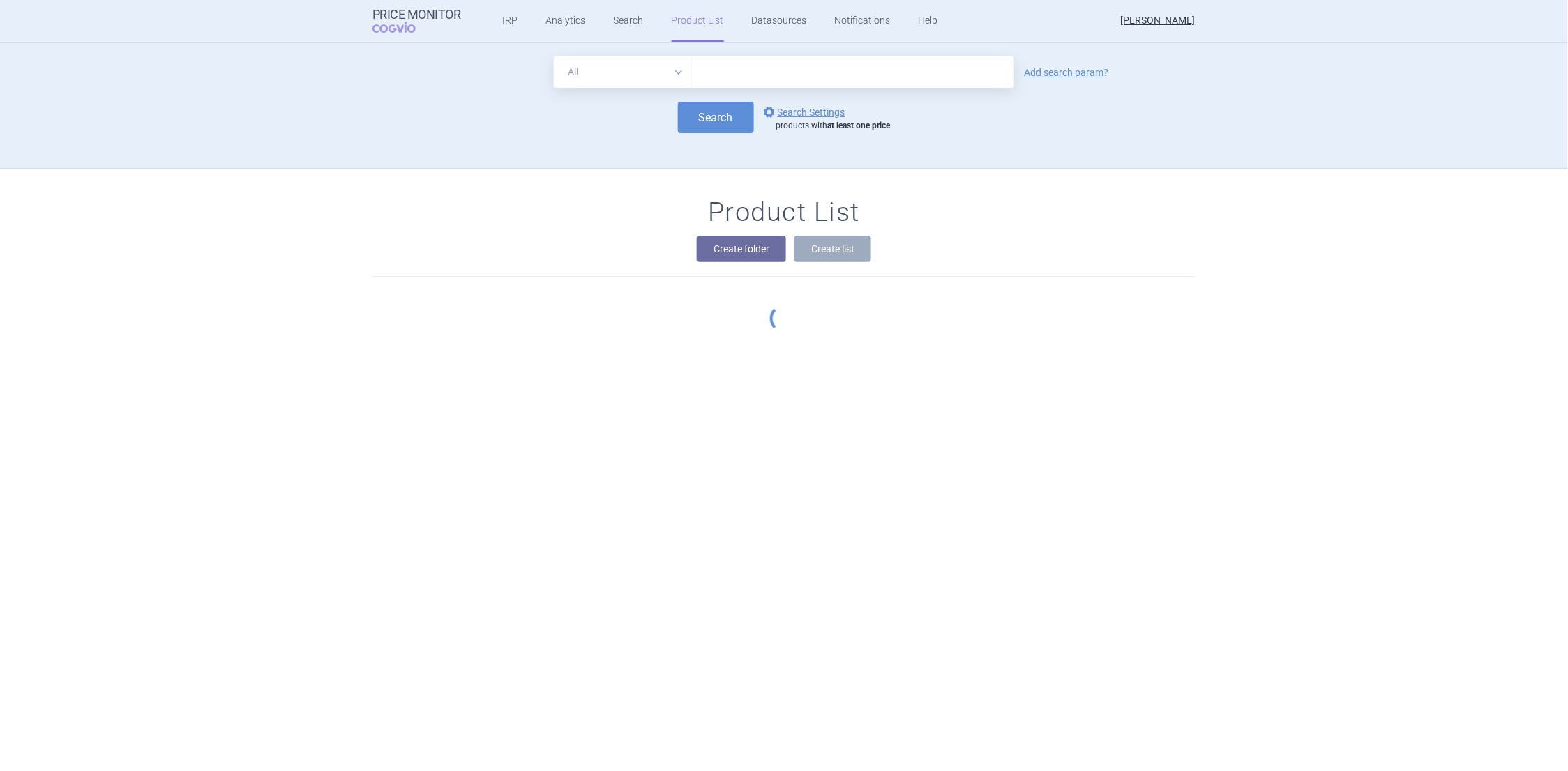
scroll to position [126, 0]
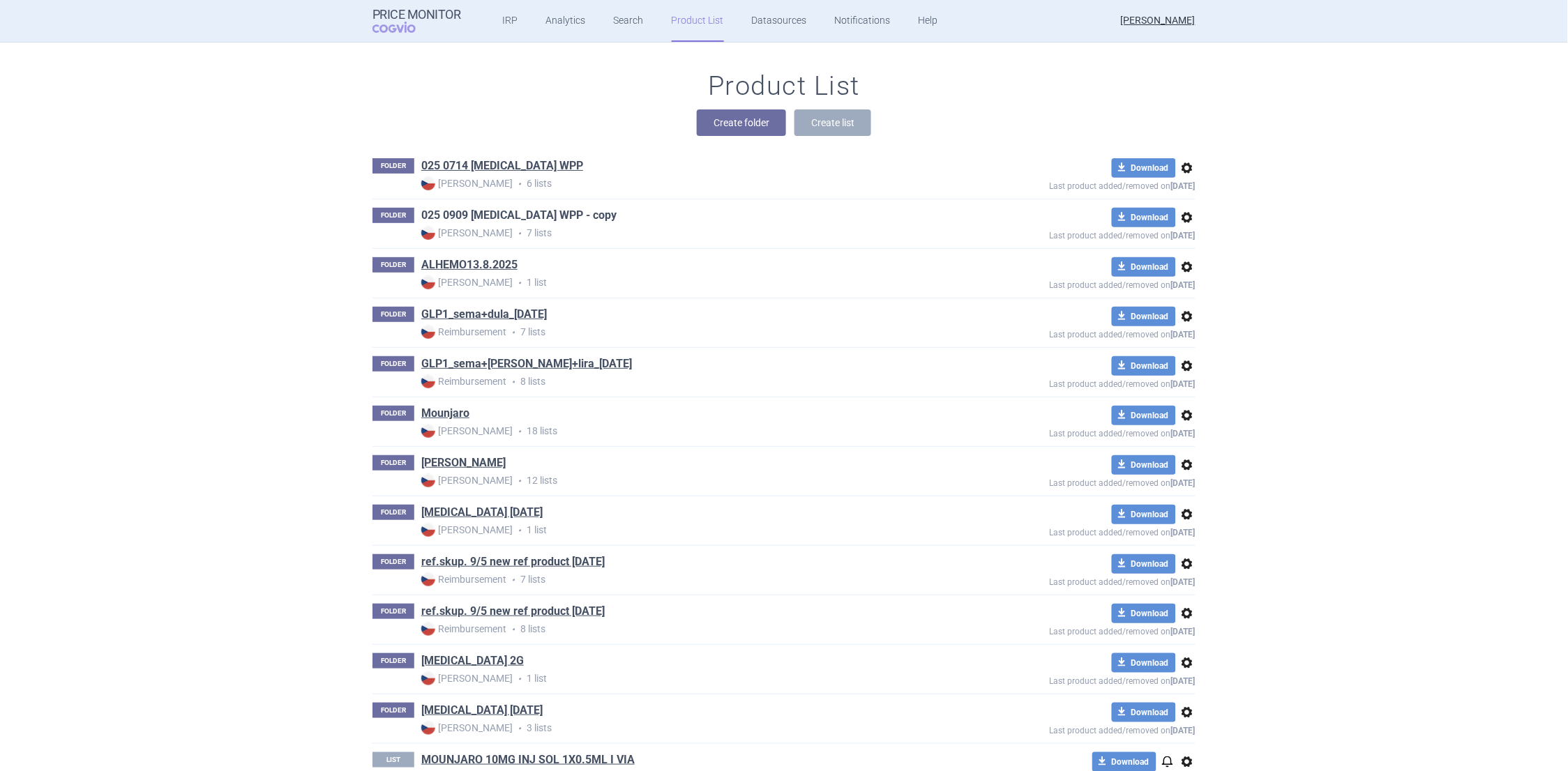
click at [522, 215] on link "025 0909 WEGOVY WPP - copy" at bounding box center [519, 215] width 195 height 16
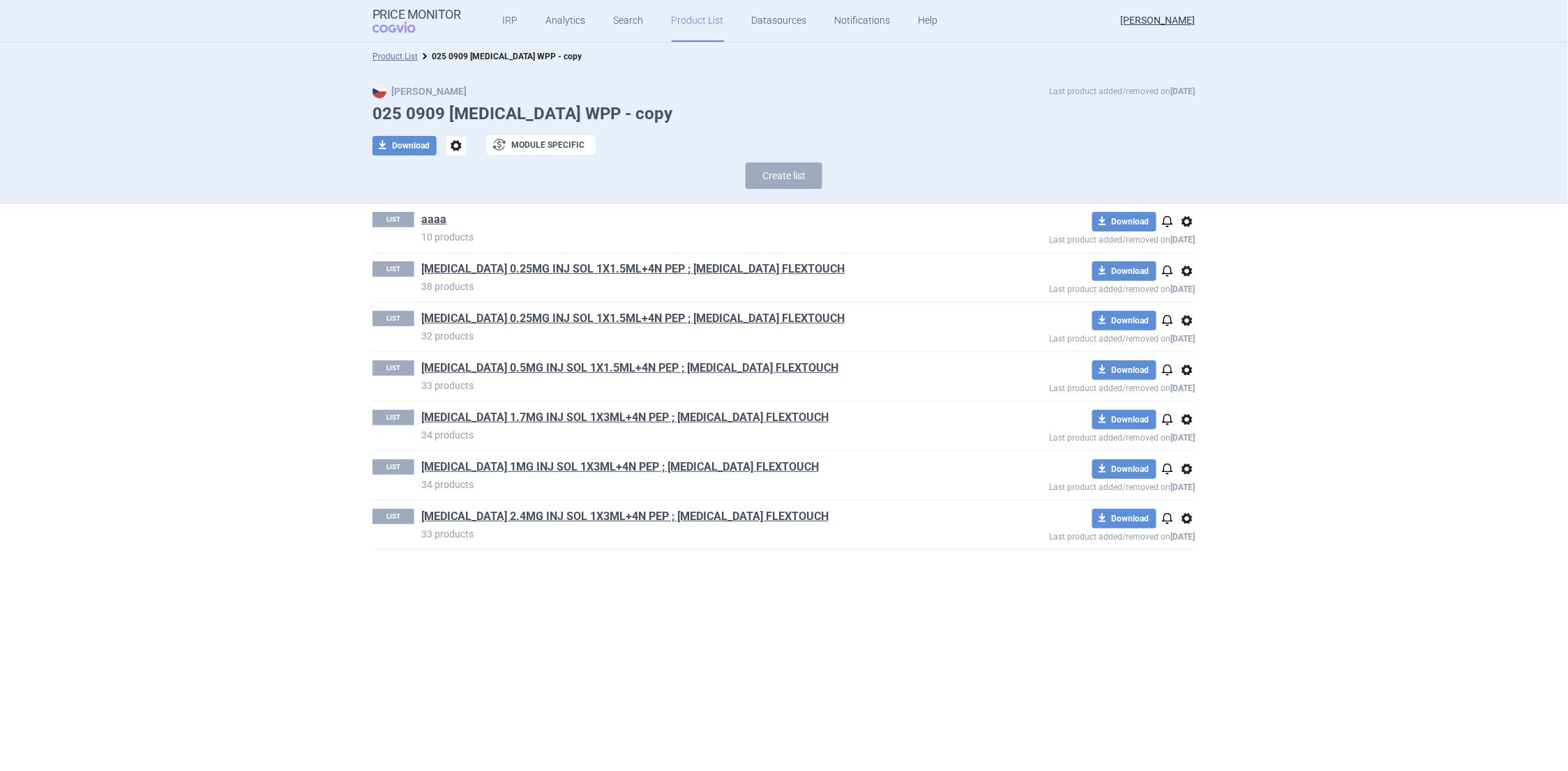
click at [1192, 222] on span "options" at bounding box center [1188, 221] width 17 height 17
click at [1187, 302] on button "Delete" at bounding box center [1188, 302] width 45 height 20
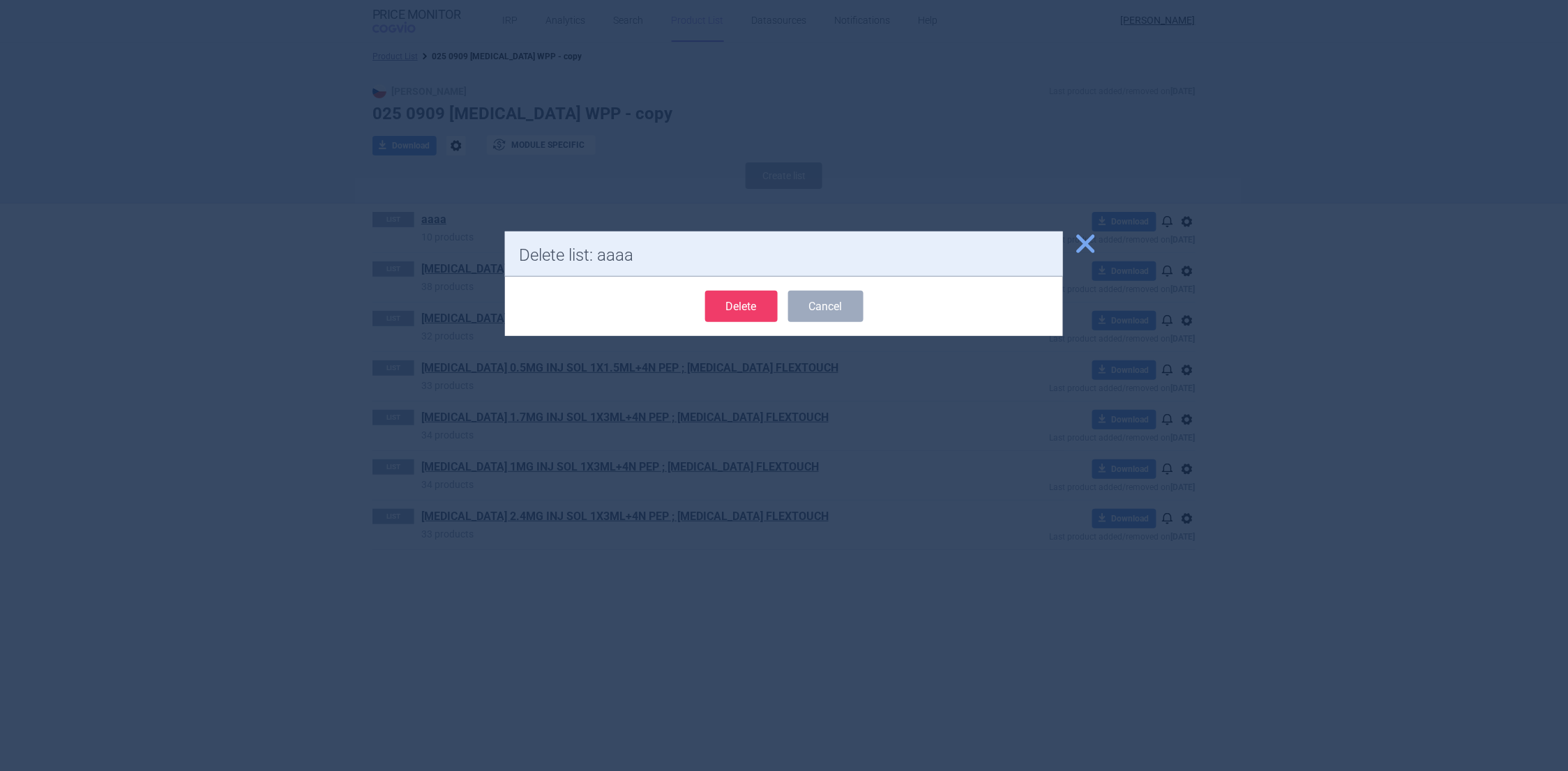
click at [730, 304] on button "Delete" at bounding box center [742, 306] width 73 height 31
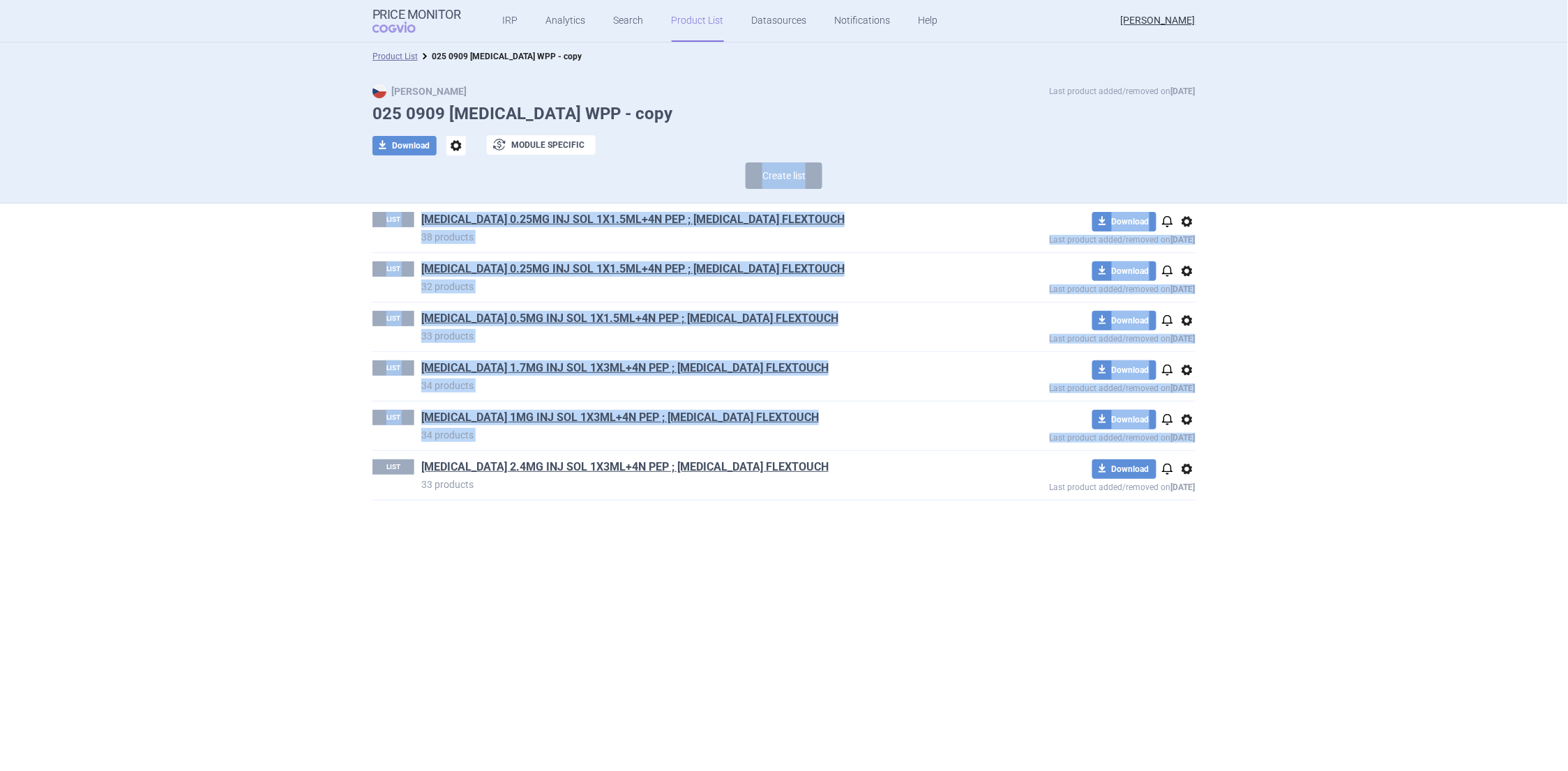
drag, startPoint x: 326, startPoint y: 251, endPoint x: 1198, endPoint y: 489, distance: 903.9
click at [1198, 489] on section "Product List 025 0909 WEGOVY WPP - copy Max Price Last product added/removed on…" at bounding box center [784, 406] width 1568 height 729
drag, startPoint x: 1198, startPoint y: 489, endPoint x: 1131, endPoint y: 532, distance: 79.6
click at [1131, 532] on section "Product List 025 0909 WEGOVY WPP - copy Max Price Last product added/removed on…" at bounding box center [784, 406] width 1568 height 729
click at [1121, 533] on section "Product List 025 0909 WEGOVY WPP - copy Max Price Last product added/removed on…" at bounding box center [784, 406] width 1568 height 729
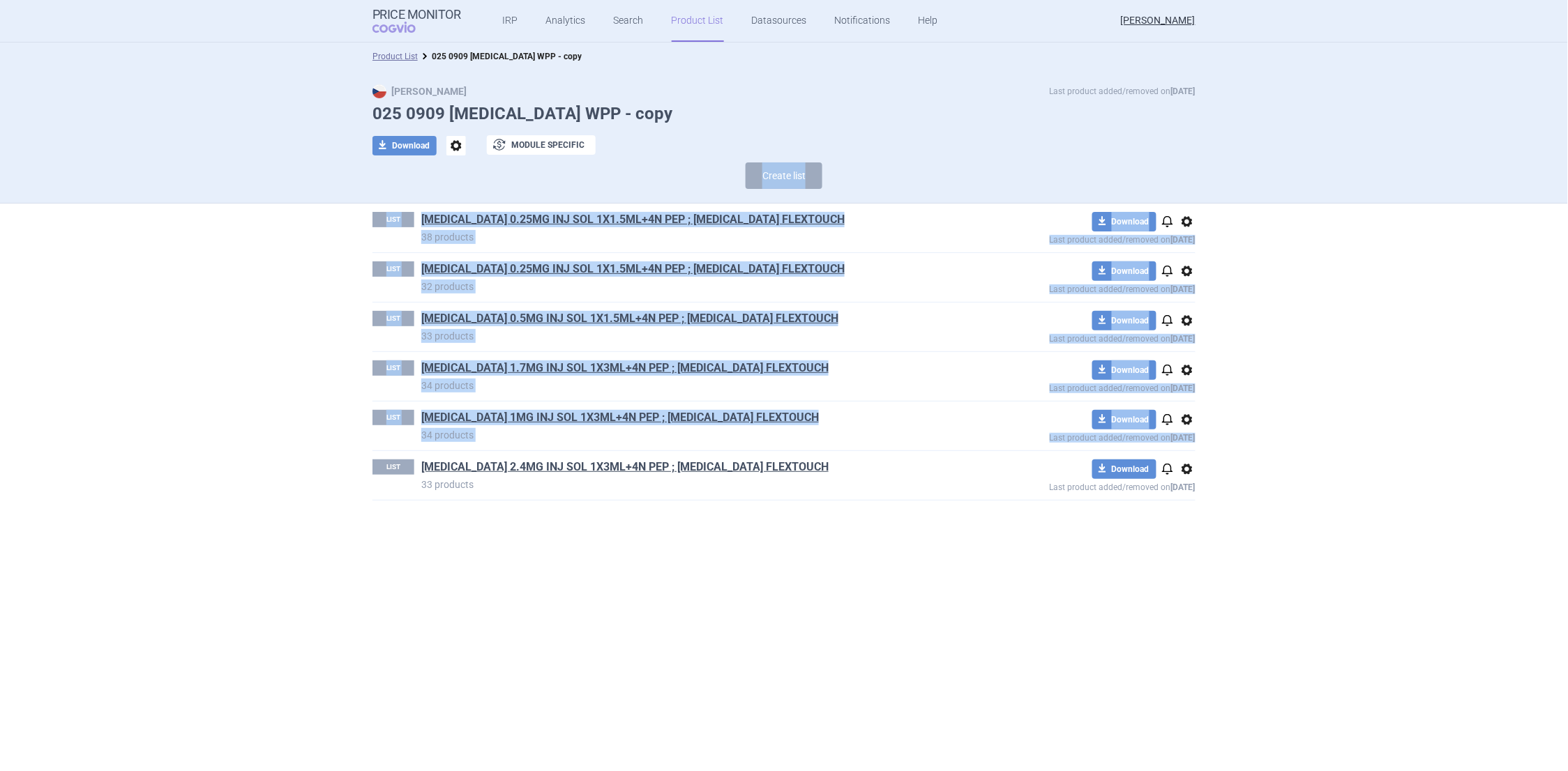
drag, startPoint x: 1121, startPoint y: 533, endPoint x: 1021, endPoint y: 513, distance: 102.0
click at [1021, 513] on div "LIST WEGOVY 0.25MG INJ SOL 1X1.5ML+4N PEP ; WEGOVY FLEXTOUCH 38 products downlo…" at bounding box center [784, 359] width 879 height 311
click at [973, 451] on div "LIST WEGOVY 2.4MG INJ SOL 1X3ML+4N PEP ; WEGOVY FLEXTOUCH 33 products download …" at bounding box center [784, 475] width 823 height 49
click at [1324, 460] on section "Product List 025 0909 WEGOVY WPP - copy Max Price Last product added/removed on…" at bounding box center [784, 406] width 1568 height 729
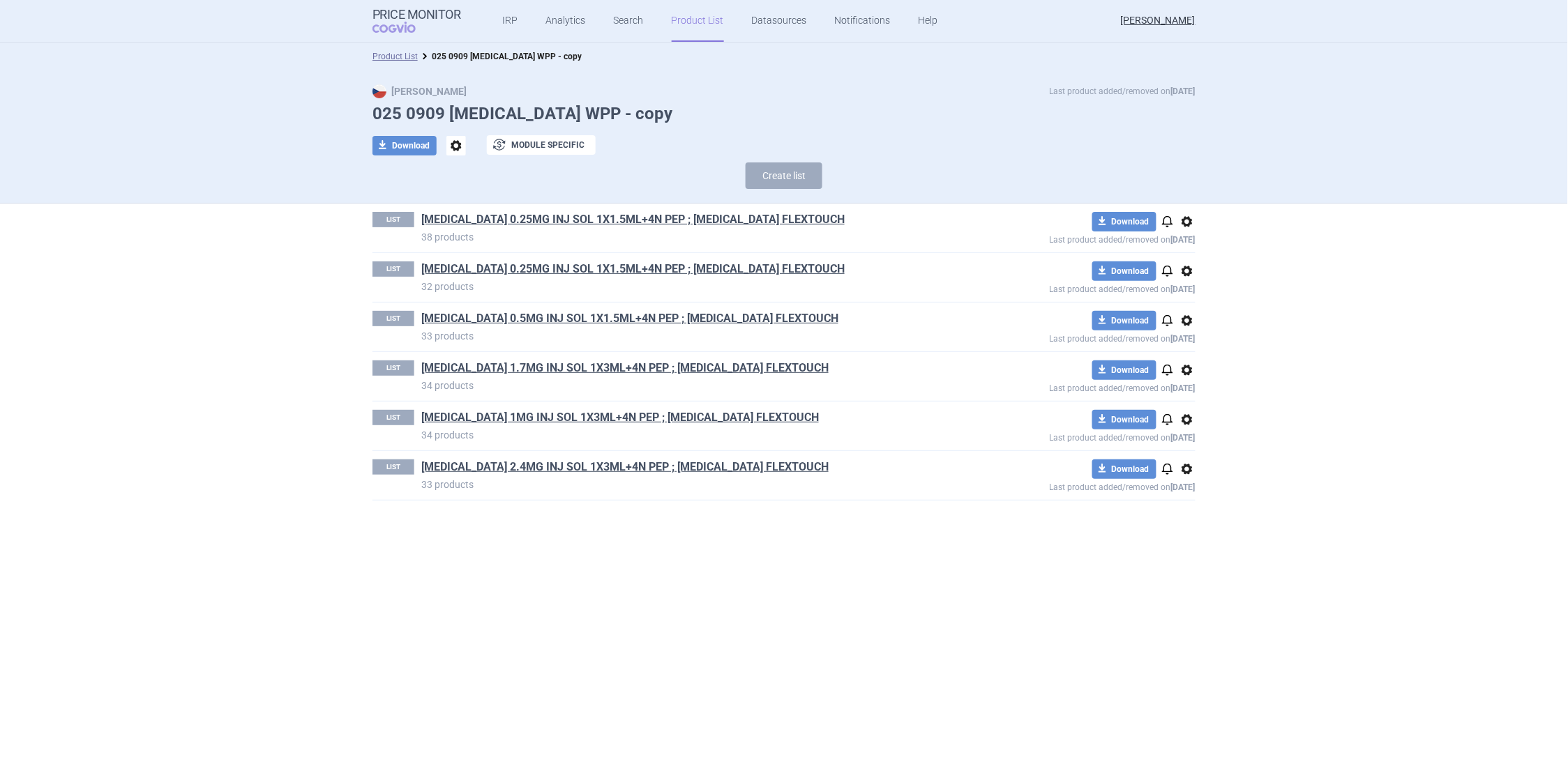
click at [1187, 467] on span "options" at bounding box center [1188, 469] width 17 height 17
click at [1103, 489] on p "Last product added/removed on 14 Jul" at bounding box center [1072, 486] width 247 height 13
click at [1185, 437] on strong "[DATE]" at bounding box center [1183, 437] width 25 height 10
click at [819, 256] on div "LIST WEGOVY 0.25MG INJ SOL 1X1.5ML+4N PEP ; WEGOVY FLEXTOUCH 32 products downlo…" at bounding box center [784, 278] width 823 height 49
click at [585, 221] on link "[MEDICAL_DATA] 0.25MG INJ SOL 1X1.5ML+4N PEP ; [MEDICAL_DATA] FLEXTOUCH" at bounding box center [633, 219] width 424 height 16
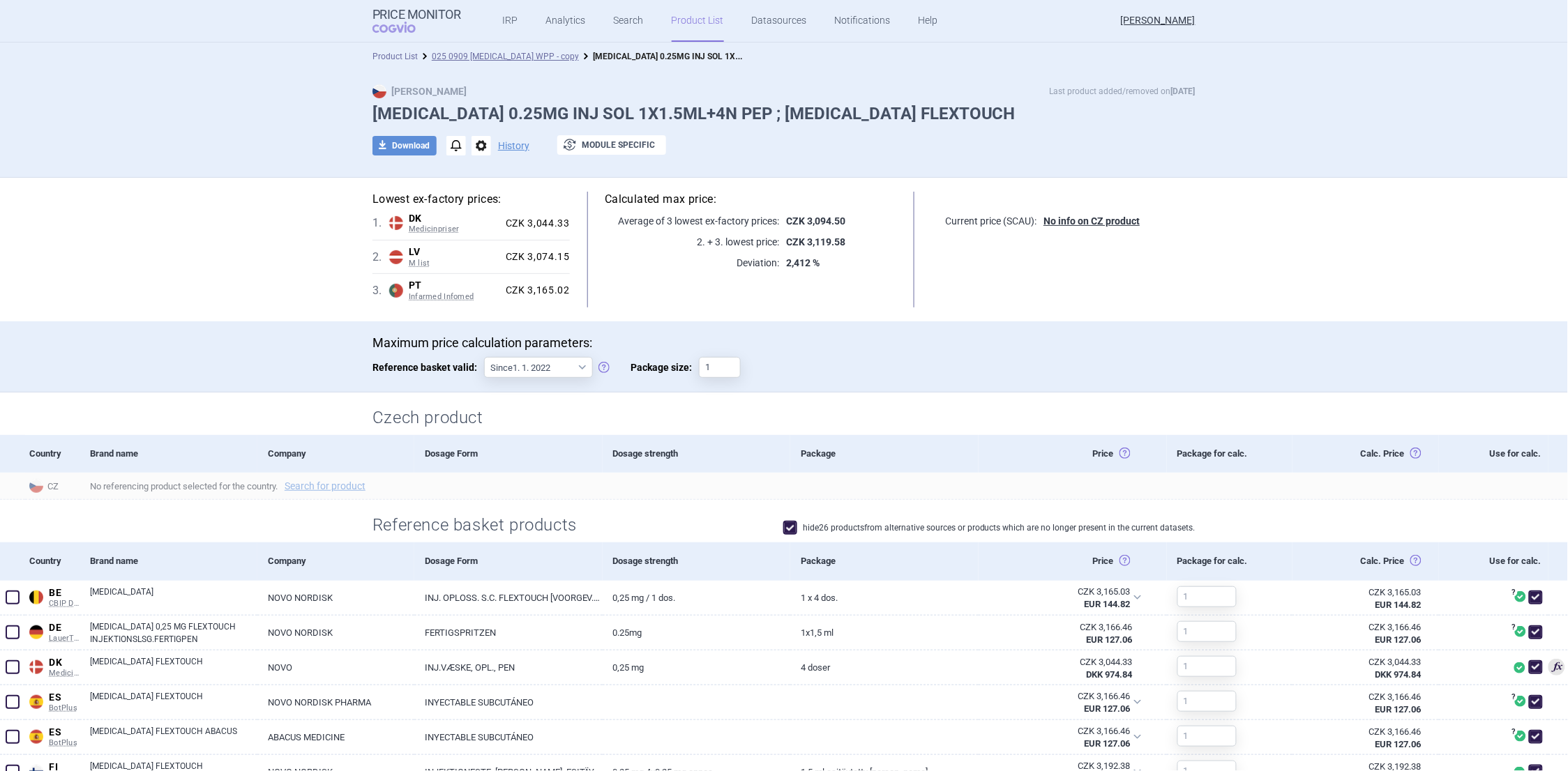
click at [402, 57] on link "Product List" at bounding box center [395, 56] width 45 height 10
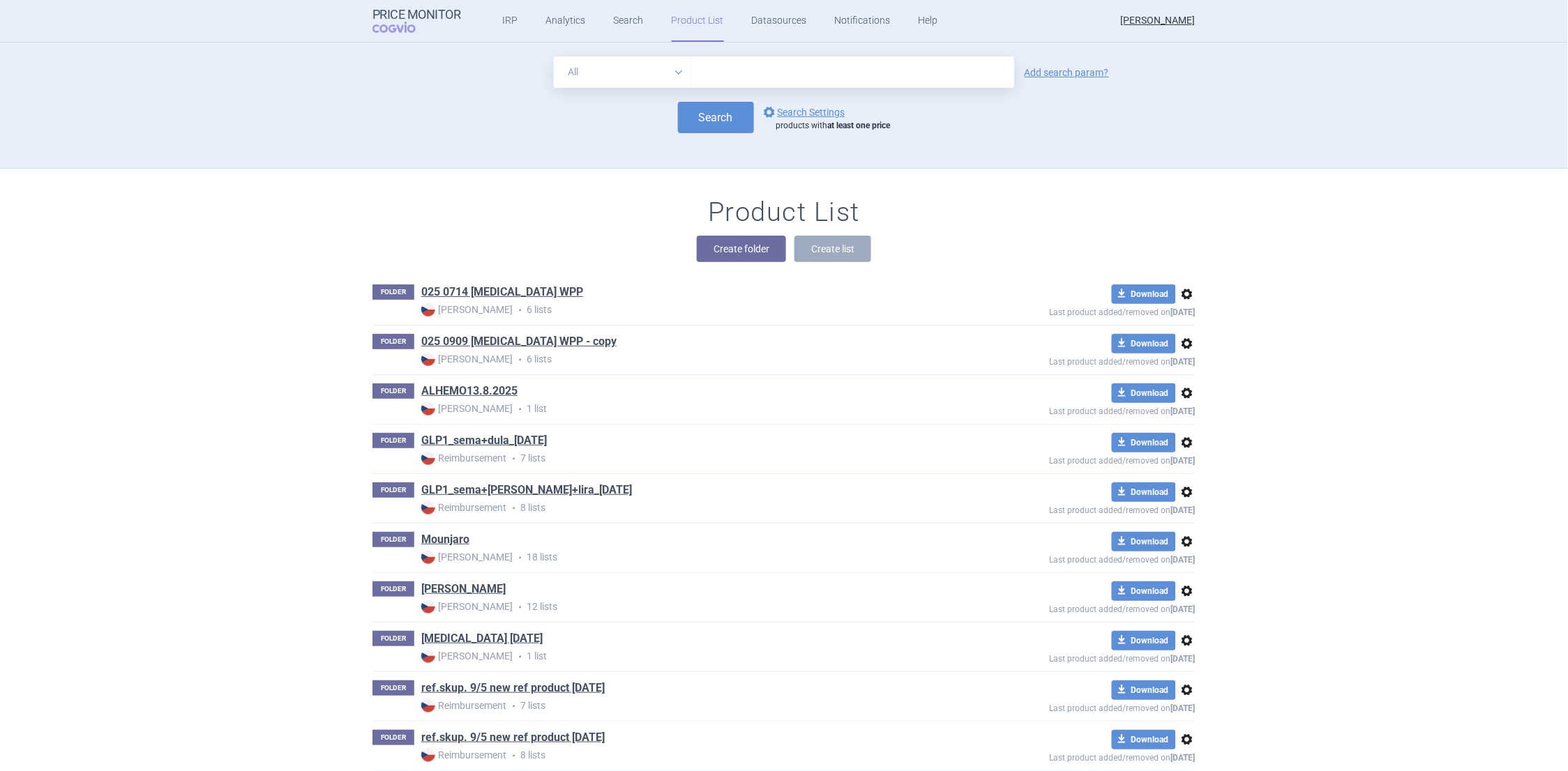
click at [1181, 342] on span "options" at bounding box center [1188, 344] width 17 height 17
click at [1185, 402] on button "Rename" at bounding box center [1181, 399] width 45 height 20
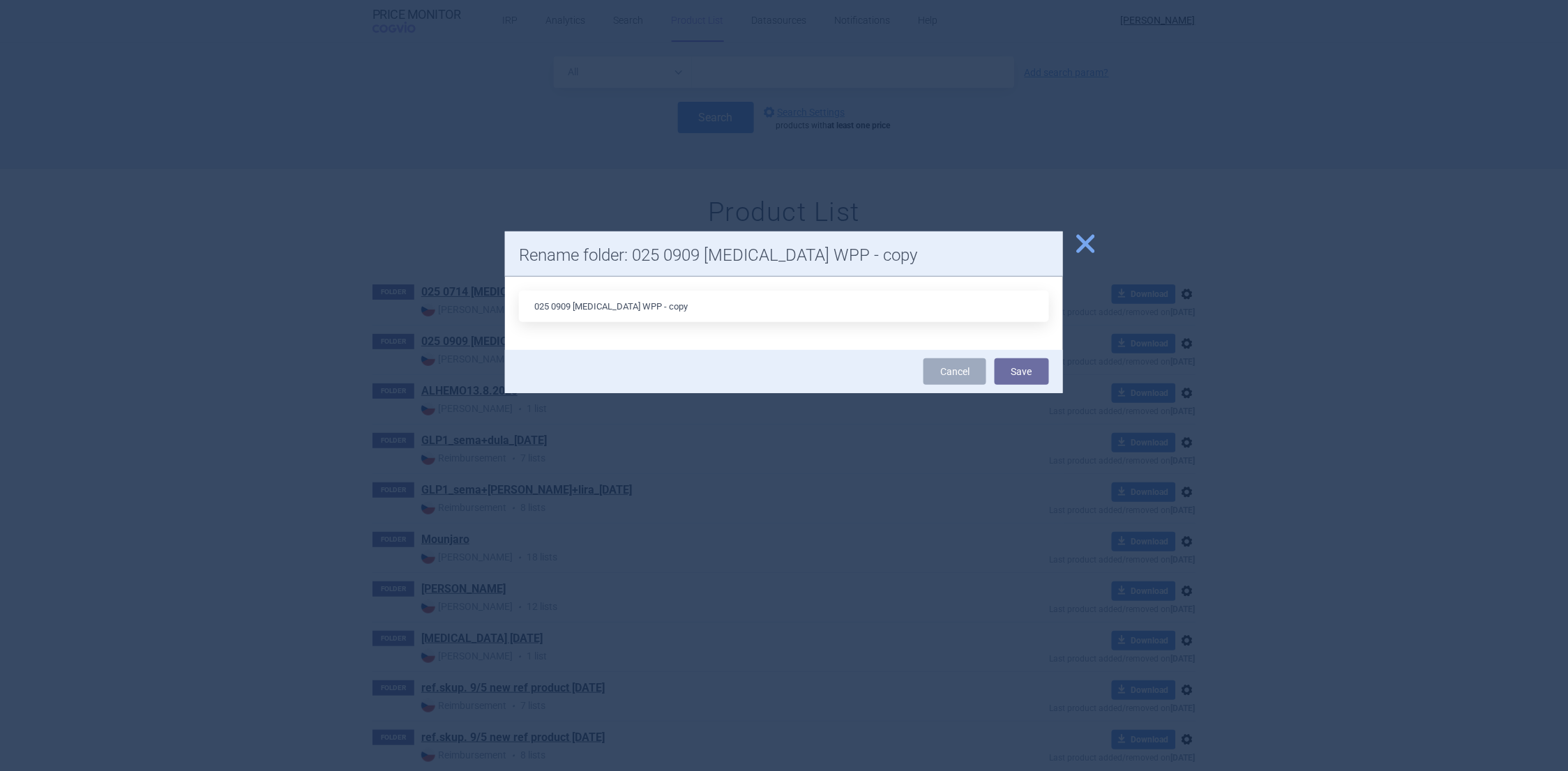
click at [678, 294] on input "025 0909 WEGOVY WPP - copy" at bounding box center [784, 306] width 531 height 31
type input "025 0909 WEGOVY WPP"
click at [1032, 374] on button "Save" at bounding box center [1022, 372] width 54 height 27
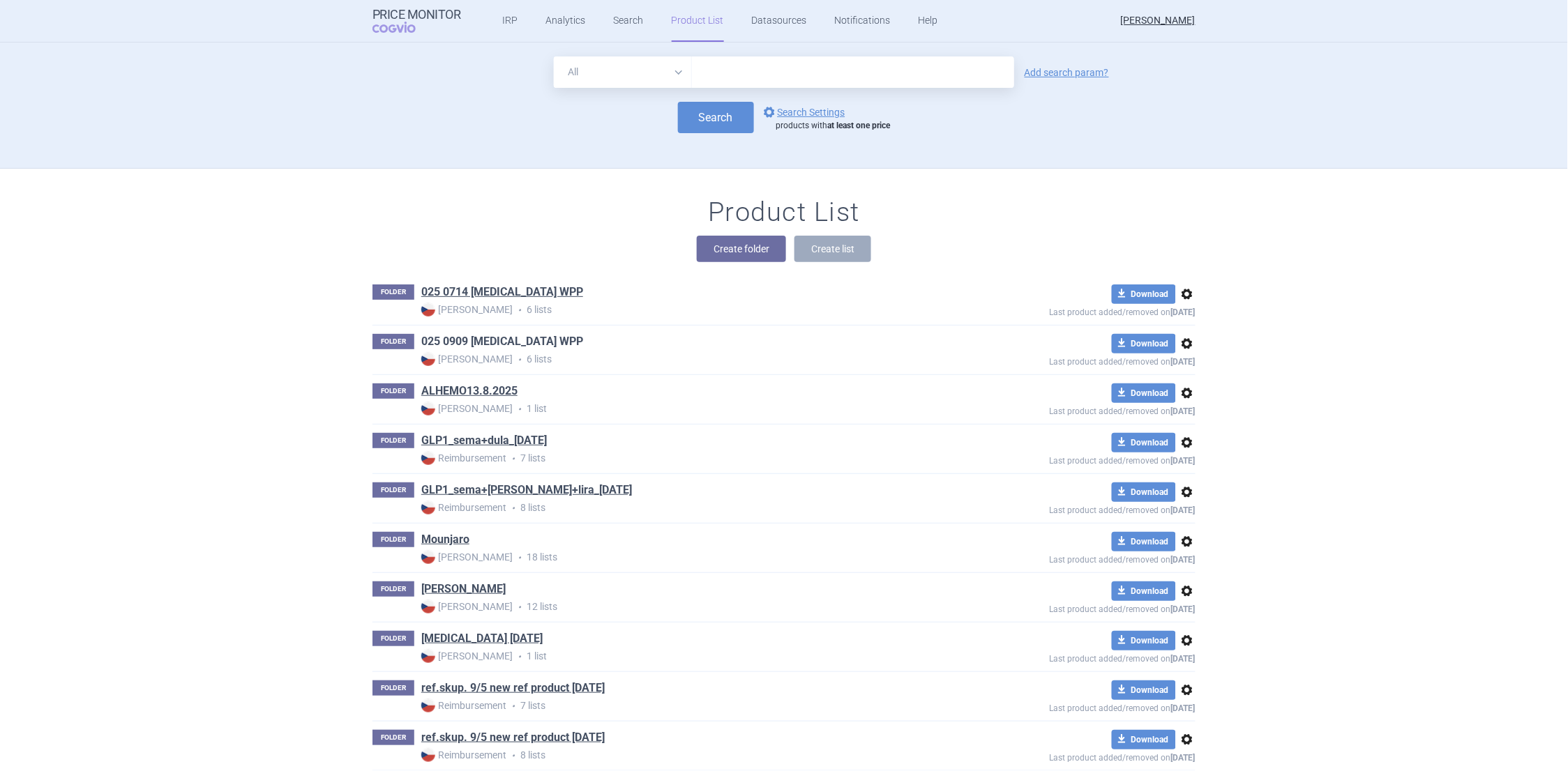
click at [497, 339] on link "025 0909 WEGOVY WPP" at bounding box center [502, 342] width 162 height 16
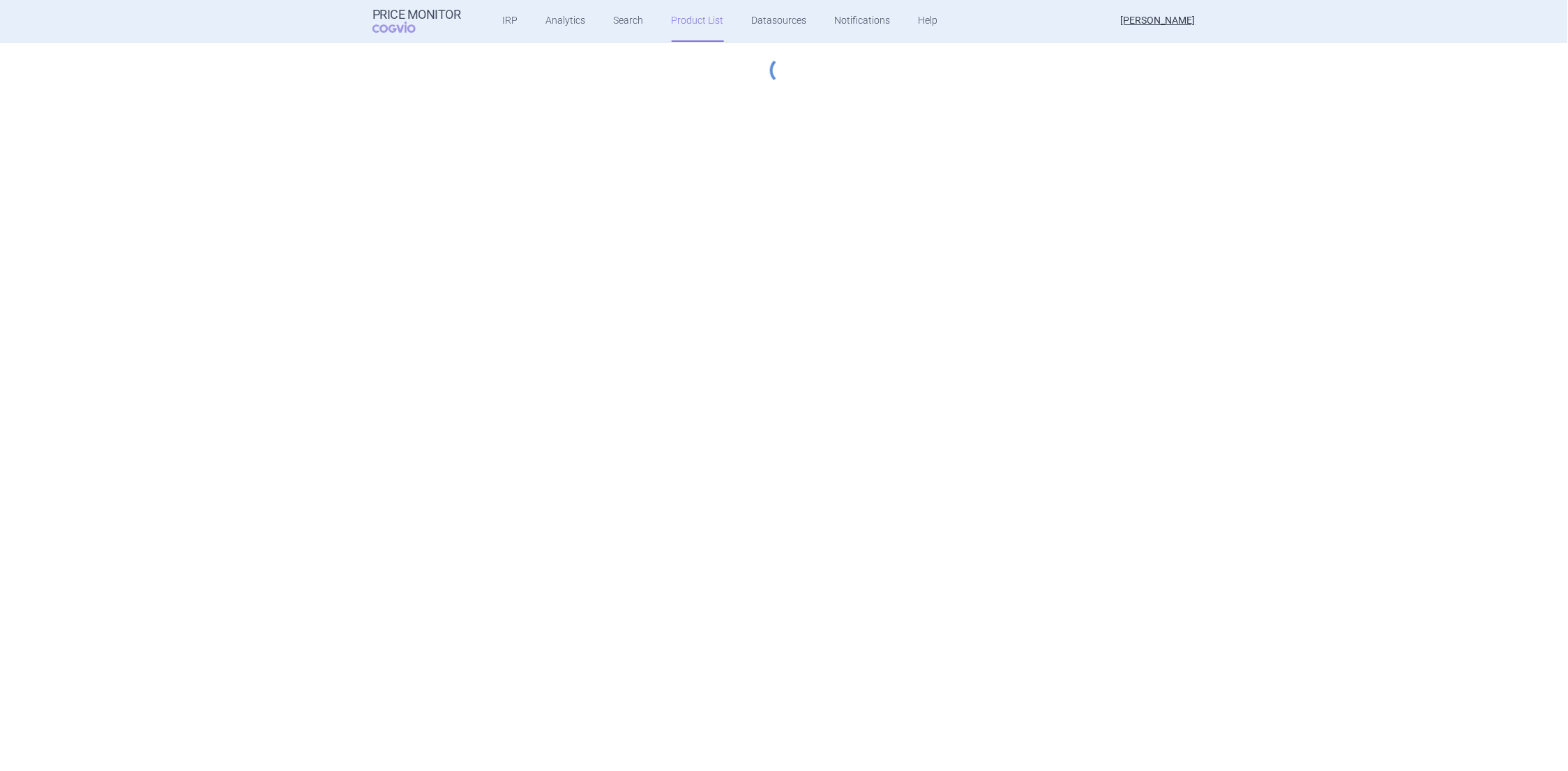
click at [497, 339] on div "Price Monitor COGVIO IRP Analytics Search Product List Datasources Notification…" at bounding box center [784, 386] width 1568 height 771
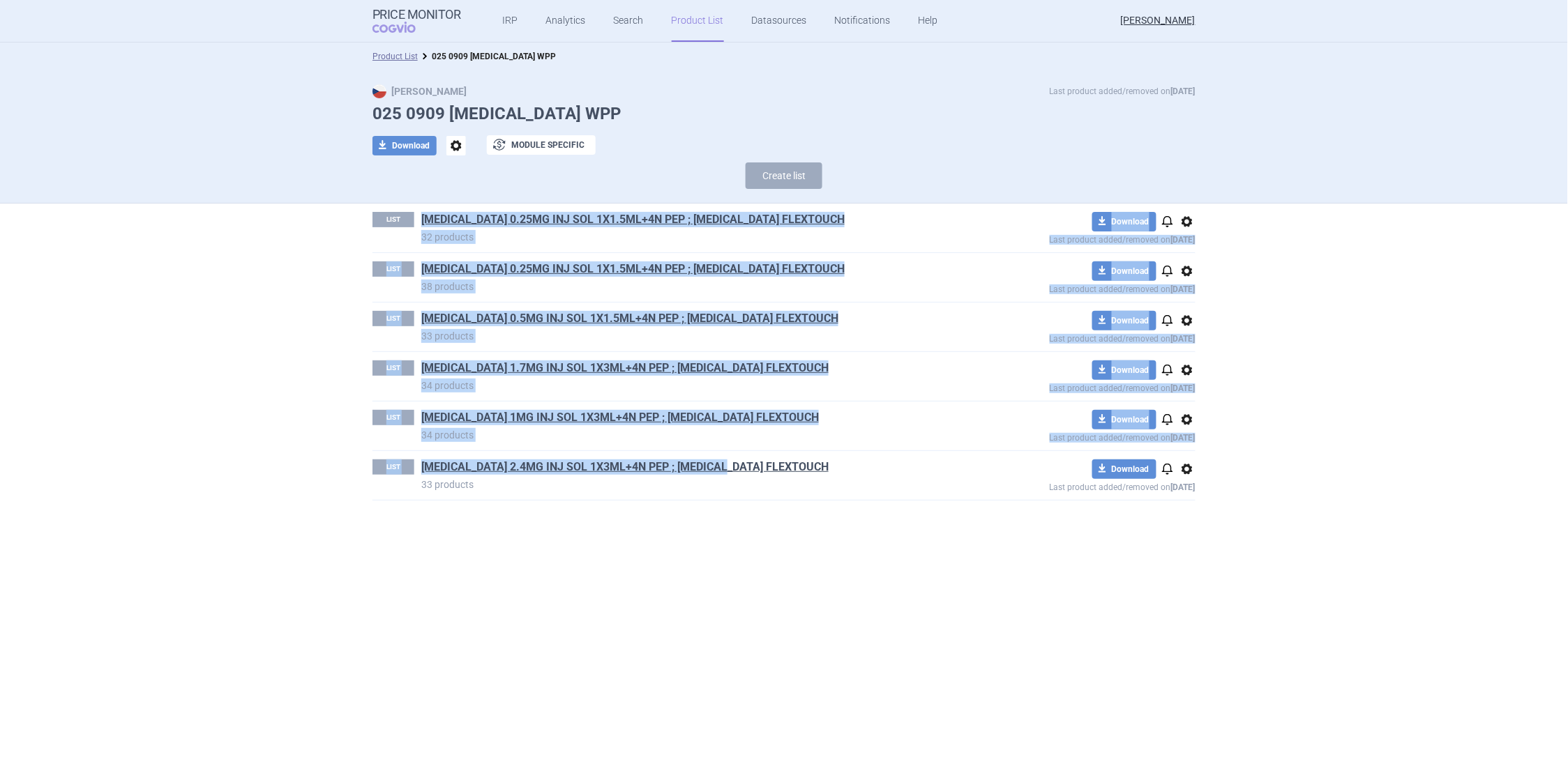
drag, startPoint x: 425, startPoint y: 220, endPoint x: 753, endPoint y: 466, distance: 410.0
click at [753, 466] on ul "LIST WEGOVY 0.25MG INJ SOL 1X1.5ML+4N PEP ; WEGOVY FLEXTOUCH 32 products downlo…" at bounding box center [784, 352] width 823 height 297
copy ul "WEGOVY 0.25MG INJ SOL 1X1.5ML+4N PEP ; WEGOVY FLEXTOUCH 32 products download Do…"
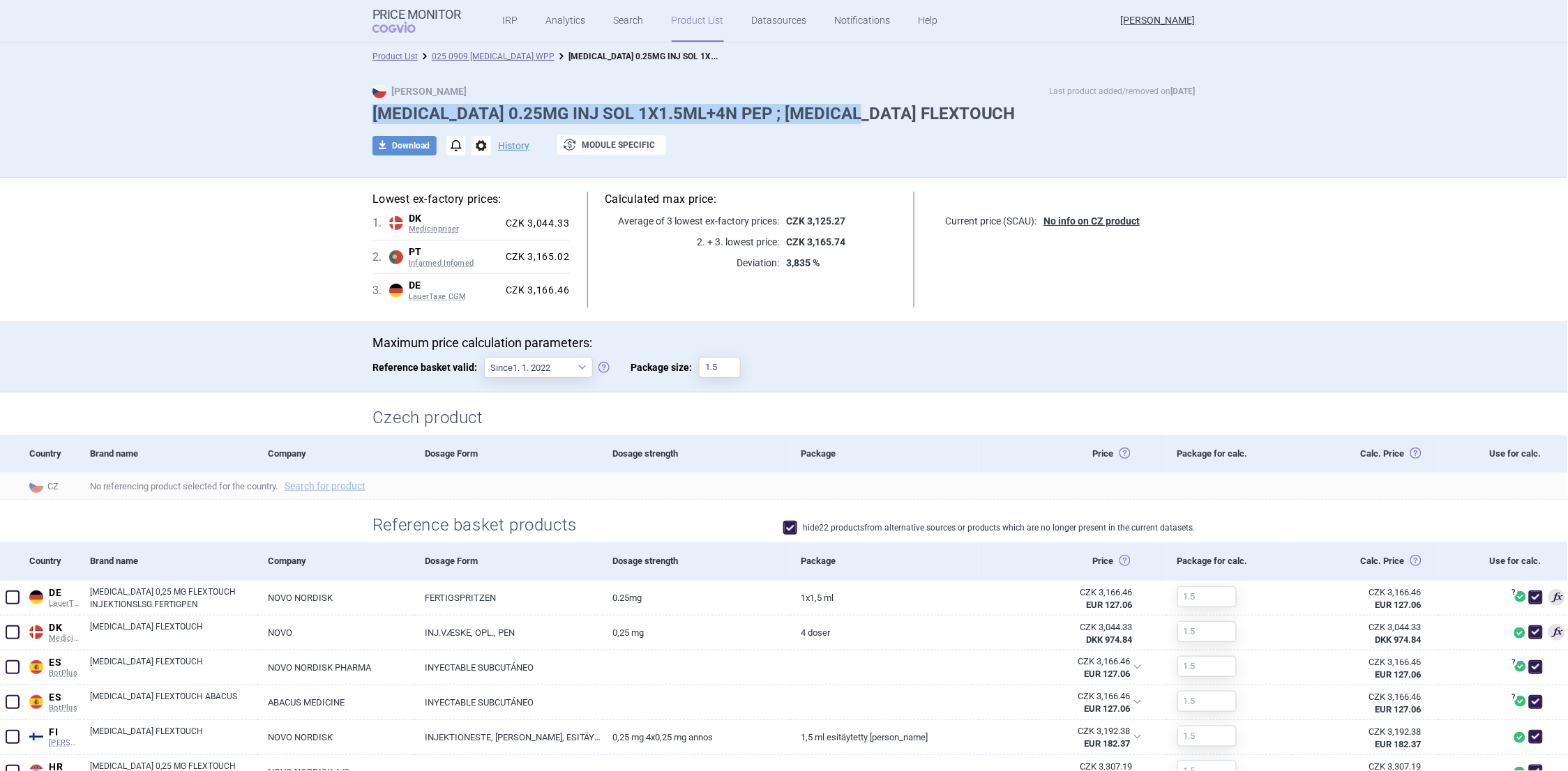
drag, startPoint x: 369, startPoint y: 116, endPoint x: 879, endPoint y: 115, distance: 510.0
click at [879, 115] on h1 "[MEDICAL_DATA] 0.25MG INJ SOL 1X1.5ML+4N PEP ; [MEDICAL_DATA] FLEXTOUCH" at bounding box center [784, 114] width 823 height 20
copy h1 "[MEDICAL_DATA] 0.25MG INJ SOL 1X1.5ML+4N PEP ; [MEDICAL_DATA] FLEXTOUCH"
click at [562, 26] on link "Analytics" at bounding box center [566, 21] width 40 height 42
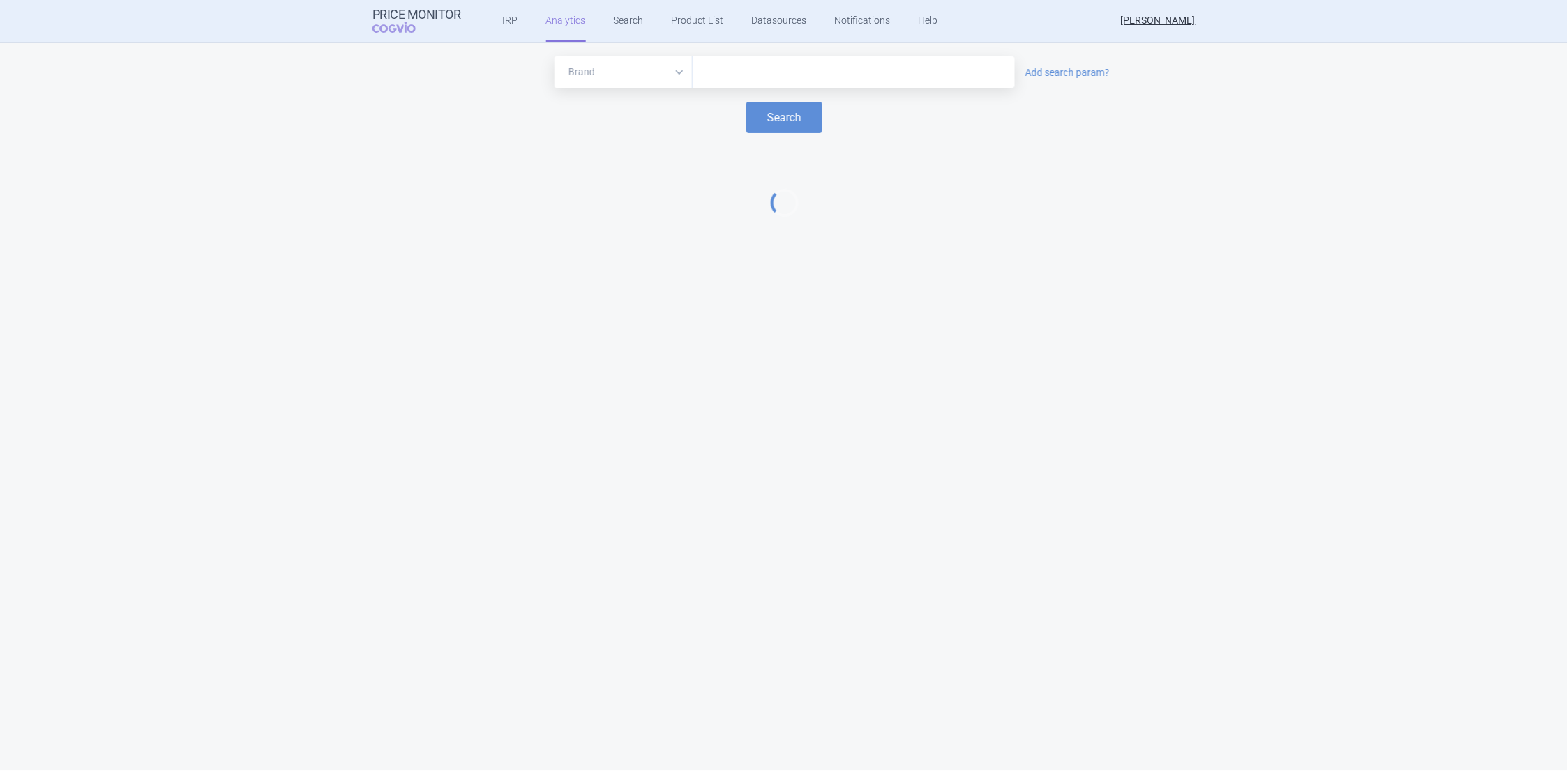
click at [707, 74] on input "text" at bounding box center [854, 72] width 308 height 18
paste input "[MEDICAL_DATA] 0.25MG INJ SOL 1X1.5ML+4N PEP ; [MEDICAL_DATA] FLEXTOUCH"
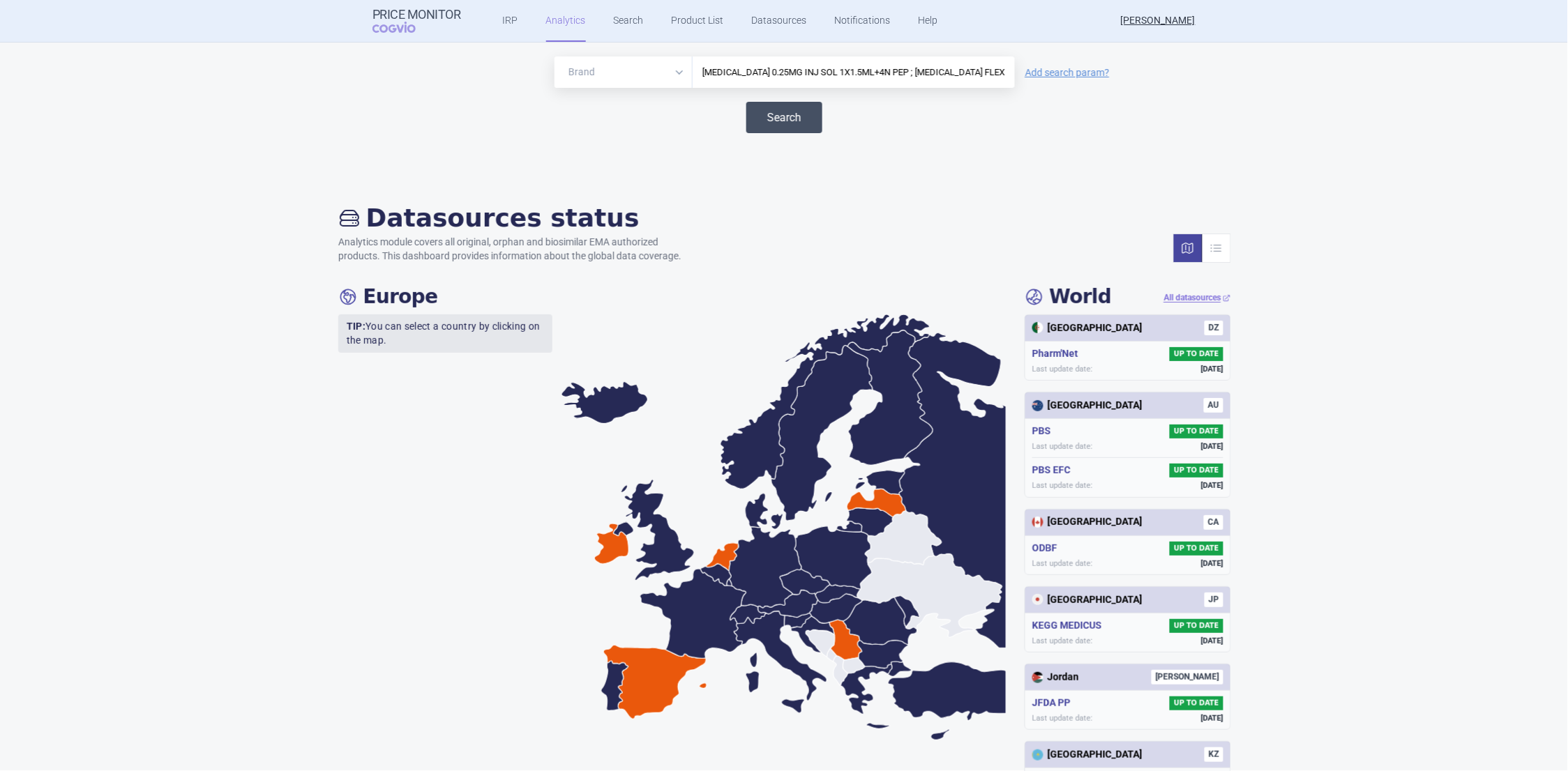
click at [772, 114] on button "Search" at bounding box center [785, 117] width 76 height 31
drag, startPoint x: 987, startPoint y: 74, endPoint x: 734, endPoint y: 79, distance: 253.0
click at [734, 79] on input "[MEDICAL_DATA] 0.25MG INJ SOL 1X1.5ML+4N PEP ; [MEDICAL_DATA] FLEXTOUCH" at bounding box center [854, 72] width 308 height 18
type input "[MEDICAL_DATA]"
click at [785, 114] on button "Search" at bounding box center [785, 117] width 76 height 31
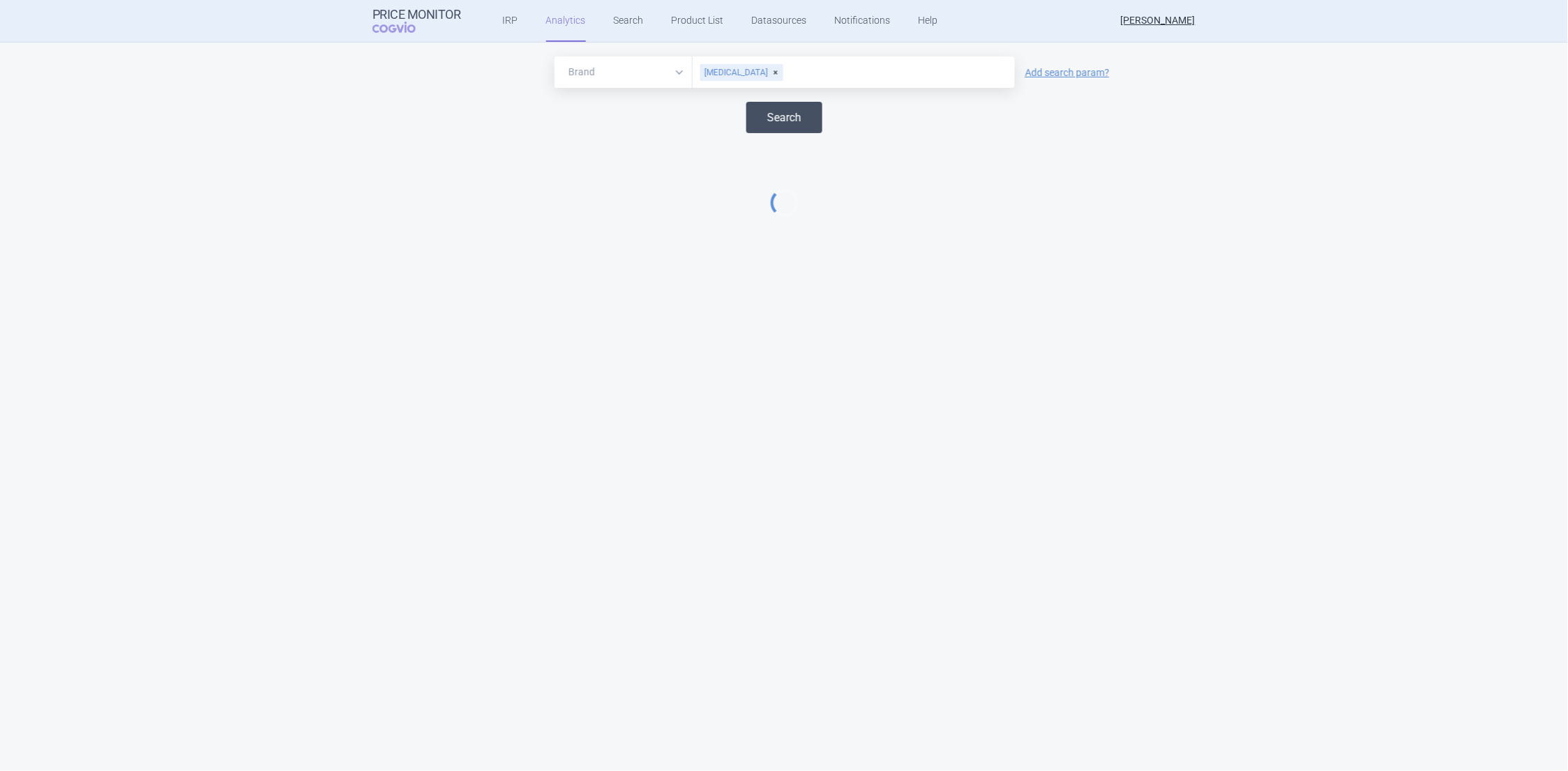
select select "EUR"
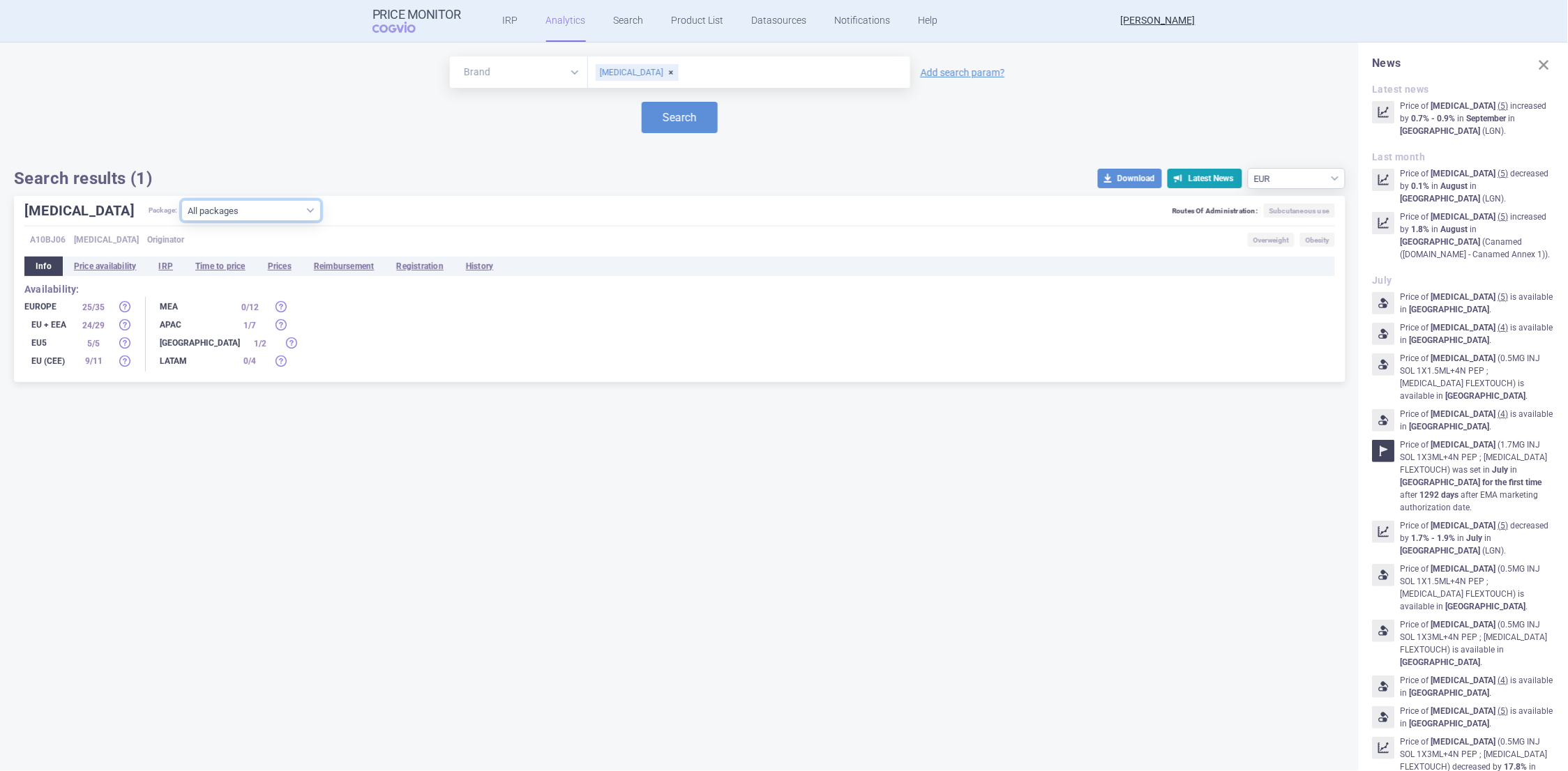
click at [259, 211] on select "All packages 0.25MG INJ SOL 1X1.5ML+4N PEP ; [MEDICAL_DATA] FLEXTOUCH ( 30 ) 0.…" at bounding box center [251, 210] width 140 height 21
select select "2a52636b-aa70-4fc0-8aec-54ca1ba376a8"
click at [181, 221] on select "All packages 0.25MG INJ SOL 1X1.5ML+4N PEP ; [MEDICAL_DATA] FLEXTOUCH ( 30 ) 0.…" at bounding box center [251, 210] width 140 height 21
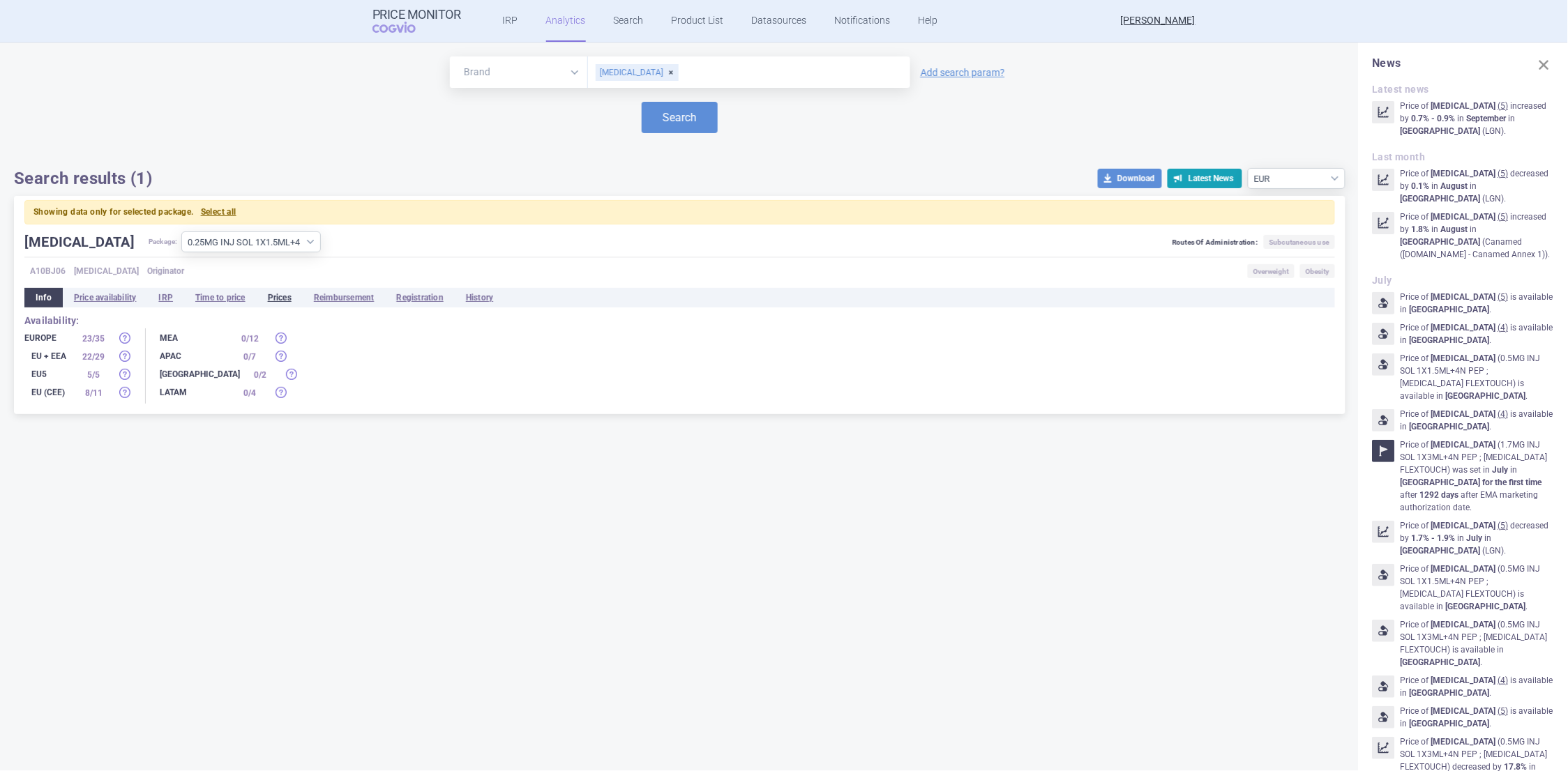
click at [281, 301] on li "Prices" at bounding box center [279, 298] width 46 height 19
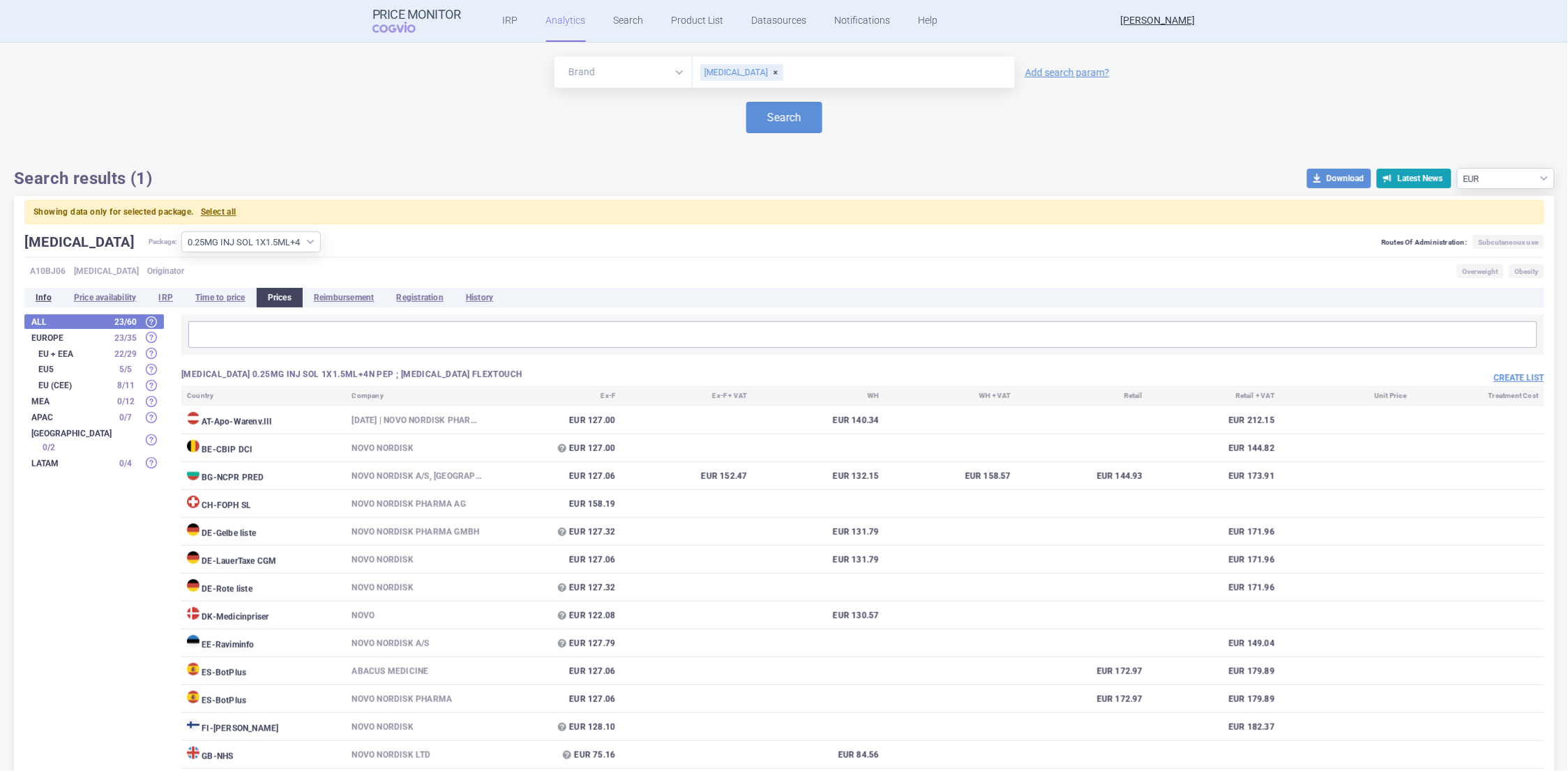
click at [45, 299] on li "Info" at bounding box center [44, 298] width 39 height 19
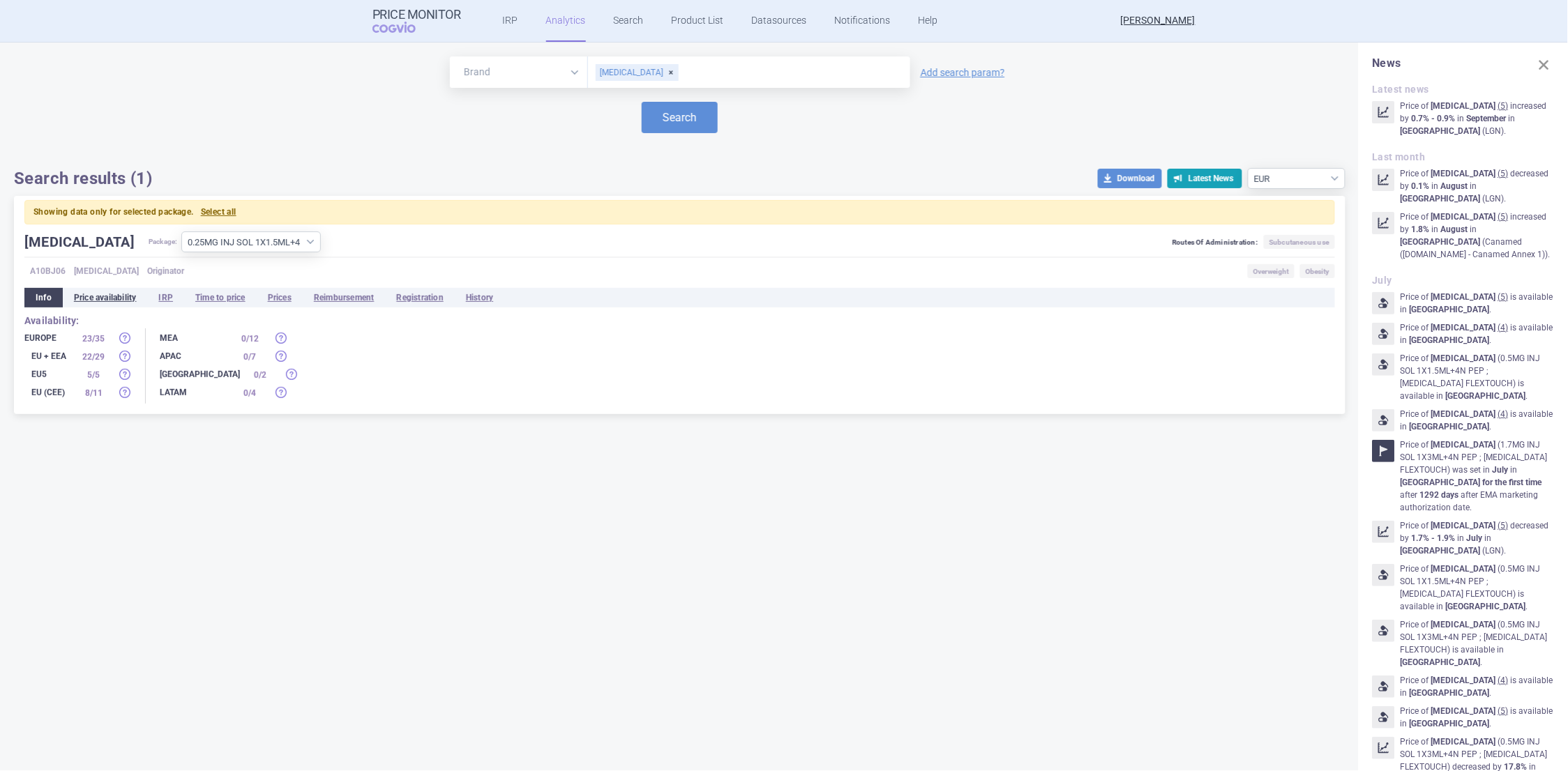
click at [88, 299] on li "Price availability" at bounding box center [105, 298] width 85 height 19
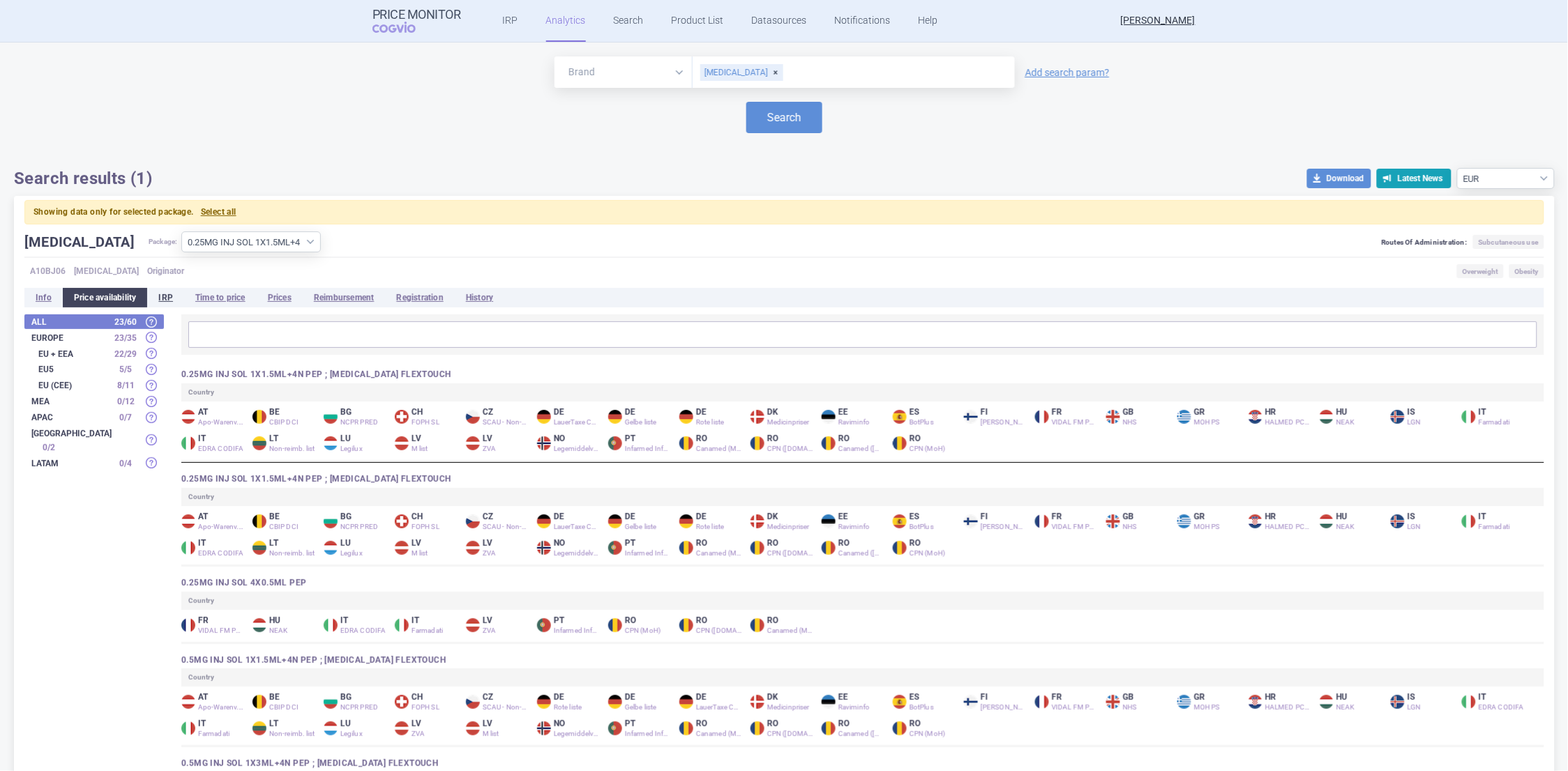
click at [160, 296] on li "IRP" at bounding box center [166, 298] width 37 height 19
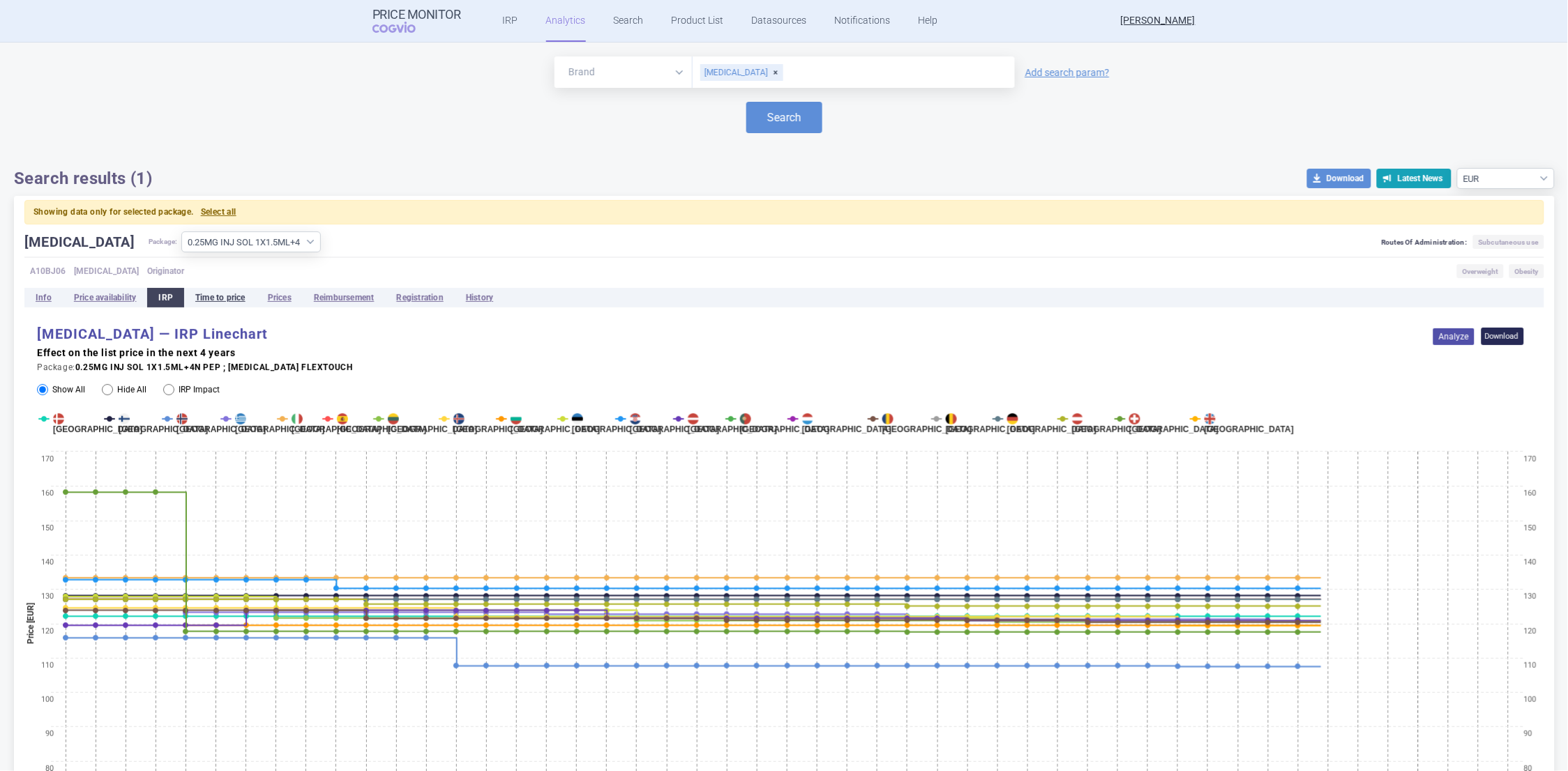
click at [204, 296] on li "Time to price" at bounding box center [221, 298] width 73 height 19
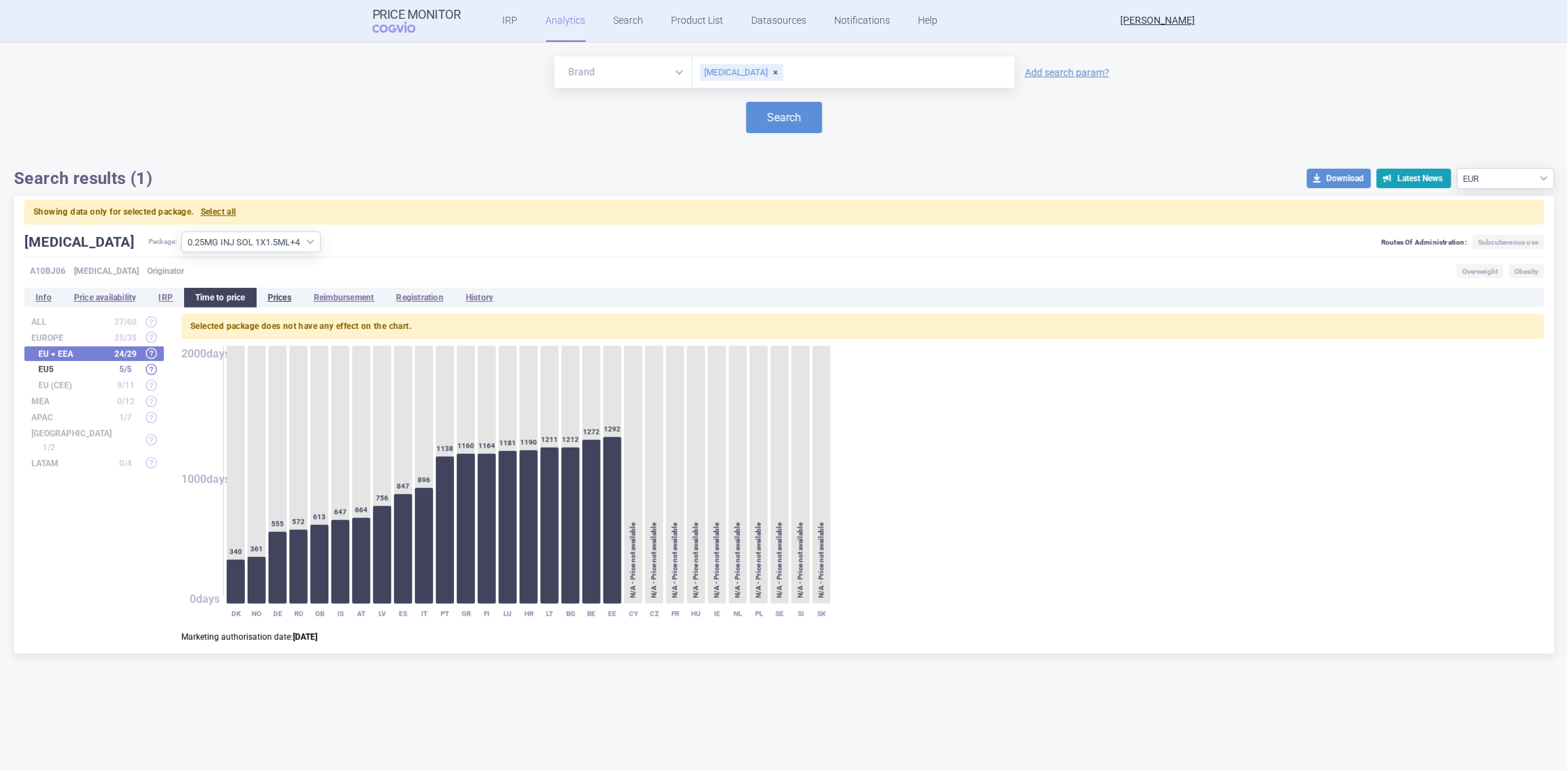
click at [280, 296] on li "Prices" at bounding box center [279, 298] width 46 height 19
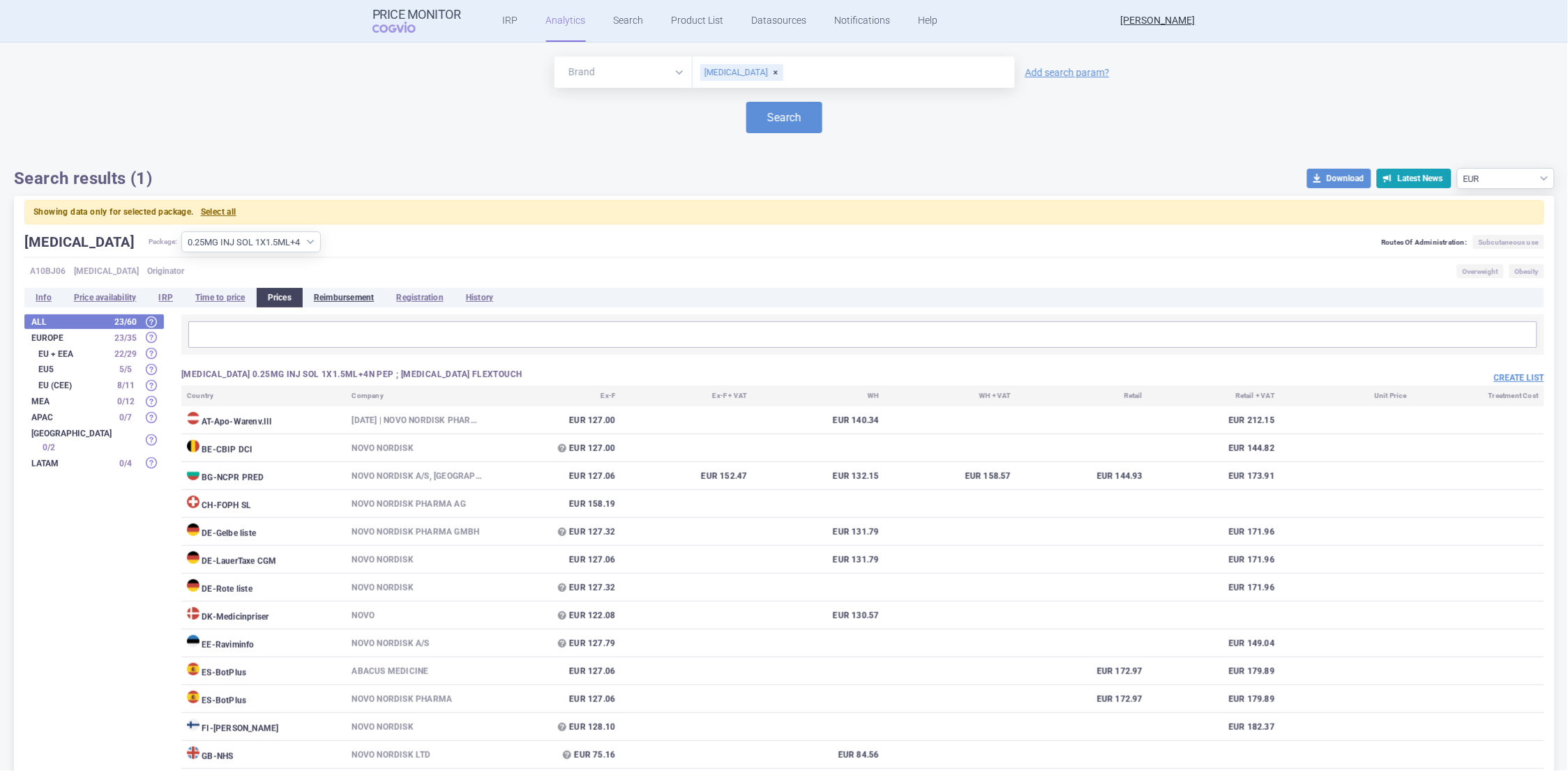
click at [365, 300] on li "Reimbursement" at bounding box center [344, 298] width 83 height 19
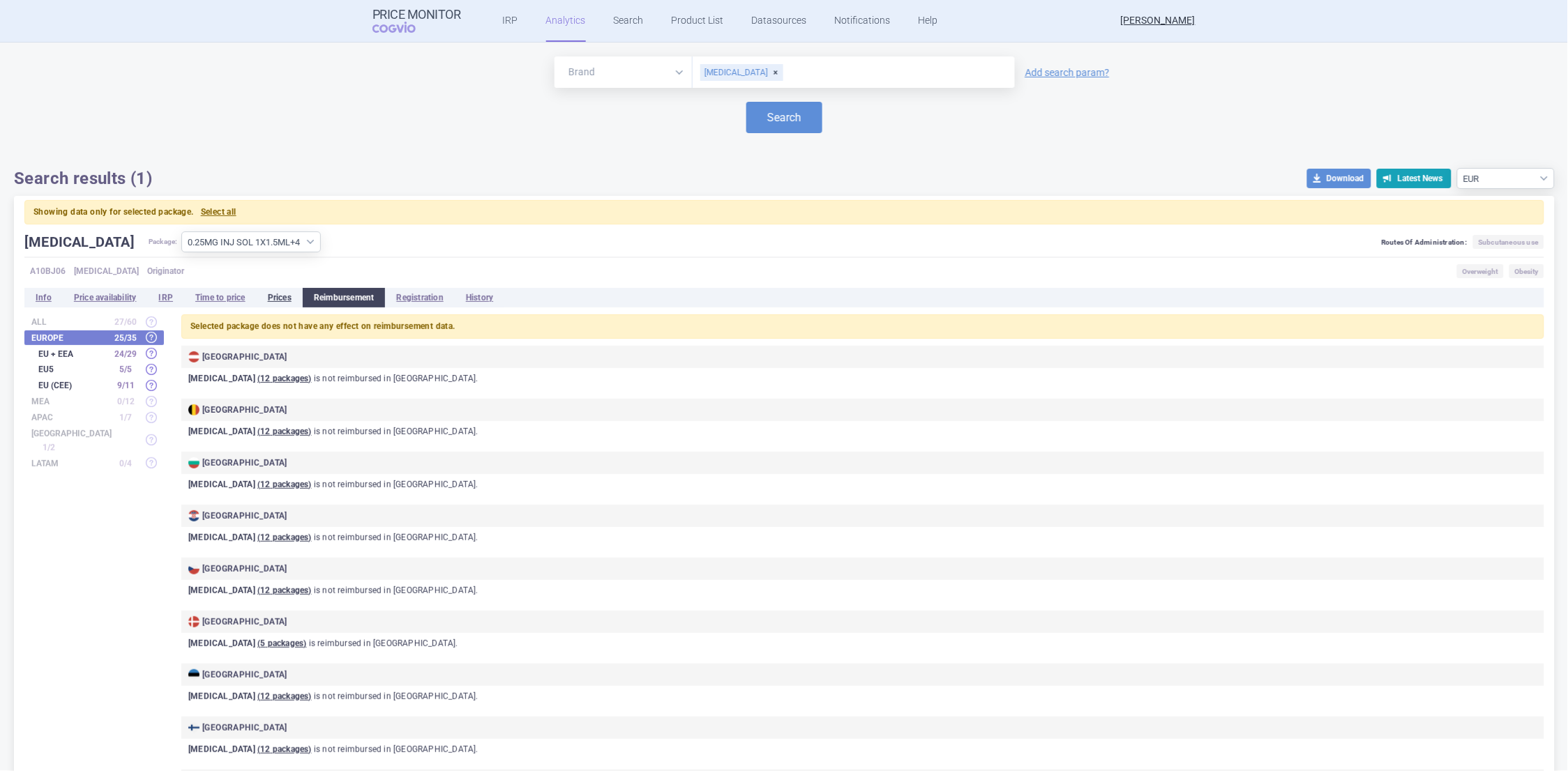
click at [277, 294] on li "Prices" at bounding box center [279, 298] width 46 height 19
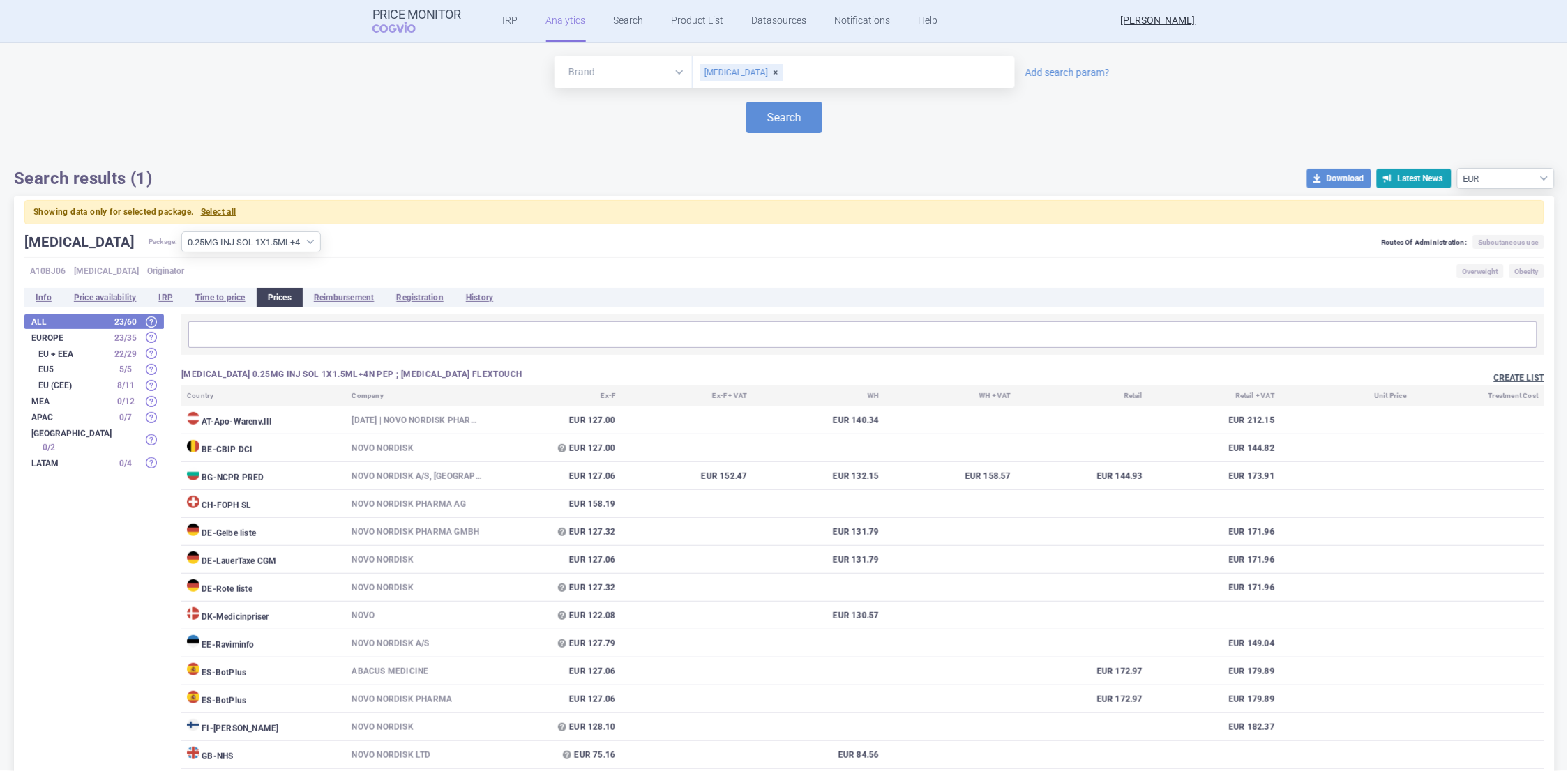
click at [1503, 380] on button "Create list" at bounding box center [1520, 378] width 51 height 12
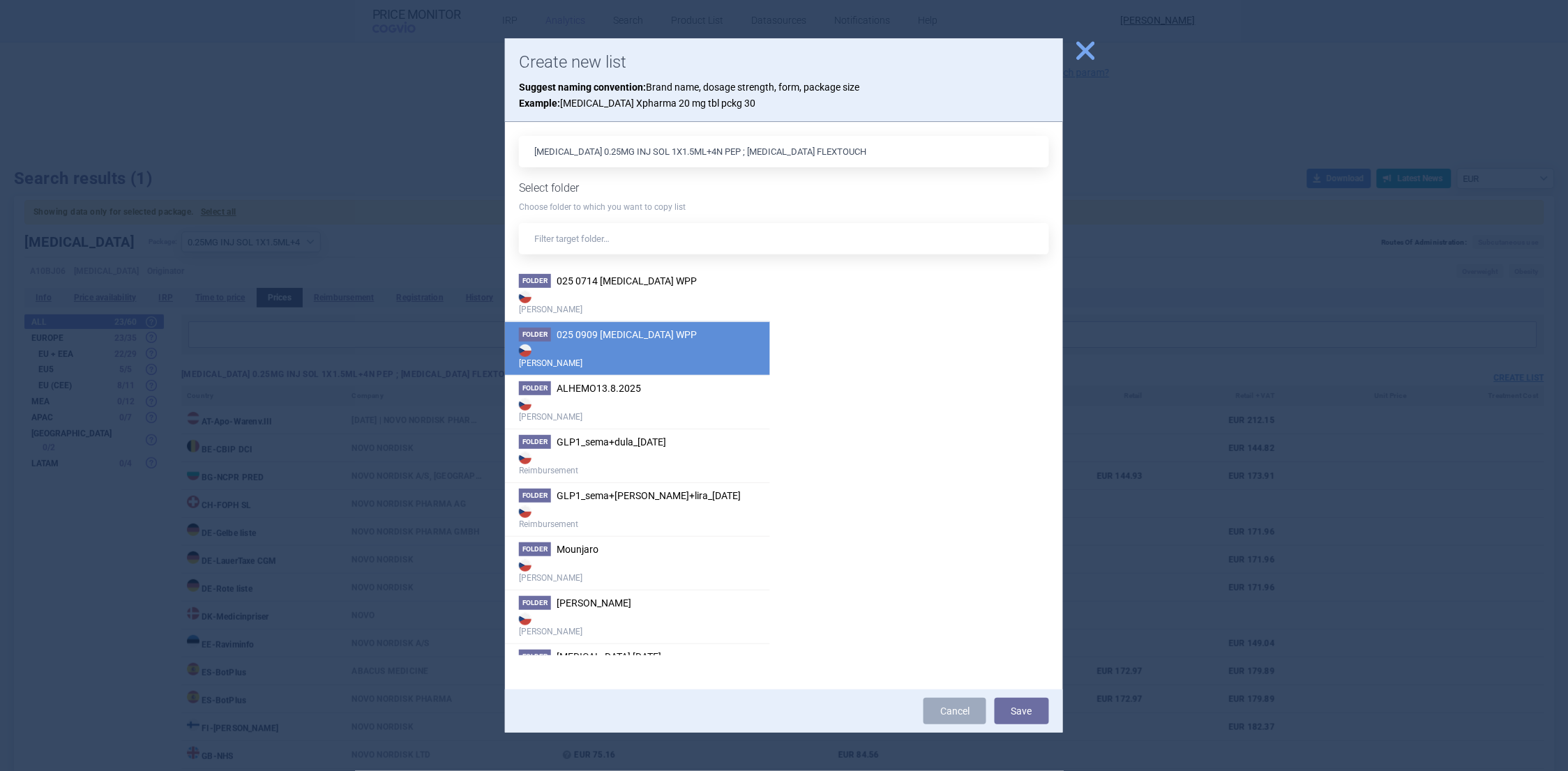
click at [646, 335] on span "025 0909 WEGOVY WPP" at bounding box center [626, 334] width 140 height 11
click at [1021, 708] on button "Save" at bounding box center [1022, 712] width 54 height 27
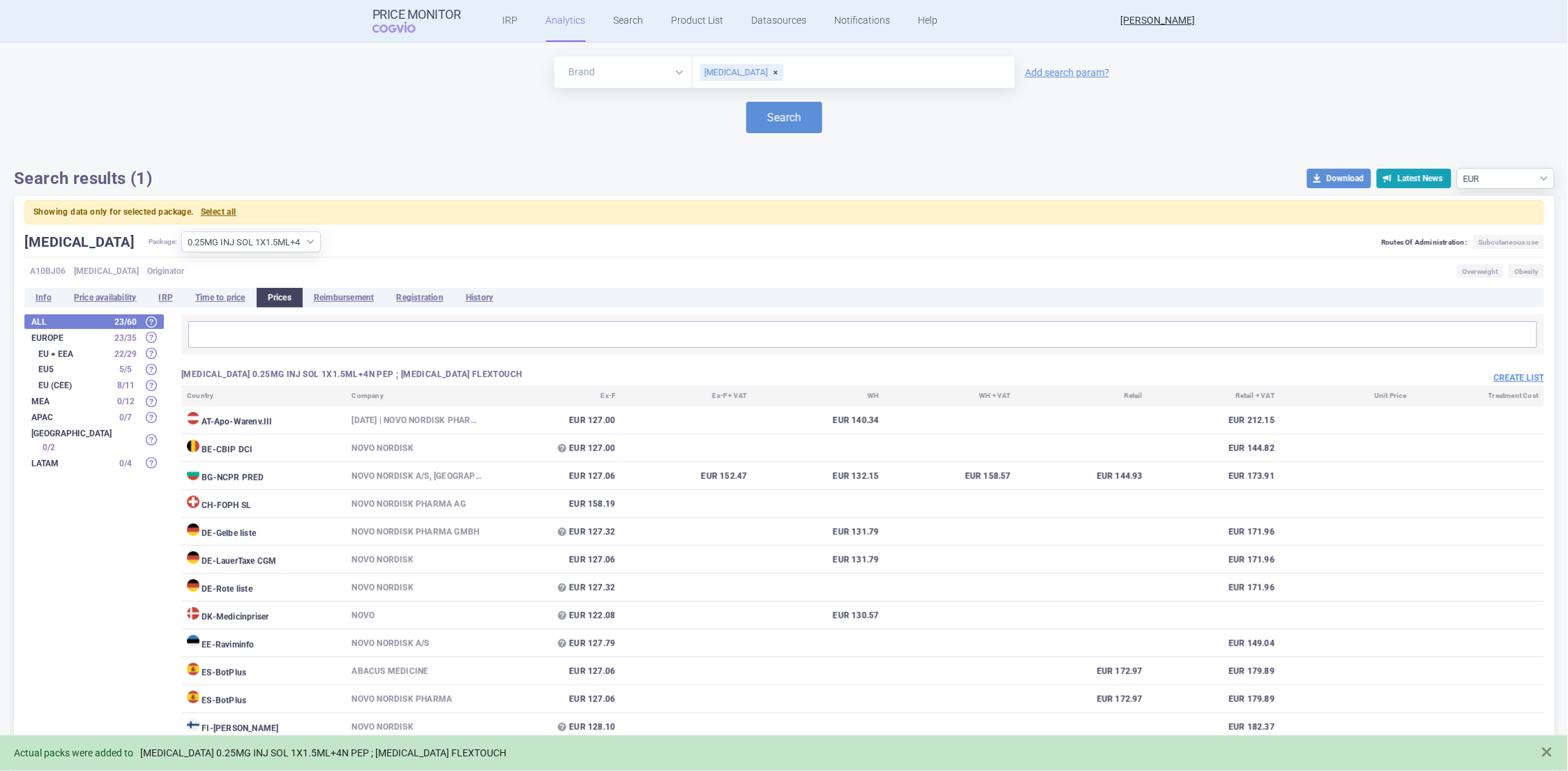
click at [406, 757] on link "[MEDICAL_DATA] 0.25MG INJ SOL 1X1.5ML+4N PEP ; [MEDICAL_DATA] FLEXTOUCH" at bounding box center [323, 753] width 366 height 12
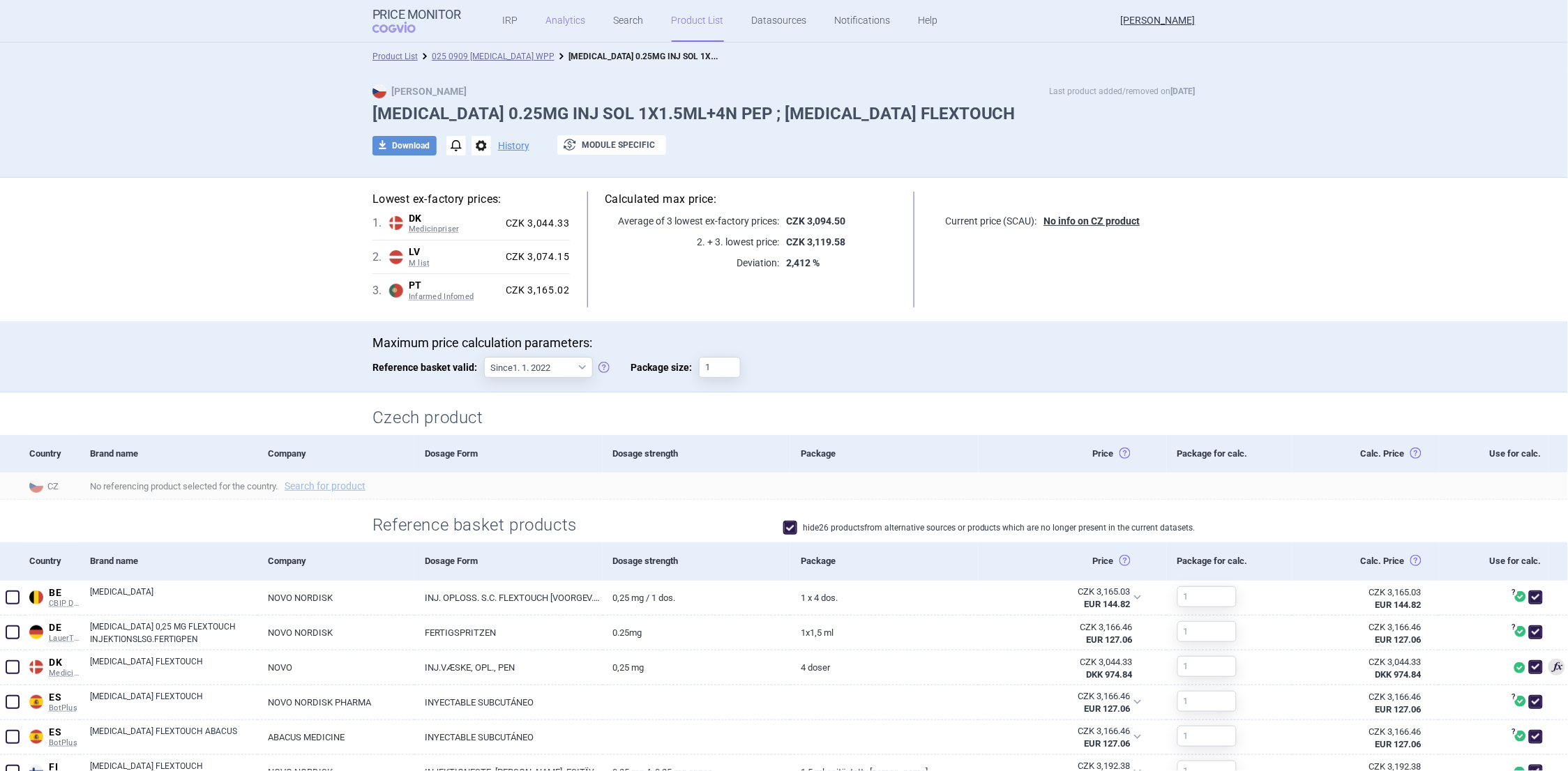
click at [552, 22] on link "Analytics" at bounding box center [566, 21] width 40 height 42
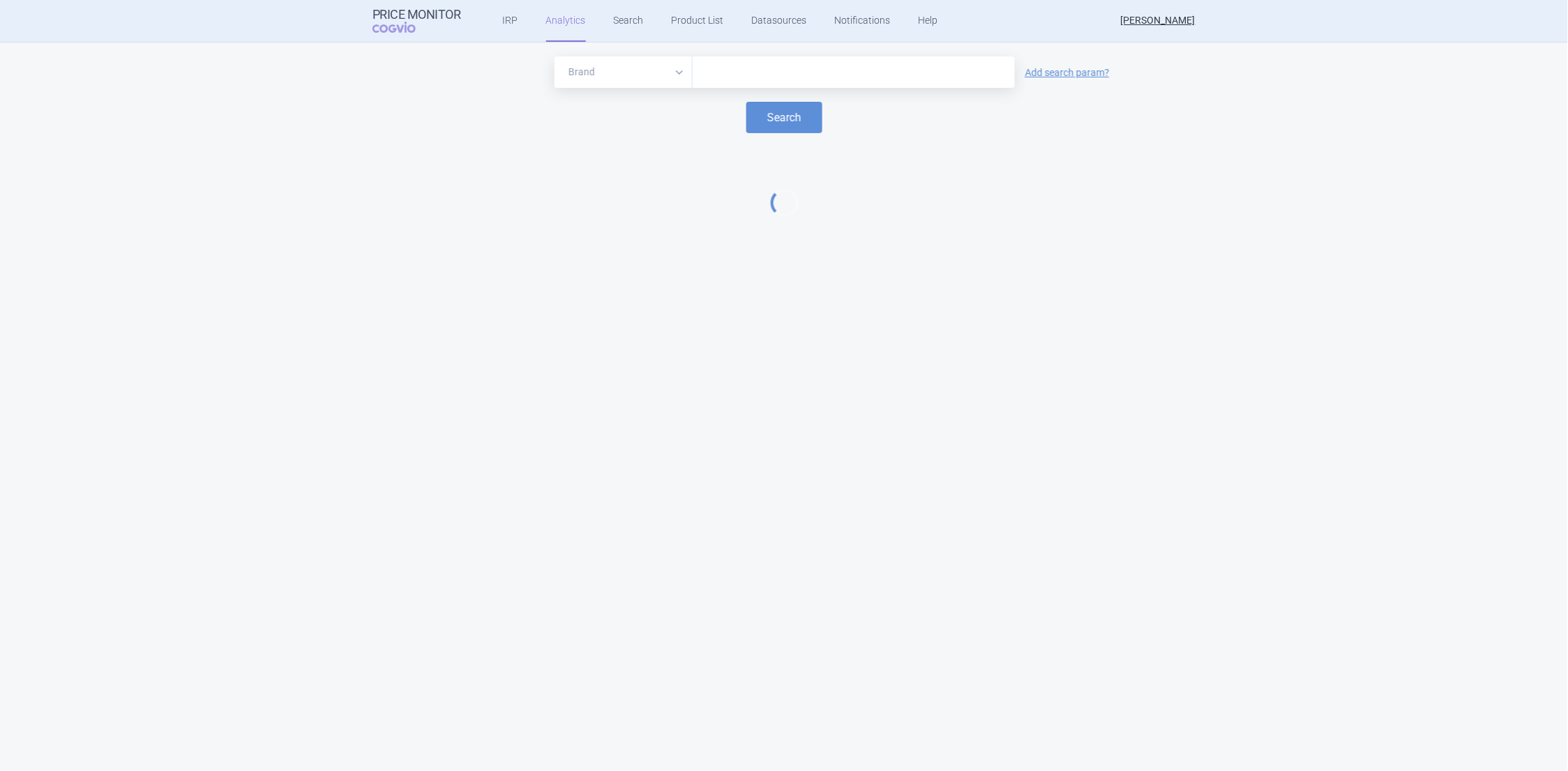
click at [762, 74] on input "text" at bounding box center [854, 72] width 308 height 18
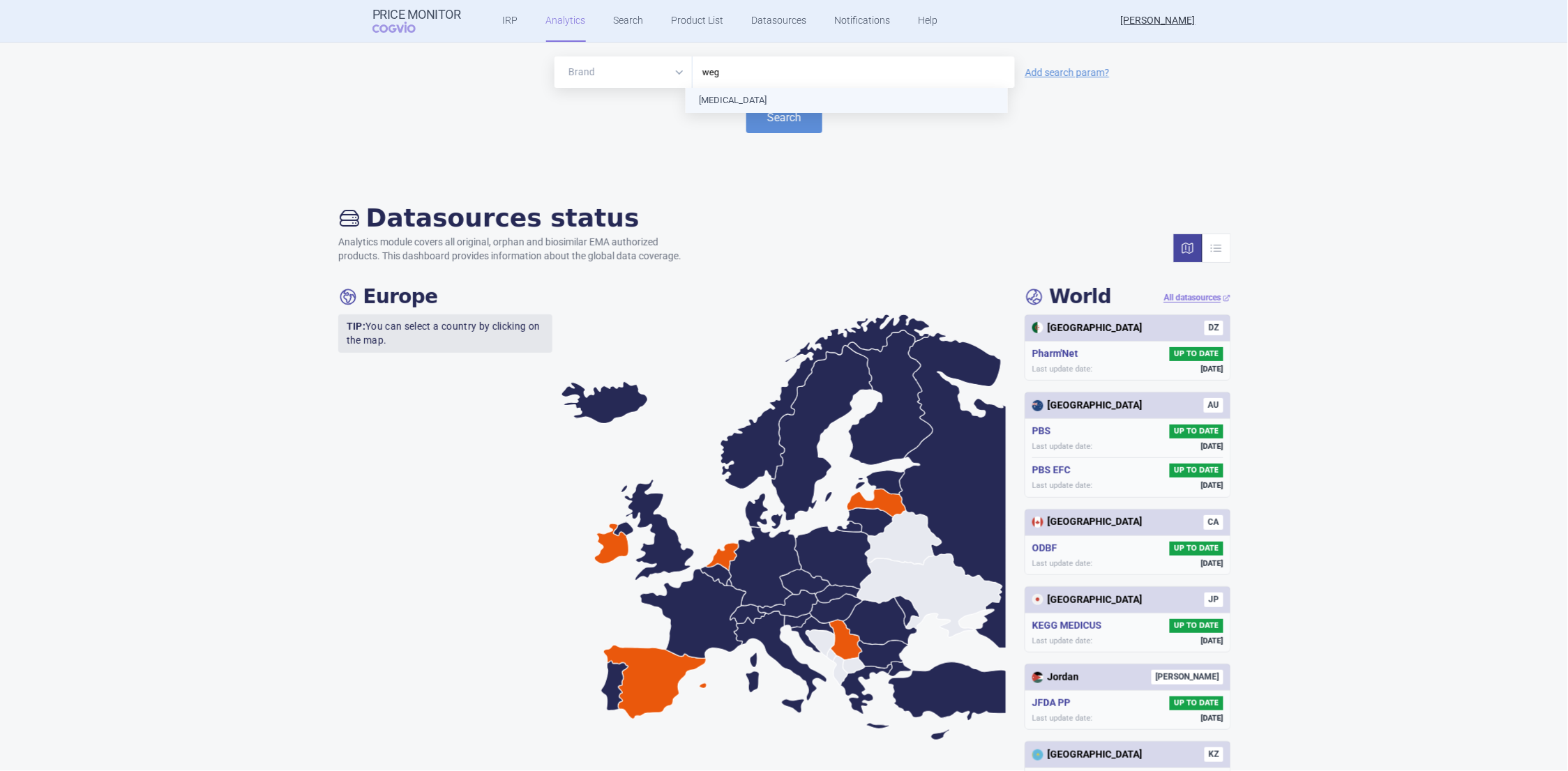
type input "wego"
click at [767, 116] on button "Search" at bounding box center [785, 117] width 76 height 31
select select "EUR"
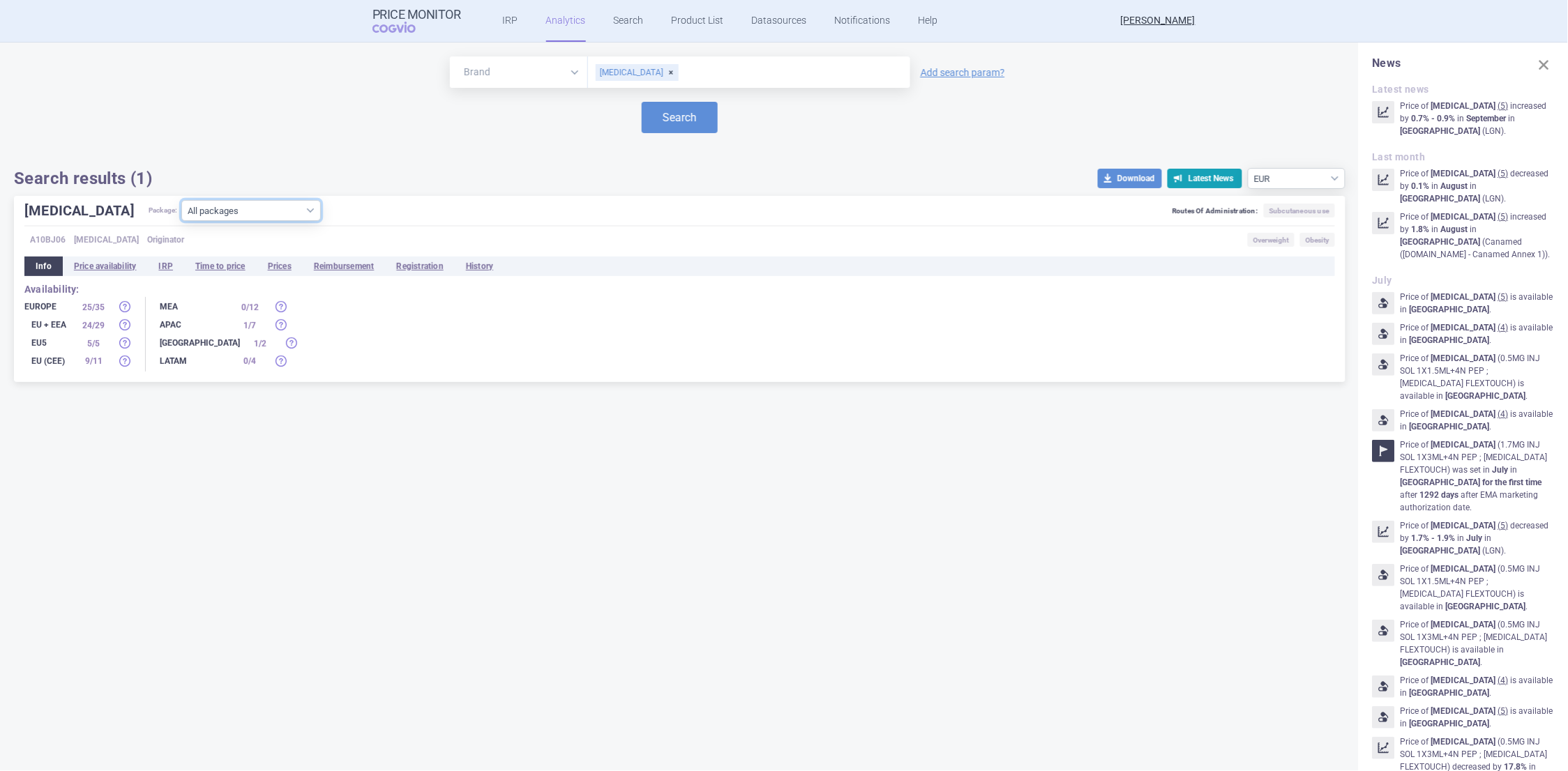
click at [259, 211] on select "All packages 0.25MG INJ SOL 1X1.5ML+4N PEP ; [MEDICAL_DATA] FLEXTOUCH ( 30 ) 0.…" at bounding box center [251, 210] width 140 height 21
select select "34c17864-1bbe-4a27-9961-4c34a8e1d8cf"
click at [181, 221] on select "All packages 0.25MG INJ SOL 1X1.5ML+4N PEP ; [MEDICAL_DATA] FLEXTOUCH ( 30 ) 0.…" at bounding box center [251, 210] width 140 height 21
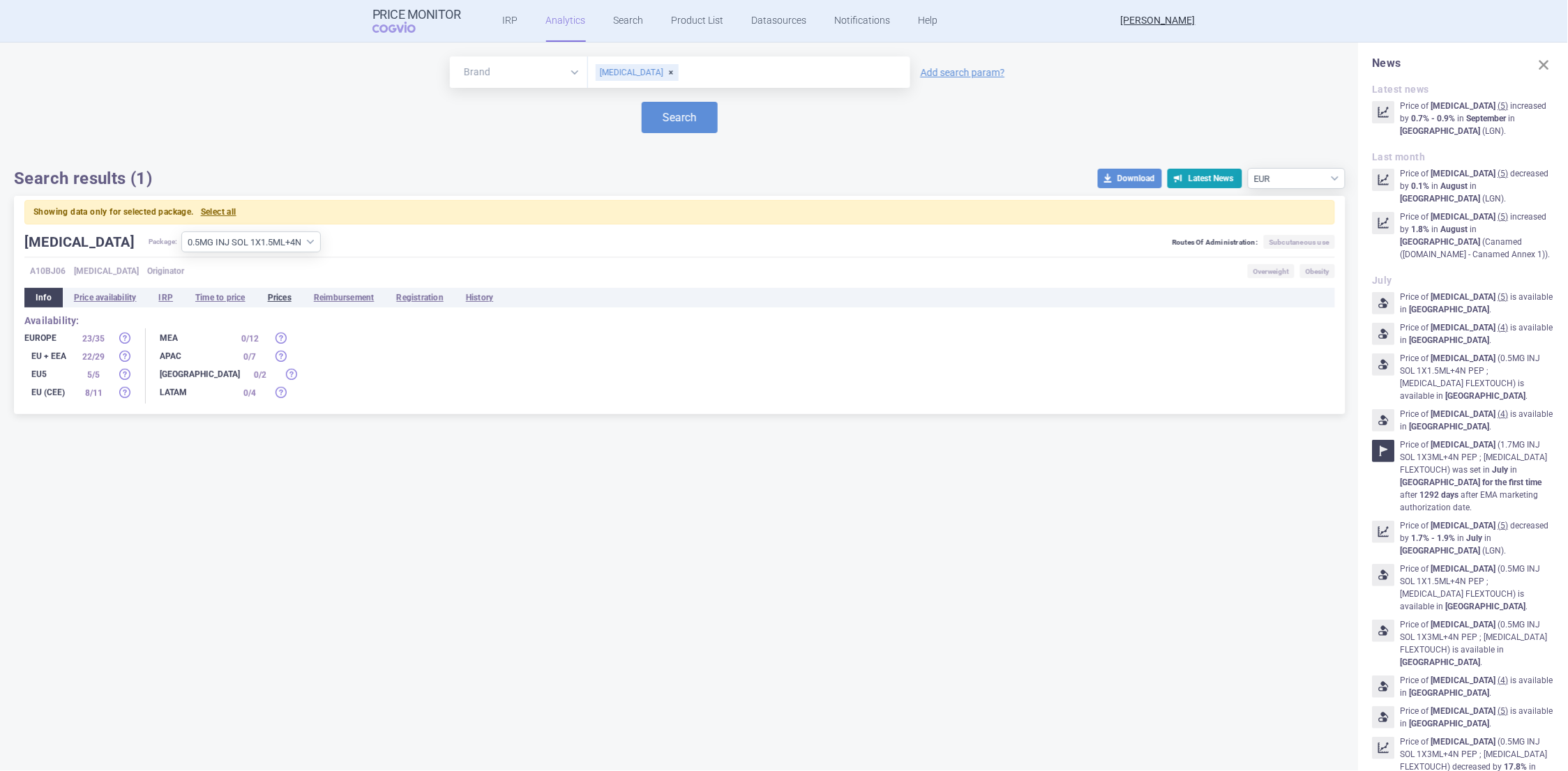
click at [275, 296] on li "Prices" at bounding box center [279, 298] width 46 height 19
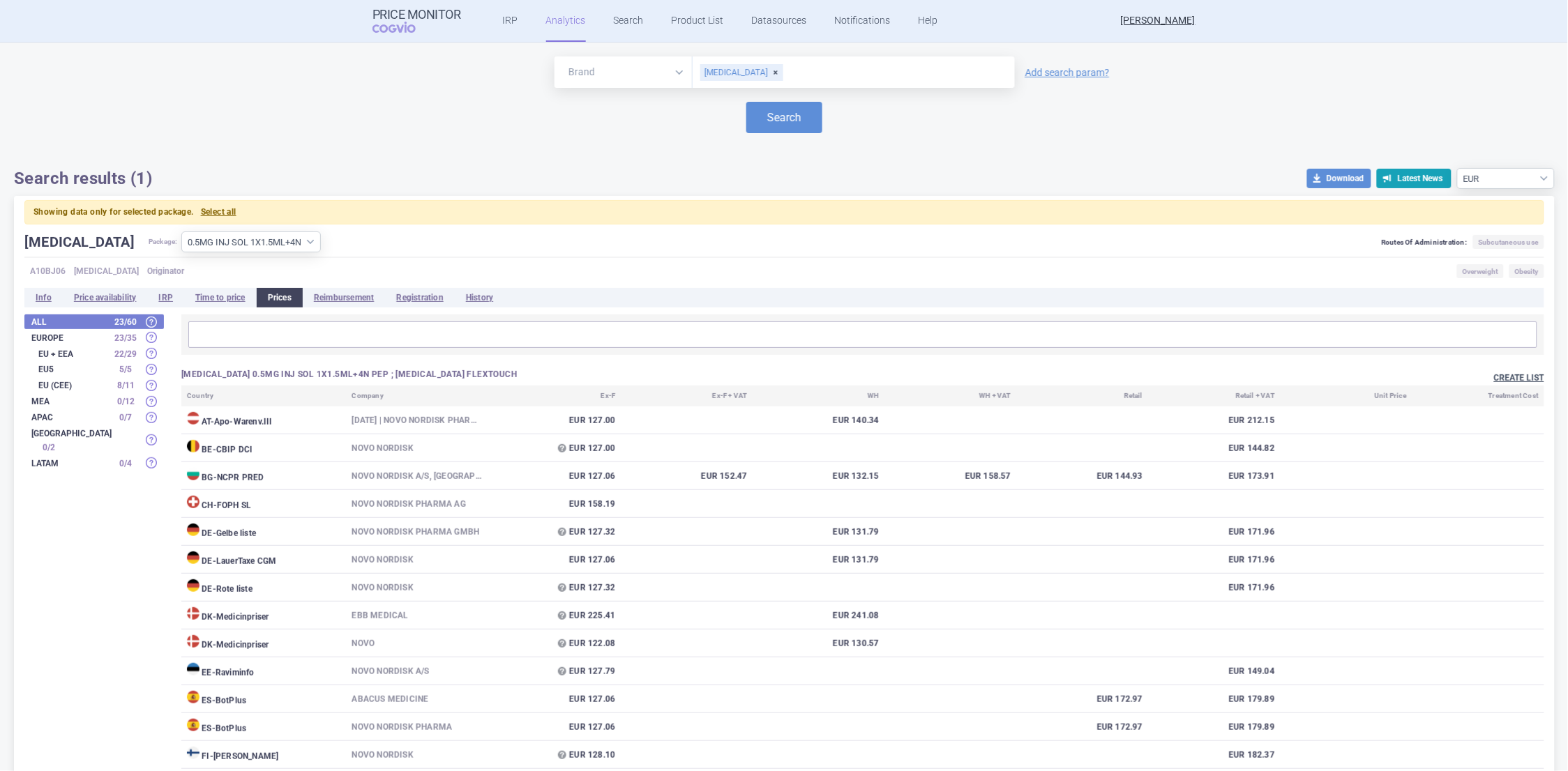
click at [1505, 374] on button "Create list" at bounding box center [1520, 378] width 51 height 12
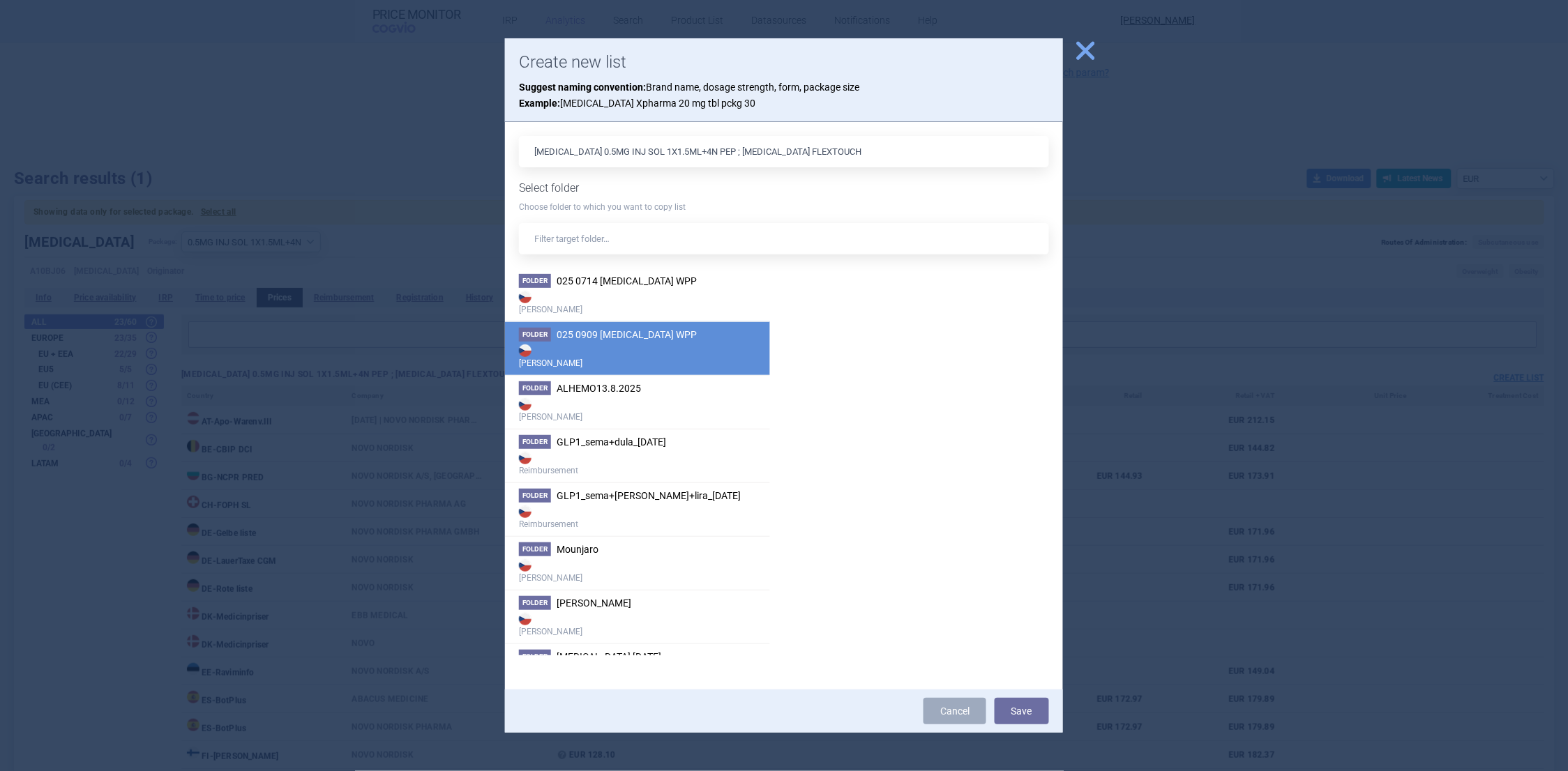
click at [587, 331] on span "025 0909 WEGOVY WPP" at bounding box center [626, 334] width 140 height 11
click at [1036, 705] on button "Save" at bounding box center [1022, 712] width 54 height 27
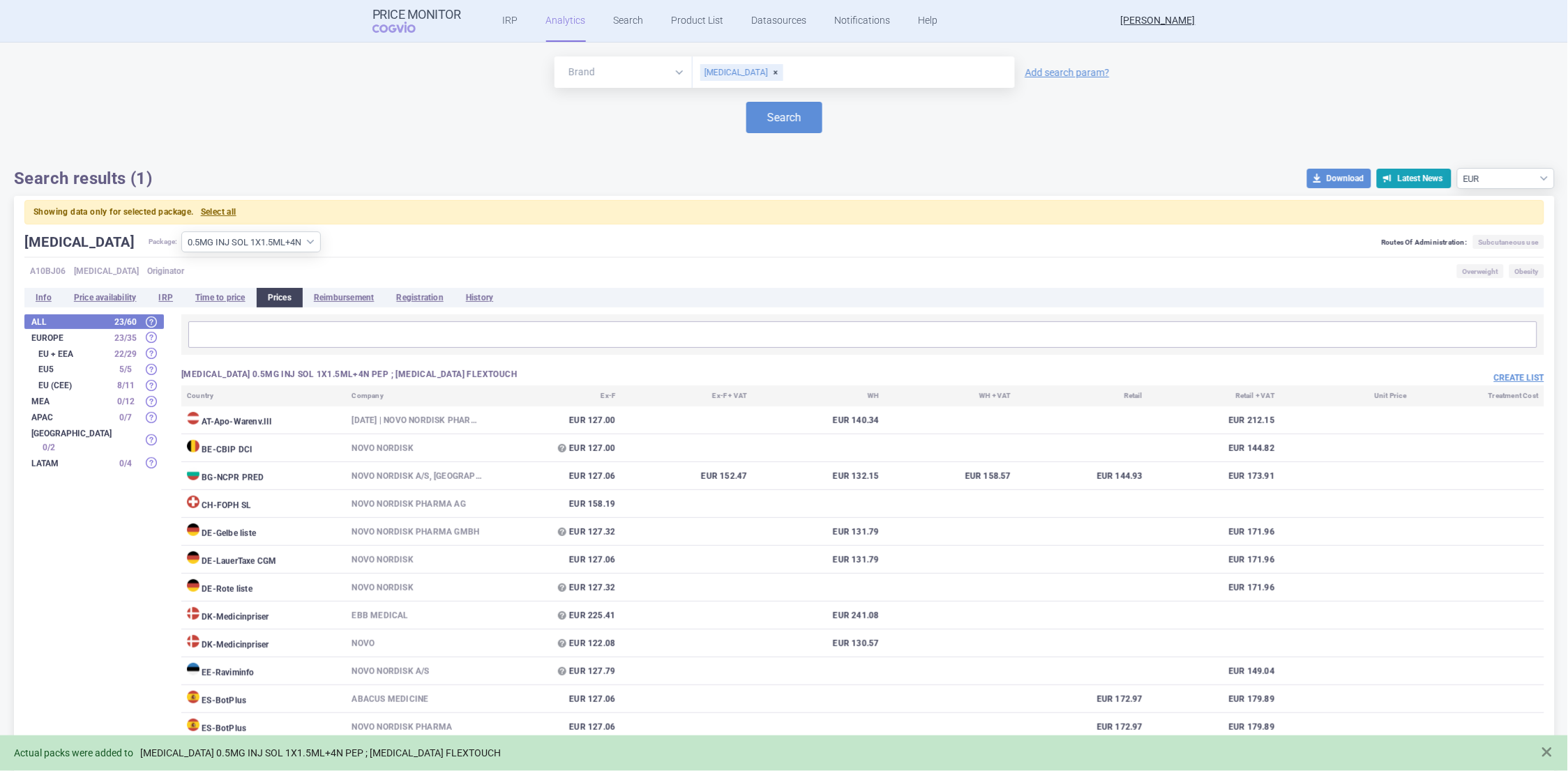
click at [362, 751] on link "[MEDICAL_DATA] 0.5MG INJ SOL 1X1.5ML+4N PEP ; [MEDICAL_DATA] FLEXTOUCH" at bounding box center [320, 753] width 360 height 12
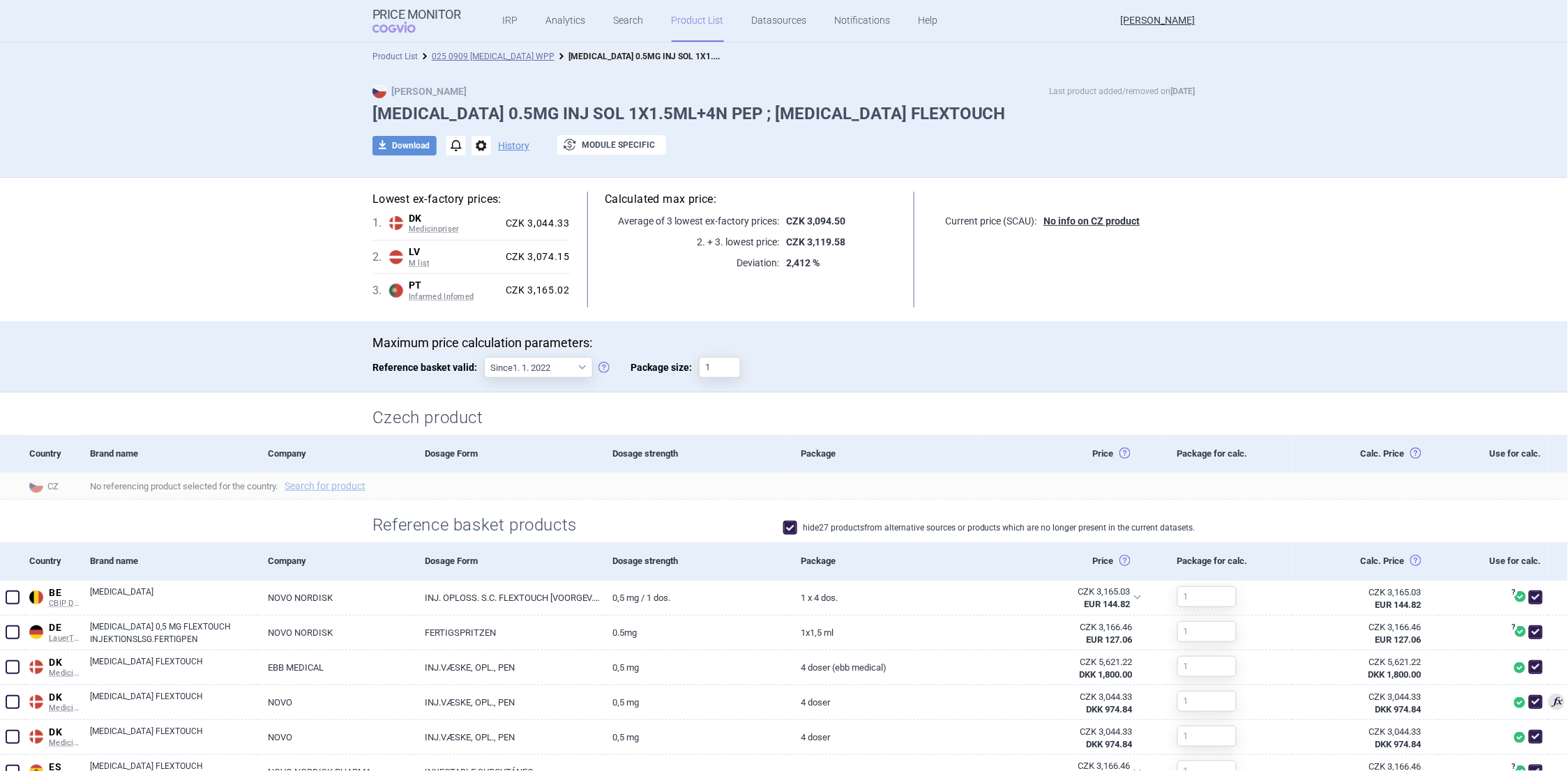
click at [393, 57] on link "Product List" at bounding box center [395, 56] width 45 height 10
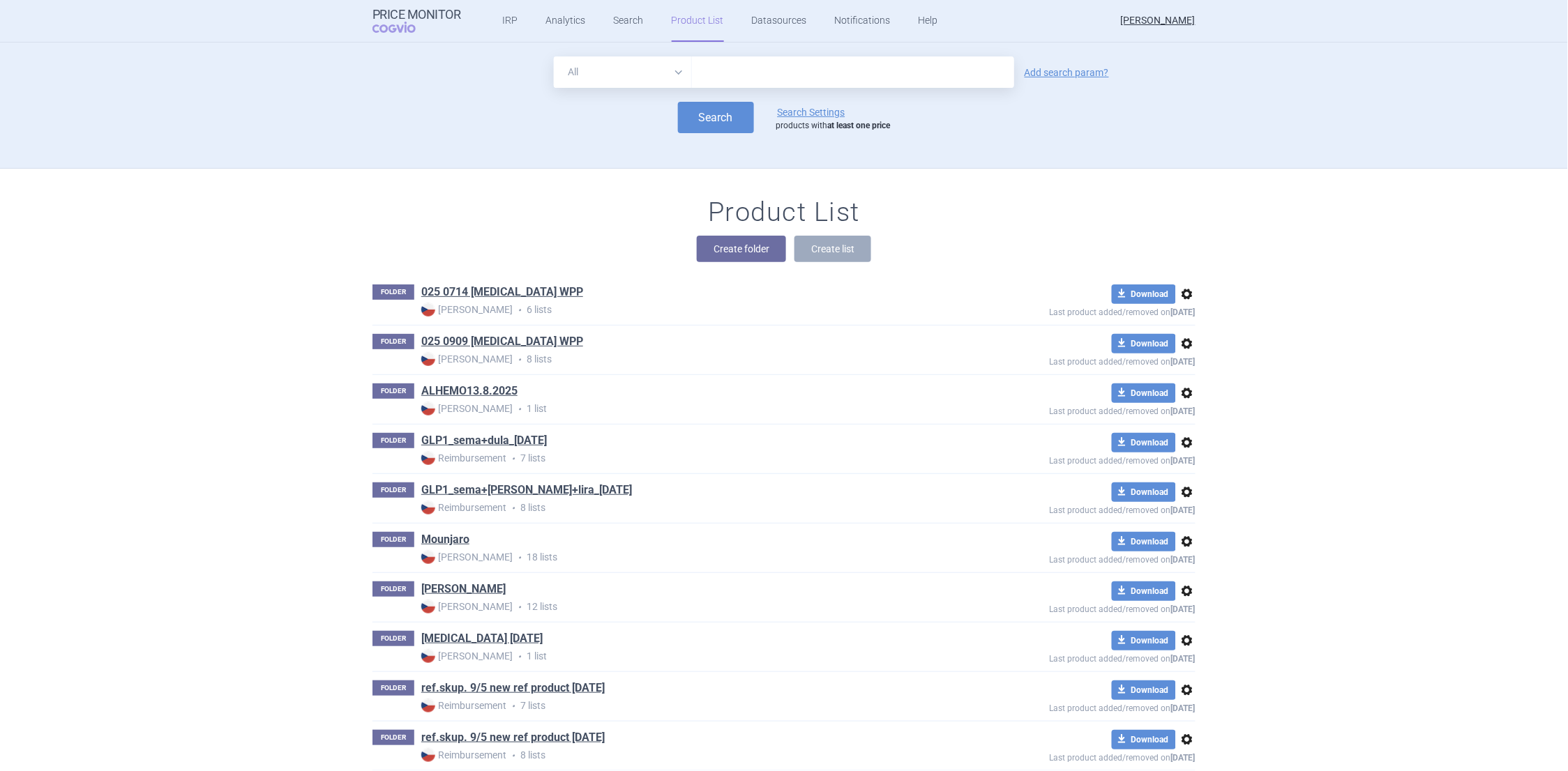
scroll to position [126, 0]
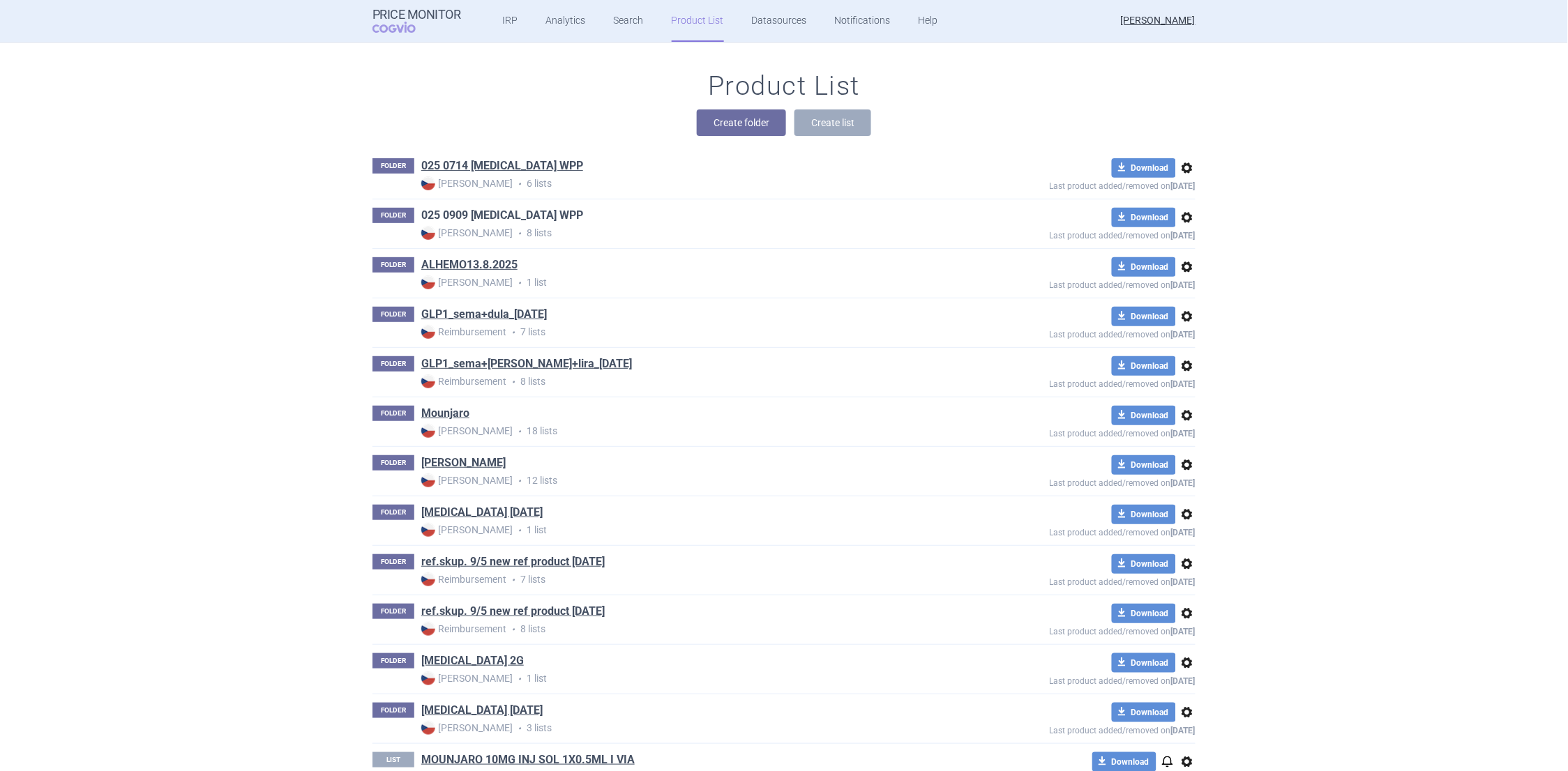
click at [502, 215] on link "025 0909 WEGOVY WPP" at bounding box center [502, 215] width 162 height 16
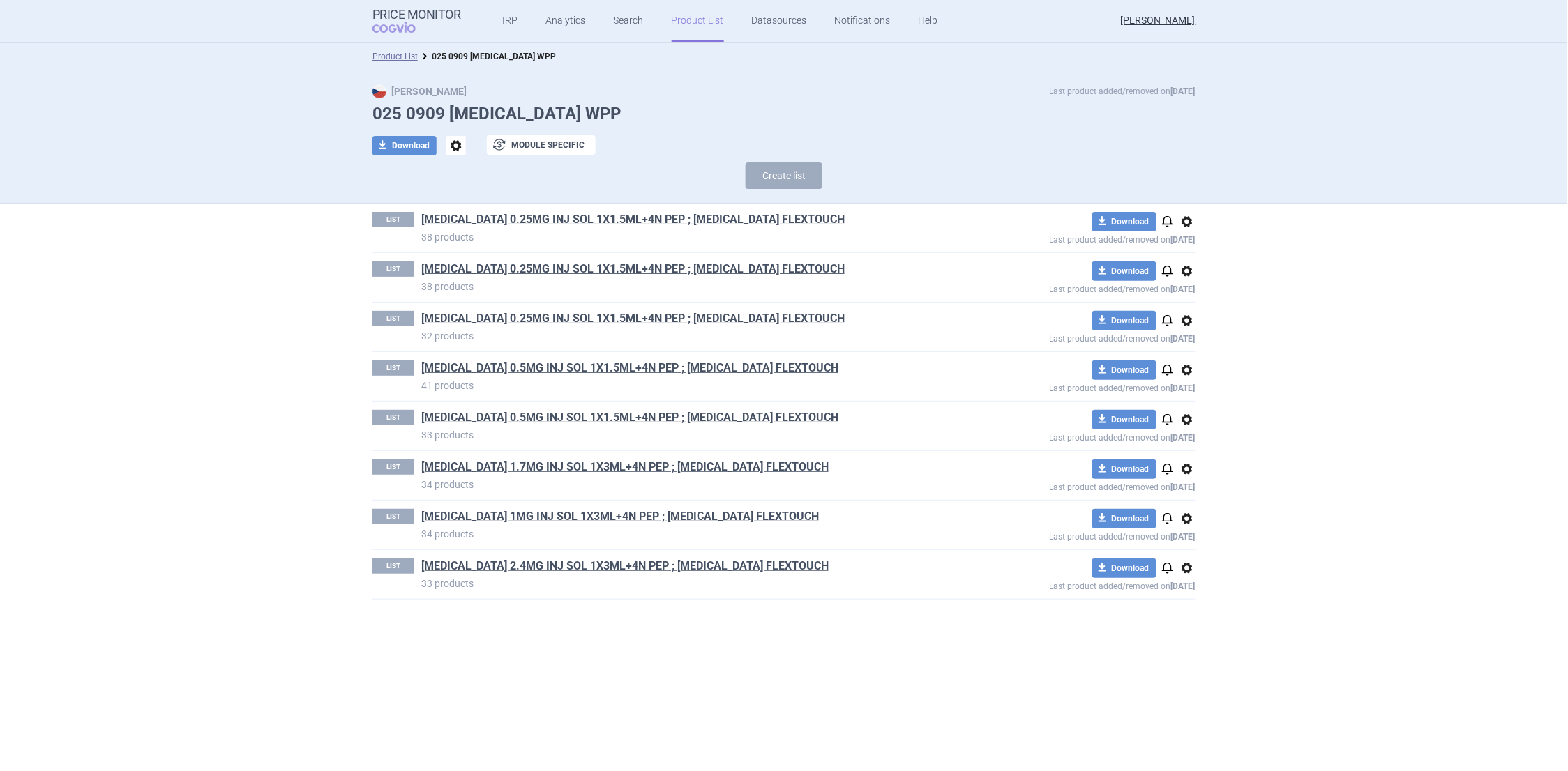
click at [1188, 325] on span "options" at bounding box center [1188, 321] width 17 height 17
click at [1190, 397] on button "Delete" at bounding box center [1188, 403] width 45 height 20
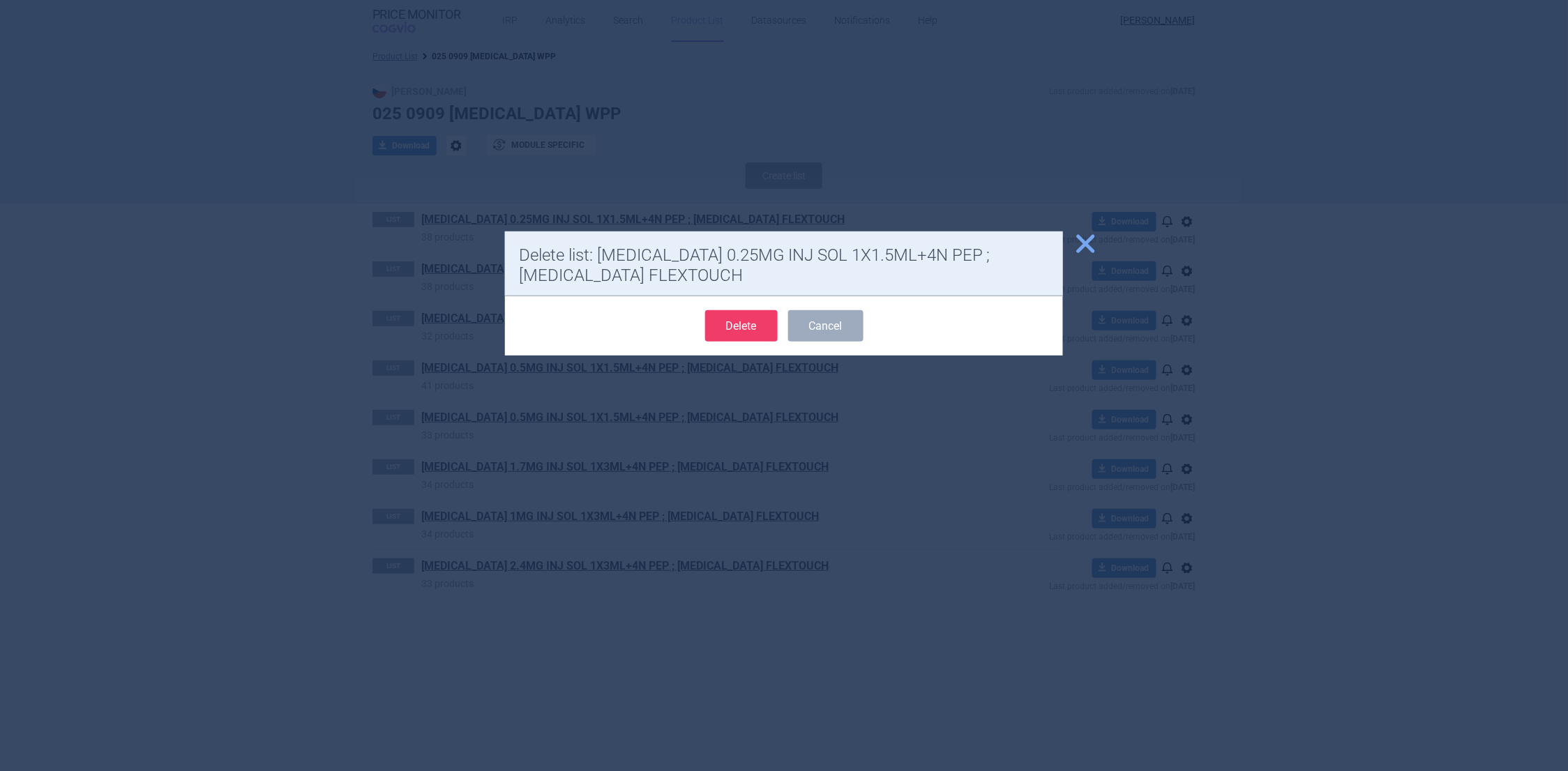
click at [726, 325] on button "Delete" at bounding box center [742, 326] width 73 height 31
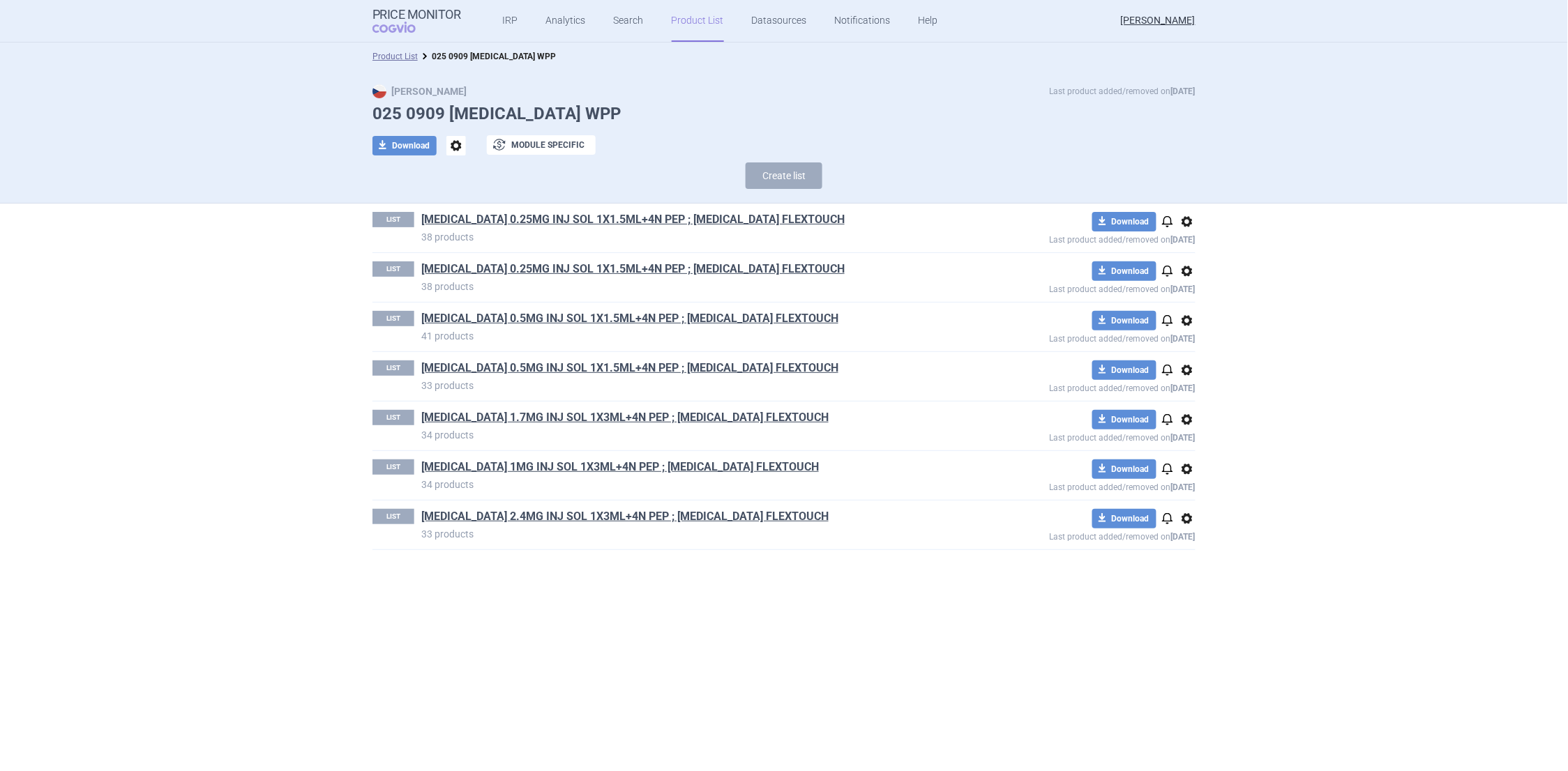
click at [1186, 279] on div "download Download notifications options Last product added/removed on 9 Sept" at bounding box center [1072, 278] width 247 height 33
click at [1186, 277] on span "options" at bounding box center [1188, 271] width 17 height 17
click at [1195, 350] on button "Delete" at bounding box center [1188, 352] width 45 height 20
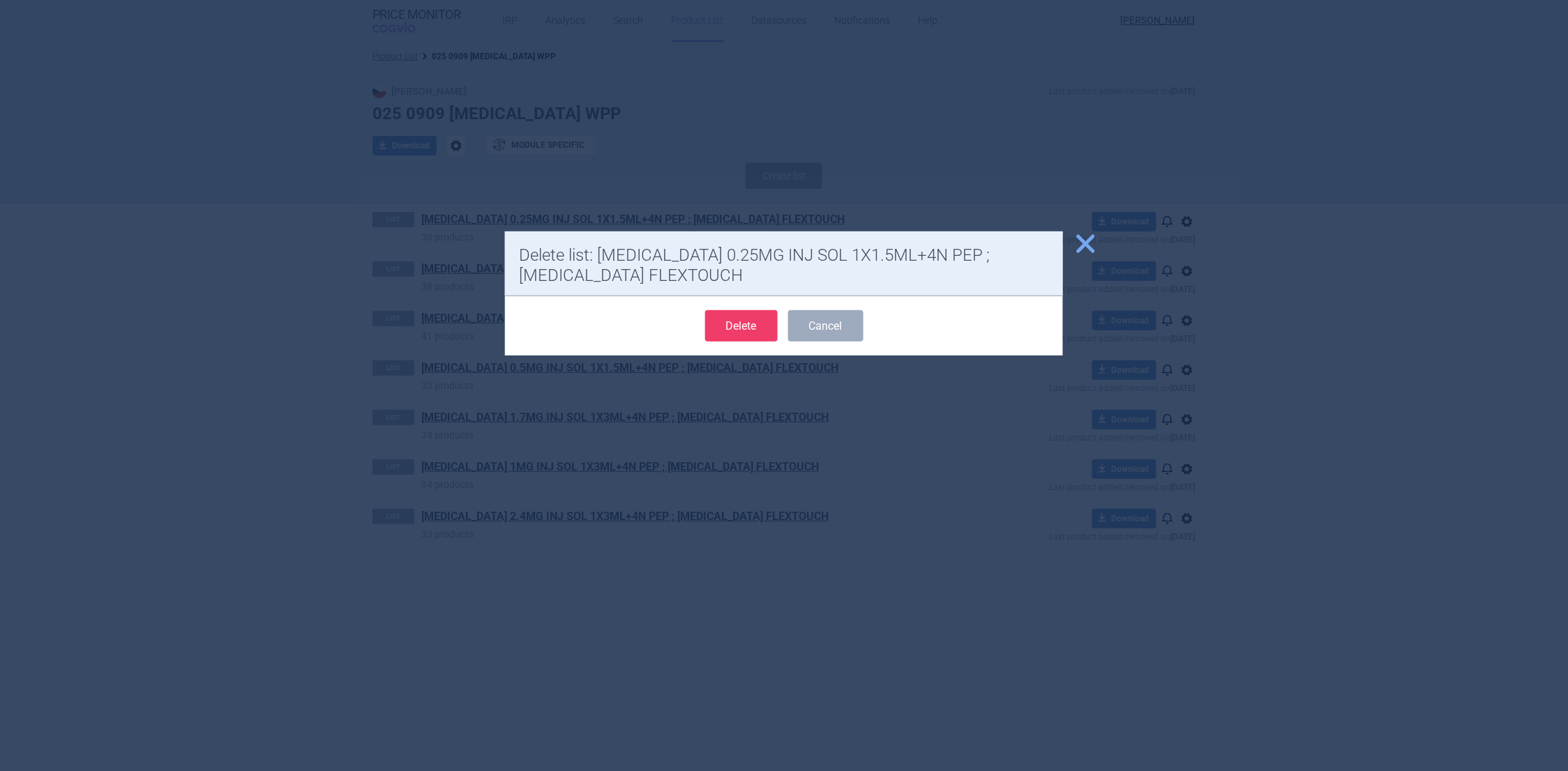
click at [753, 318] on button "Delete" at bounding box center [742, 326] width 73 height 31
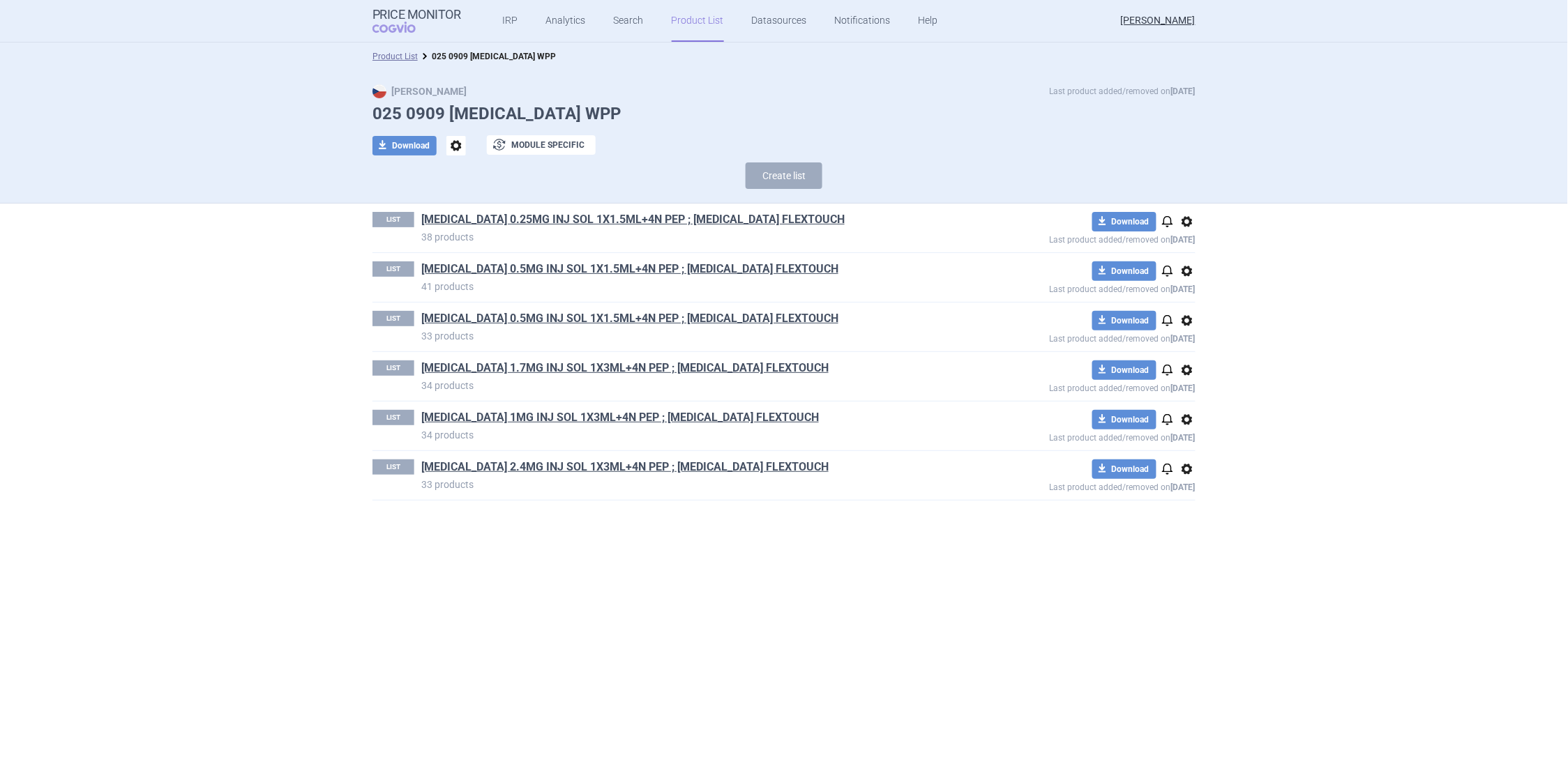
click at [1188, 321] on span "options" at bounding box center [1188, 321] width 17 height 17
click at [1187, 393] on button "Delete" at bounding box center [1188, 403] width 45 height 20
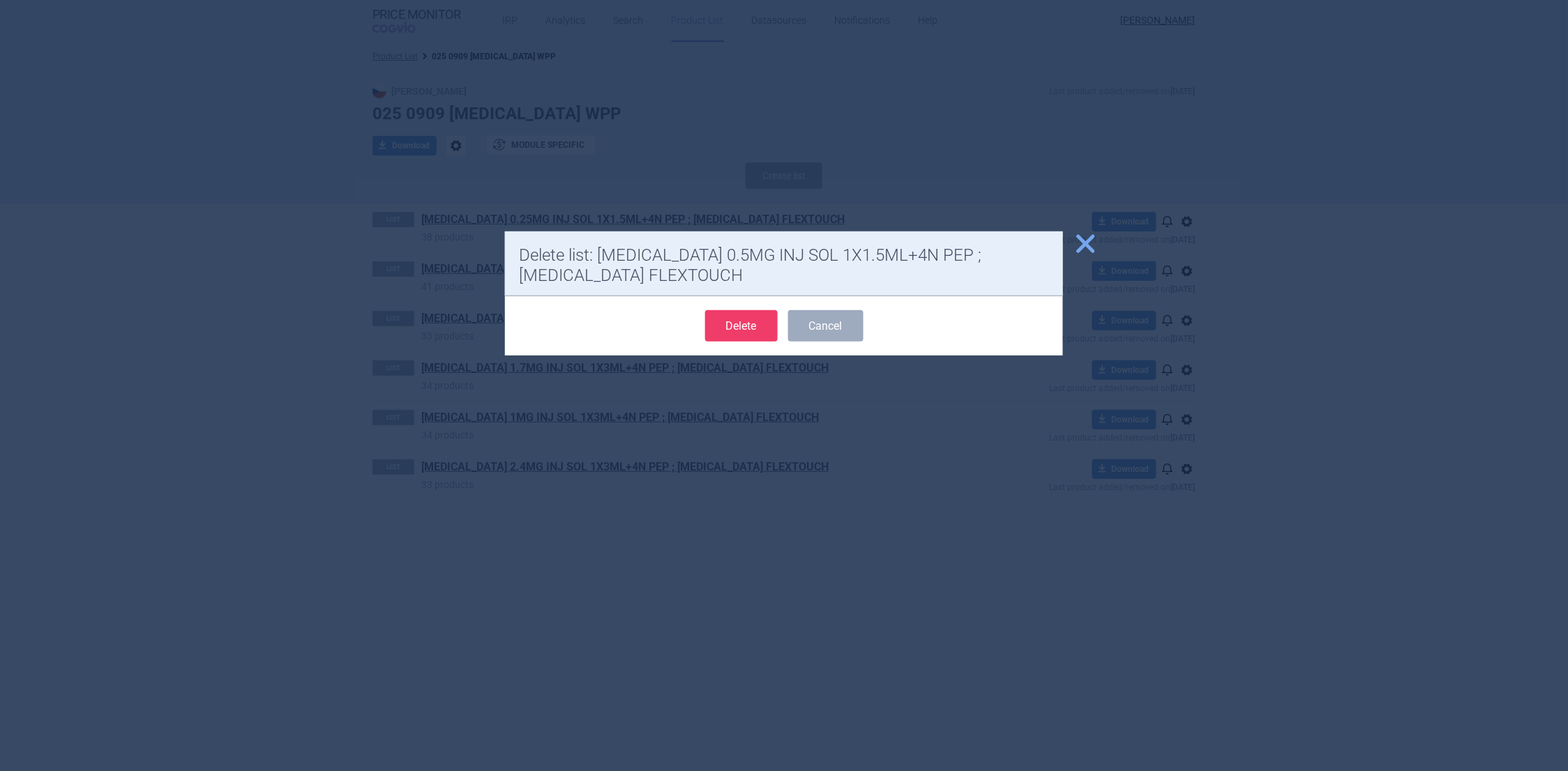
click at [725, 326] on button "Delete" at bounding box center [742, 326] width 73 height 31
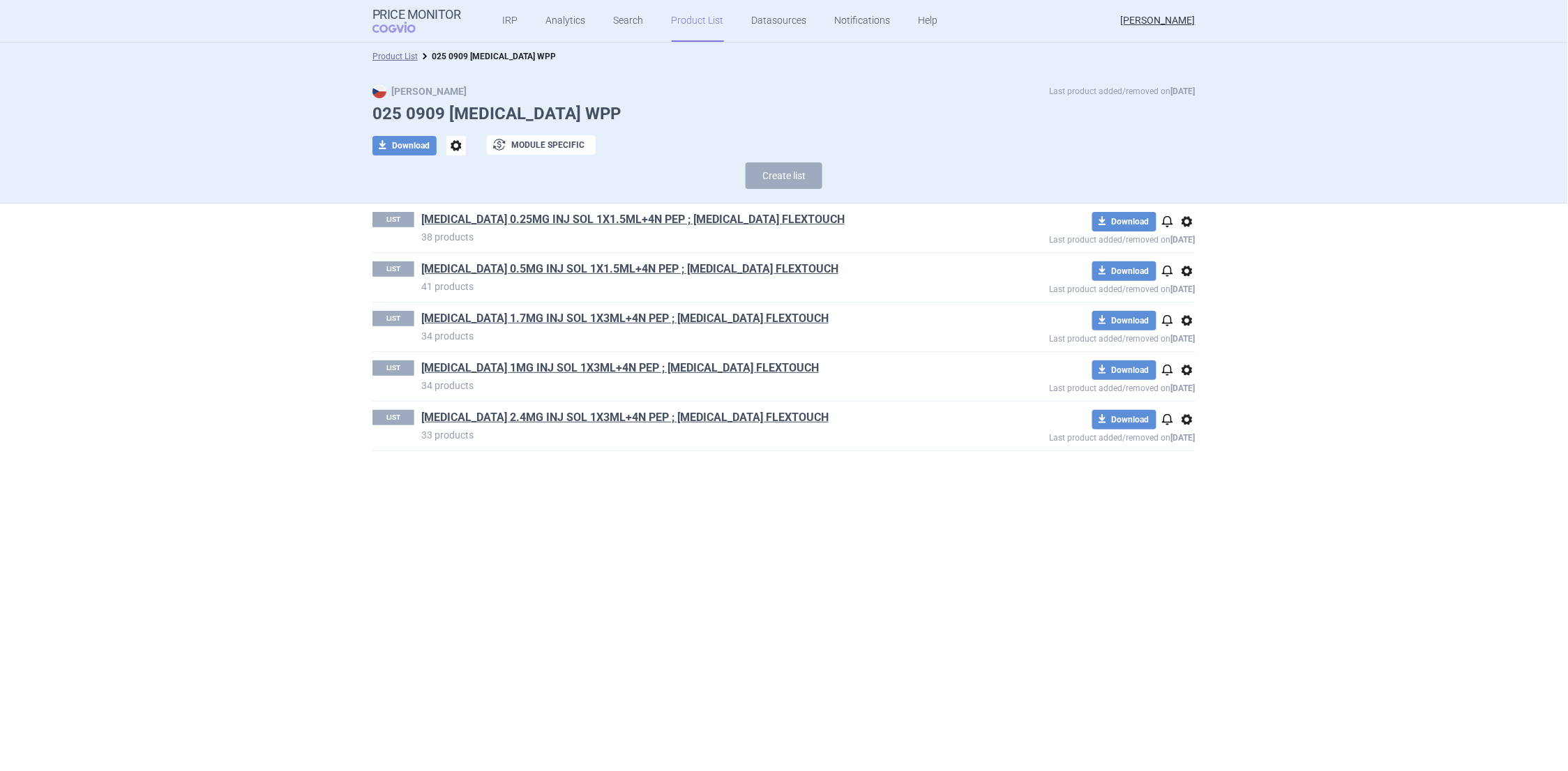
click at [1190, 324] on span "options" at bounding box center [1188, 321] width 17 height 17
click at [1180, 398] on button "Delete" at bounding box center [1188, 403] width 45 height 20
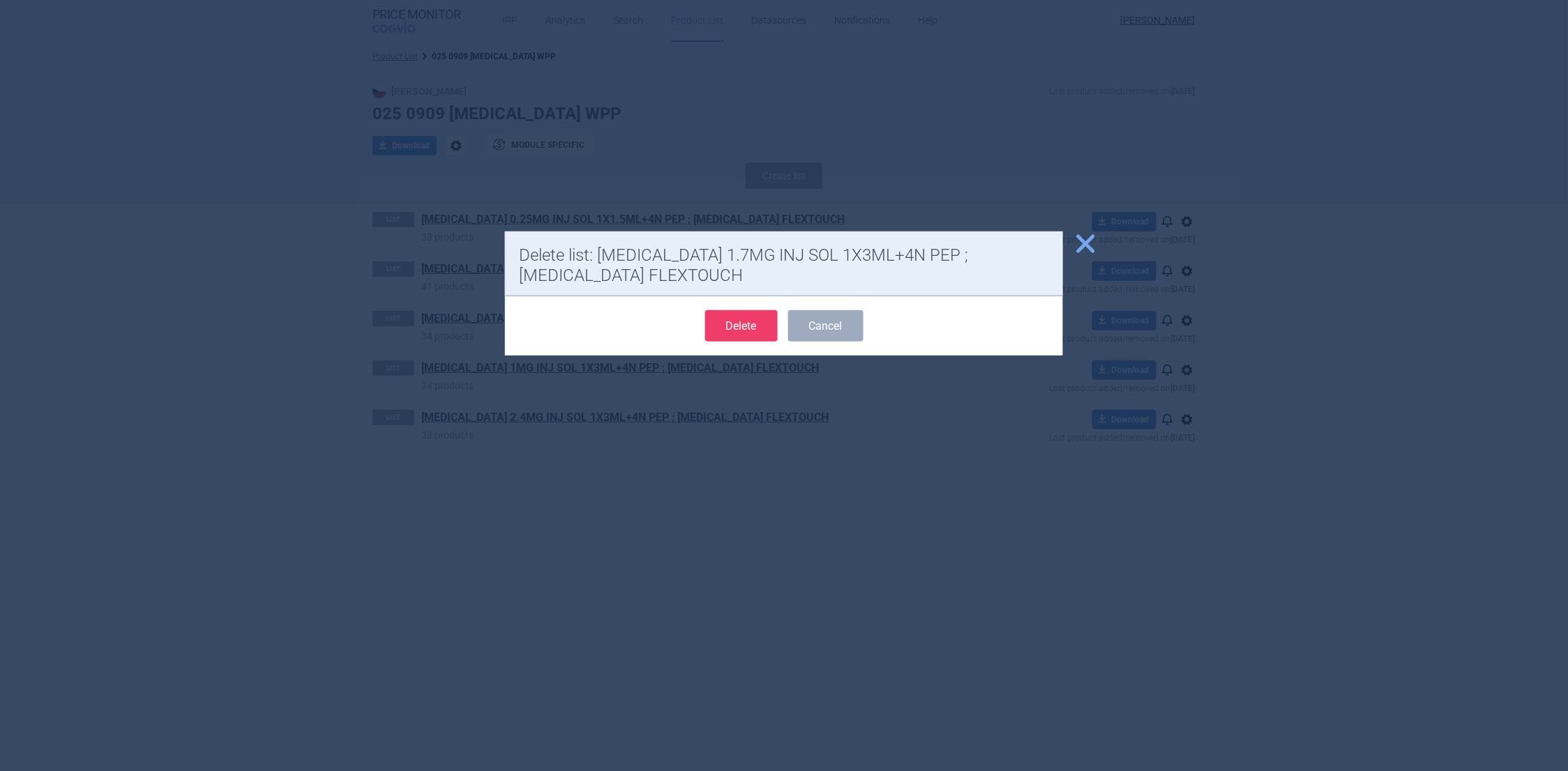
click at [722, 324] on button "Delete" at bounding box center [742, 326] width 73 height 31
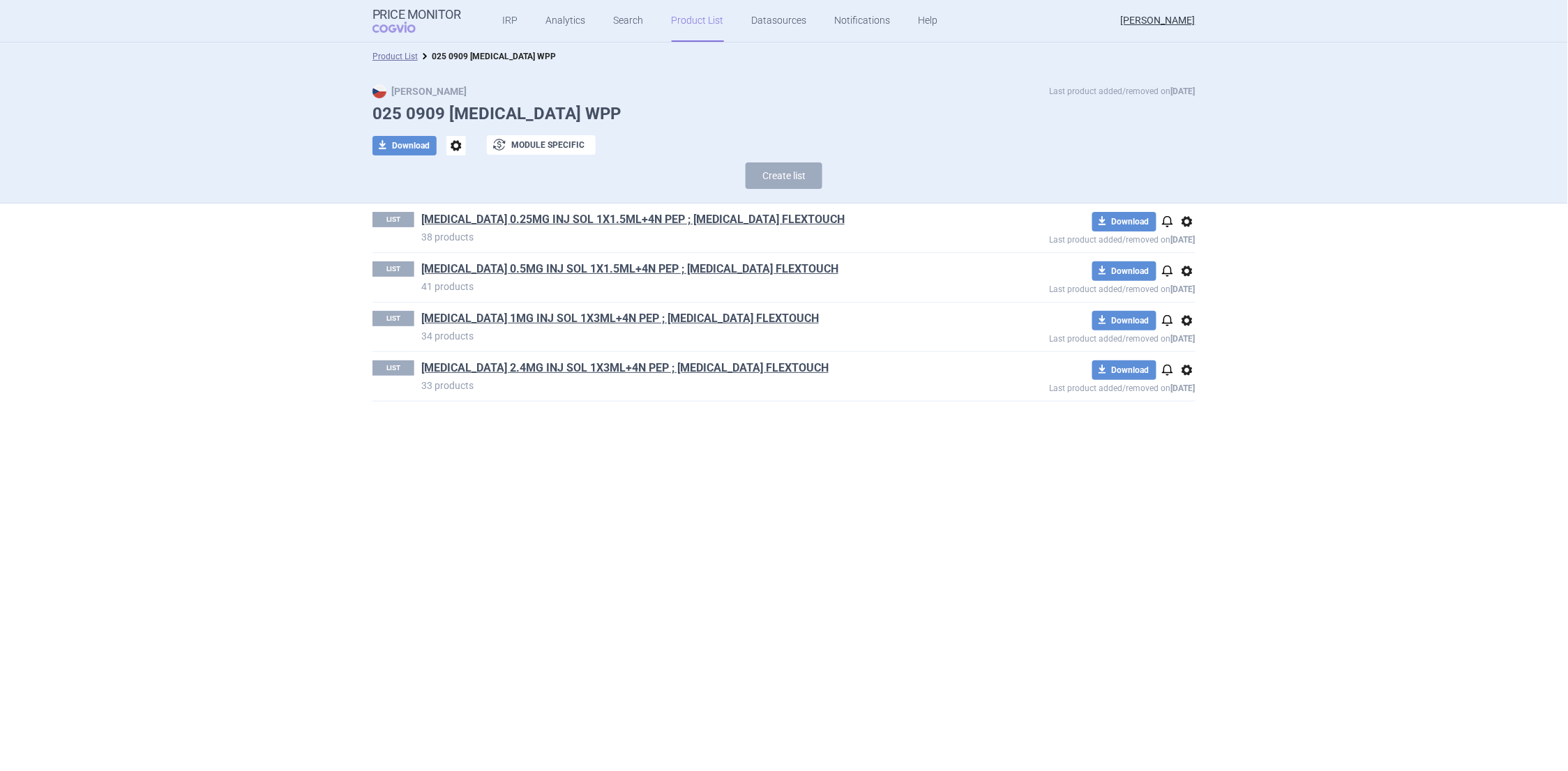
click at [1185, 319] on span "options" at bounding box center [1188, 321] width 17 height 17
click at [1173, 394] on button "Delete" at bounding box center [1188, 403] width 45 height 20
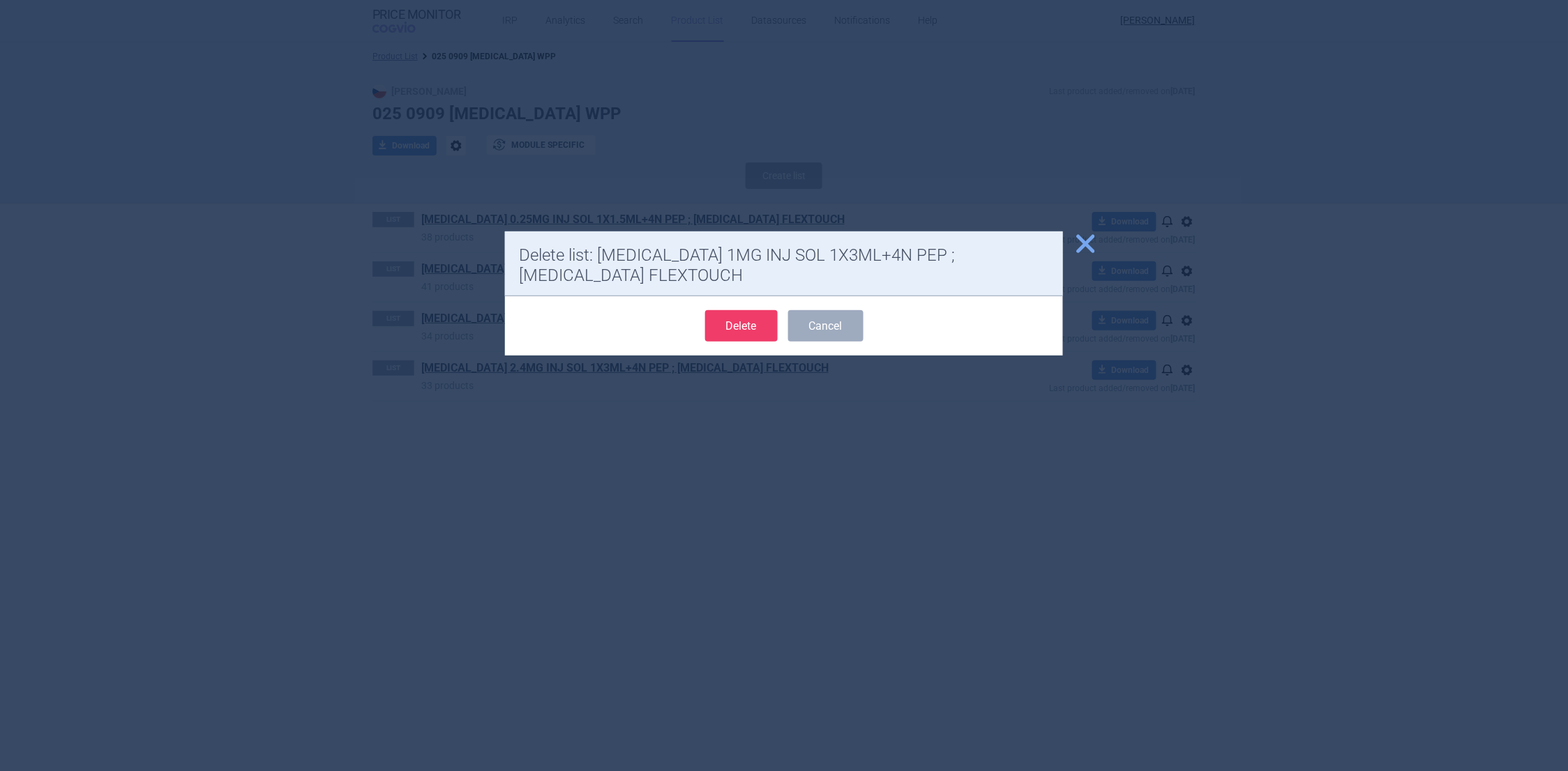
click at [742, 325] on button "Delete" at bounding box center [742, 326] width 73 height 31
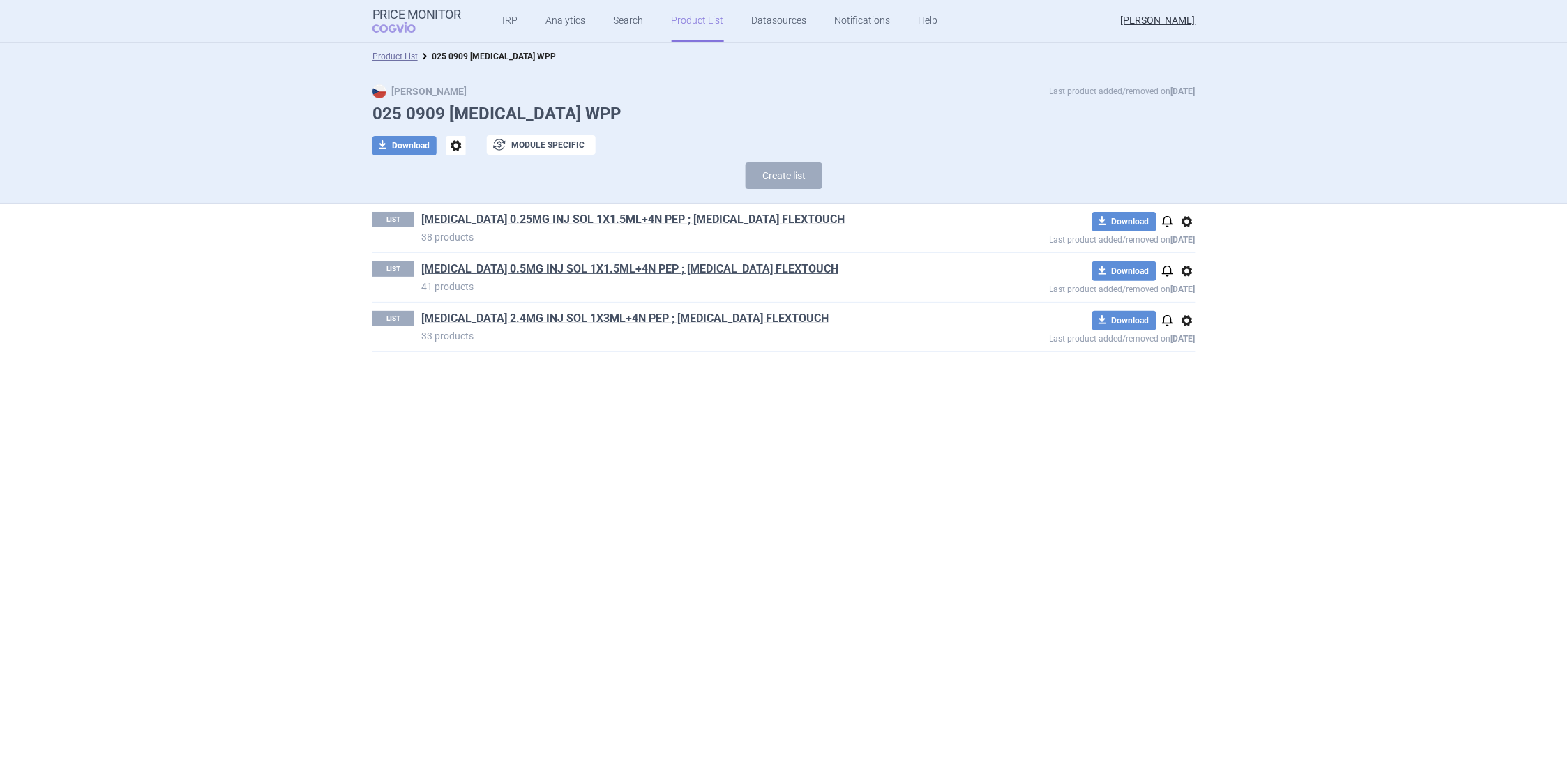
click at [1193, 322] on span "options" at bounding box center [1188, 321] width 17 height 17
click at [1182, 401] on button "Delete" at bounding box center [1188, 403] width 45 height 20
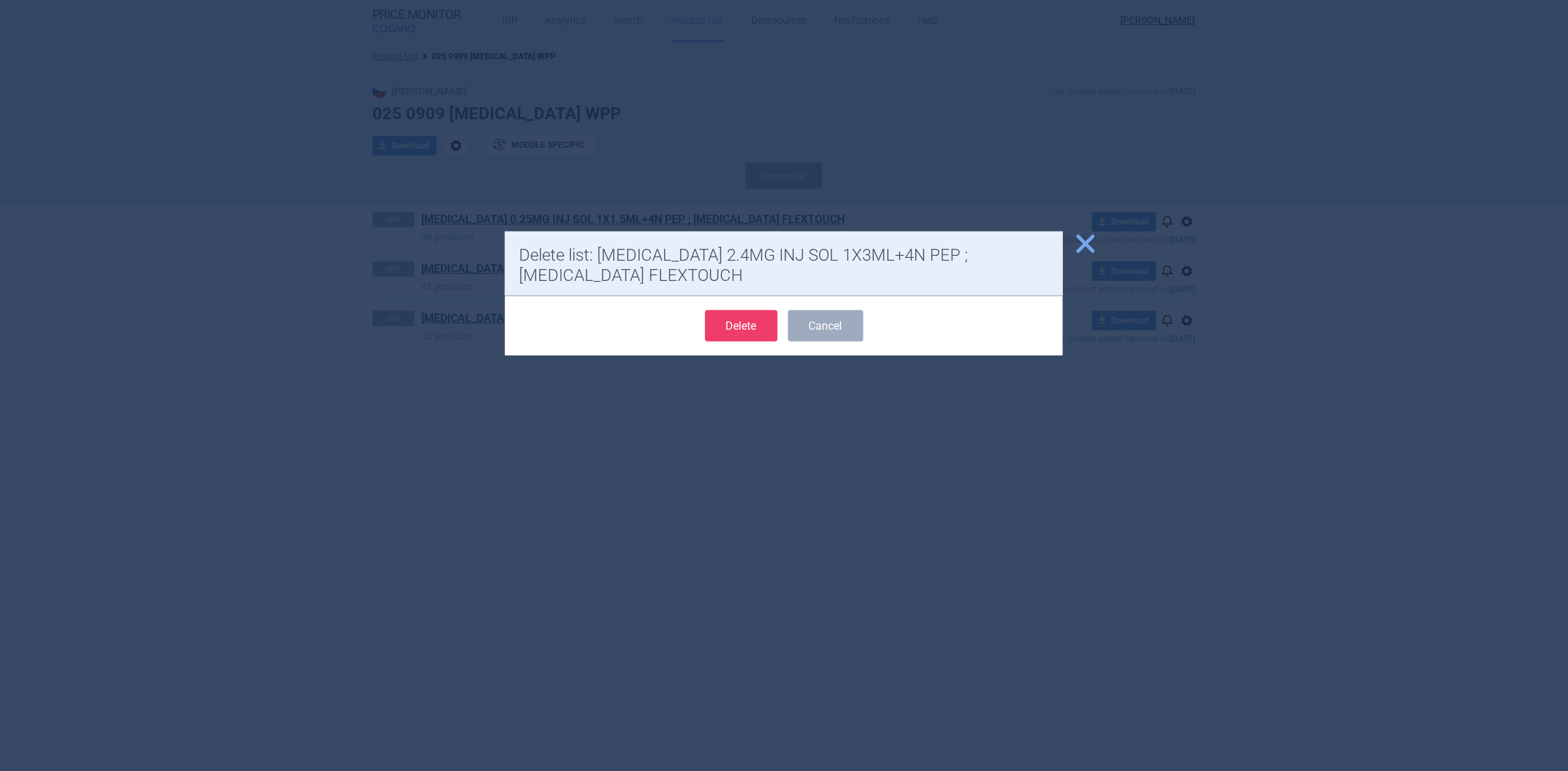
click at [756, 330] on button "Delete" at bounding box center [742, 326] width 73 height 31
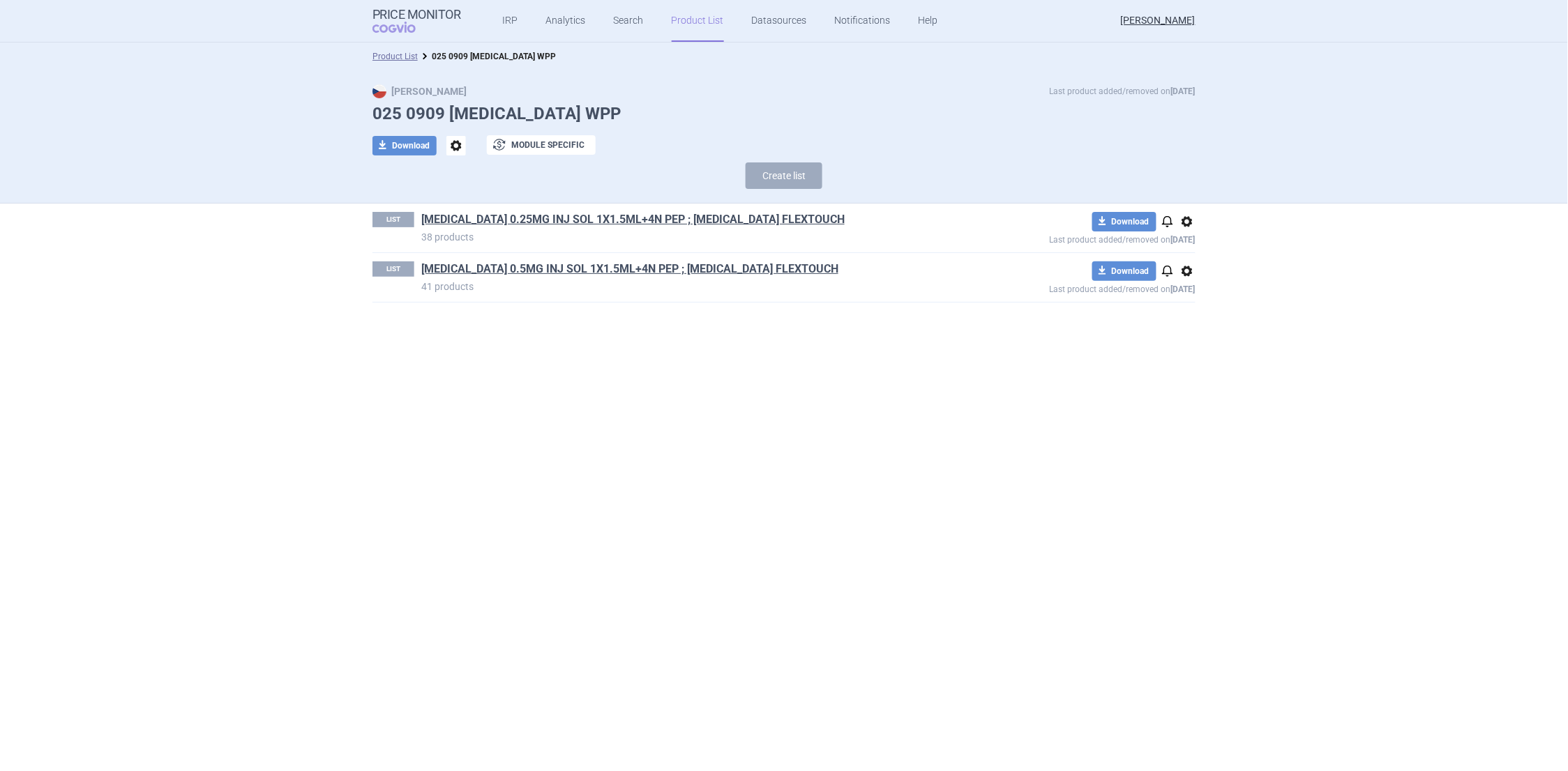
click at [676, 351] on section "Product List 025 0909 WEGOVY WPP Max Price Last product added/removed on 9 Sept…" at bounding box center [784, 406] width 1568 height 729
click at [394, 55] on link "Product List" at bounding box center [395, 56] width 45 height 10
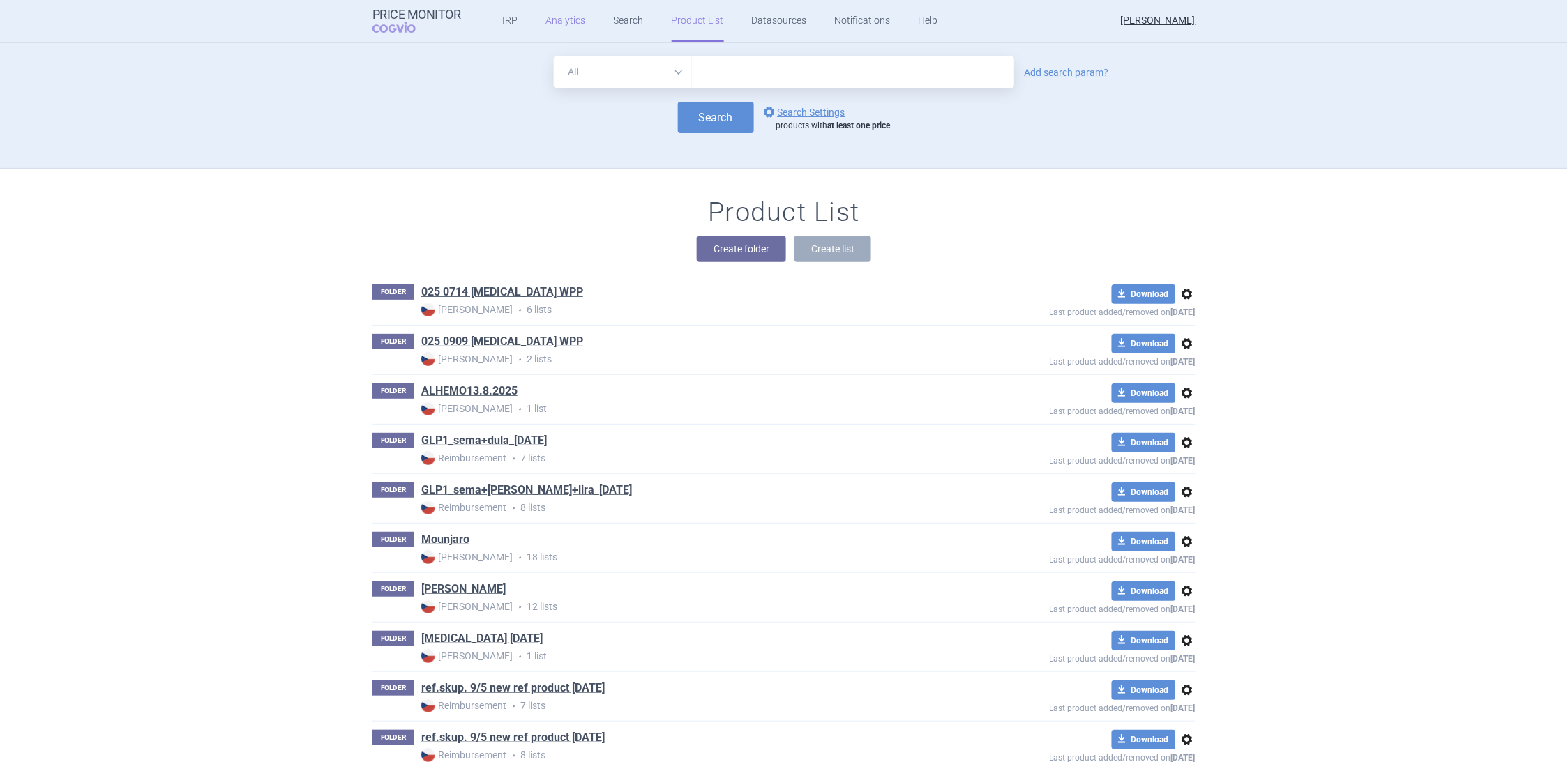
click at [563, 23] on link "Analytics" at bounding box center [566, 21] width 40 height 42
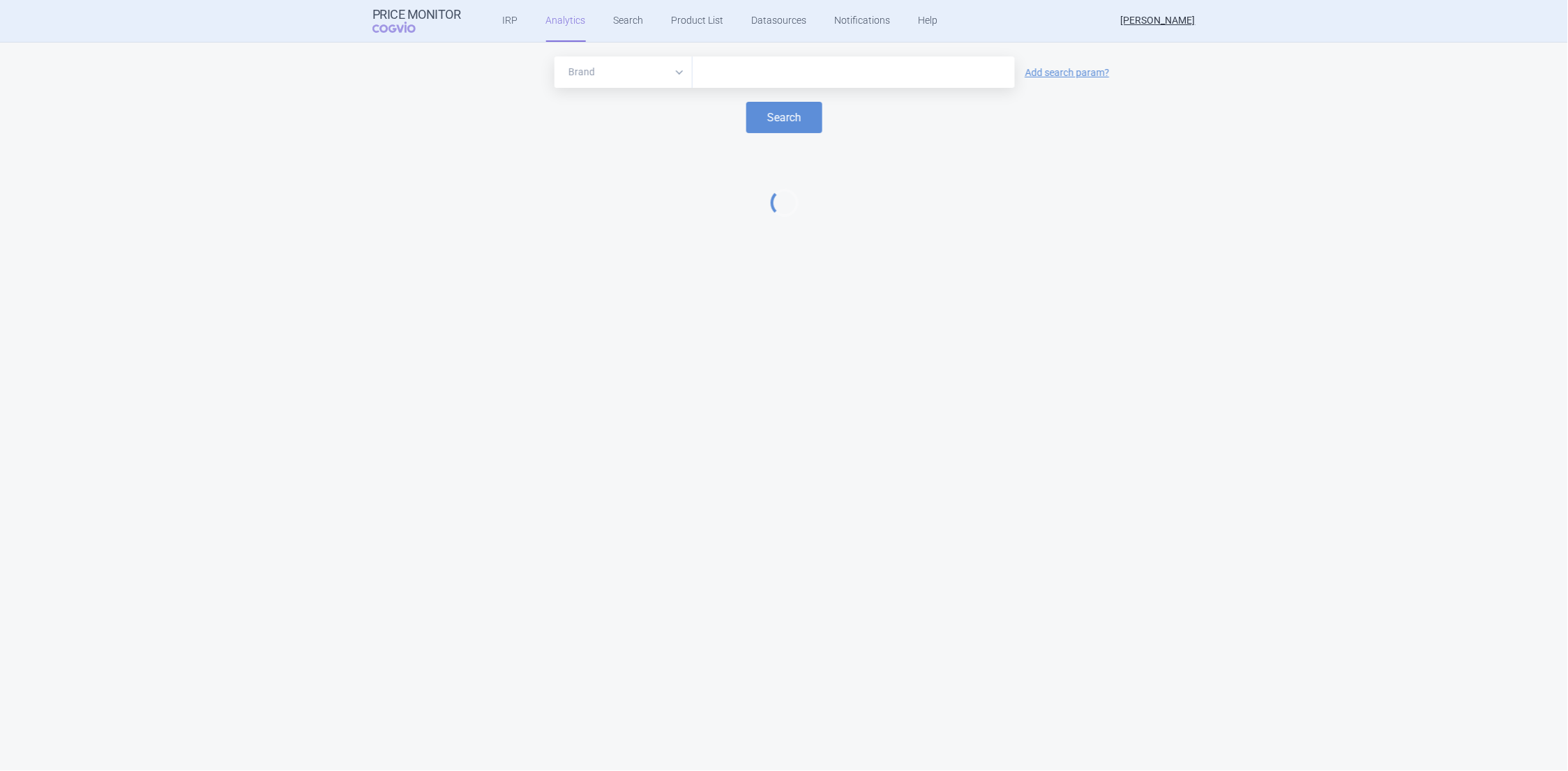
click at [721, 65] on input "text" at bounding box center [854, 72] width 308 height 18
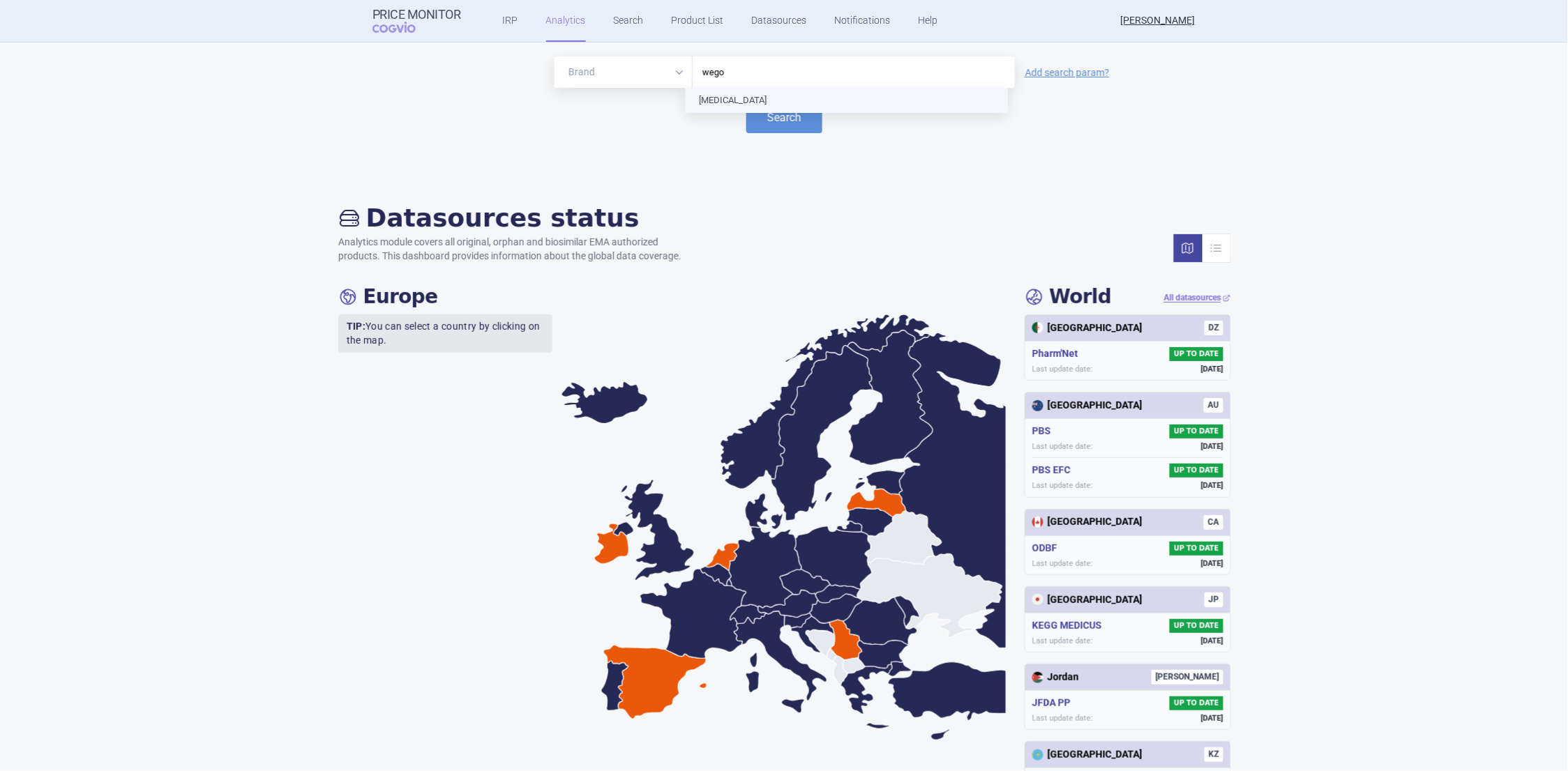
type input "wegov"
click at [762, 110] on button "Search" at bounding box center [785, 117] width 76 height 31
select select "EUR"
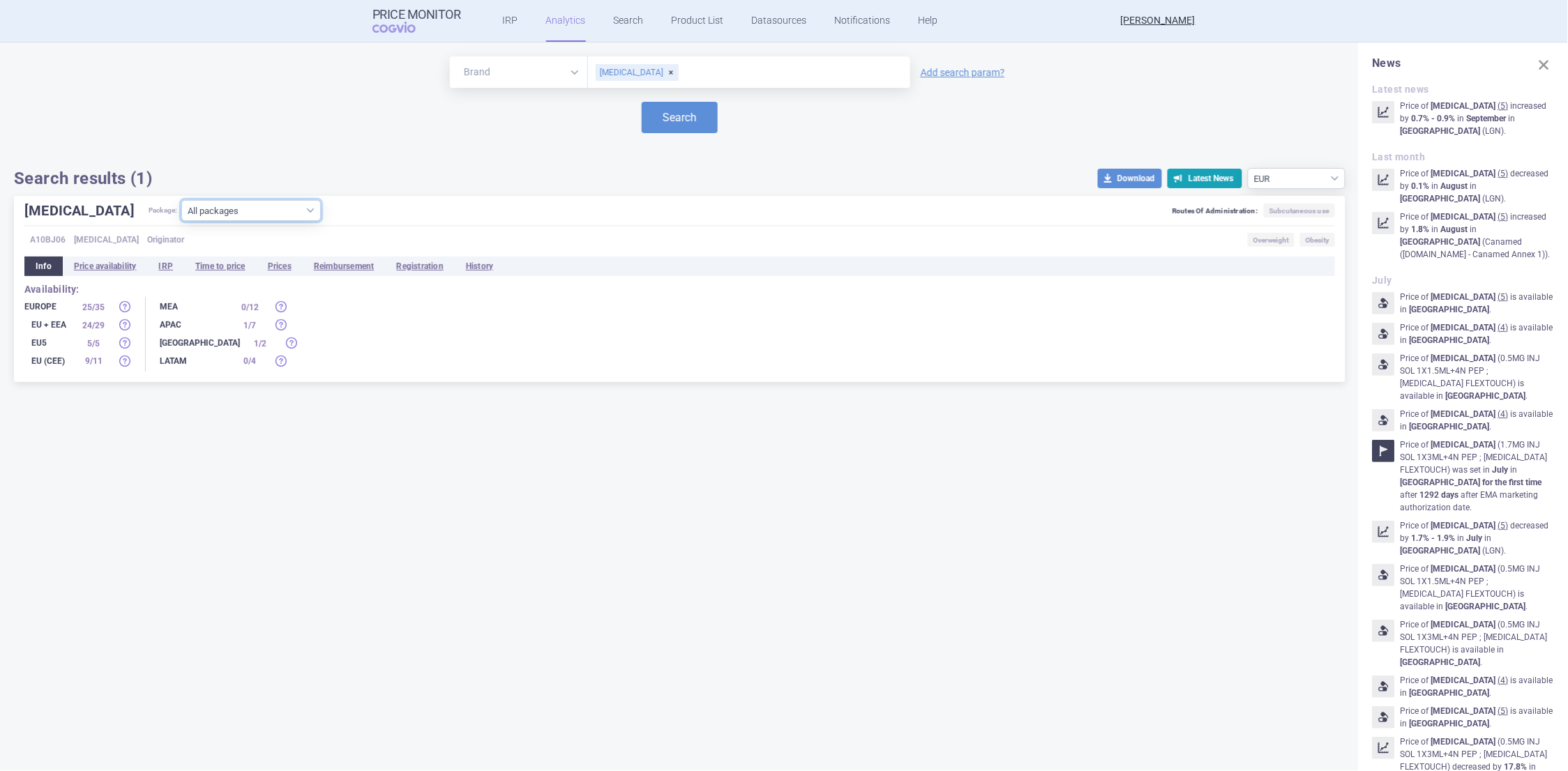
click at [256, 209] on select "All packages 0.25MG INJ SOL 1X1.5ML+4N PEP ; [MEDICAL_DATA] FLEXTOUCH ( 30 ) 0.…" at bounding box center [251, 210] width 140 height 21
select select "8a3e0629-ad9e-442e-aa24-65e8cdff4657"
click at [181, 221] on select "All packages 0.25MG INJ SOL 1X1.5ML+4N PEP ; [MEDICAL_DATA] FLEXTOUCH ( 30 ) 0.…" at bounding box center [251, 210] width 140 height 21
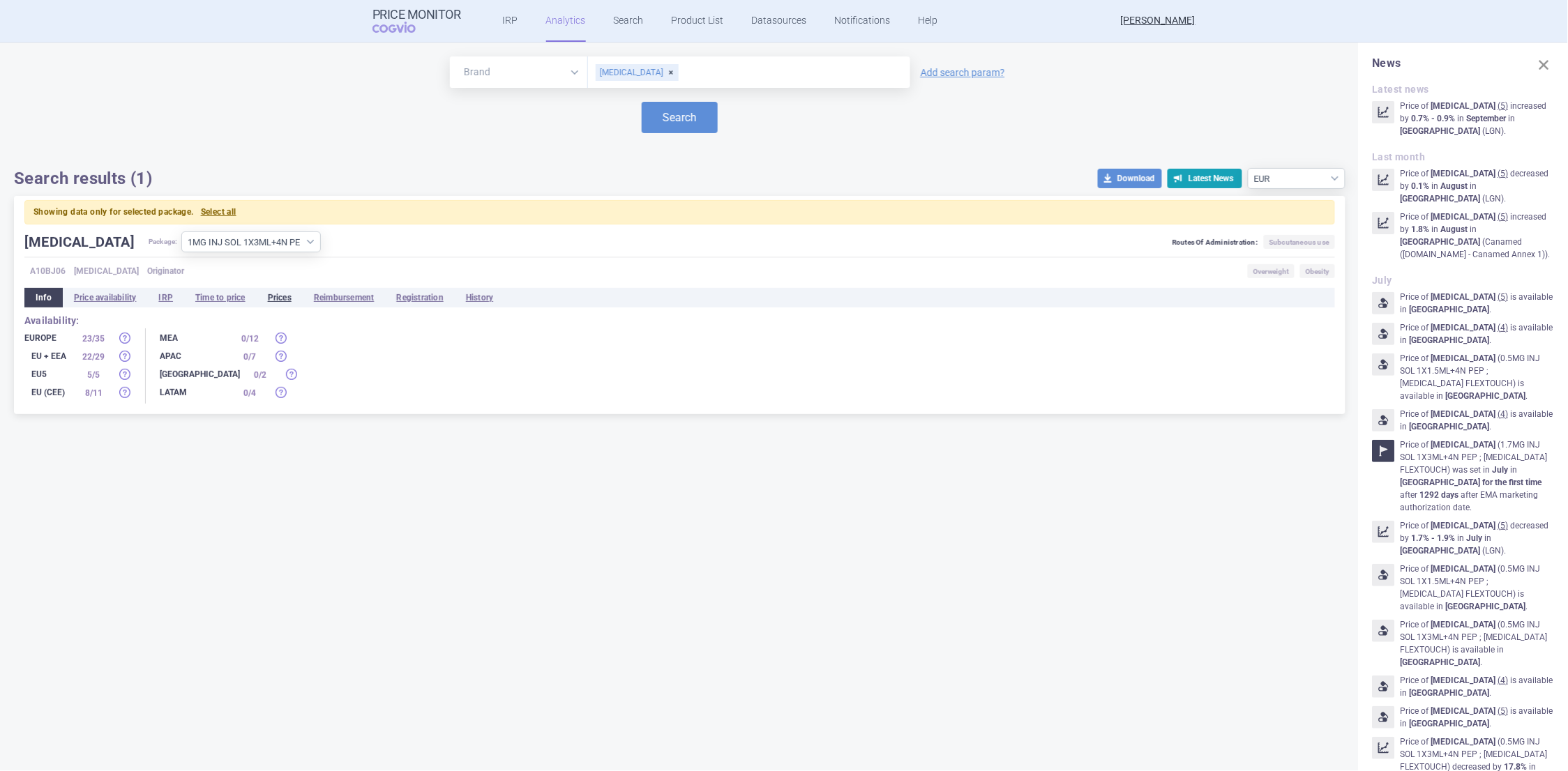
click at [268, 297] on li "Prices" at bounding box center [279, 298] width 46 height 19
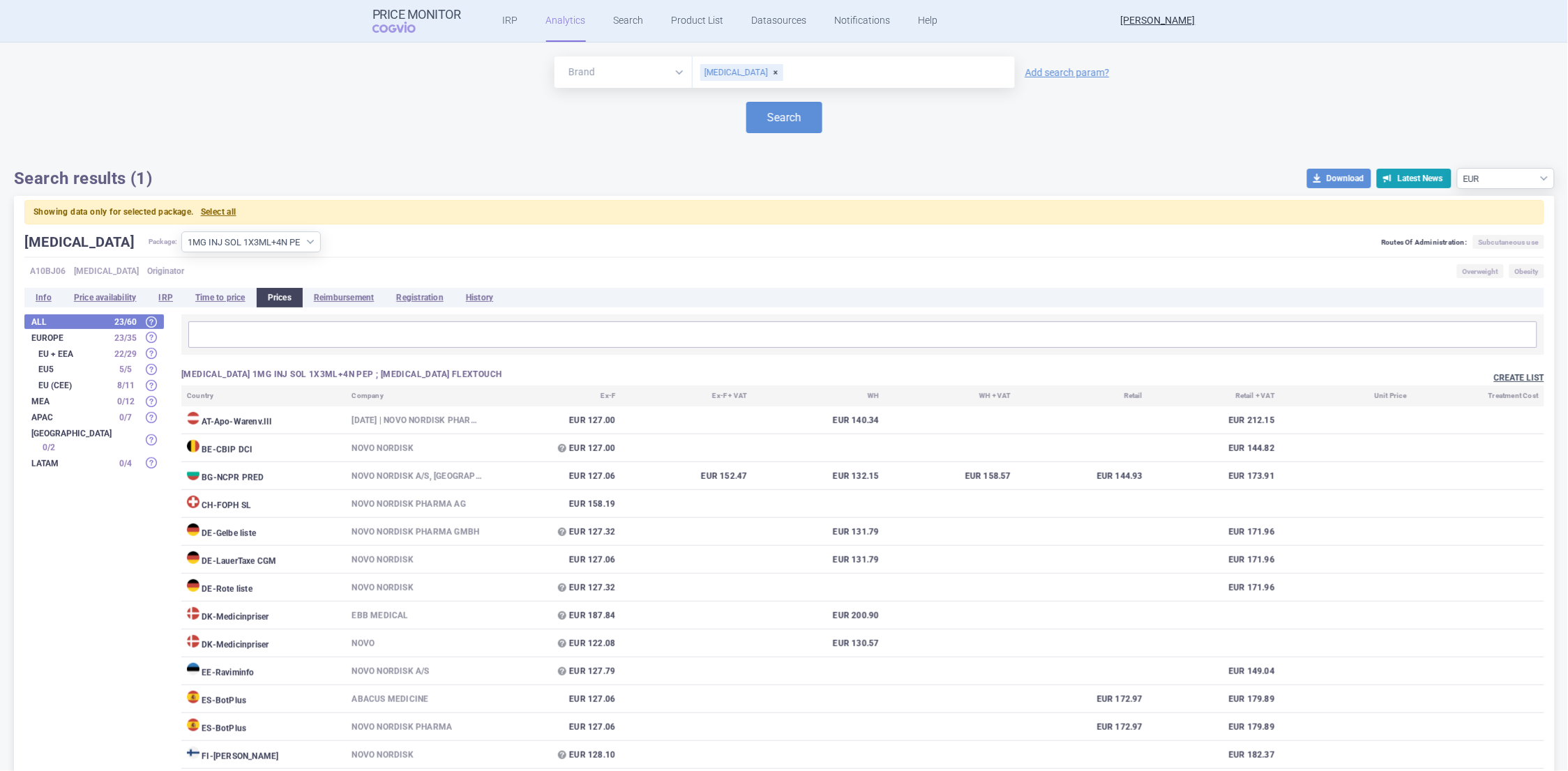
click at [1494, 380] on button "Create list" at bounding box center [1520, 378] width 51 height 12
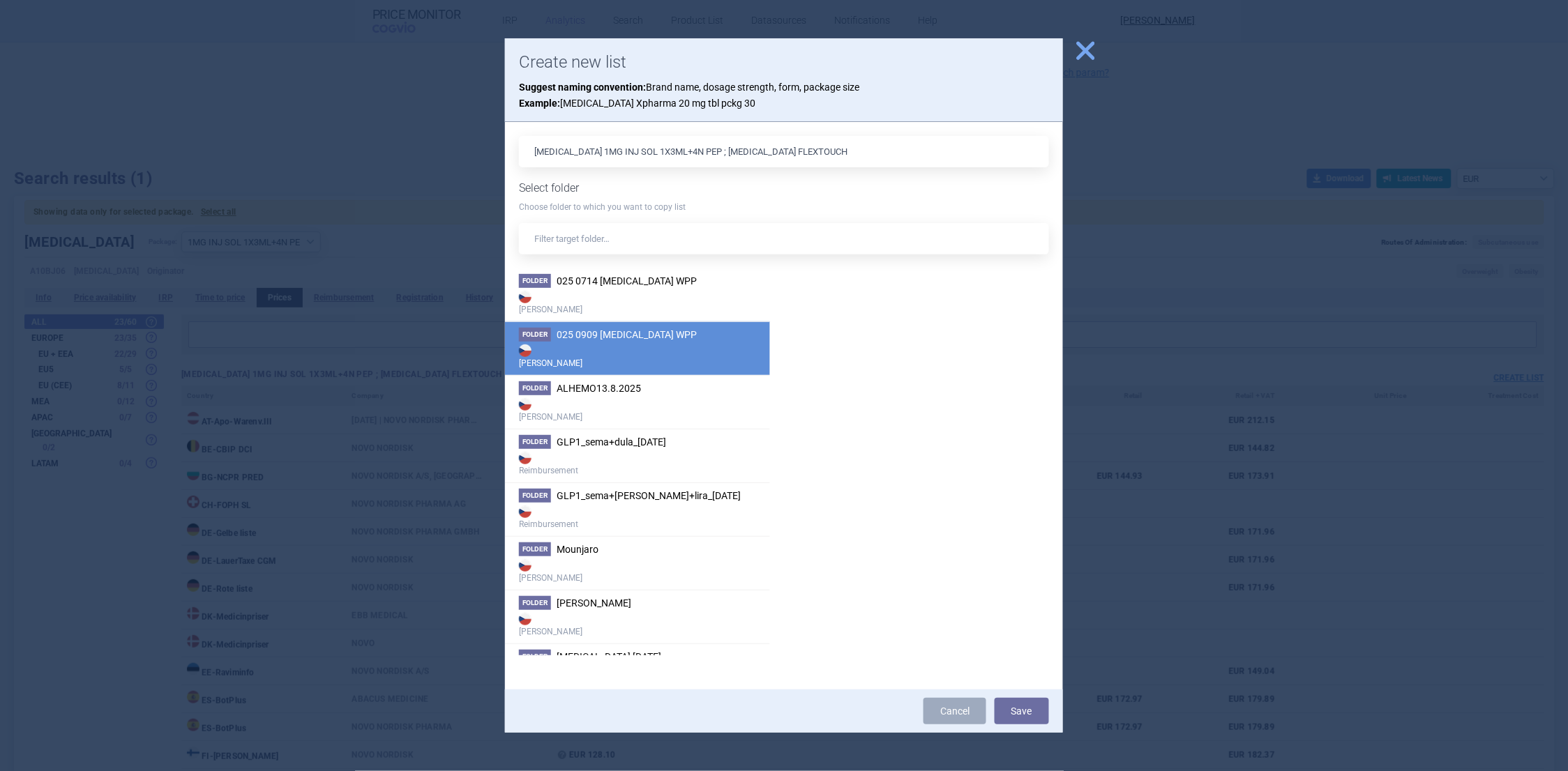
click at [660, 346] on strong "[PERSON_NAME]" at bounding box center [637, 356] width 237 height 28
click at [1016, 703] on button "Save" at bounding box center [1022, 712] width 54 height 27
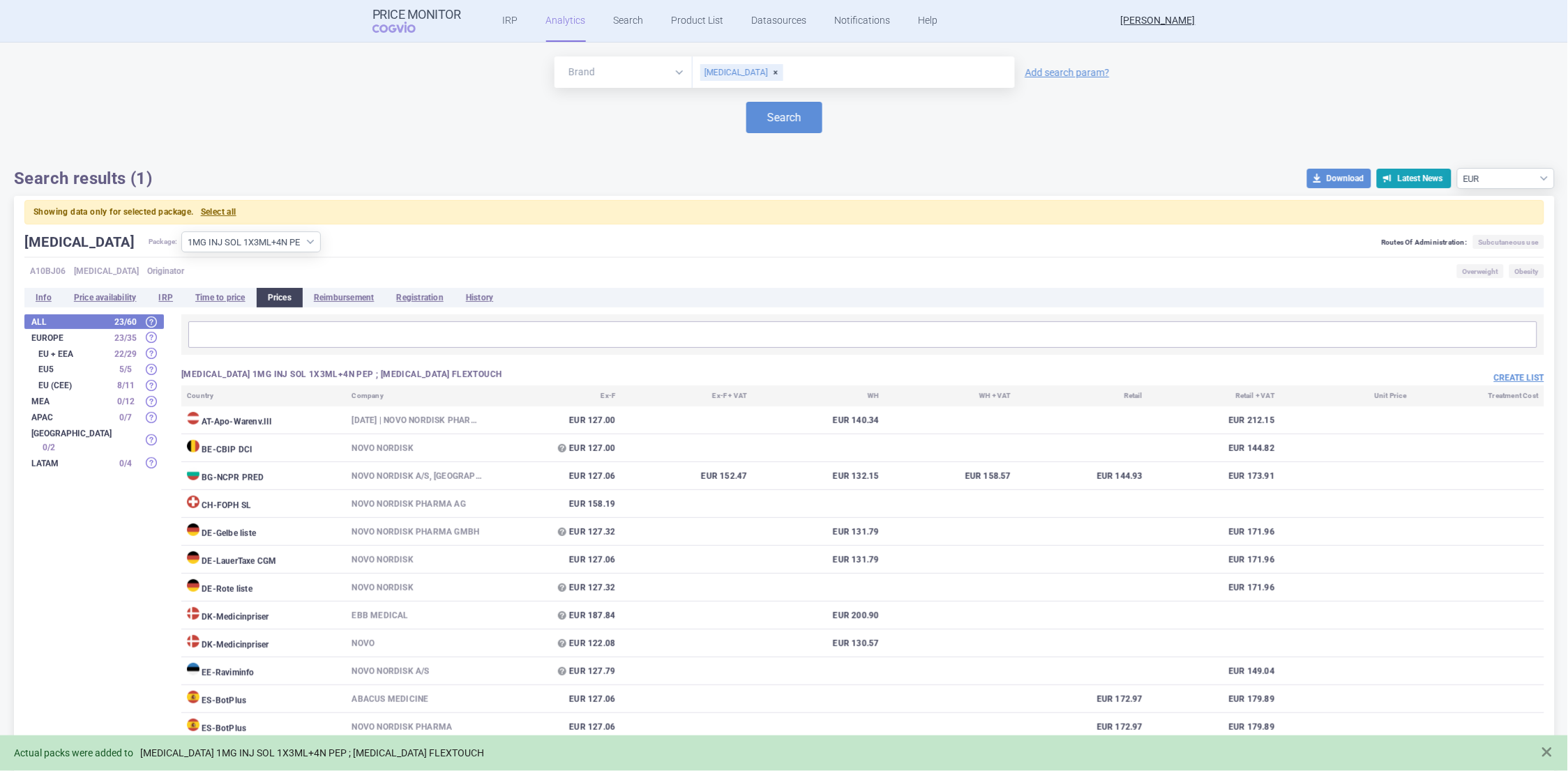
click at [313, 749] on link "[MEDICAL_DATA] 1MG INJ SOL 1X3ML+4N PEP ; [MEDICAL_DATA] FLEXTOUCH" at bounding box center [312, 753] width 344 height 12
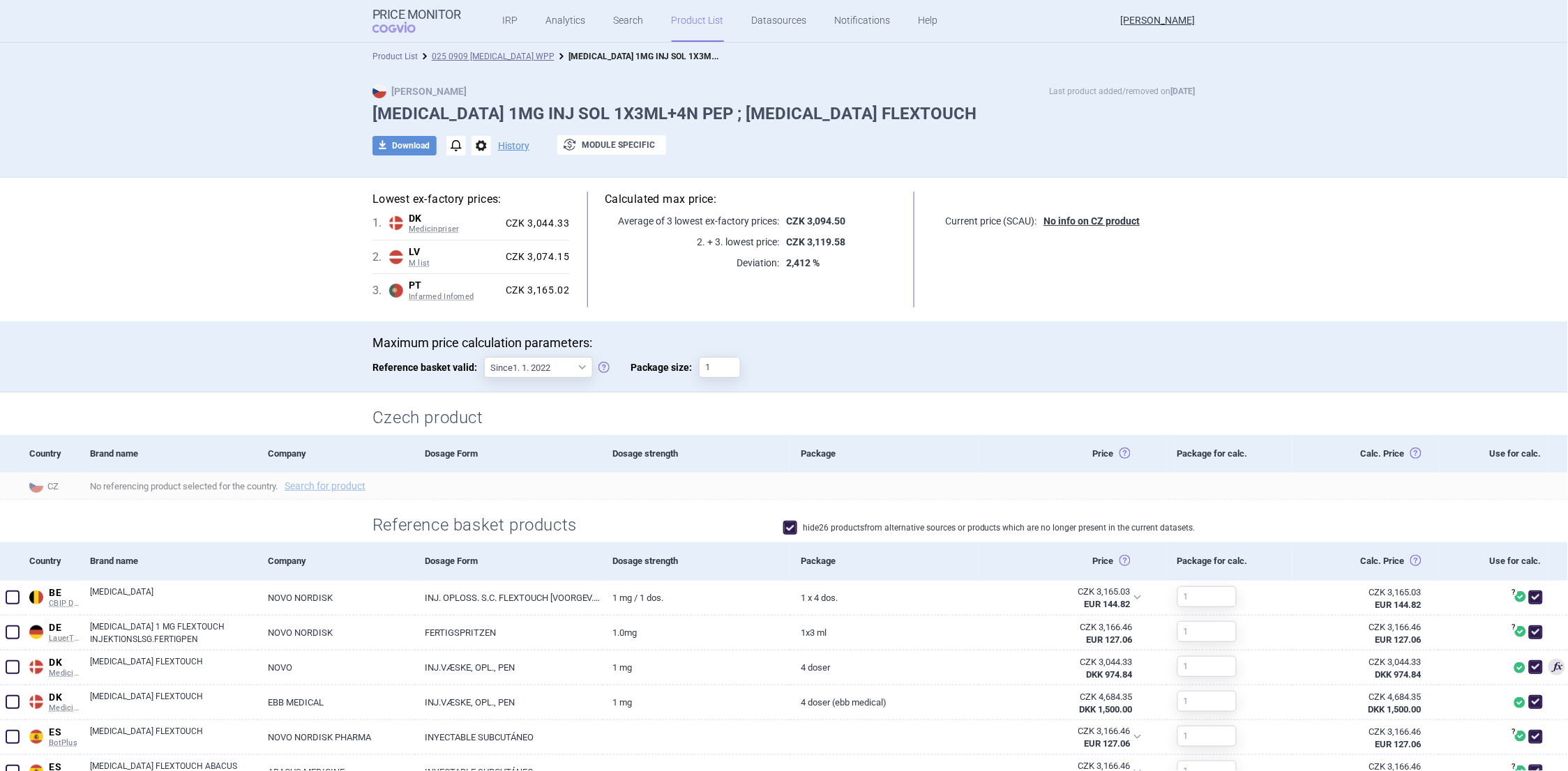
click at [378, 60] on link "Product List" at bounding box center [395, 56] width 45 height 10
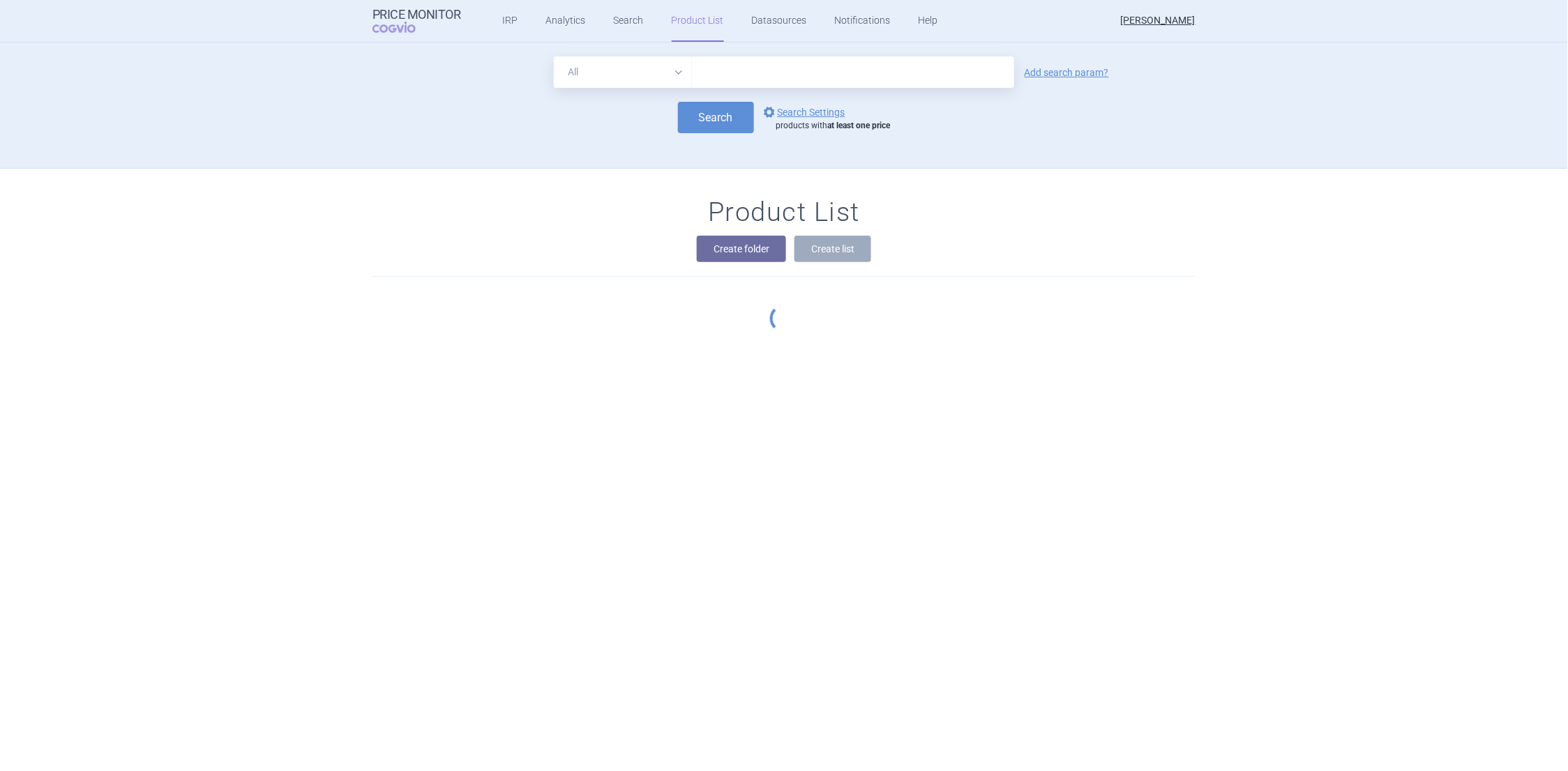
scroll to position [126, 0]
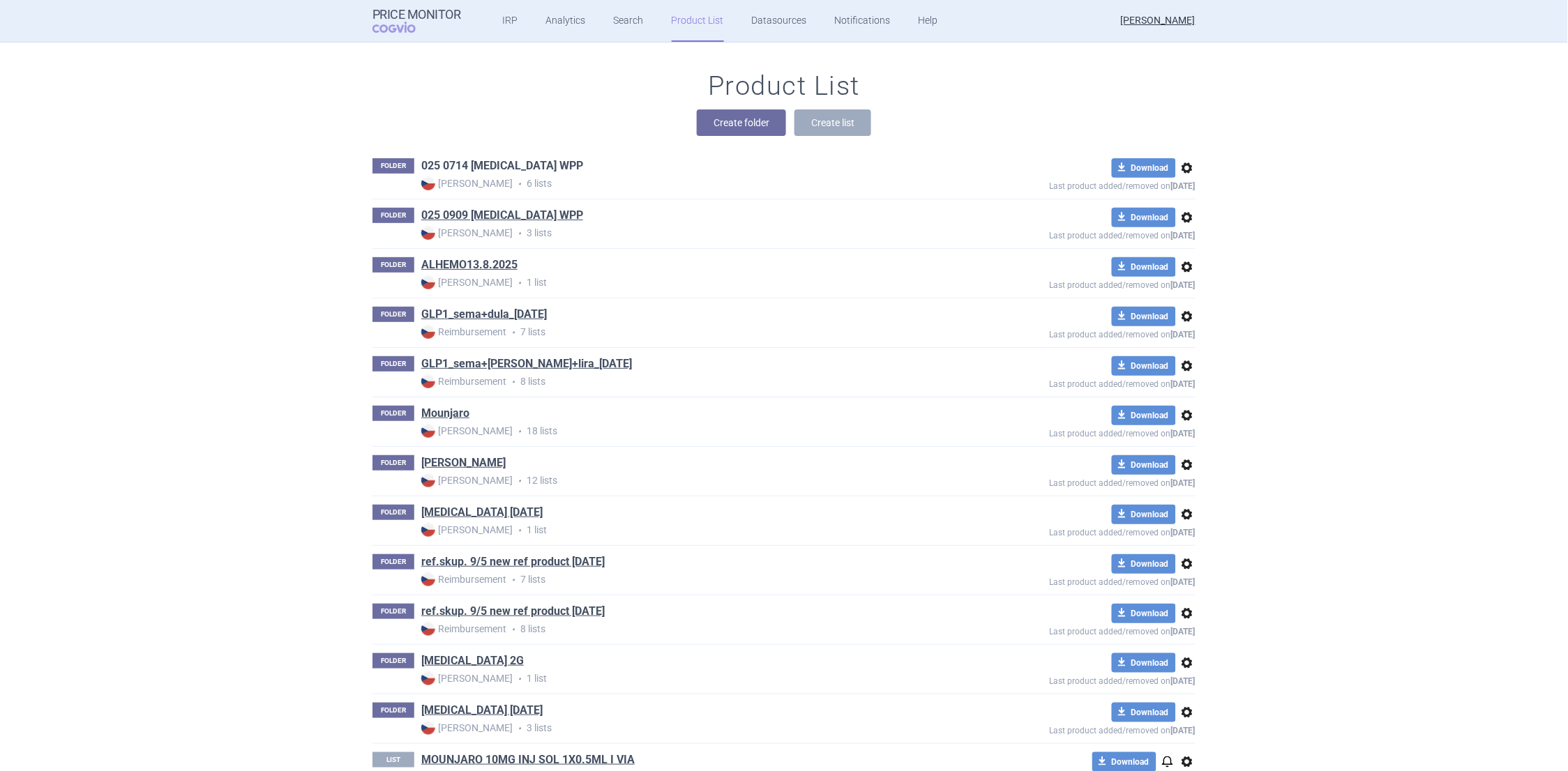
click at [491, 166] on link "025 0714 WEGOVY WPP" at bounding box center [502, 166] width 162 height 16
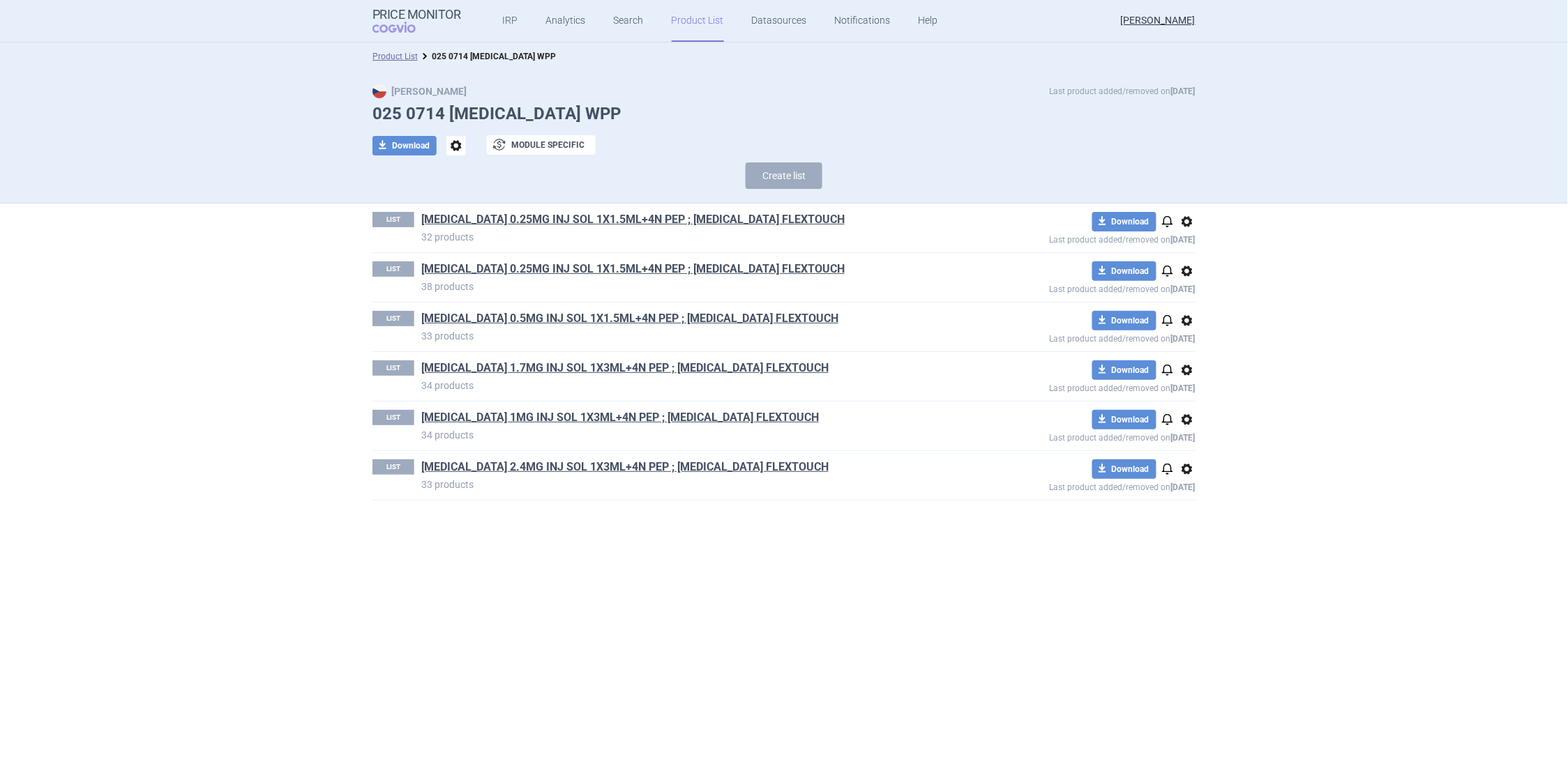
click at [1190, 272] on span "options" at bounding box center [1188, 271] width 17 height 17
click at [663, 265] on link "[MEDICAL_DATA] 0.25MG INJ SOL 1X1.5ML+4N PEP ; [MEDICAL_DATA] FLEXTOUCH" at bounding box center [633, 269] width 424 height 16
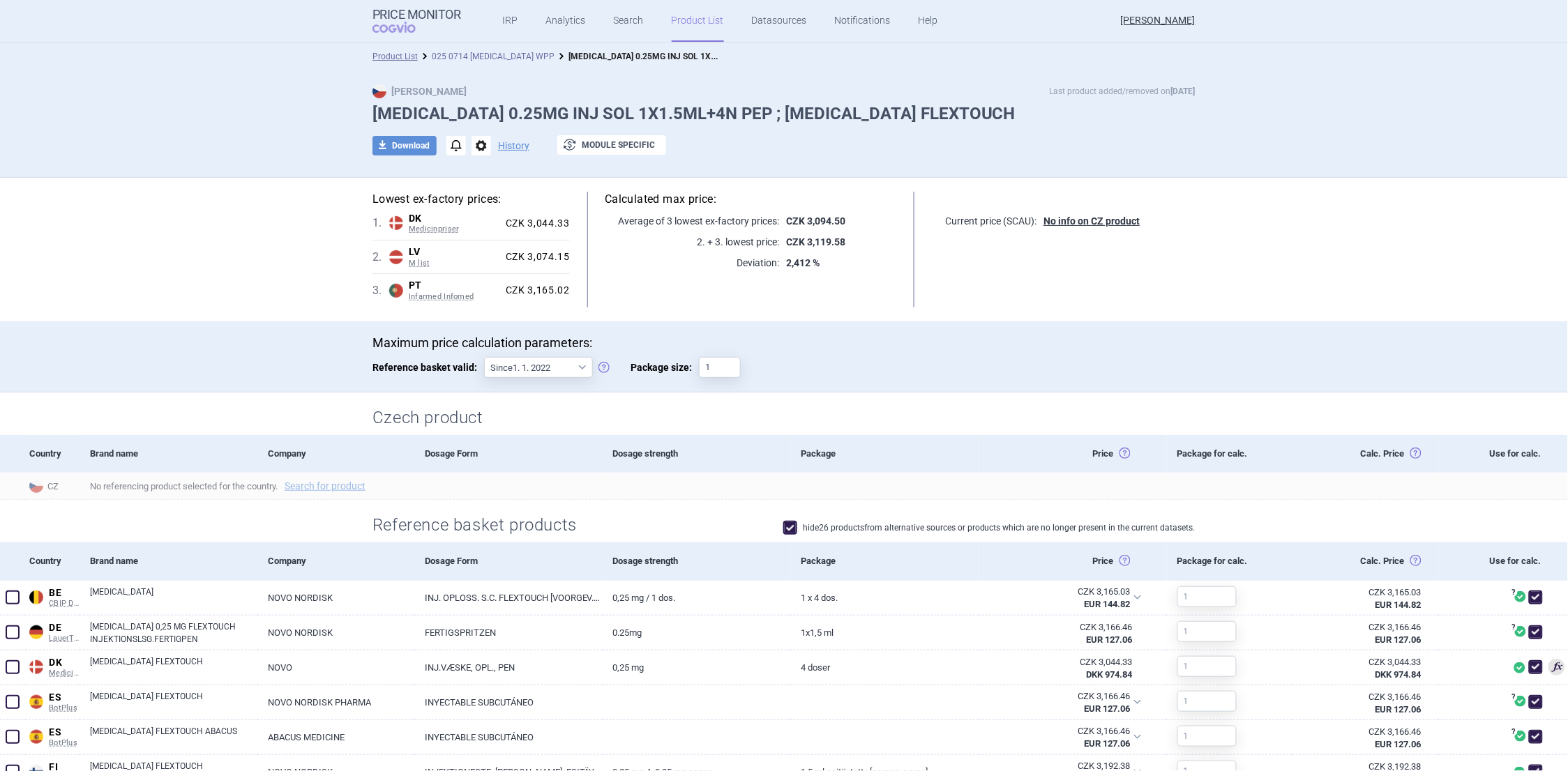
click at [442, 56] on link "025 0714 WEGOVY WPP" at bounding box center [493, 56] width 123 height 10
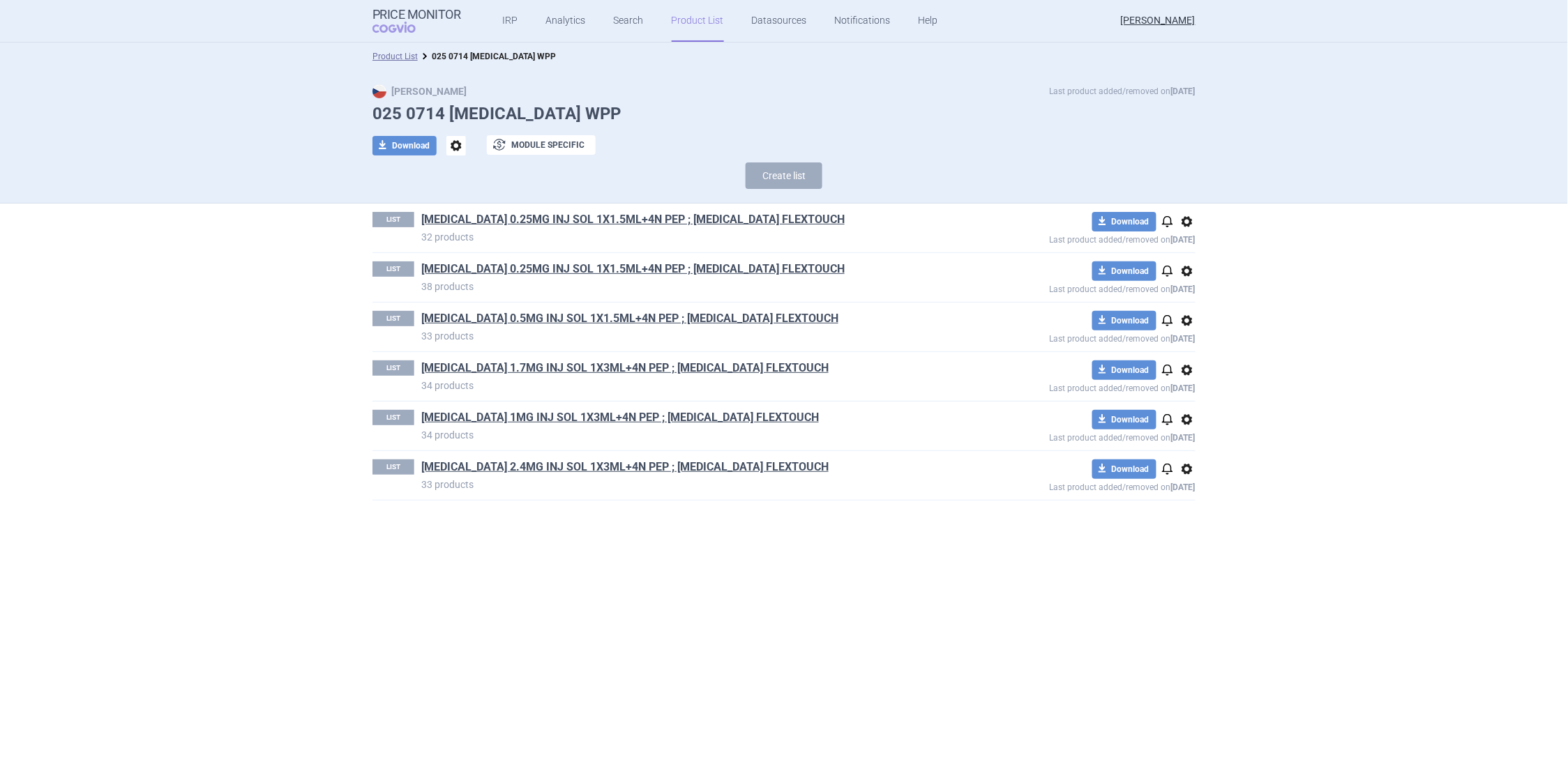
click at [1185, 270] on span "options" at bounding box center [1188, 271] width 17 height 17
click at [1202, 351] on button "Delete" at bounding box center [1188, 352] width 45 height 20
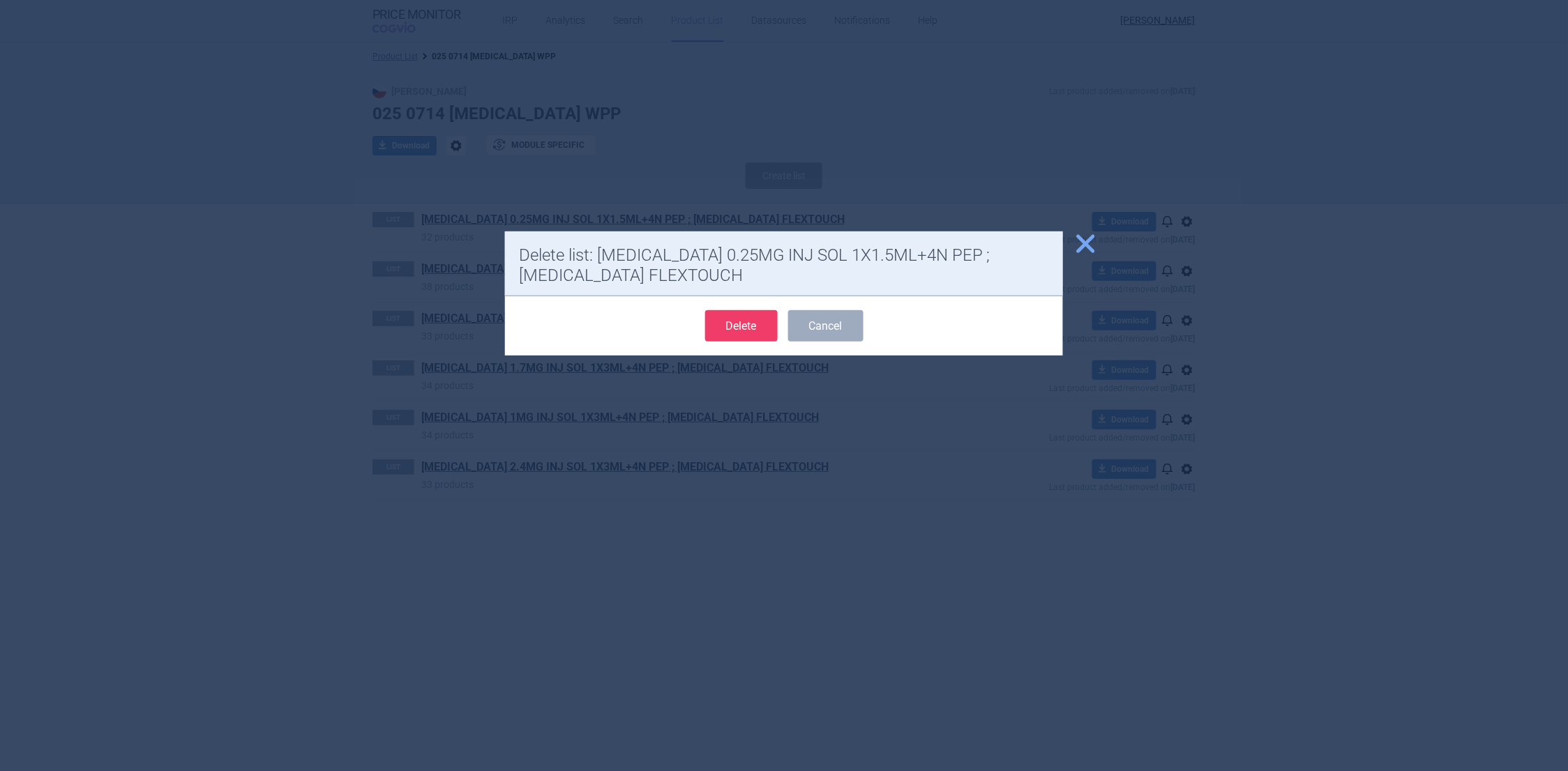
click at [749, 322] on button "Delete" at bounding box center [742, 326] width 73 height 31
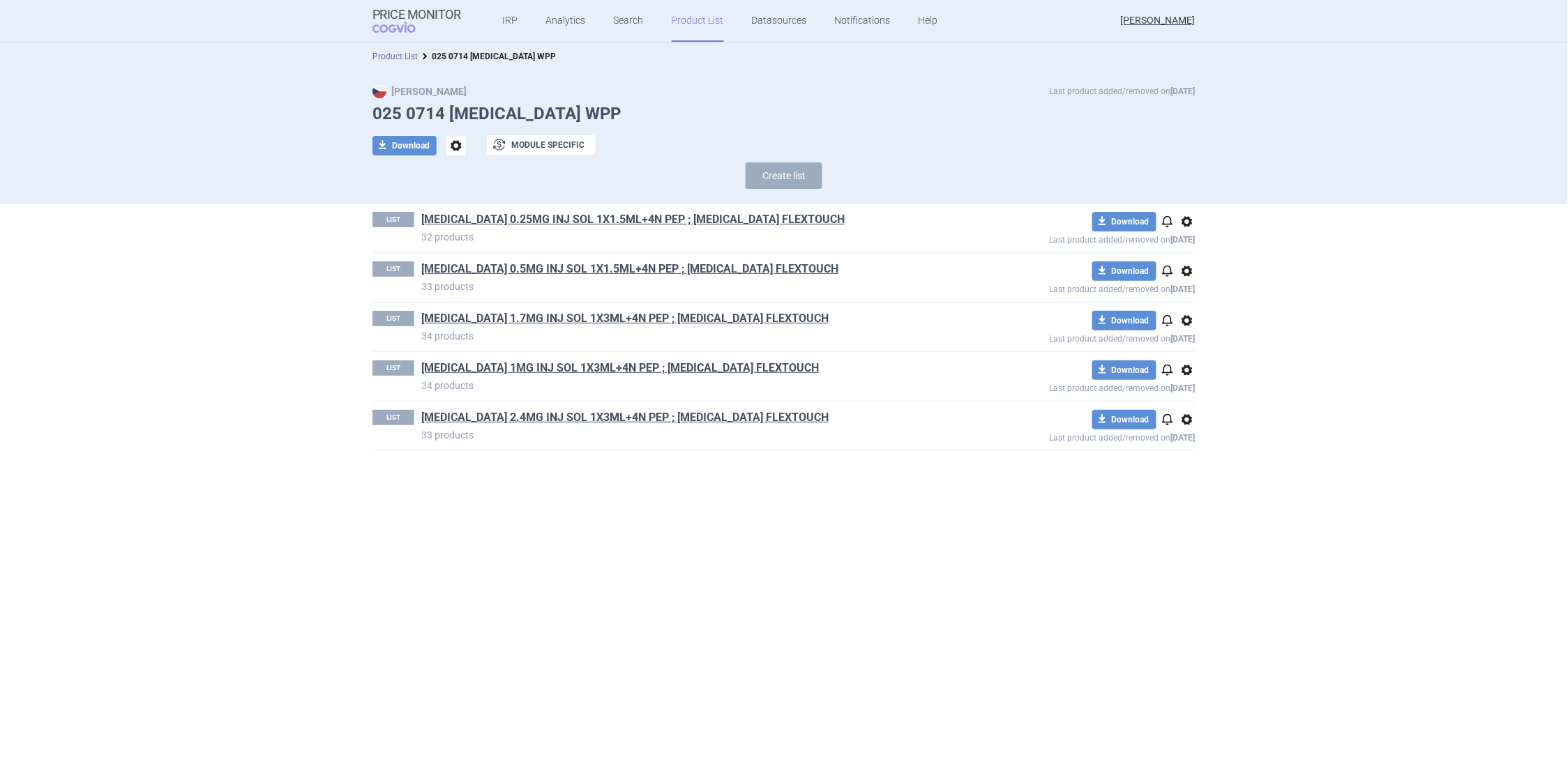
click at [395, 56] on link "Product List" at bounding box center [395, 56] width 45 height 10
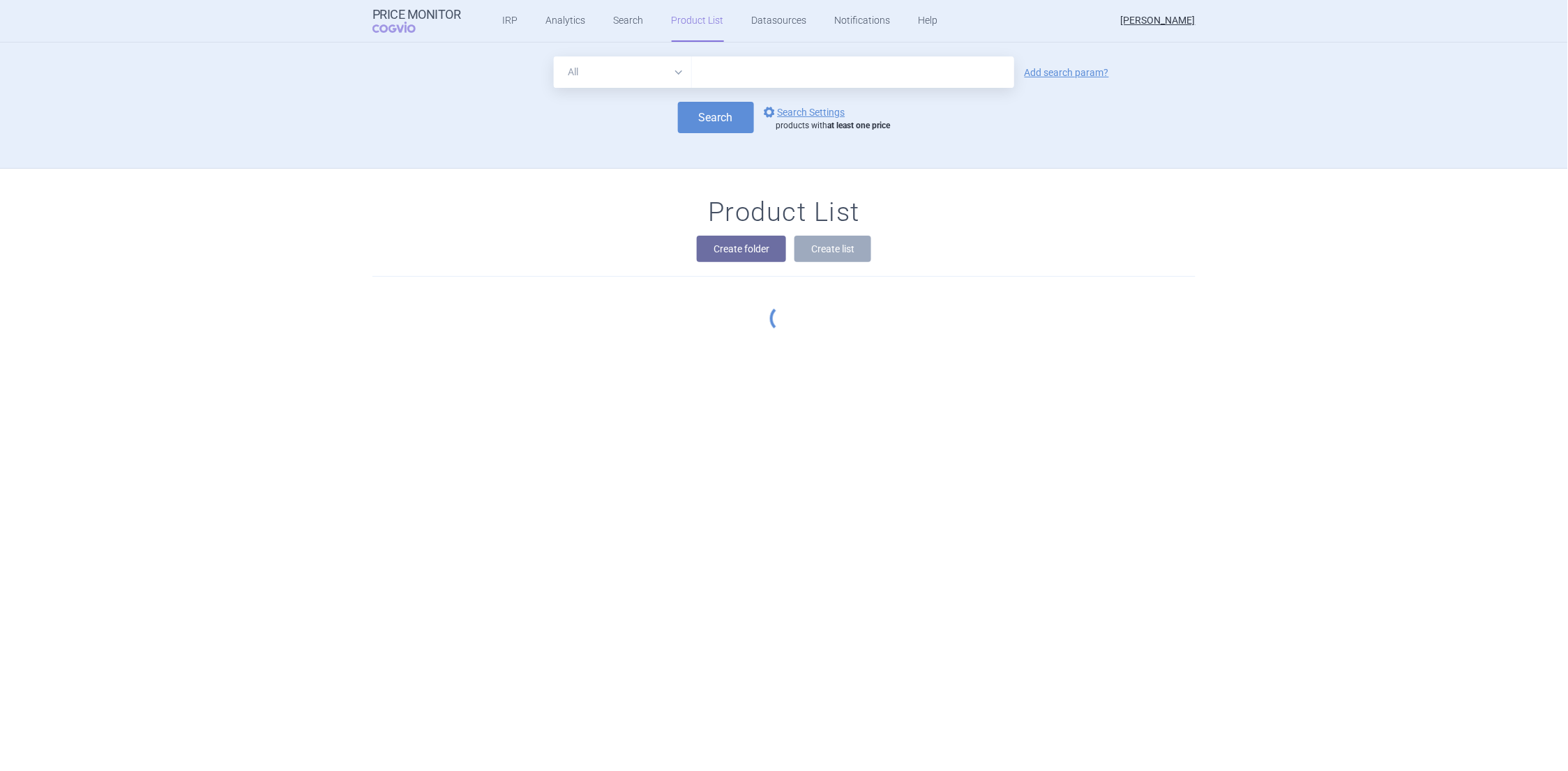
scroll to position [126, 0]
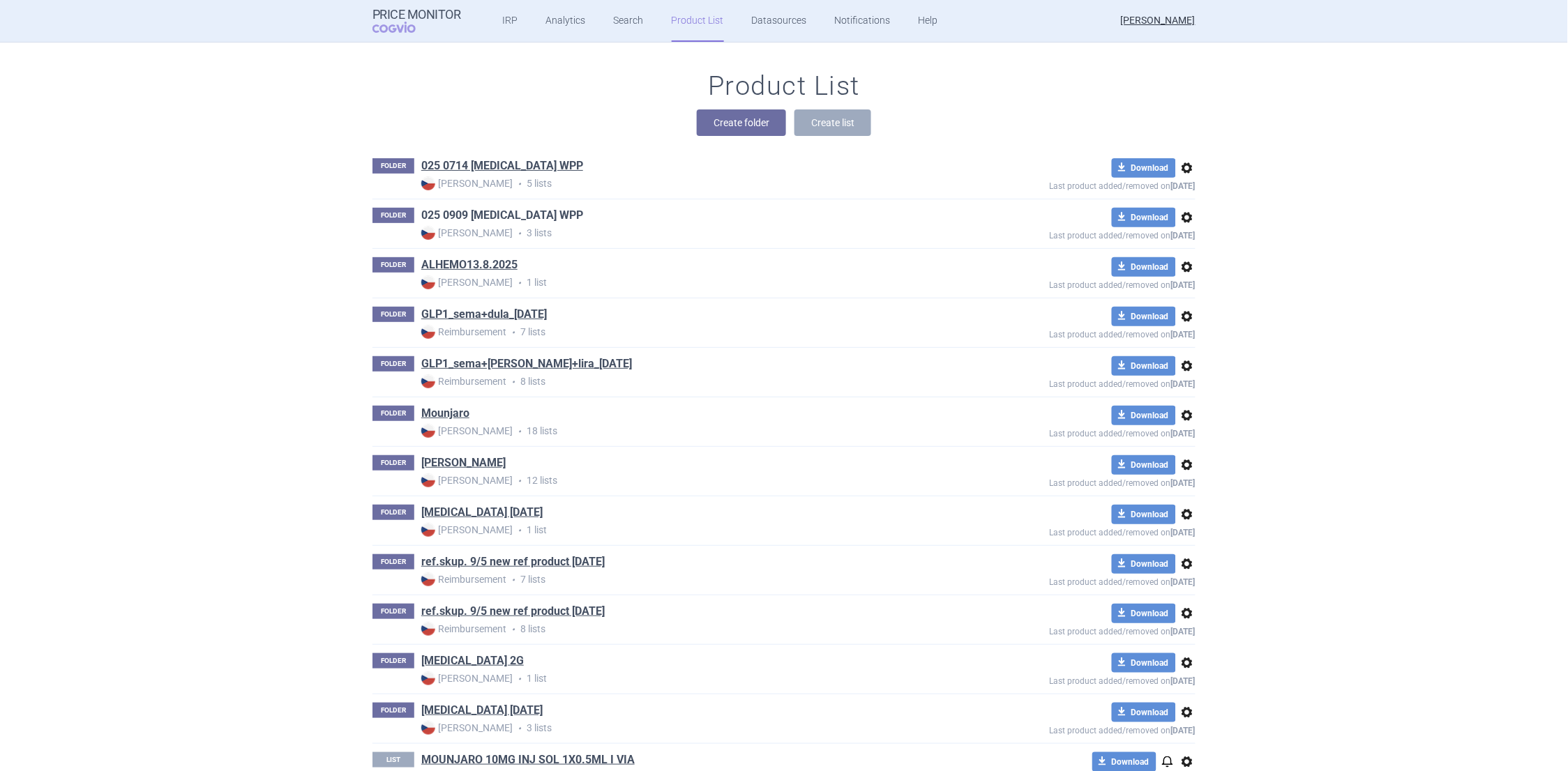
click at [479, 215] on link "025 0909 WEGOVY WPP" at bounding box center [502, 215] width 162 height 16
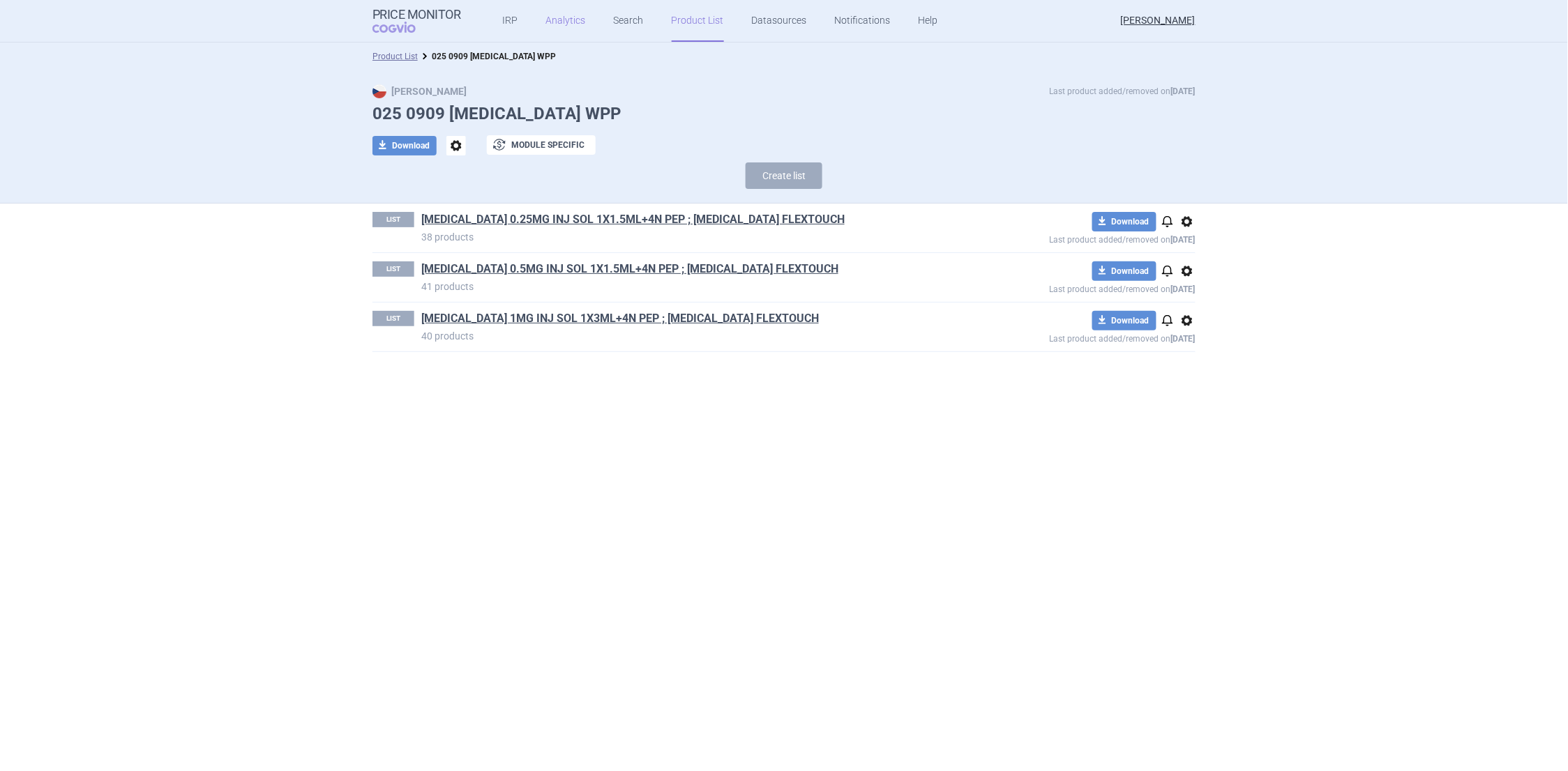
click at [560, 18] on link "Analytics" at bounding box center [566, 21] width 40 height 42
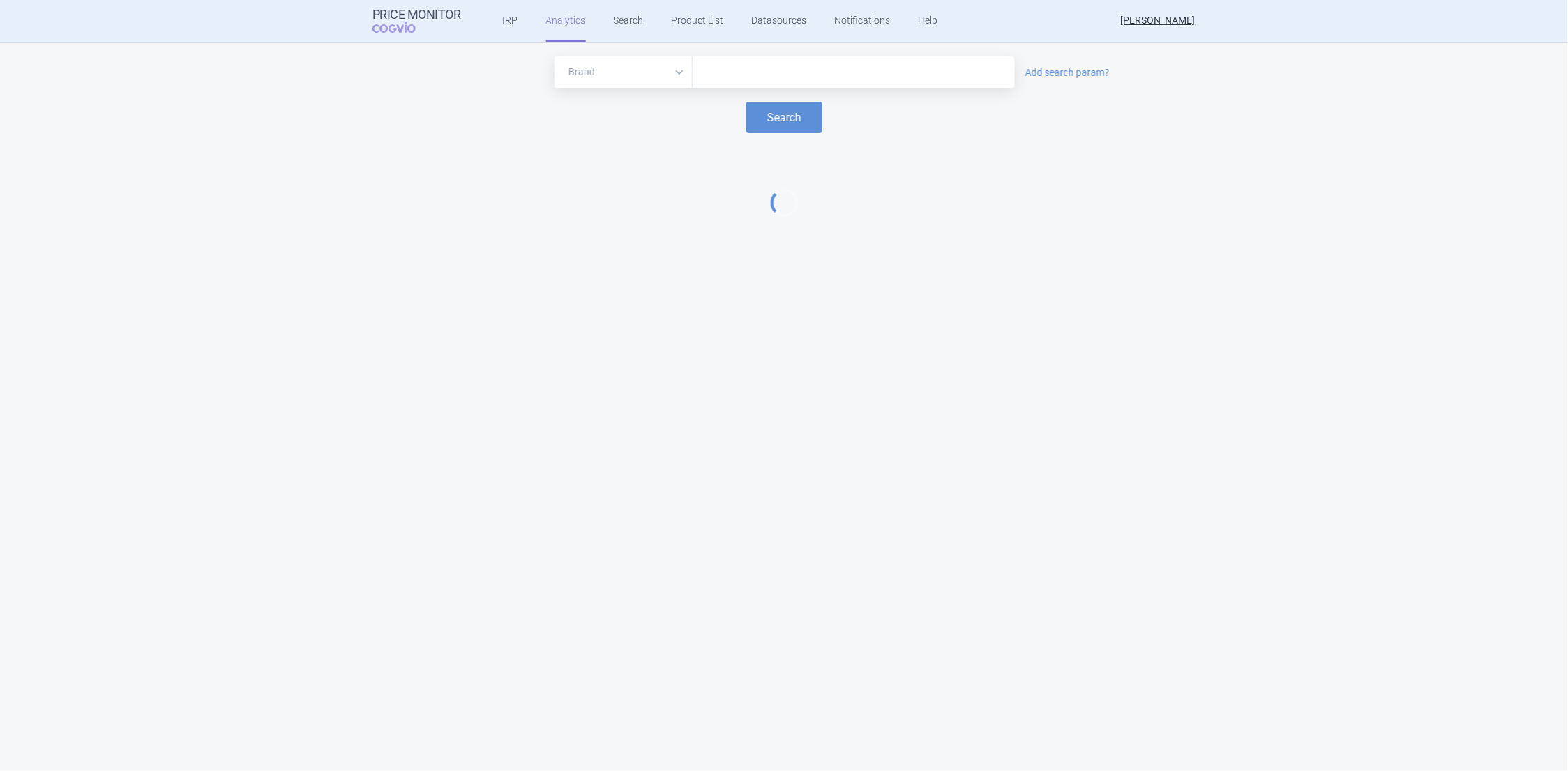
click at [720, 64] on input "text" at bounding box center [854, 72] width 308 height 18
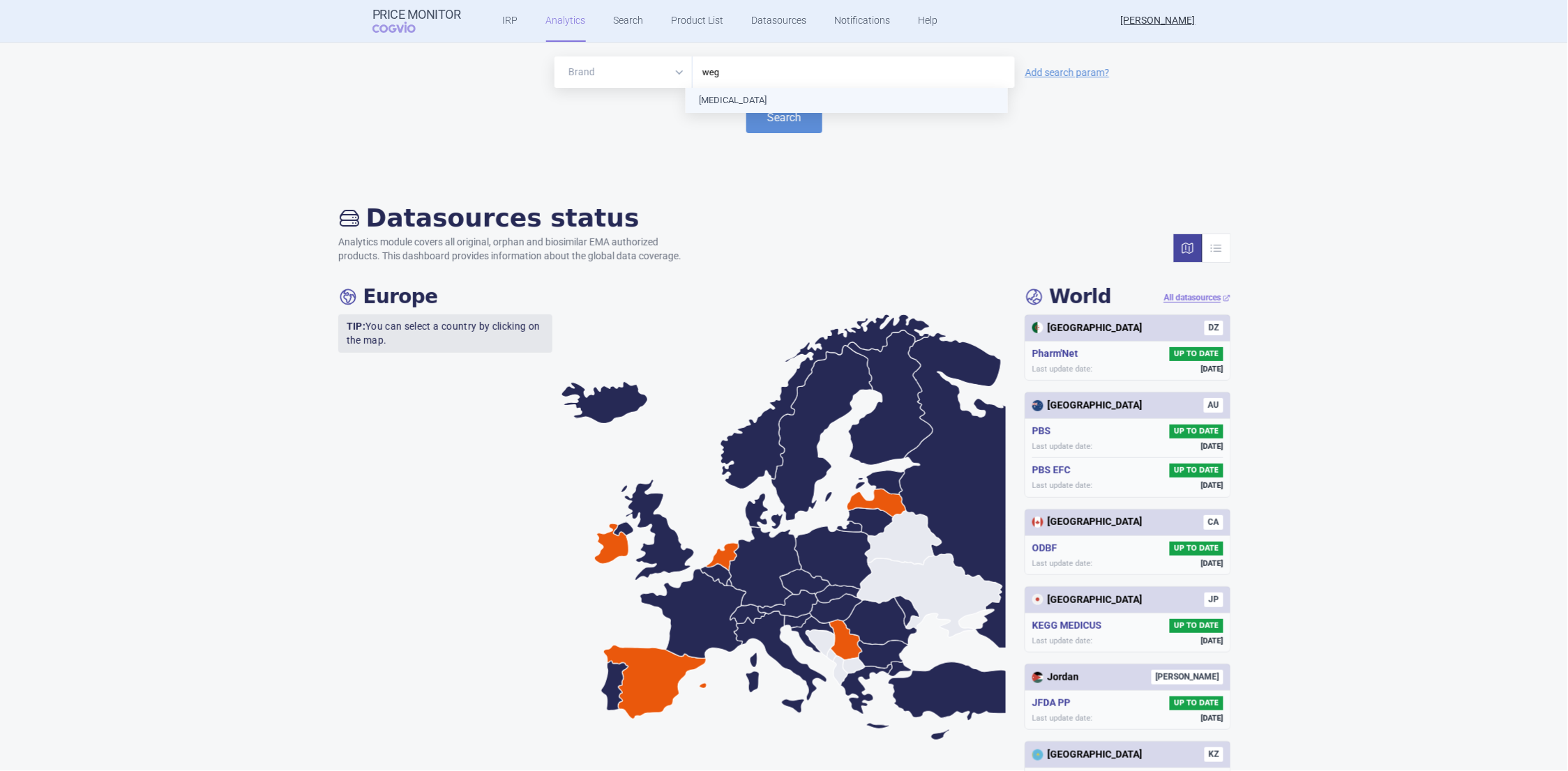
type input "wego"
click at [766, 110] on button "Search" at bounding box center [785, 117] width 76 height 31
select select "EUR"
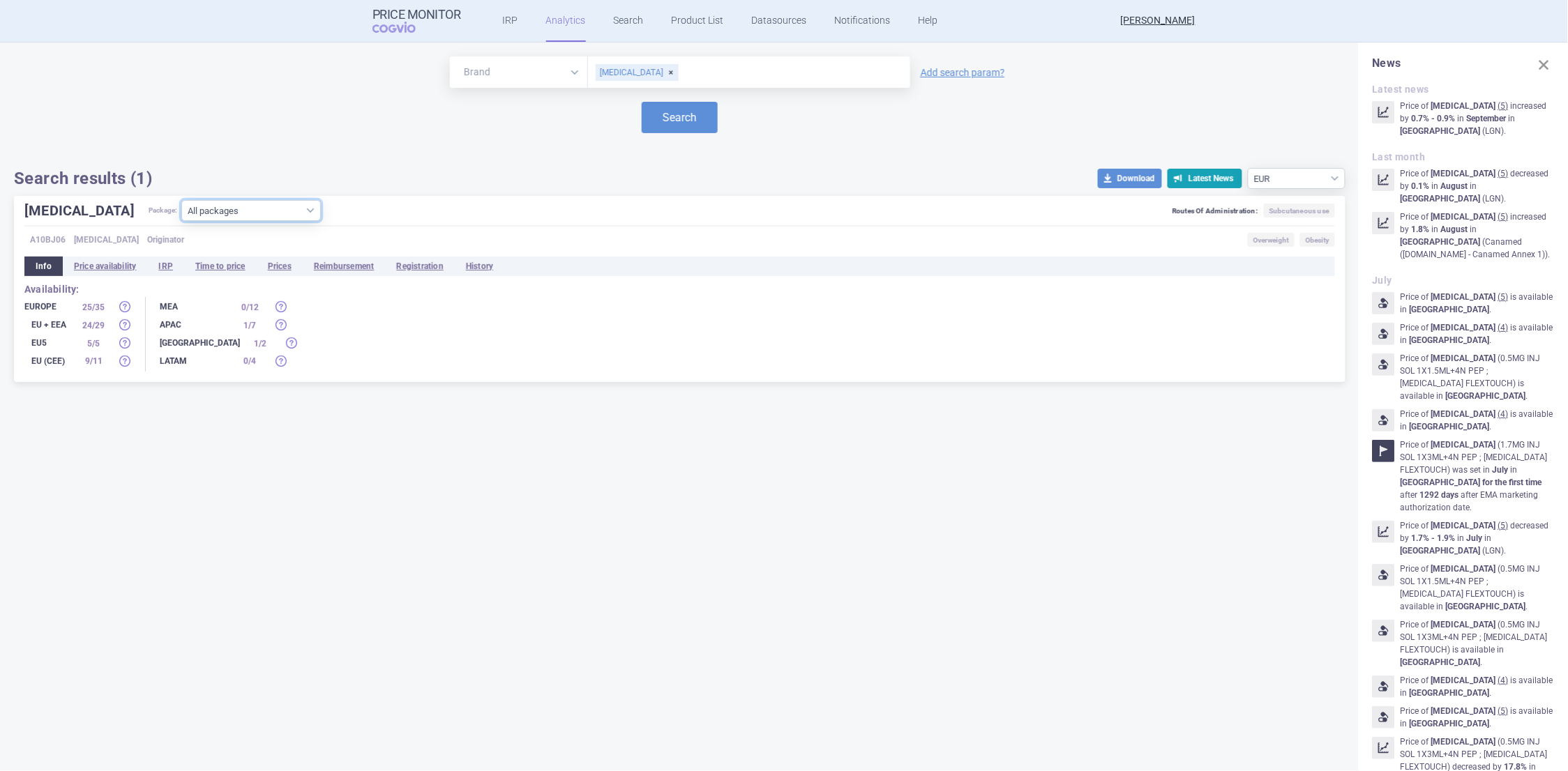
click at [259, 204] on select "All packages 0.25MG INJ SOL 1X1.5ML+4N PEP ; [MEDICAL_DATA] FLEXTOUCH ( 30 ) 0.…" at bounding box center [251, 210] width 140 height 21
select select "fd4d1a8f-497f-4806-9145-e3b3847eb32c"
click at [181, 221] on select "All packages 0.25MG INJ SOL 1X1.5ML+4N PEP ; [MEDICAL_DATA] FLEXTOUCH ( 30 ) 0.…" at bounding box center [251, 210] width 140 height 21
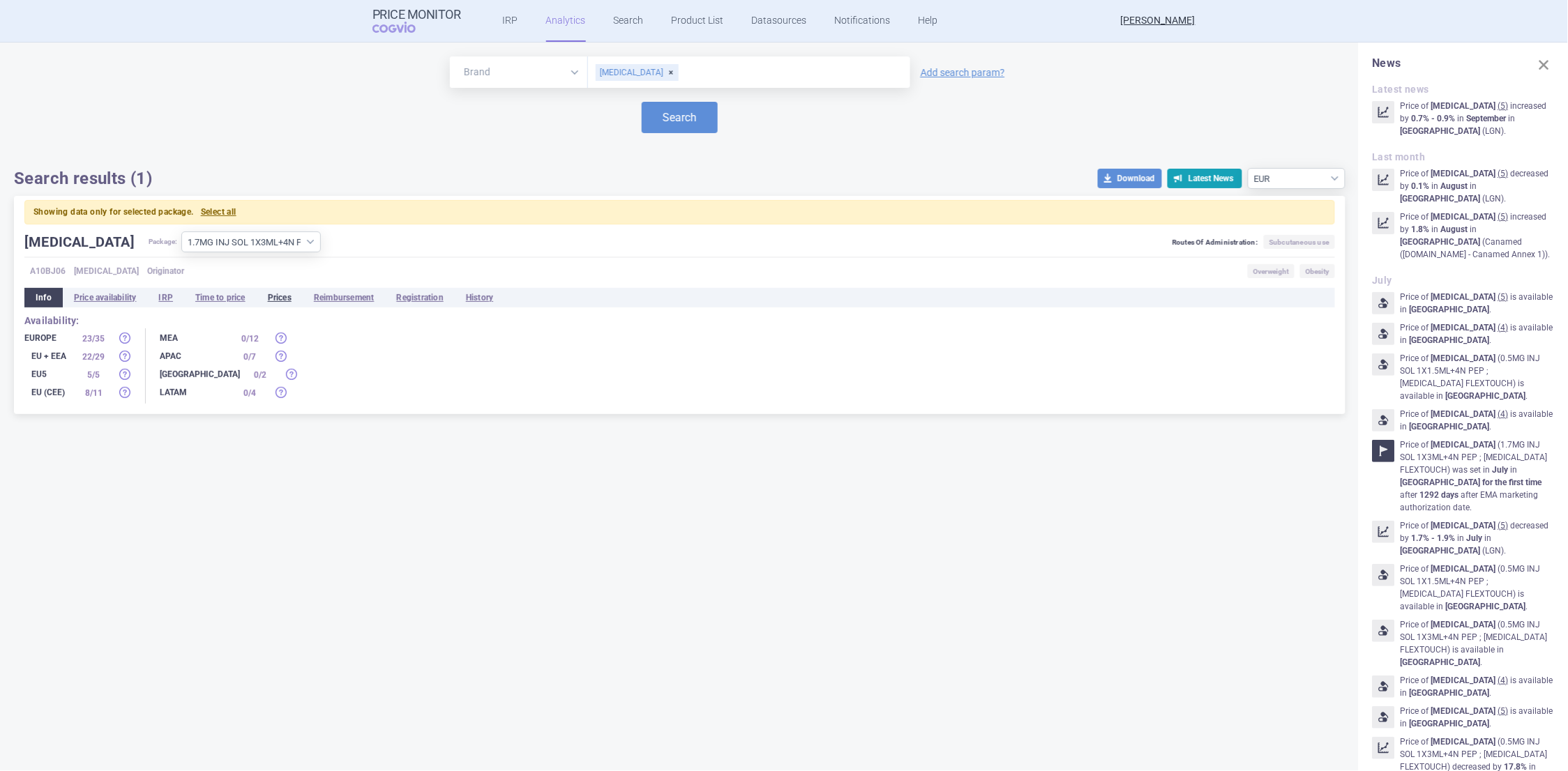
click at [283, 296] on li "Prices" at bounding box center [279, 298] width 46 height 19
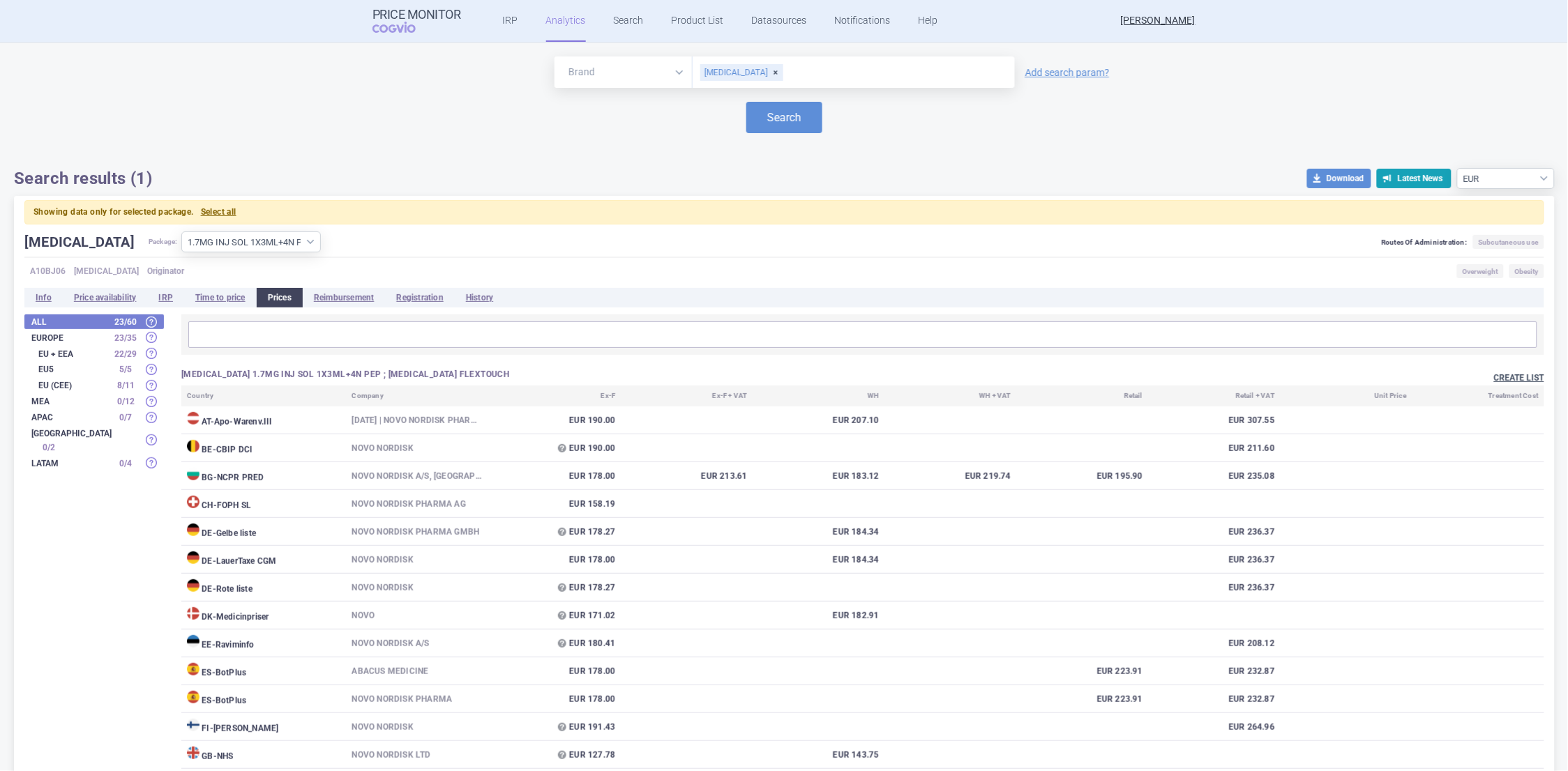
click at [1517, 377] on button "Create list" at bounding box center [1520, 378] width 51 height 12
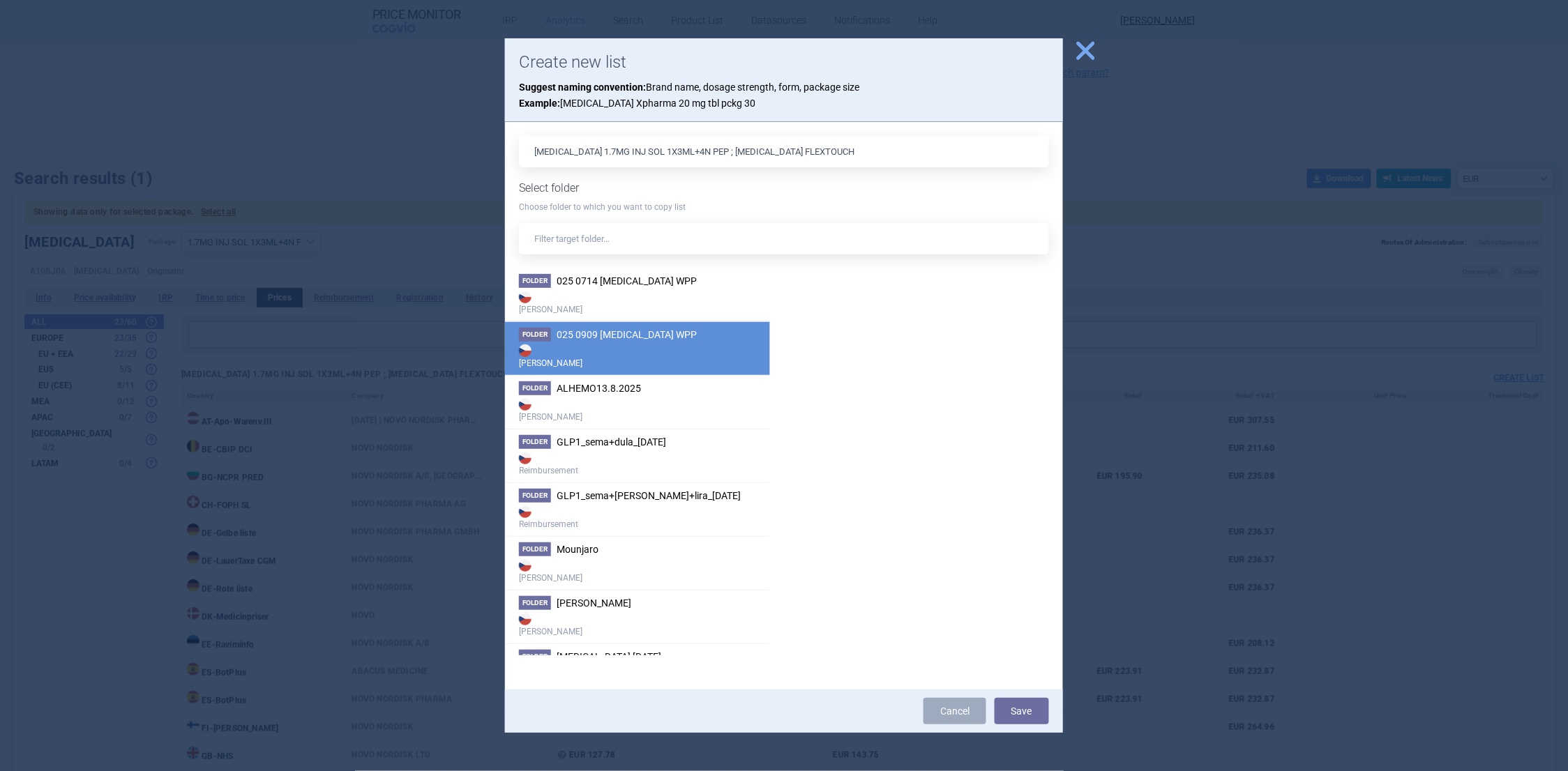
click at [587, 334] on span "025 0909 WEGOVY WPP" at bounding box center [626, 334] width 140 height 11
click at [1015, 705] on button "Save" at bounding box center [1022, 712] width 54 height 27
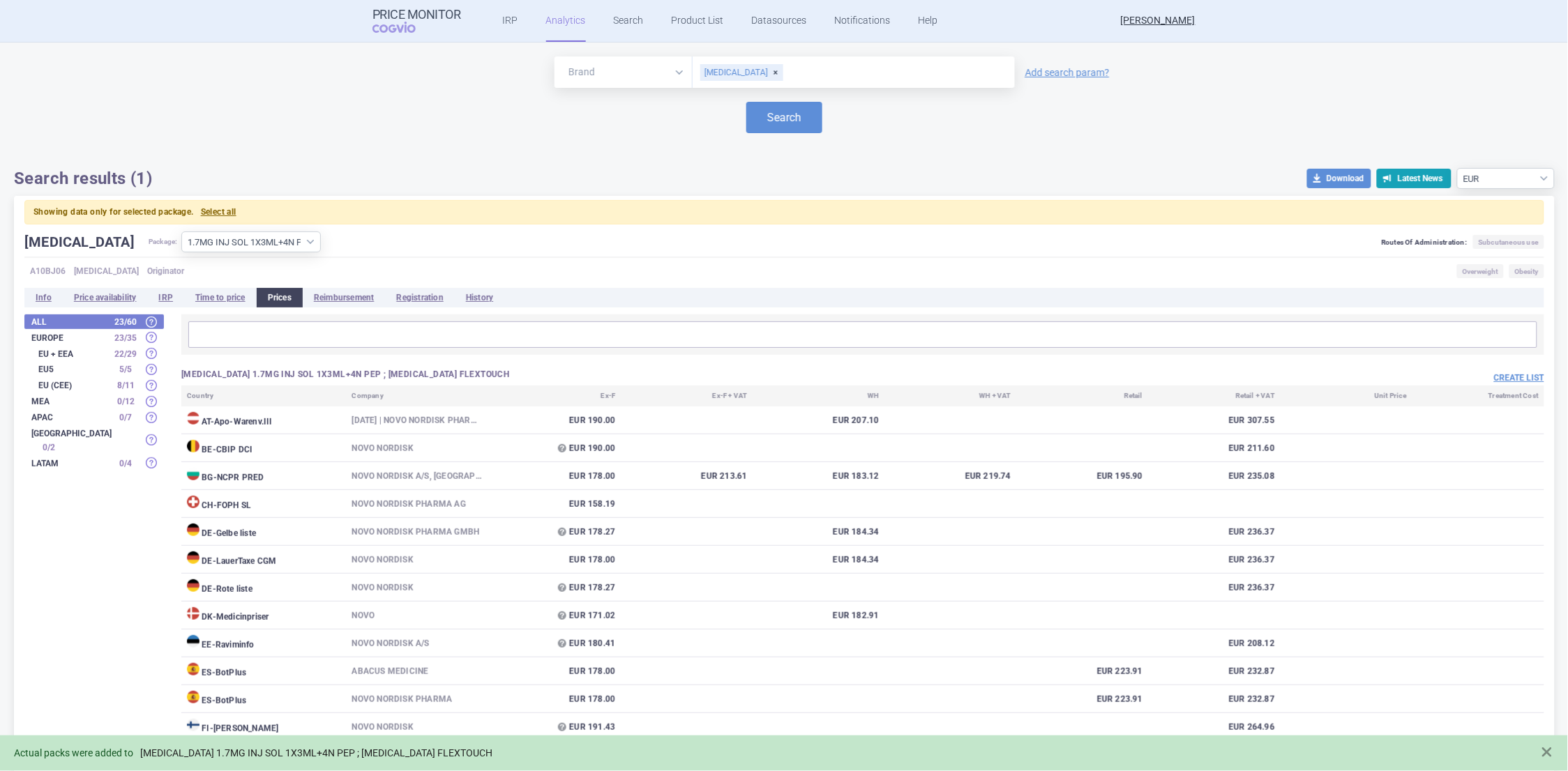
click at [389, 750] on link "[MEDICAL_DATA] 1.7MG INJ SOL 1X3ML+4N PEP ; [MEDICAL_DATA] FLEXTOUCH" at bounding box center [317, 753] width 352 height 12
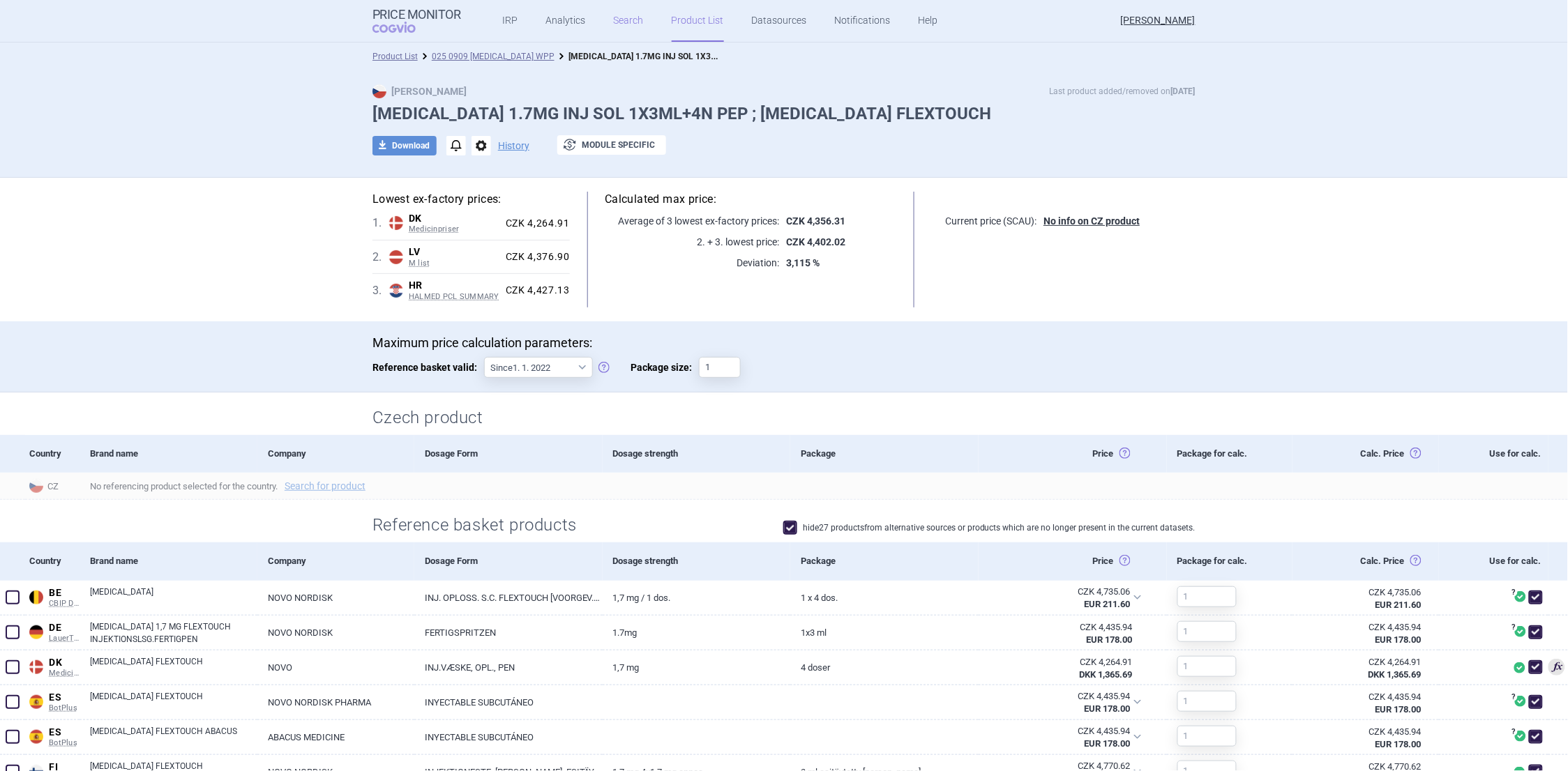
click at [614, 22] on link "Search" at bounding box center [629, 21] width 30 height 42
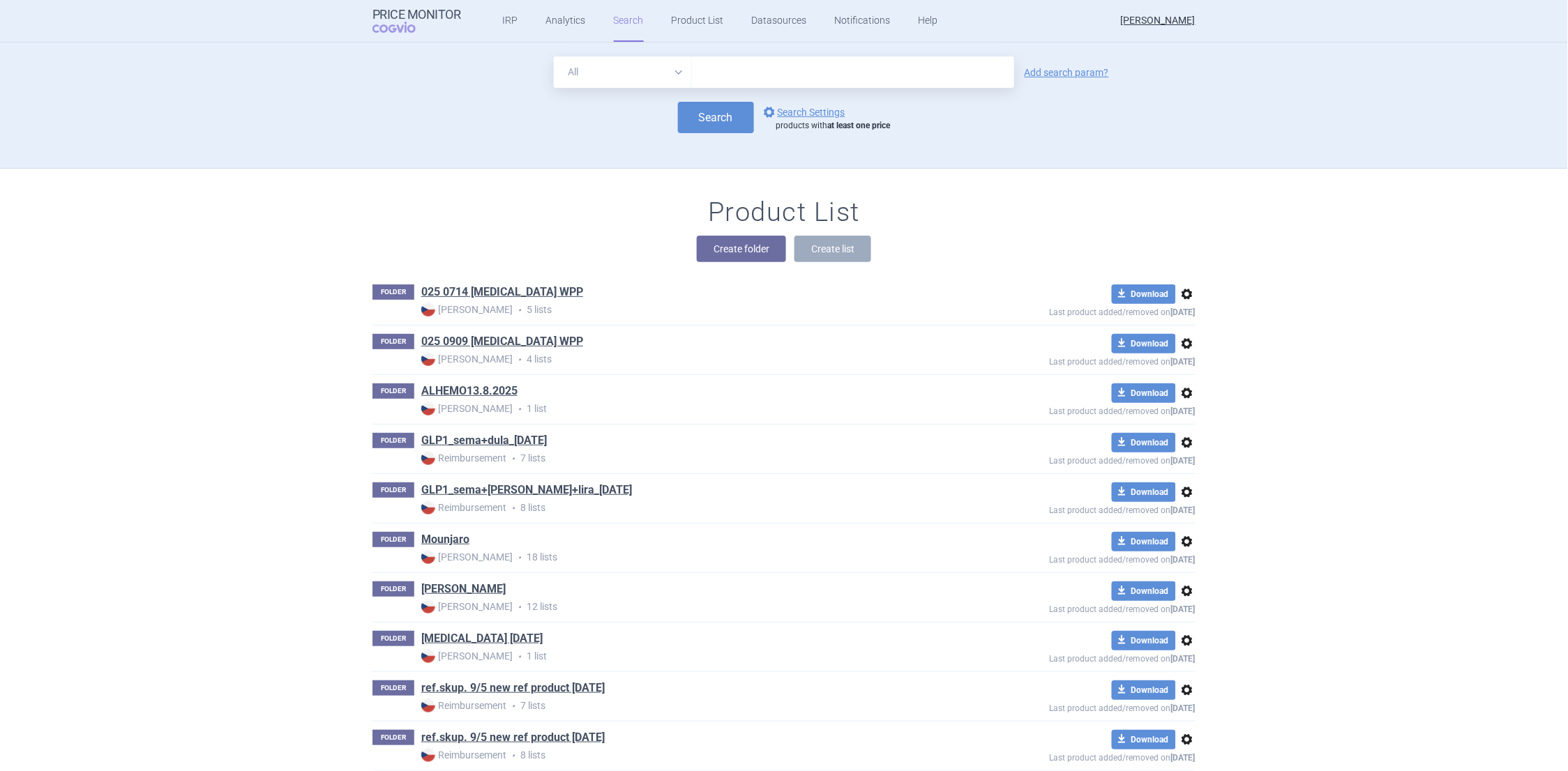
click at [716, 65] on input "text" at bounding box center [853, 72] width 323 height 31
type input "[MEDICAL_DATA]"
click at [710, 121] on button "Search" at bounding box center [716, 117] width 76 height 31
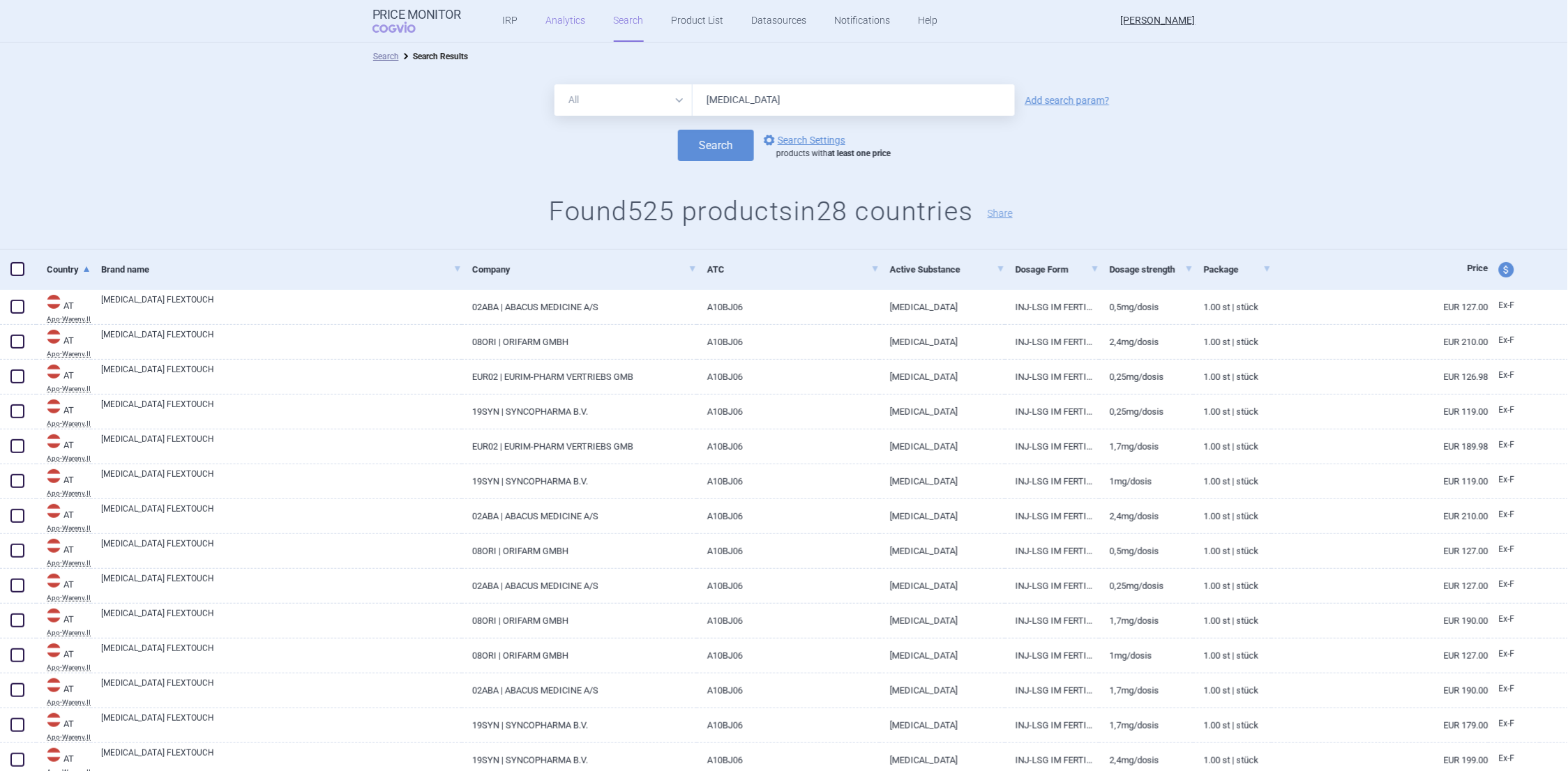
click at [567, 22] on link "Analytics" at bounding box center [566, 21] width 40 height 42
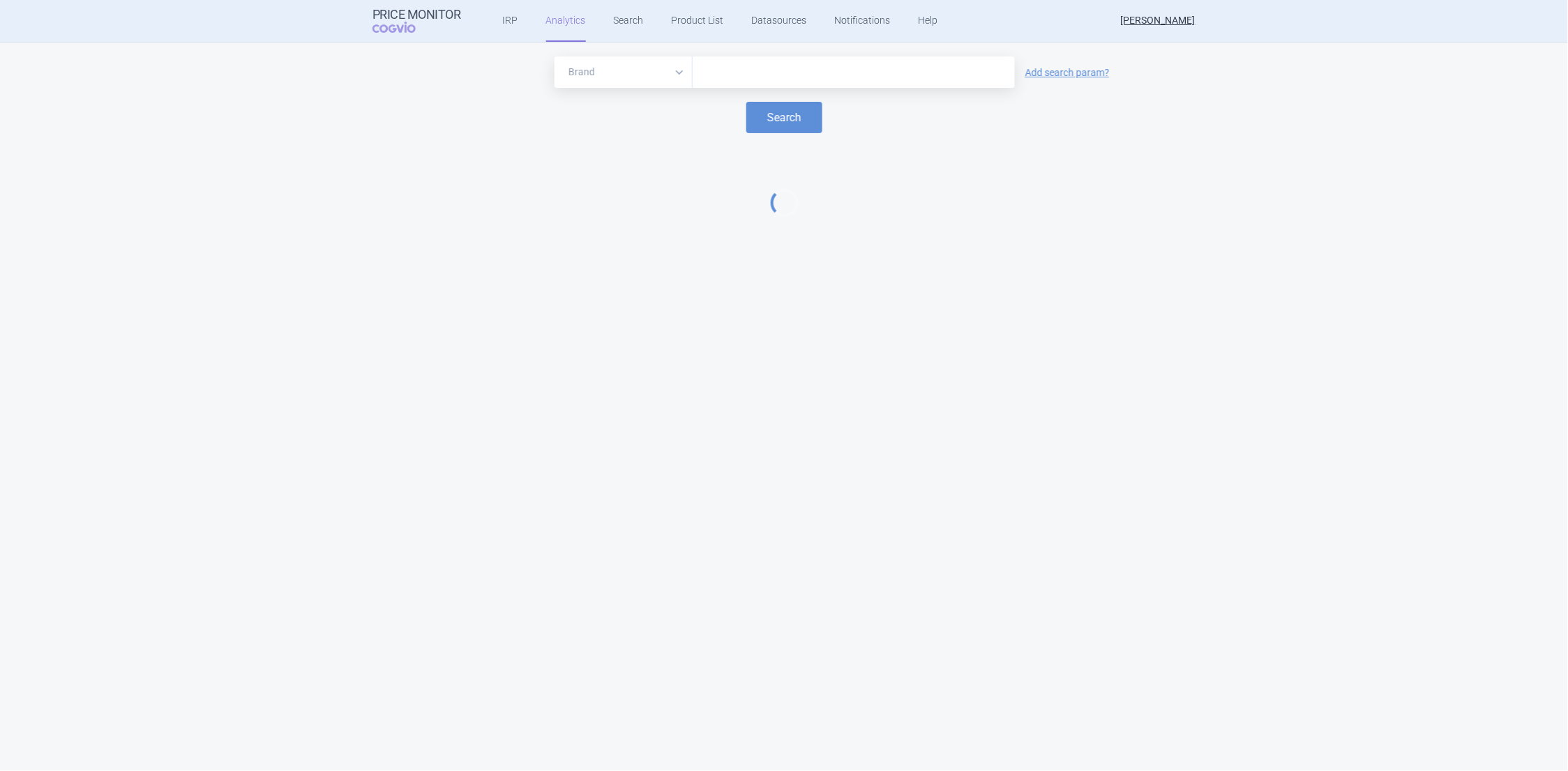
click at [713, 72] on input "text" at bounding box center [854, 72] width 308 height 18
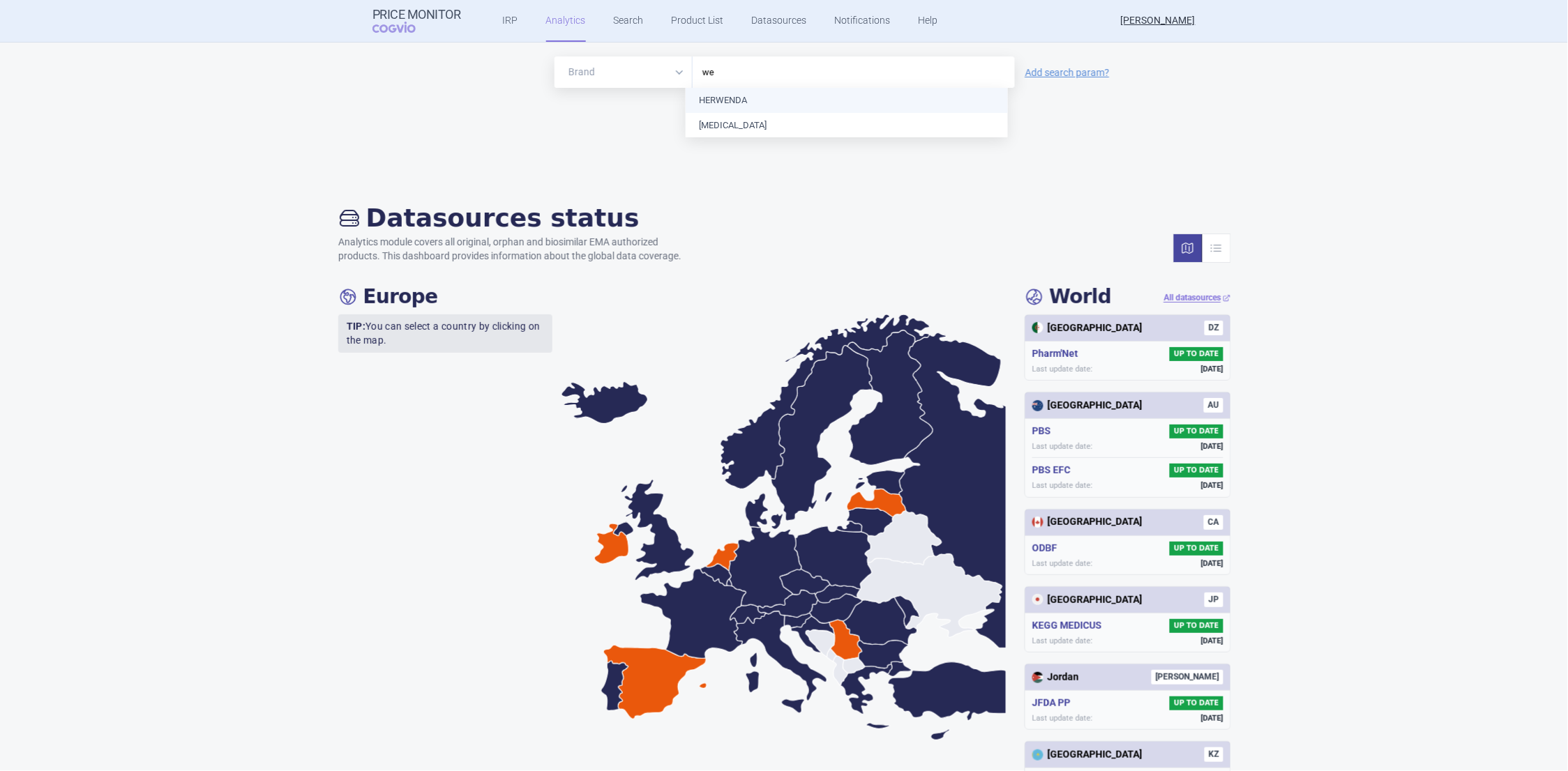
type input "weg"
click at [762, 115] on button "Search" at bounding box center [785, 117] width 76 height 31
select select "EUR"
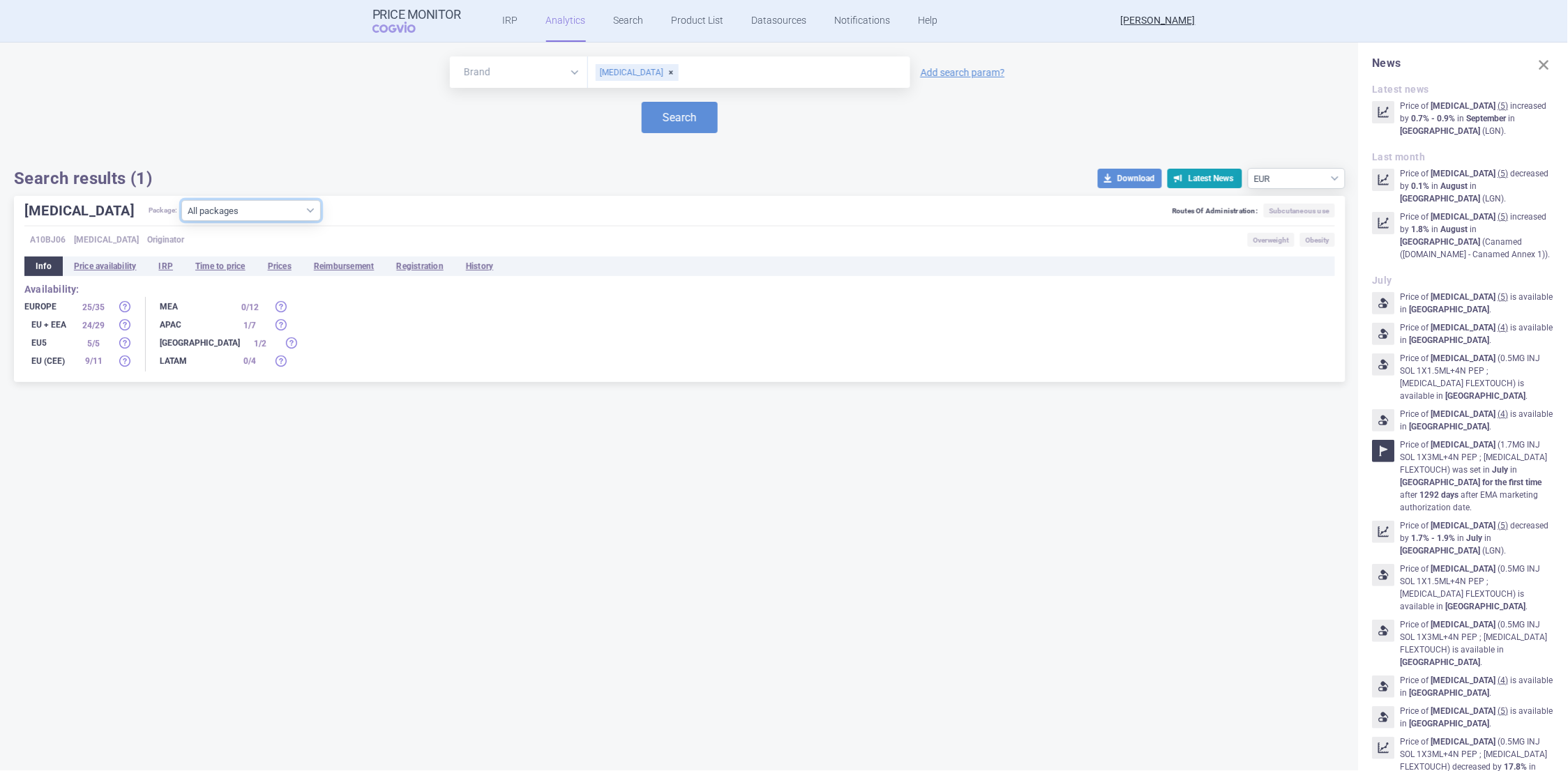
click at [262, 209] on select "All packages 0.25MG INJ SOL 1X1.5ML+4N PEP ; [MEDICAL_DATA] FLEXTOUCH ( 30 ) 0.…" at bounding box center [251, 210] width 140 height 21
select select "39996ea8-be7d-480e-a5e2-f912c243208c"
click at [181, 221] on select "All packages 0.25MG INJ SOL 1X1.5ML+4N PEP ; [MEDICAL_DATA] FLEXTOUCH ( 30 ) 0.…" at bounding box center [251, 210] width 140 height 21
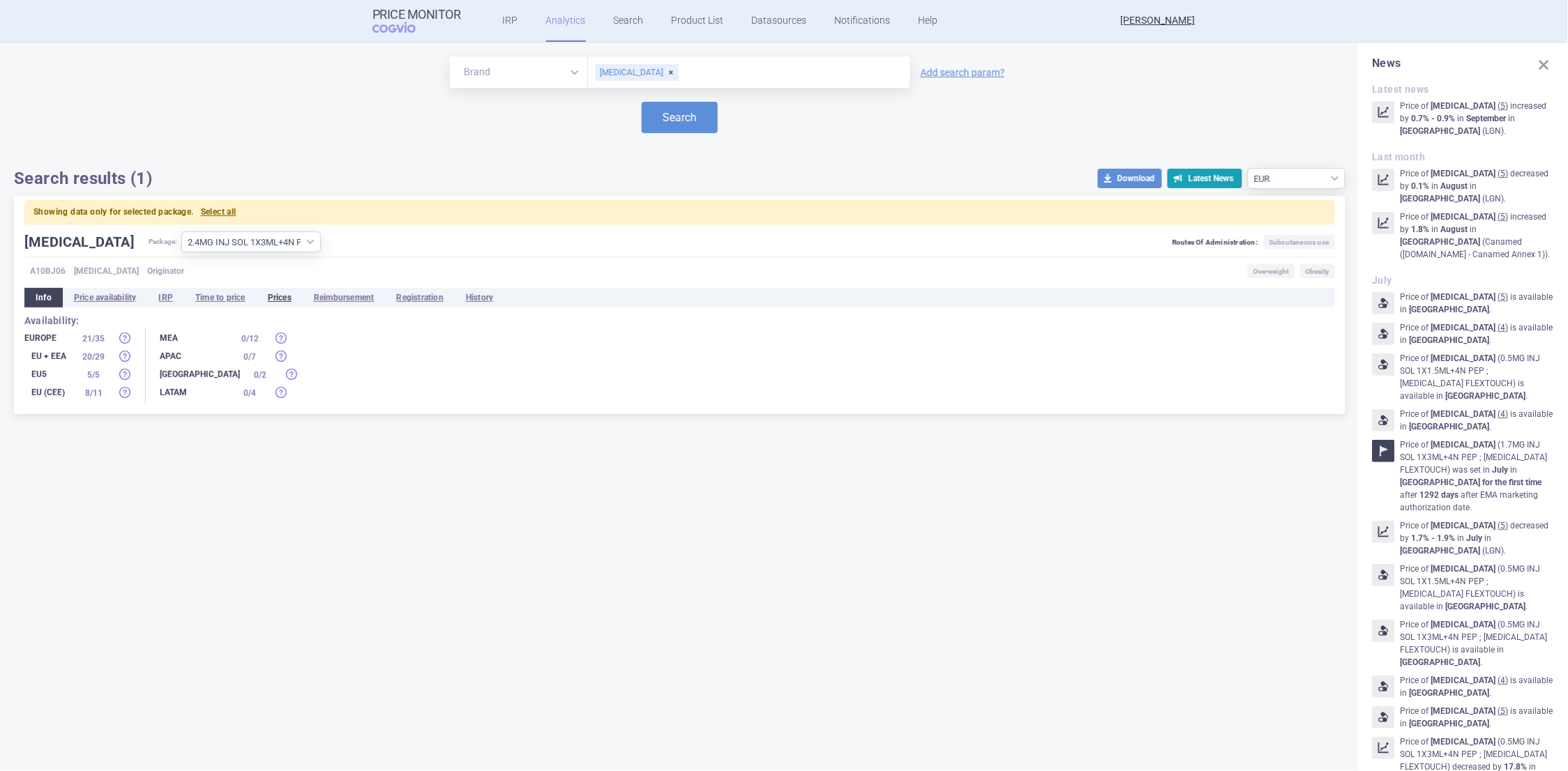
click at [276, 296] on li "Prices" at bounding box center [279, 298] width 46 height 19
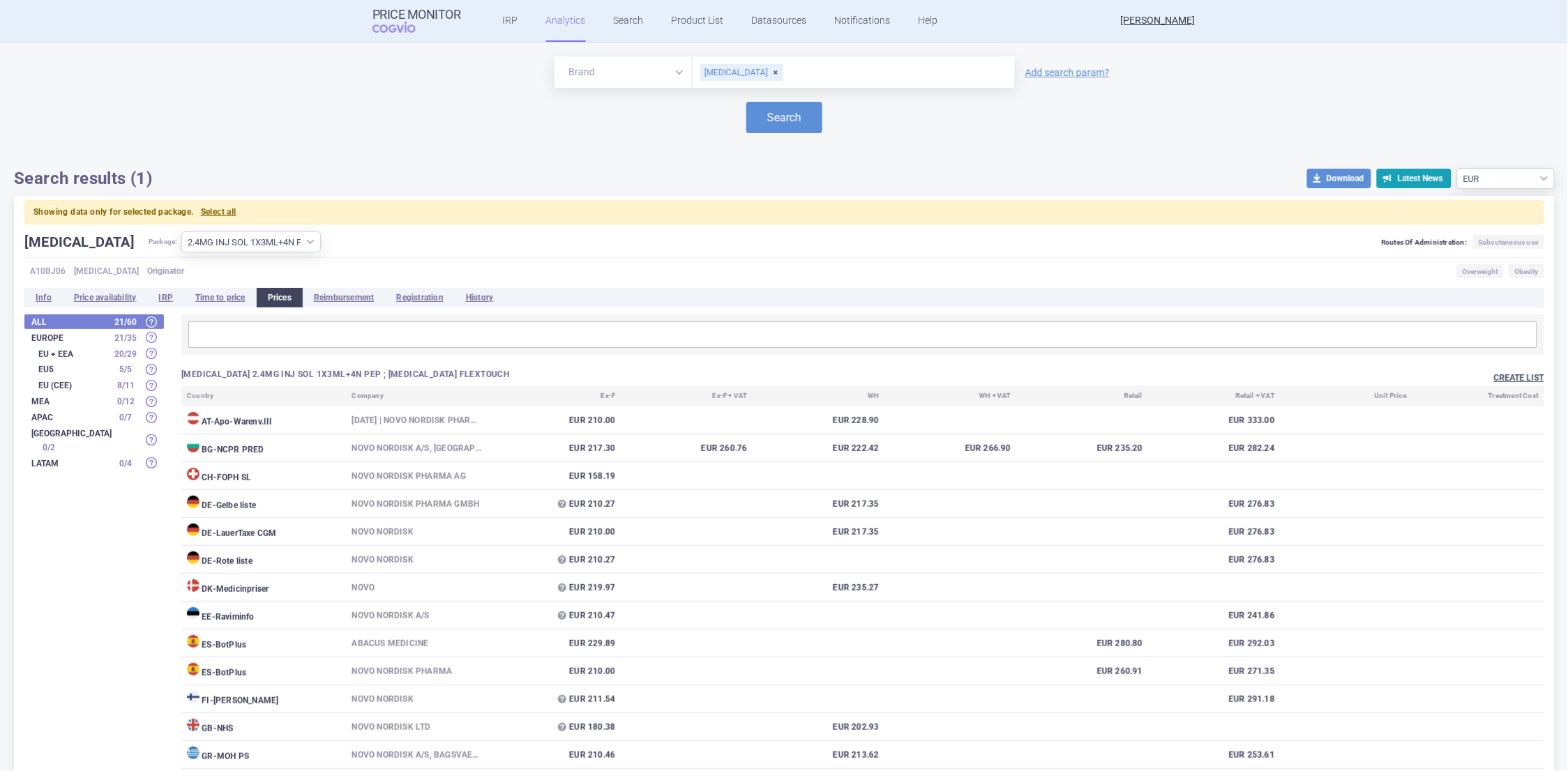
click at [1494, 375] on button "Create list" at bounding box center [1520, 378] width 51 height 12
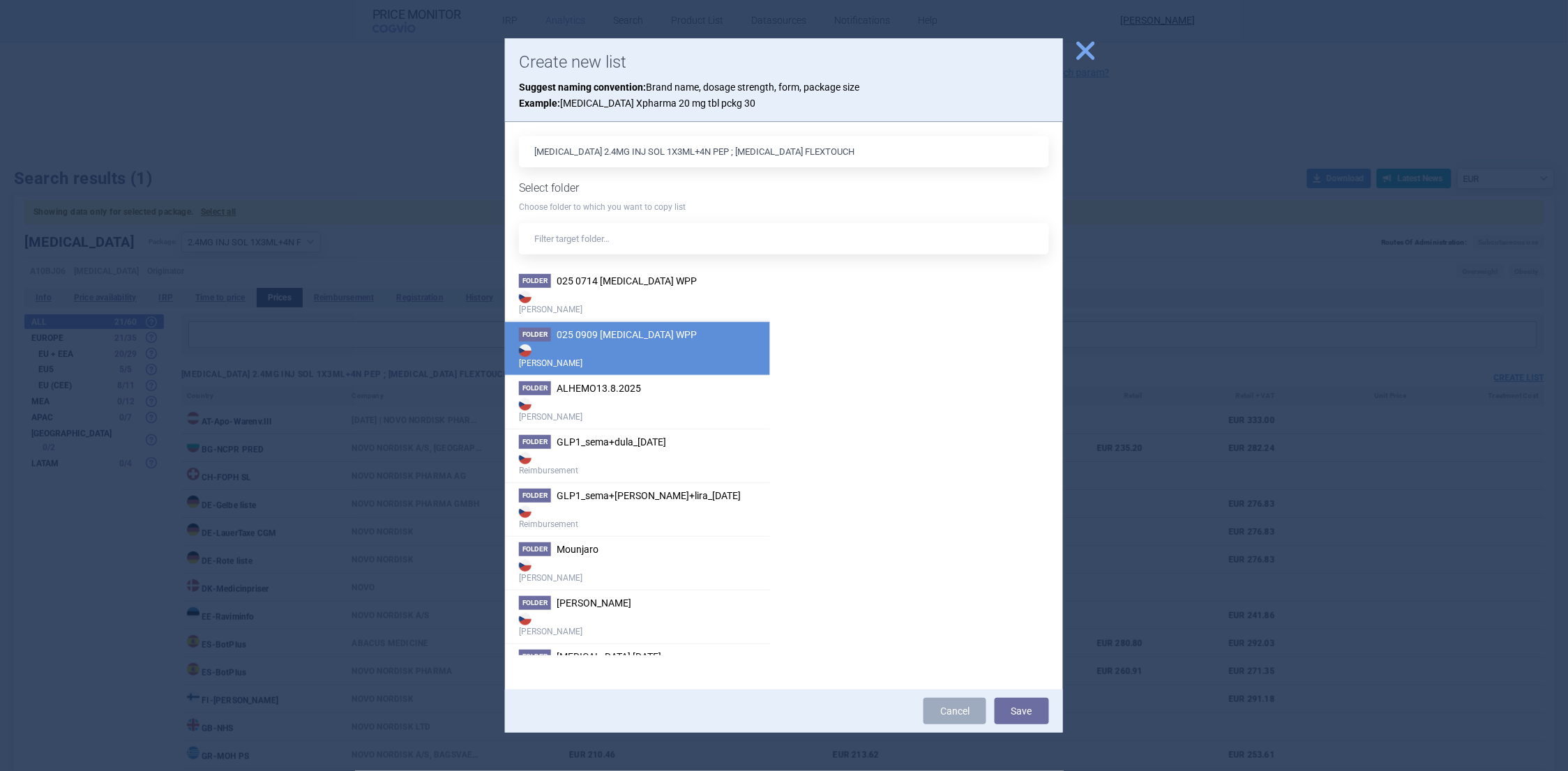
click at [581, 325] on li "Folder 025 0909 WEGOVY WPP Max Price" at bounding box center [638, 348] width 265 height 53
click at [1028, 703] on button "Save" at bounding box center [1022, 712] width 54 height 27
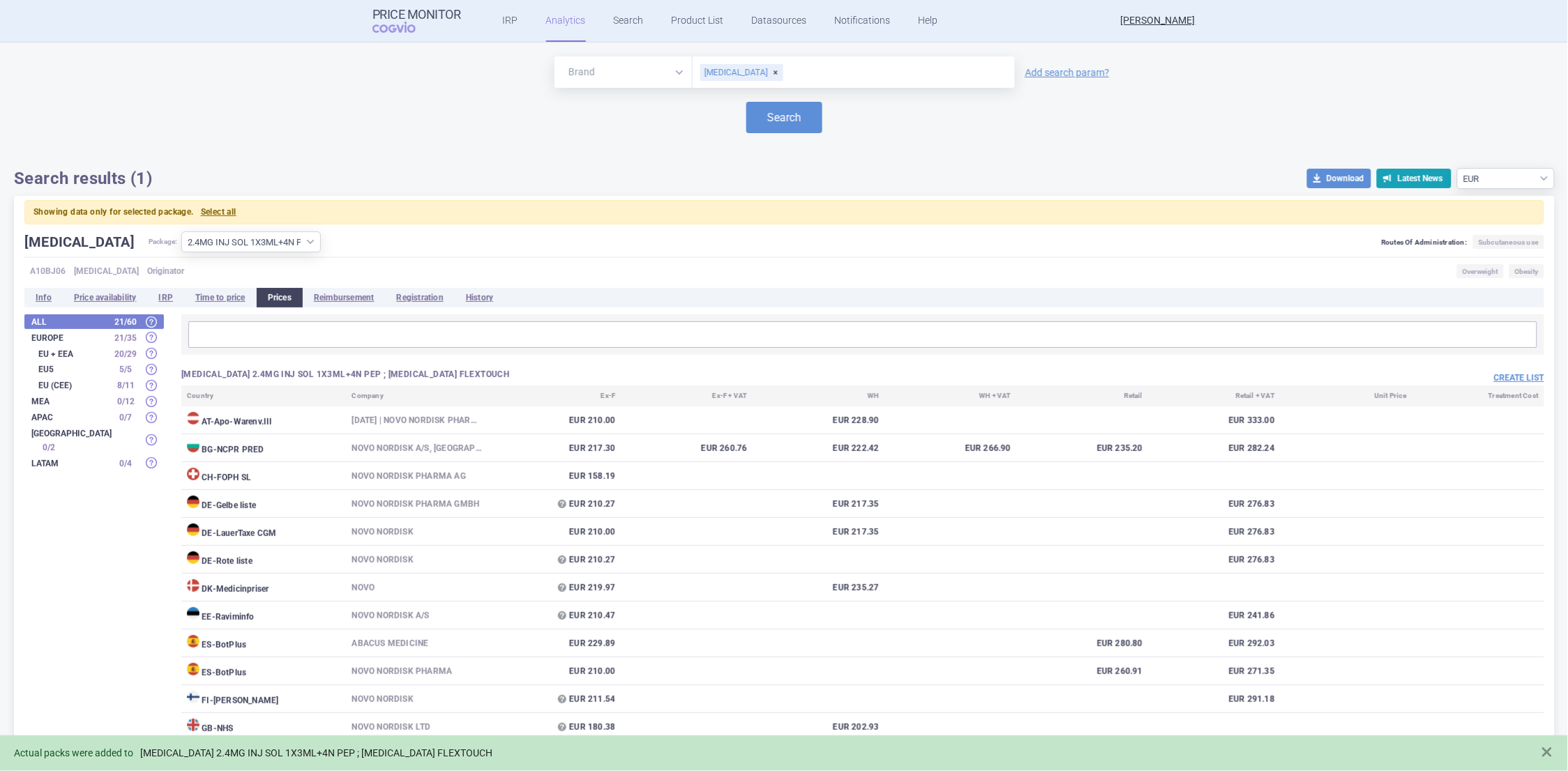
click at [346, 749] on link "[MEDICAL_DATA] 2.4MG INJ SOL 1X3ML+4N PEP ; [MEDICAL_DATA] FLEXTOUCH" at bounding box center [317, 753] width 352 height 12
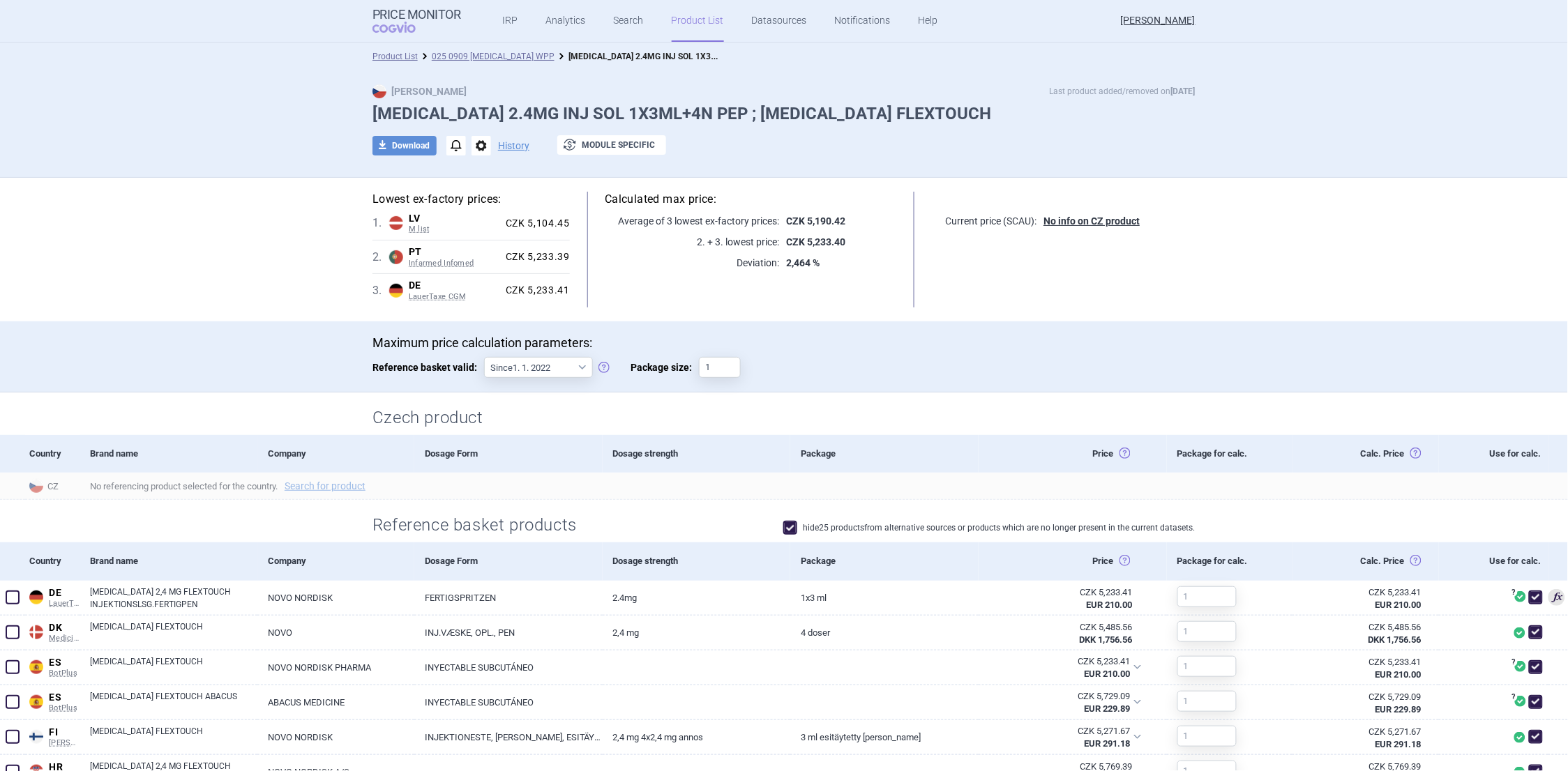
click at [462, 50] on li "025 0909 WEGOVY WPP" at bounding box center [486, 56] width 137 height 14
click at [463, 53] on link "025 0909 WEGOVY WPP" at bounding box center [493, 56] width 123 height 10
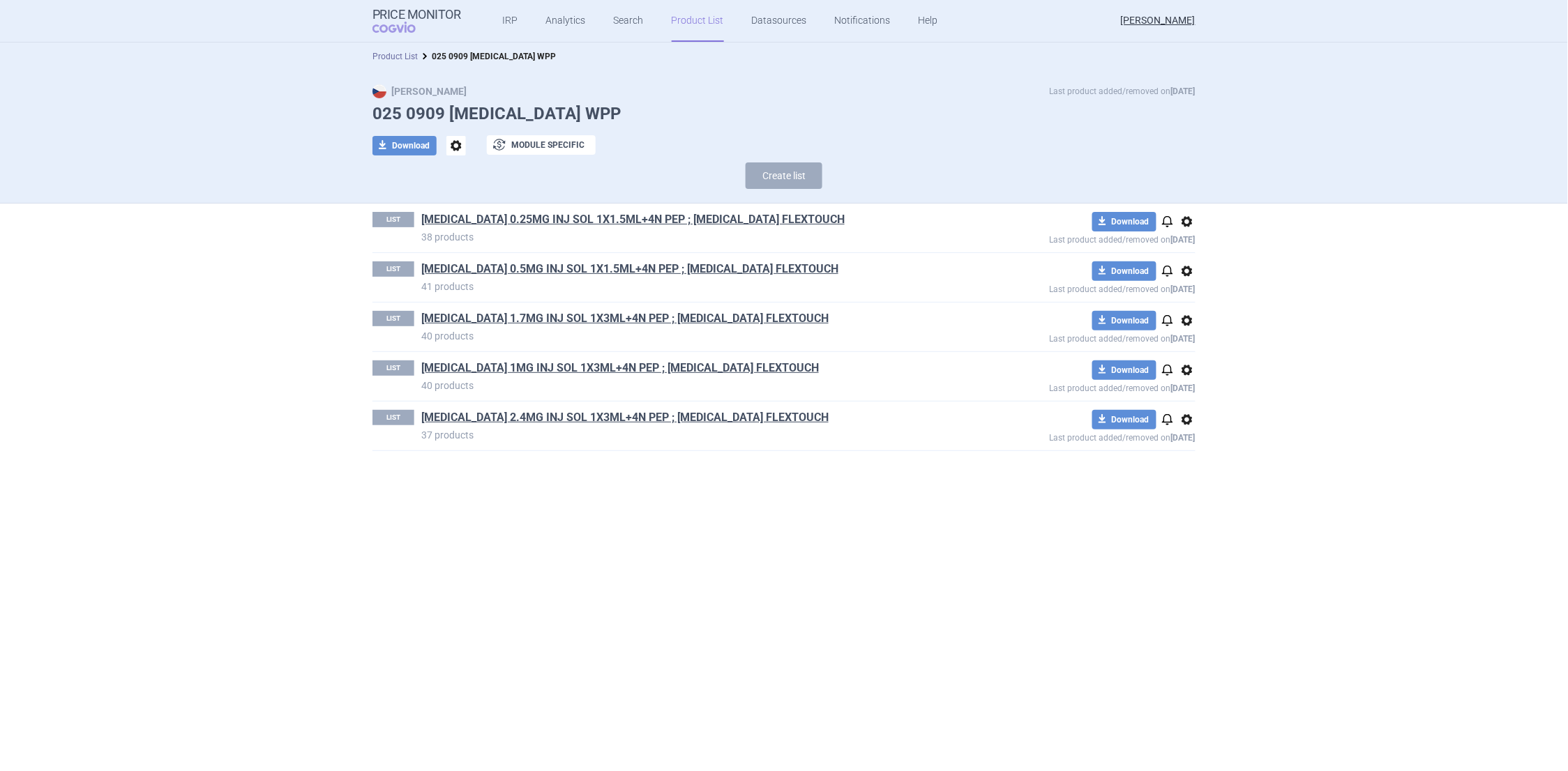
click at [387, 53] on link "Product List" at bounding box center [395, 56] width 45 height 10
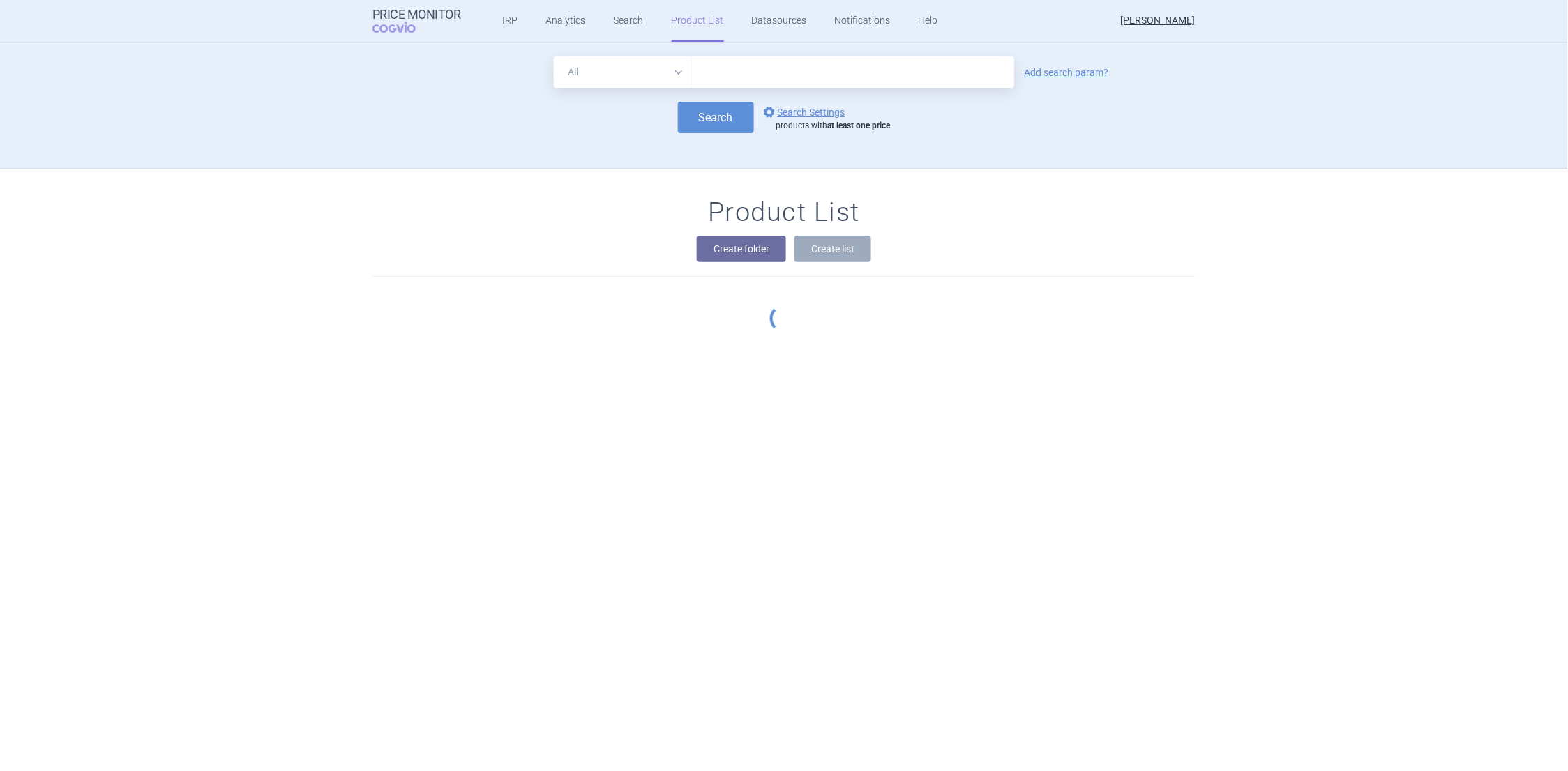
scroll to position [126, 0]
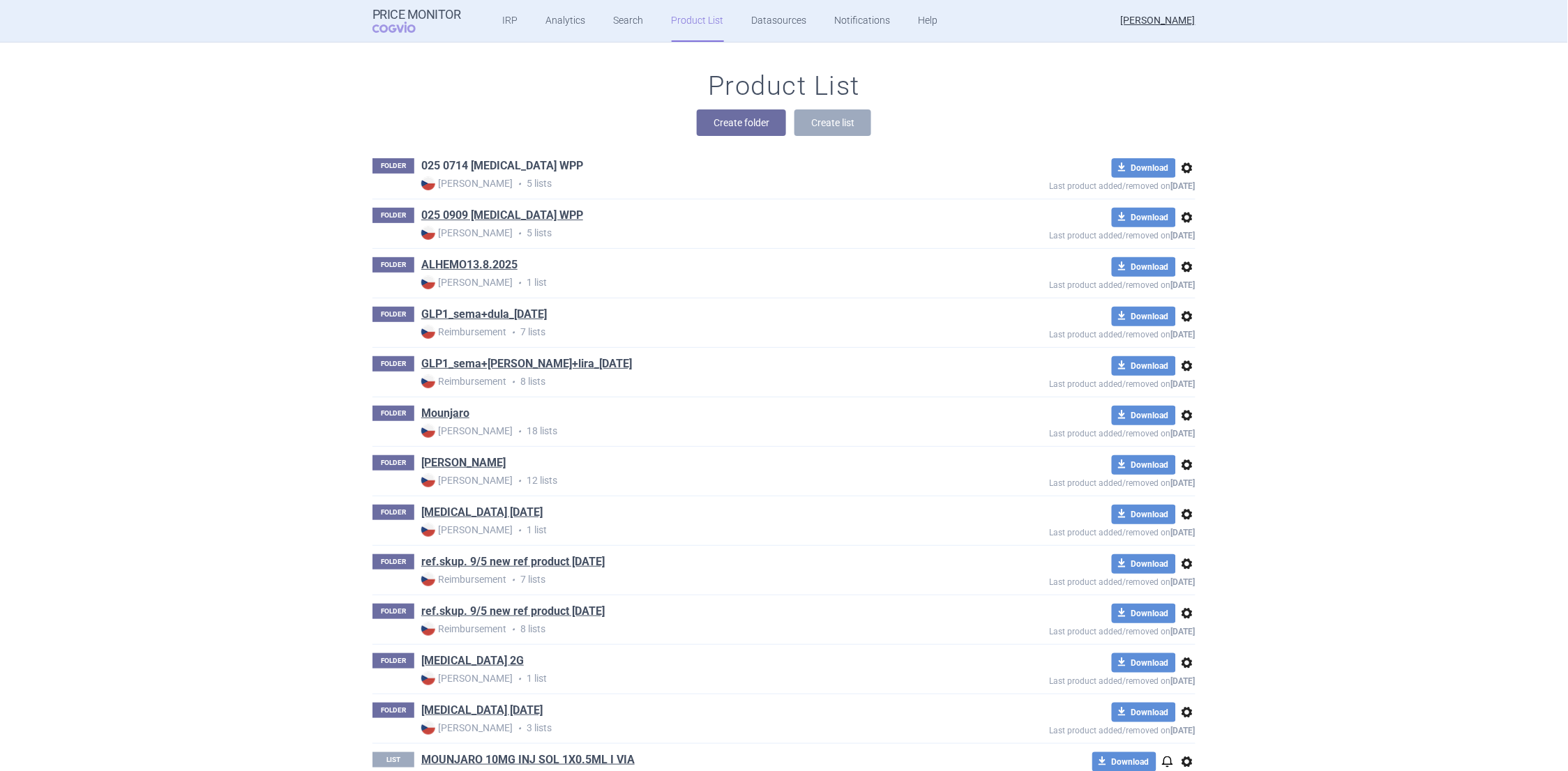
click at [476, 167] on link "025 0714 WEGOVY WPP" at bounding box center [502, 166] width 162 height 16
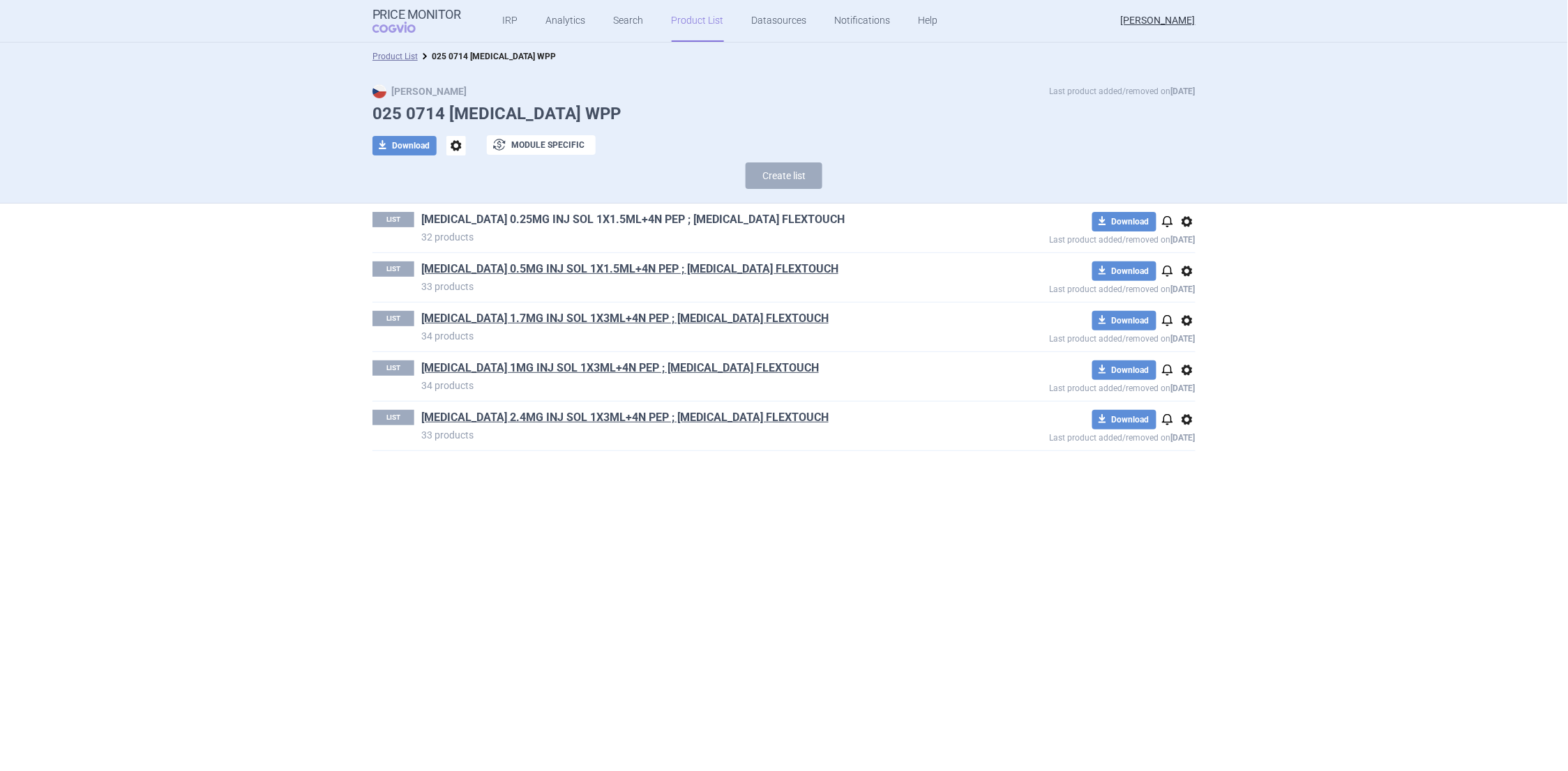
click at [594, 218] on link "[MEDICAL_DATA] 0.25MG INJ SOL 1X1.5ML+4N PEP ; [MEDICAL_DATA] FLEXTOUCH" at bounding box center [633, 219] width 424 height 16
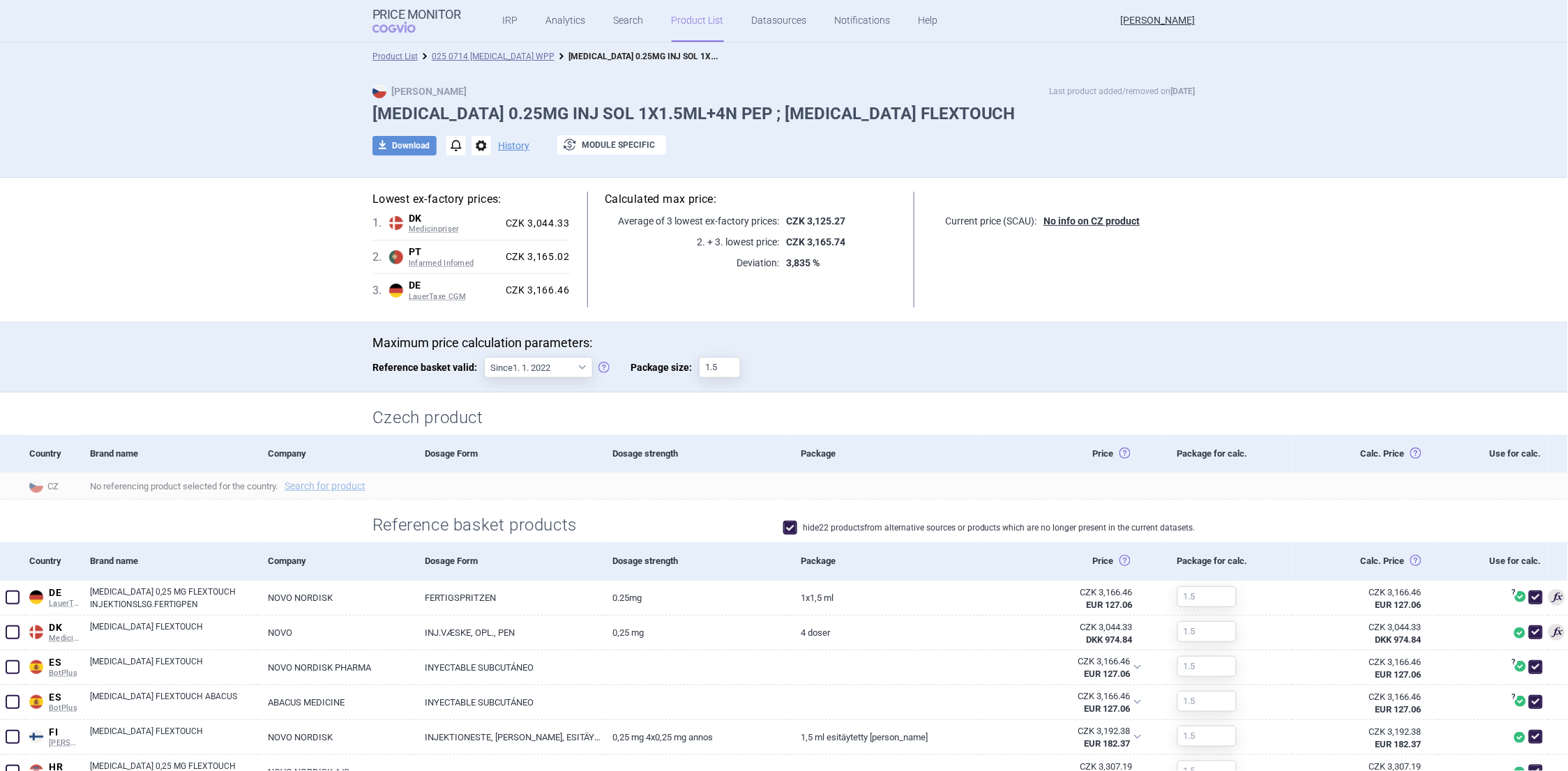
click at [360, 111] on div "Max Price Last product added/removed on 14 Jul WEGOVY 0.25MG INJ SOL 1X1.5ML+4N…" at bounding box center [784, 127] width 879 height 85
drag, startPoint x: 358, startPoint y: 114, endPoint x: 887, endPoint y: 106, distance: 529.1
click at [887, 106] on div "Max Price Last product added/removed on 14 Jul WEGOVY 0.25MG INJ SOL 1X1.5ML+4N…" at bounding box center [784, 127] width 879 height 85
copy h1 "[MEDICAL_DATA] 0.25MG INJ SOL 1X1.5ML+4N PEP ; [MEDICAL_DATA] FLEXTOUCH"
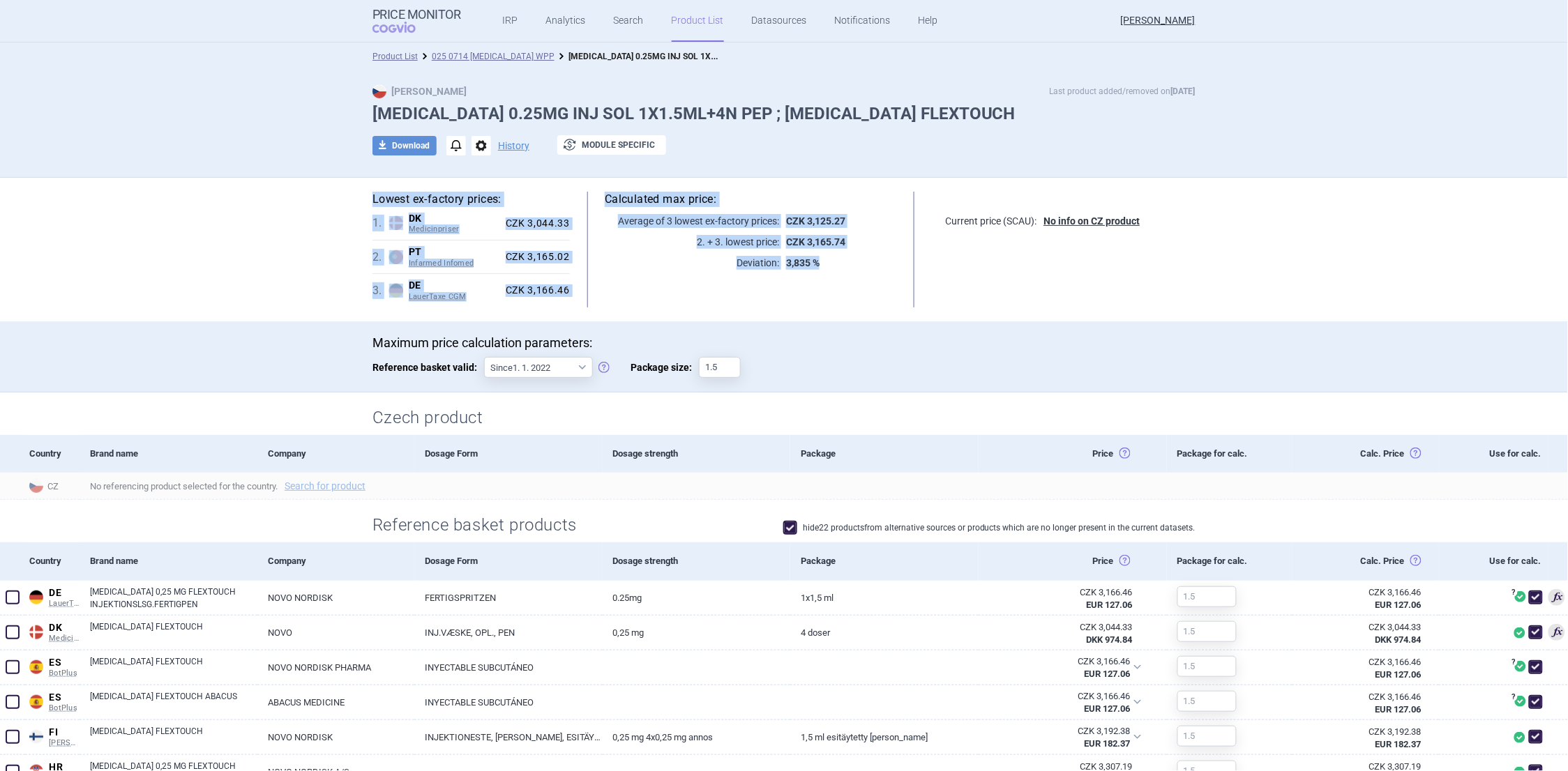
drag, startPoint x: 358, startPoint y: 197, endPoint x: 826, endPoint y: 264, distance: 472.8
click at [826, 264] on div "Lowest ex-factory prices: 1 . DK Medicinpriser Denmark Medicinpriser Danish Med…" at bounding box center [784, 249] width 879 height 143
copy div "Lowest ex-factory prices: 1 . DK Medicinpriser Denmark Medicinpriser Danish Med…"
click at [236, 290] on section "Lowest ex-factory prices: 1 . DK Medicinpriser Denmark Medicinpriser Danish Med…" at bounding box center [784, 693] width 1568 height 1032
click at [161, 224] on section "Lowest ex-factory prices: 1 . DK Medicinpriser Denmark Medicinpriser Danish Med…" at bounding box center [784, 693] width 1568 height 1032
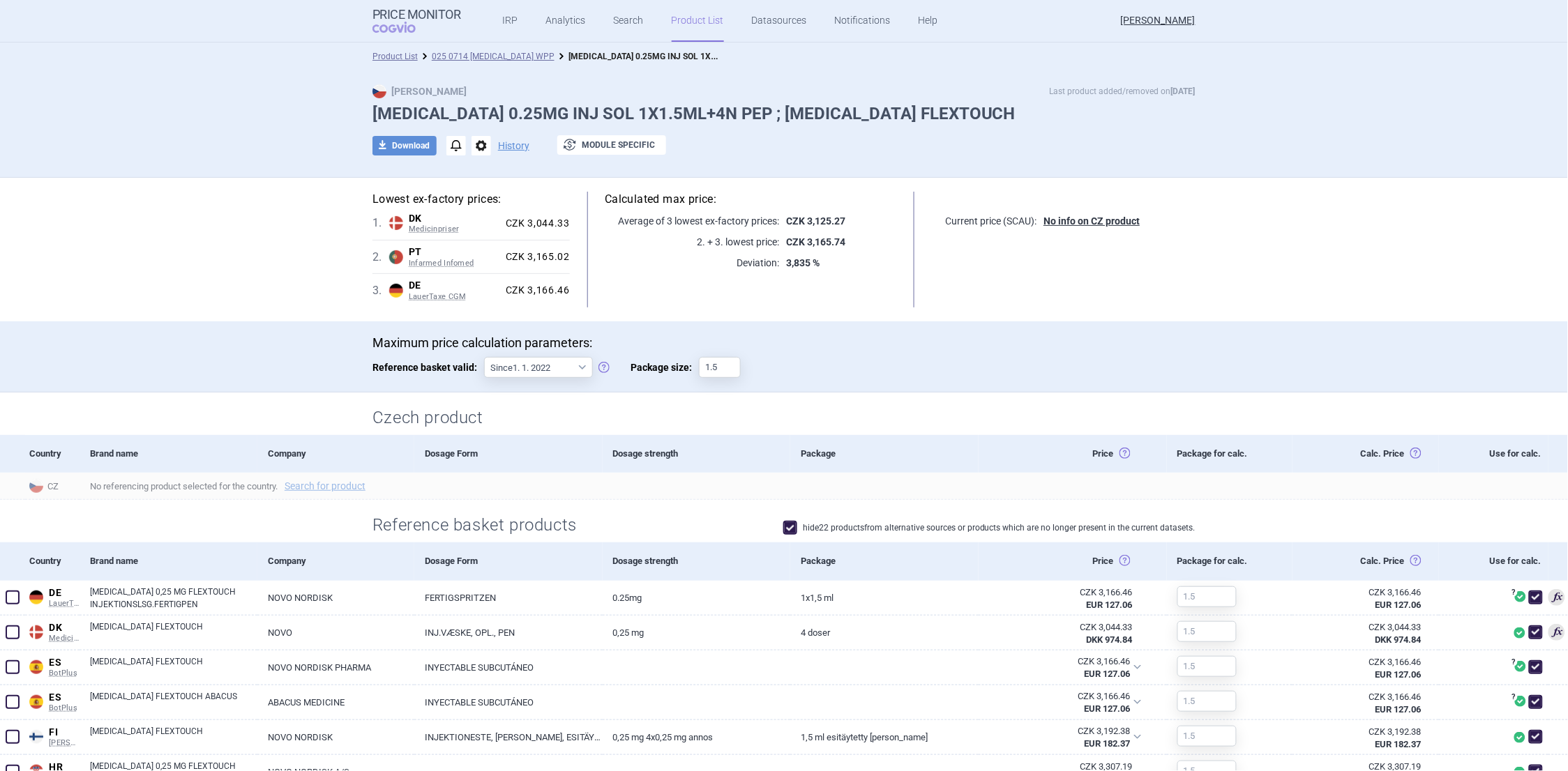
click at [145, 135] on div "Max Price Last product added/removed on 14 Jul WEGOVY 0.25MG INJ SOL 1X1.5ML+4N…" at bounding box center [784, 124] width 1568 height 108
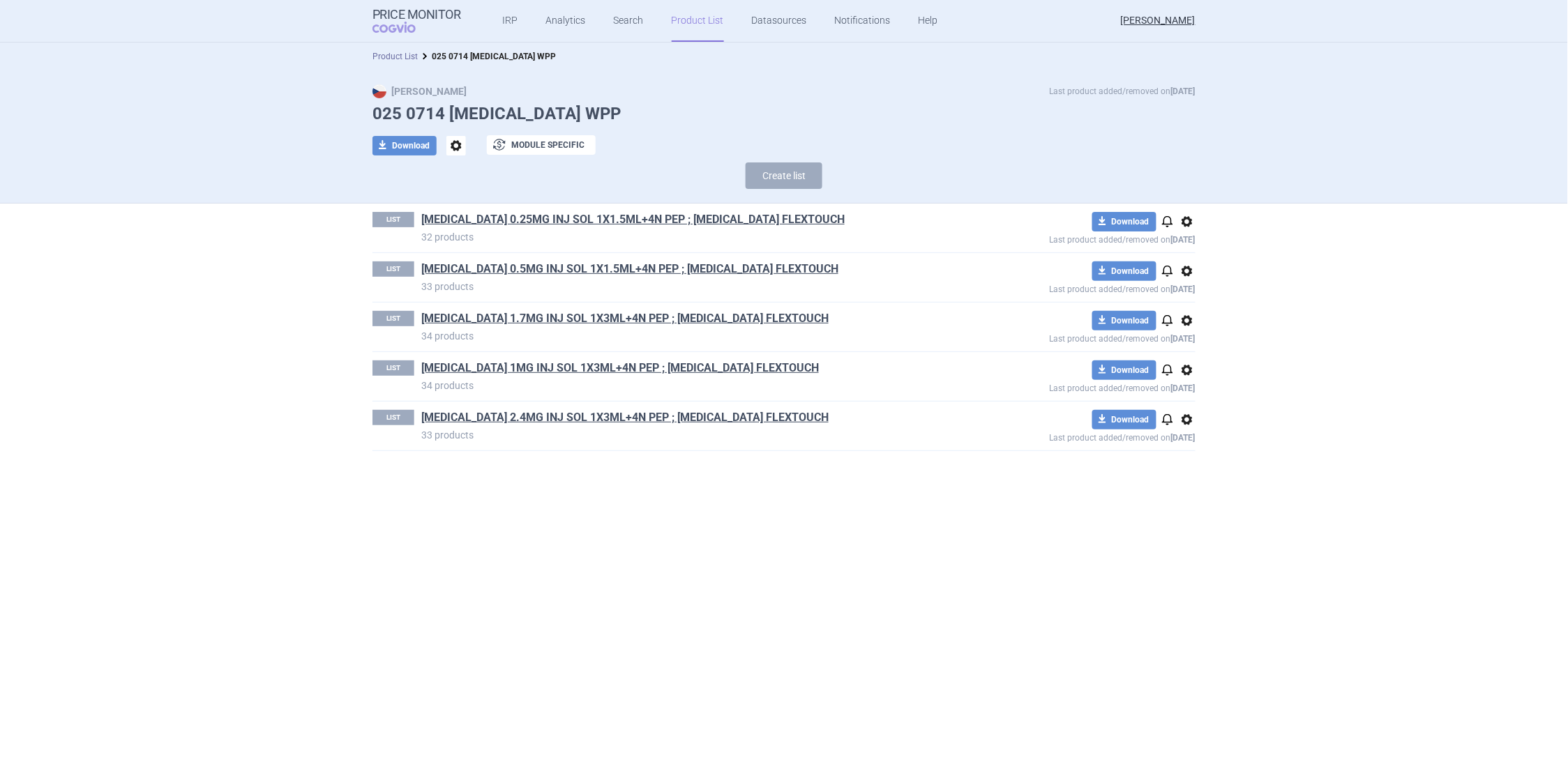
click at [398, 56] on link "Product List" at bounding box center [395, 56] width 45 height 10
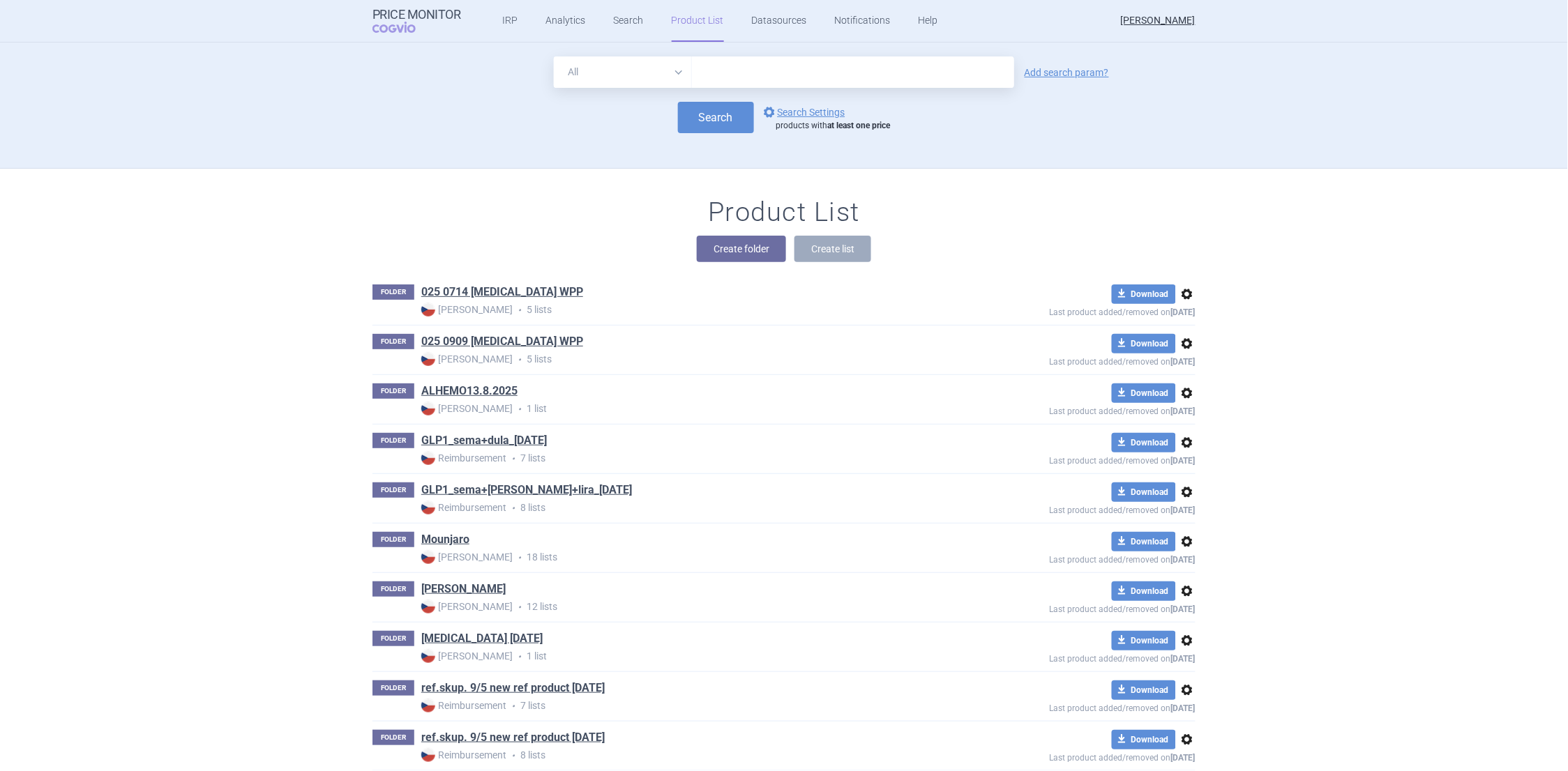
scroll to position [126, 0]
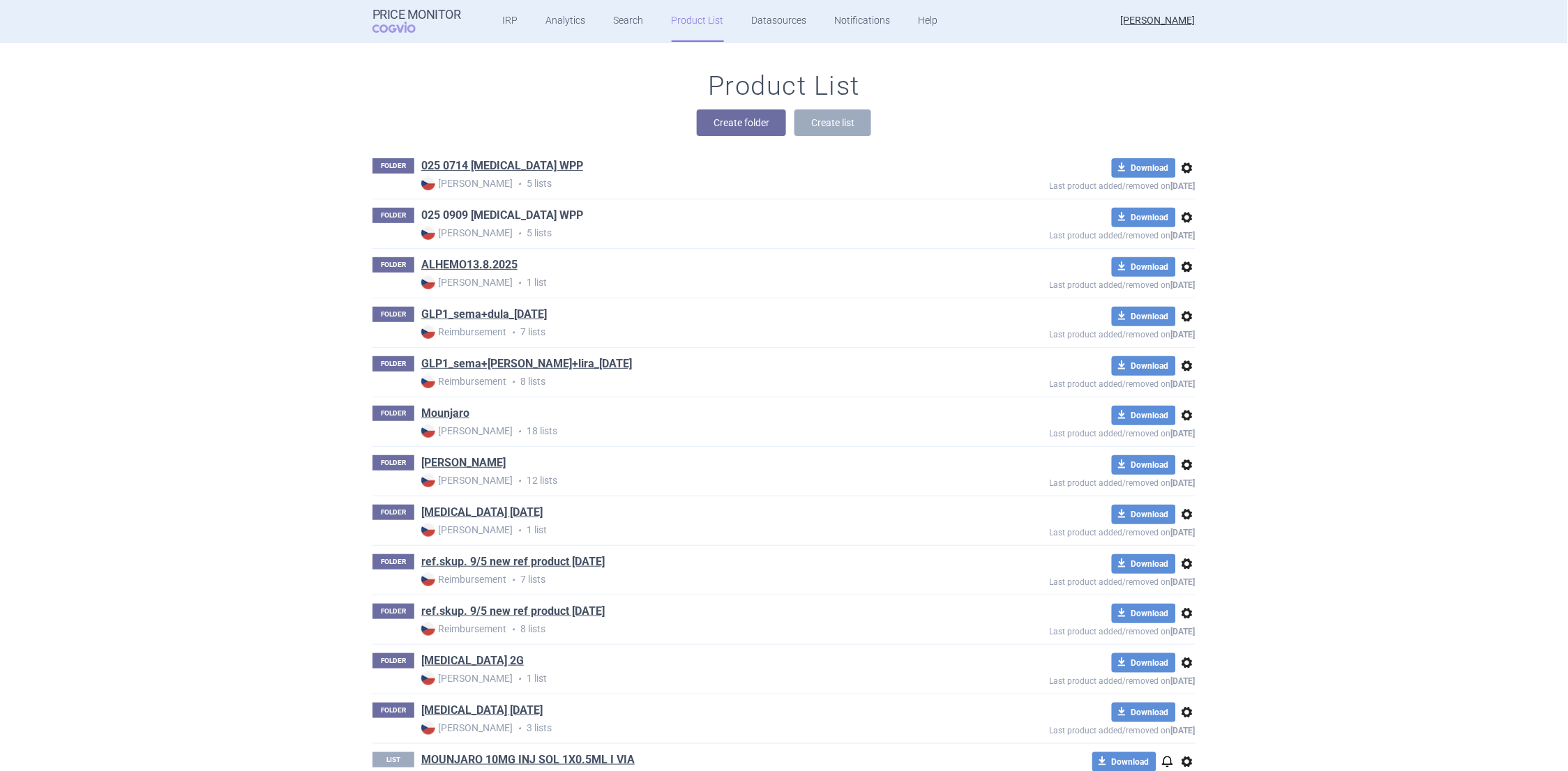
click at [462, 213] on link "025 0909 WEGOVY WPP" at bounding box center [502, 215] width 162 height 16
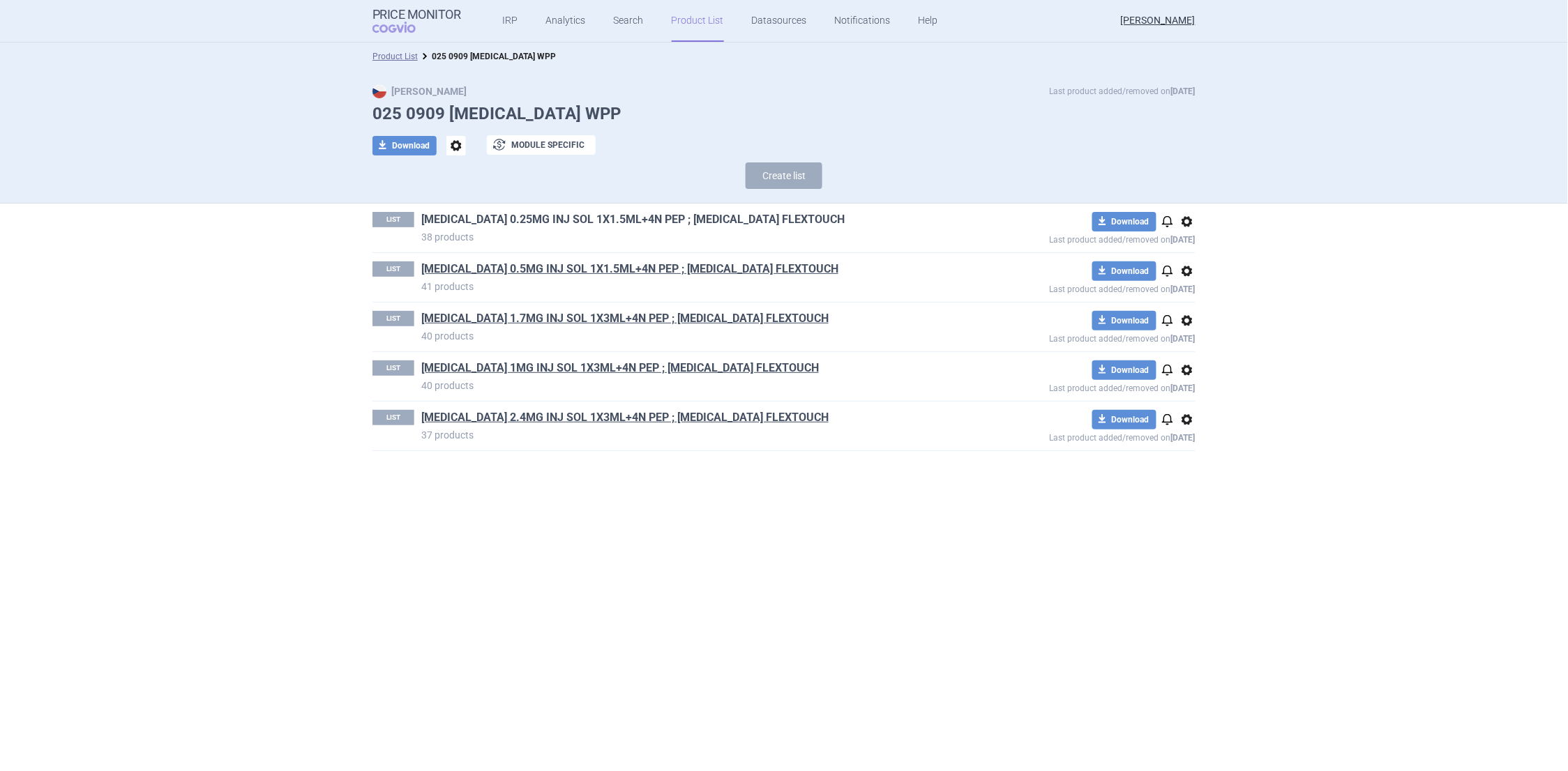
click at [485, 220] on link "[MEDICAL_DATA] 0.25MG INJ SOL 1X1.5ML+4N PEP ; [MEDICAL_DATA] FLEXTOUCH" at bounding box center [633, 219] width 424 height 16
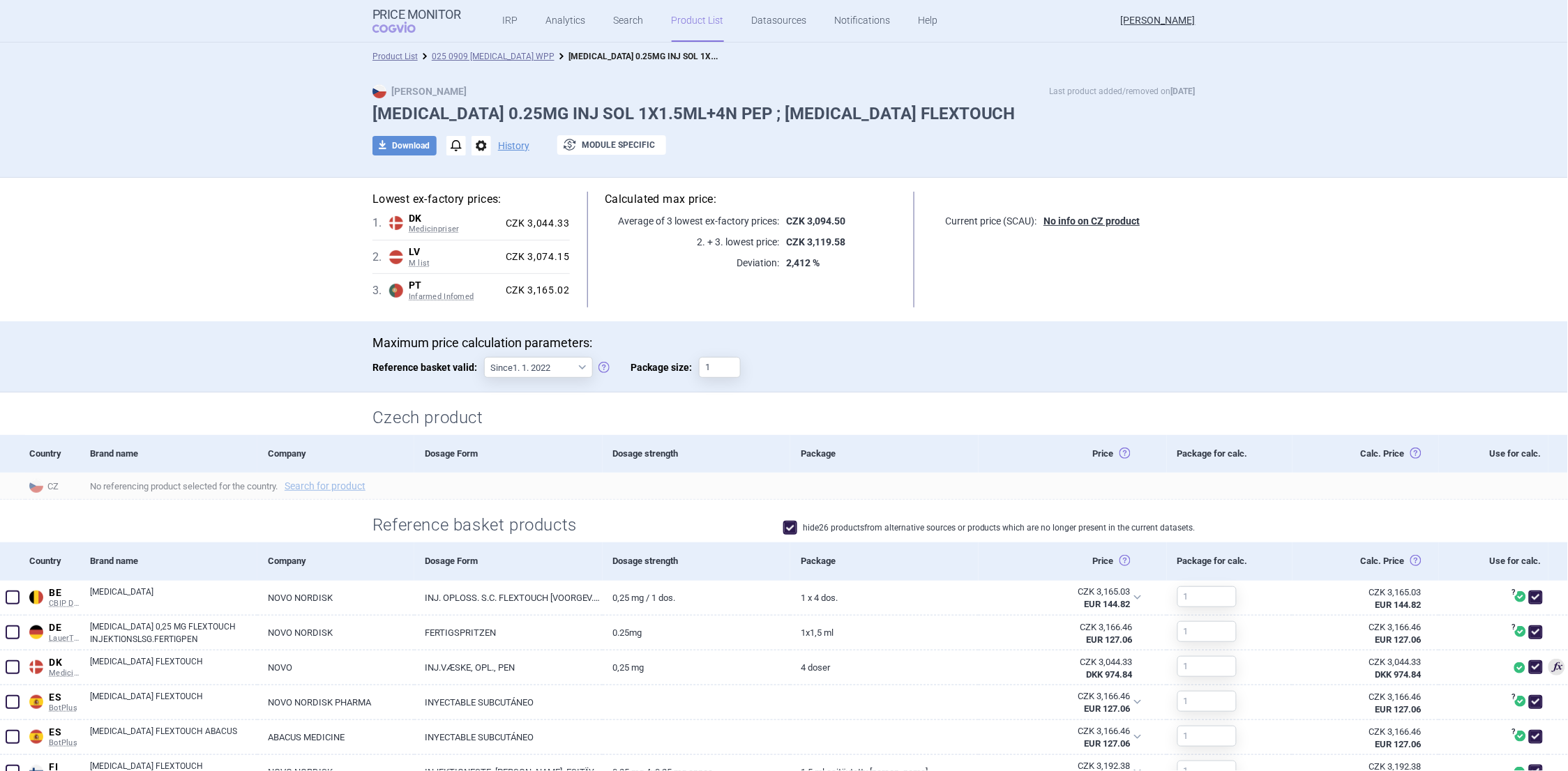
click at [198, 226] on section "Lowest ex-factory prices: 1 . DK Medicinpriser Denmark Medicinpriser Danish Med…" at bounding box center [784, 700] width 1568 height 1047
